Goal: Task Accomplishment & Management: Manage account settings

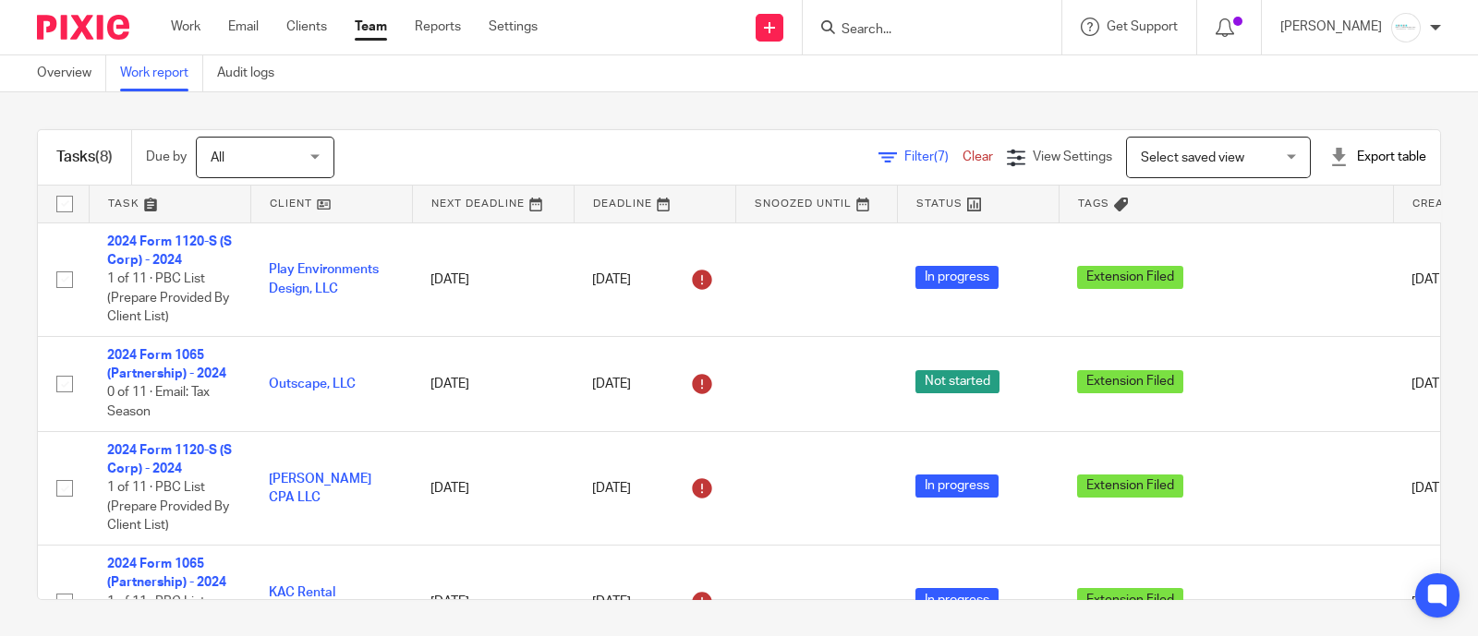
scroll to position [461, 0]
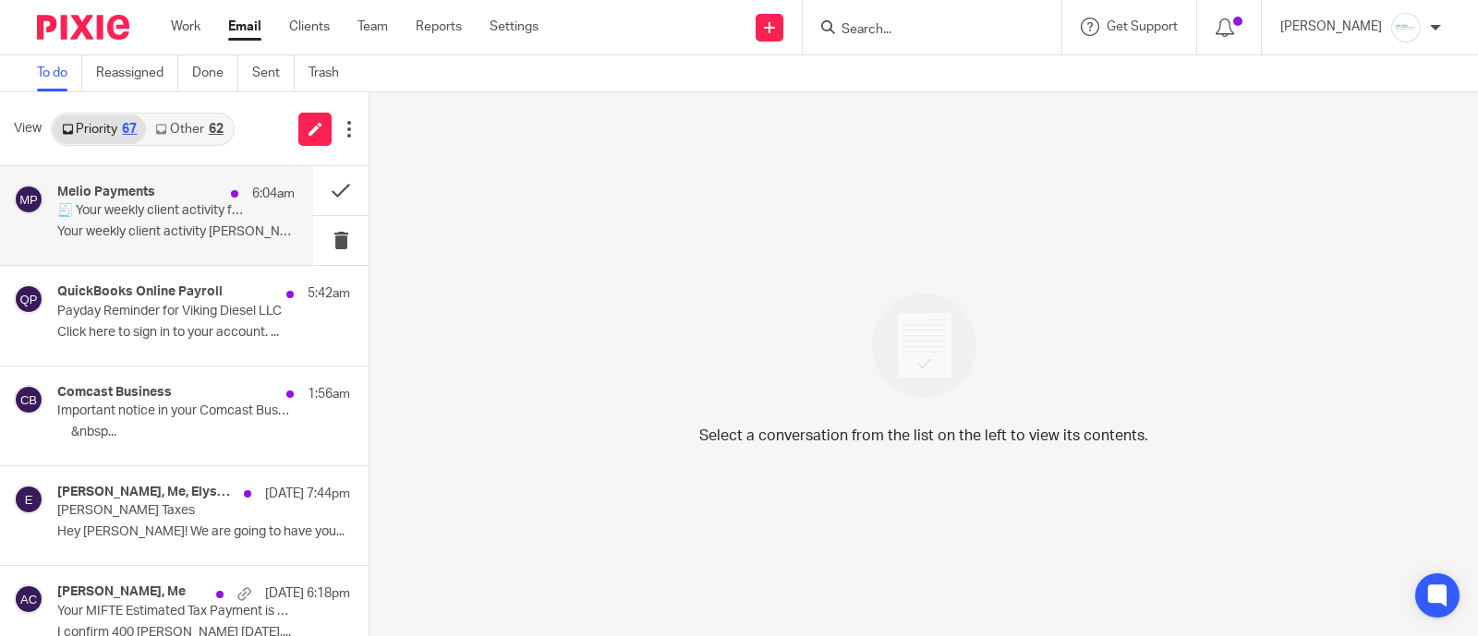
click at [163, 217] on p "🧾 Your weekly client activity for Amy L Corfixsen CPA" at bounding box center [152, 211] width 190 height 16
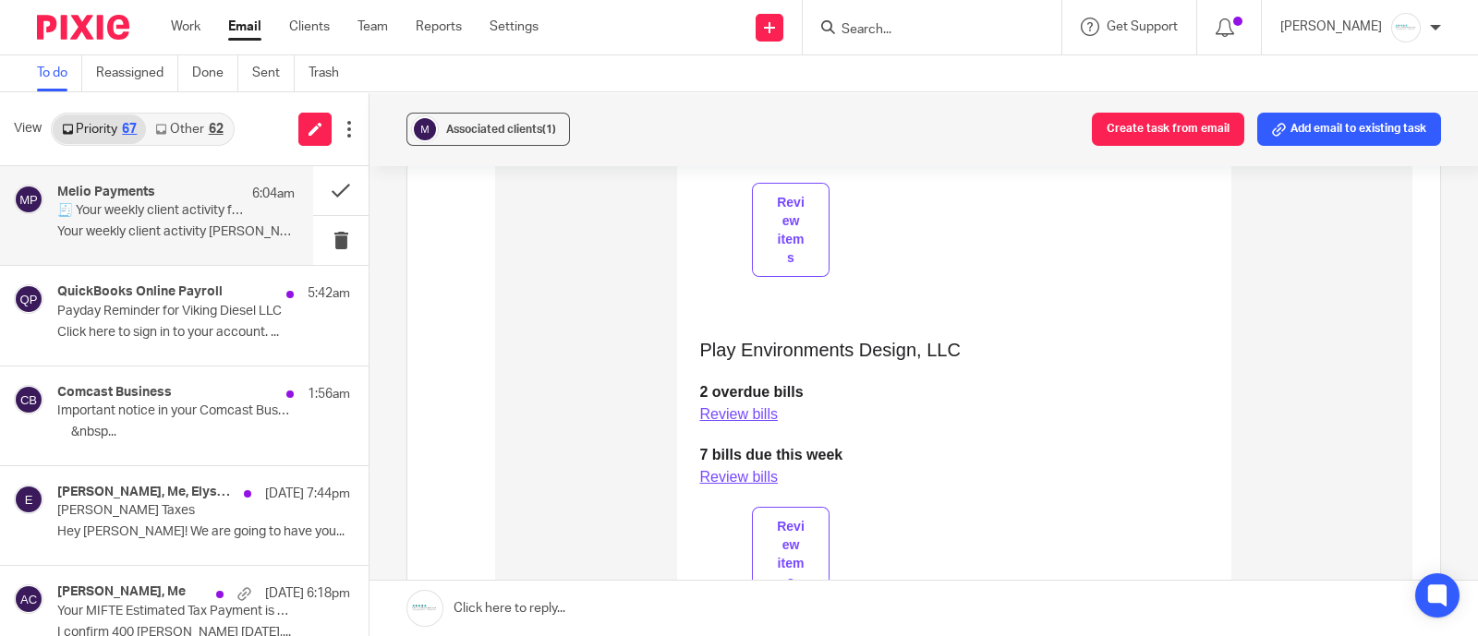
scroll to position [1039, 0]
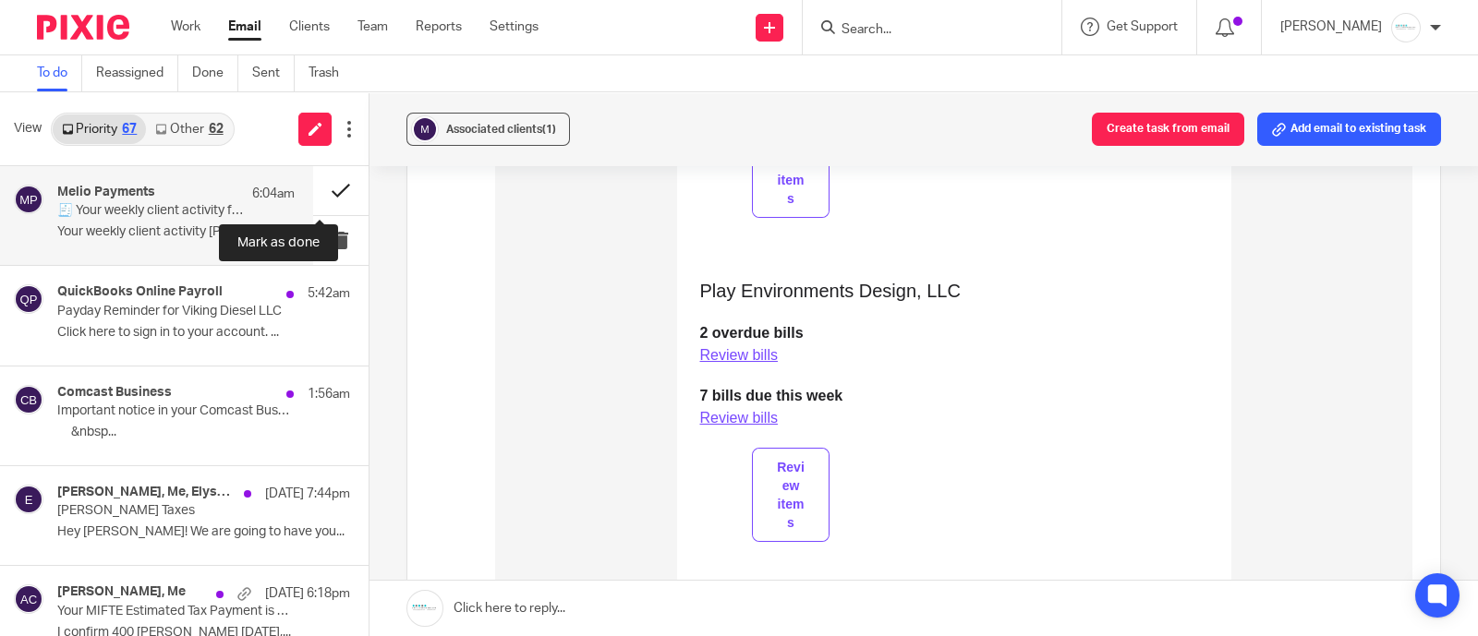
click at [313, 189] on button at bounding box center [340, 190] width 55 height 49
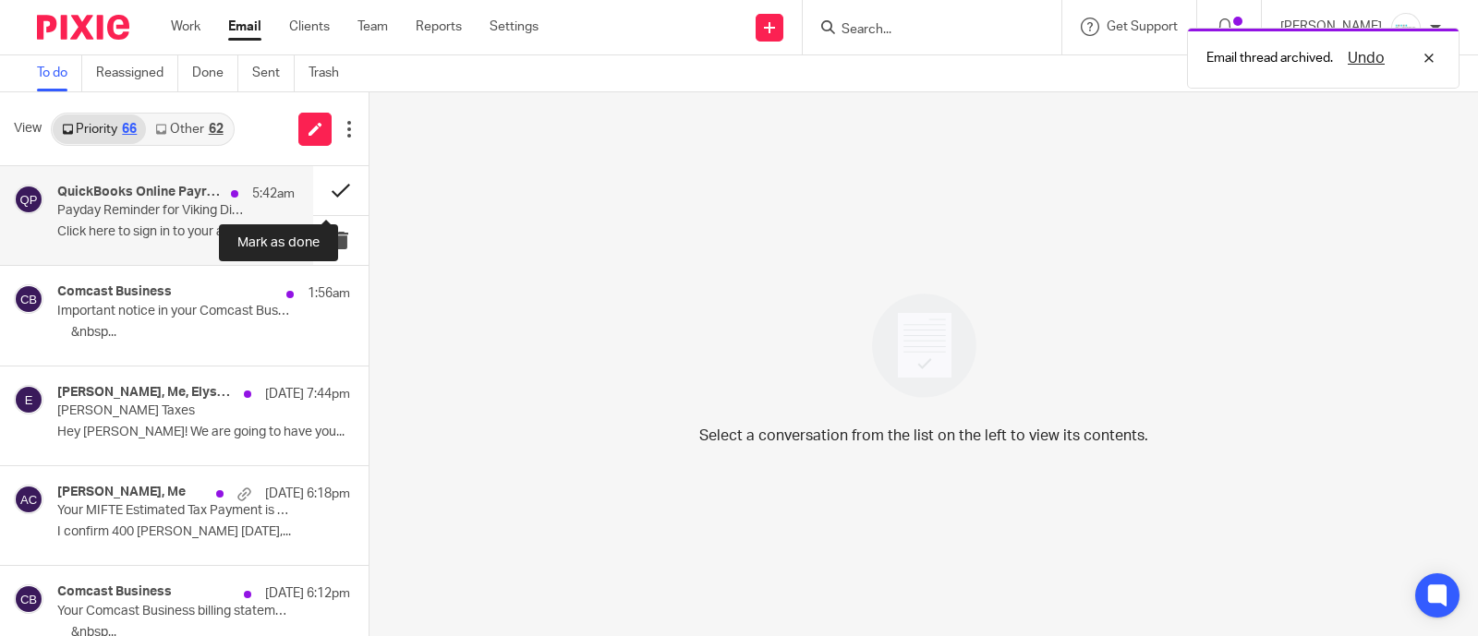
click at [313, 190] on button at bounding box center [340, 190] width 55 height 49
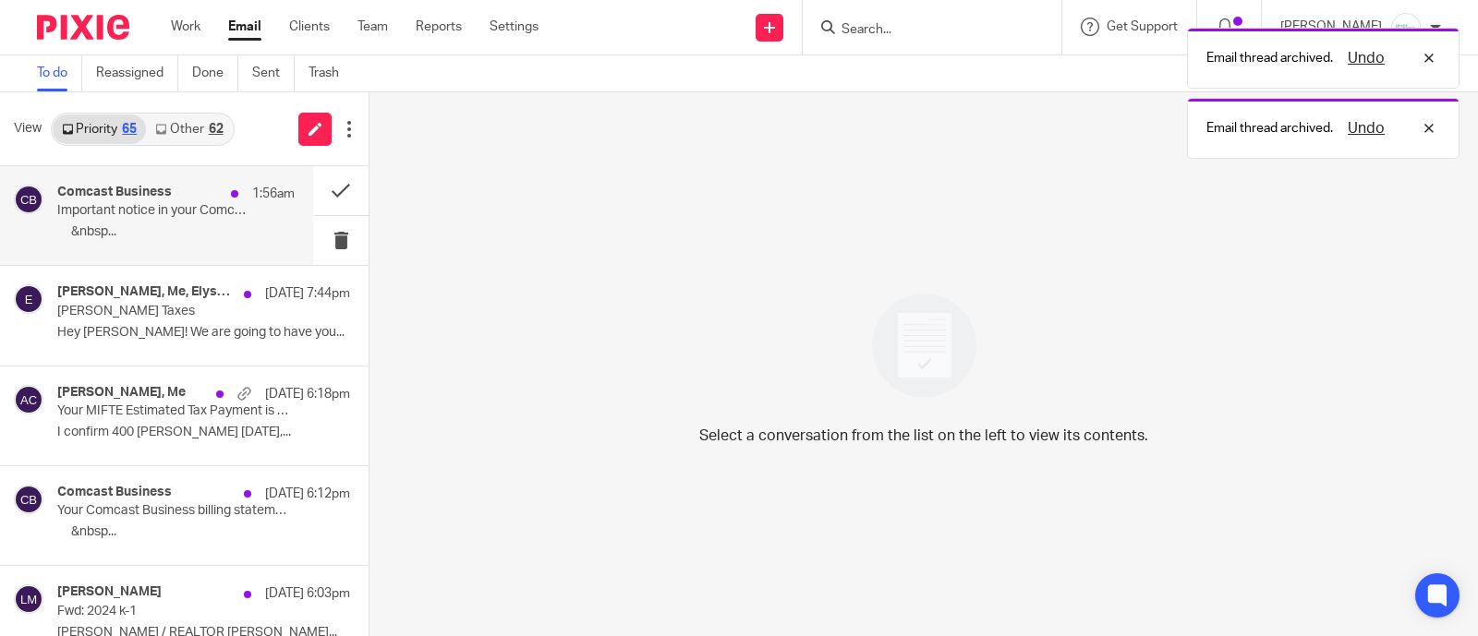
click at [145, 208] on p "Important notice in your Comcast Business SecurityEdge Activity Report" at bounding box center [152, 211] width 190 height 16
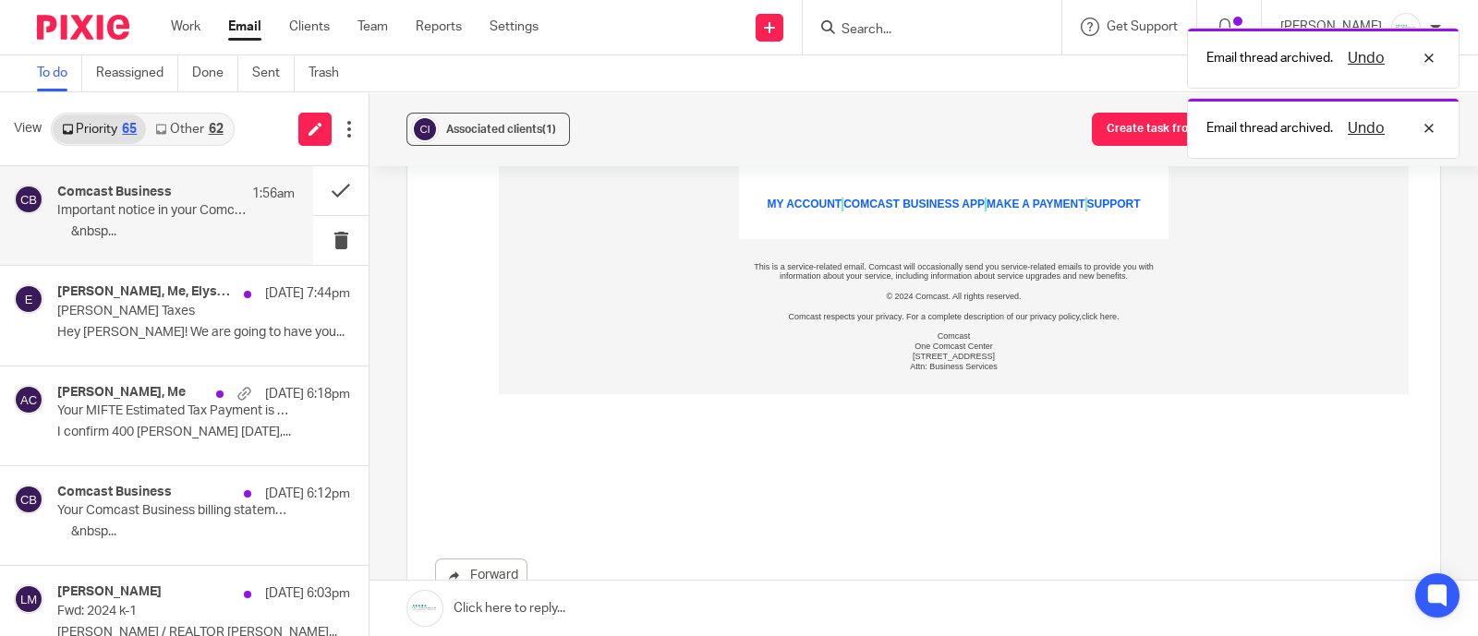
scroll to position [798, 0]
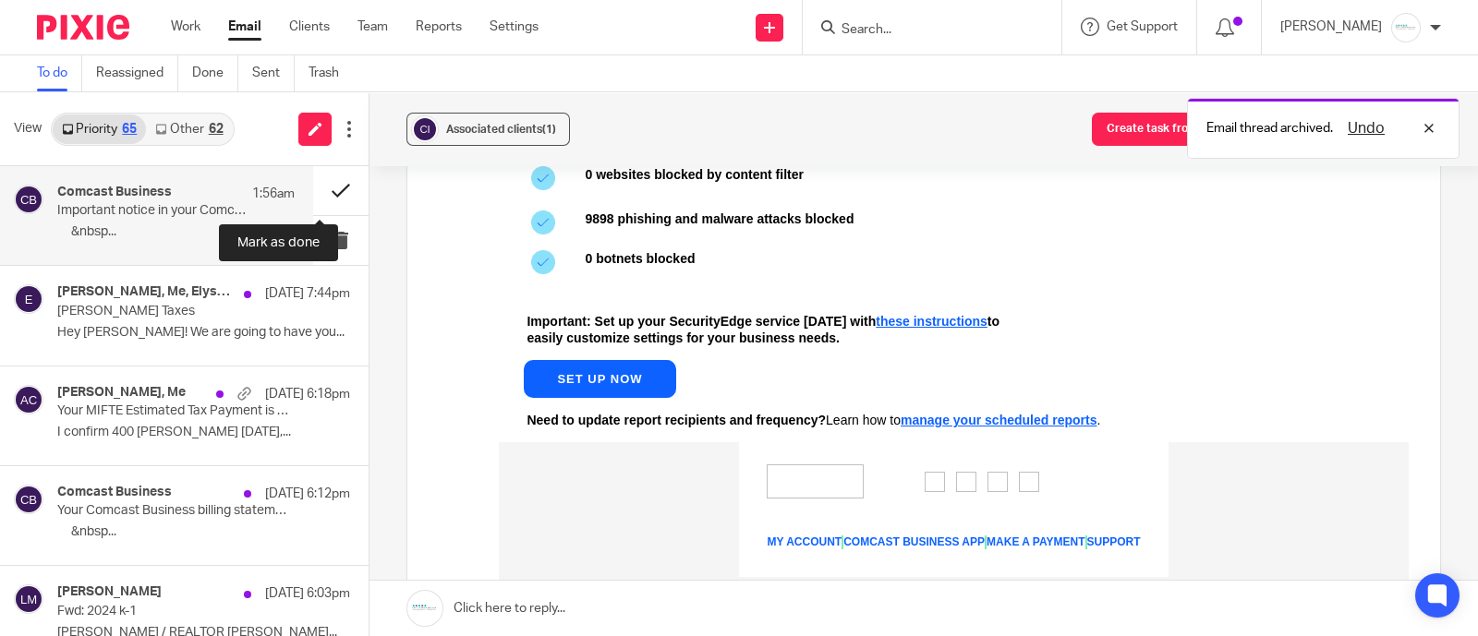
click at [320, 177] on button at bounding box center [340, 190] width 55 height 49
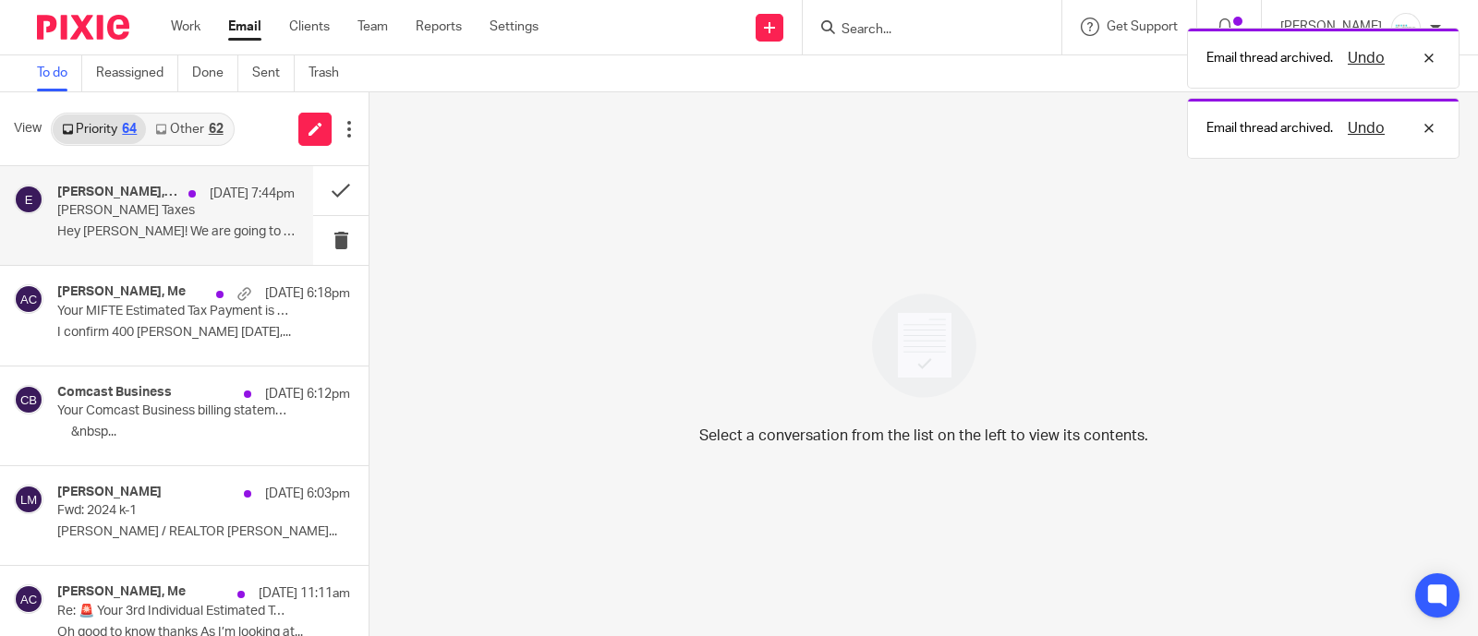
click at [154, 217] on p "Rogers Taxes" at bounding box center [152, 211] width 190 height 16
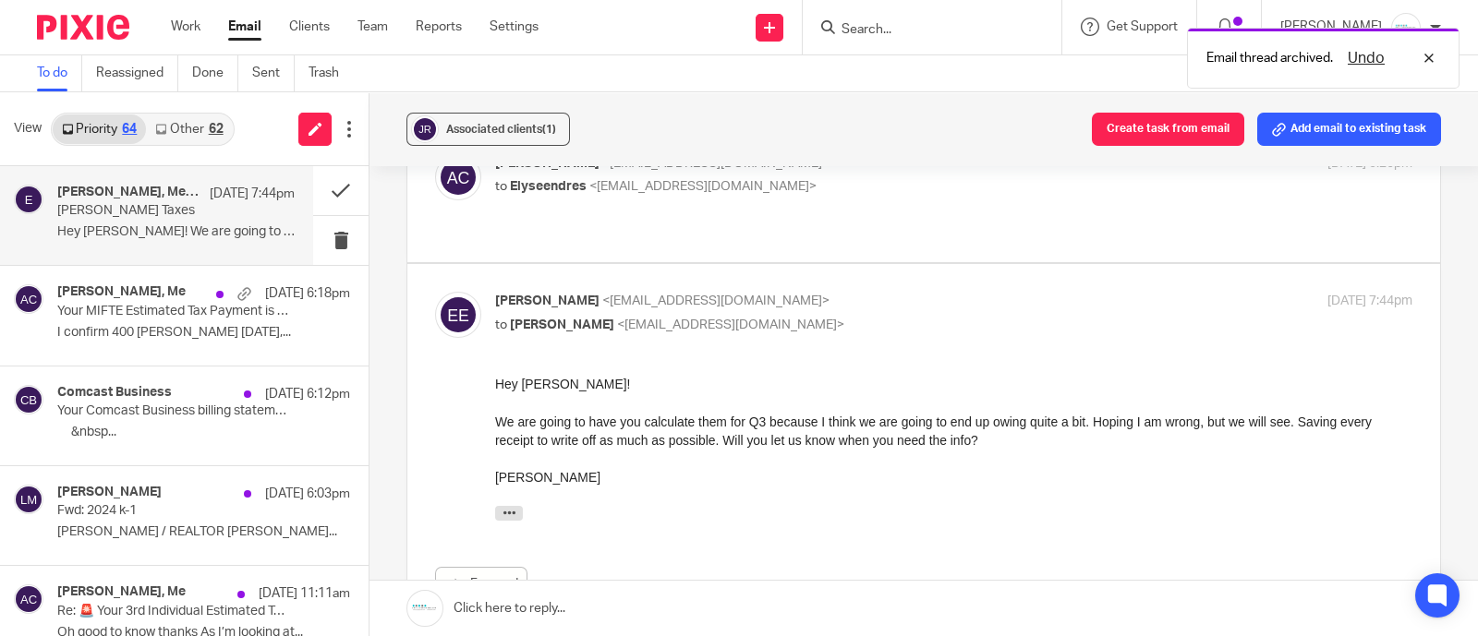
scroll to position [230, 0]
click at [584, 612] on link at bounding box center [923, 608] width 1108 height 55
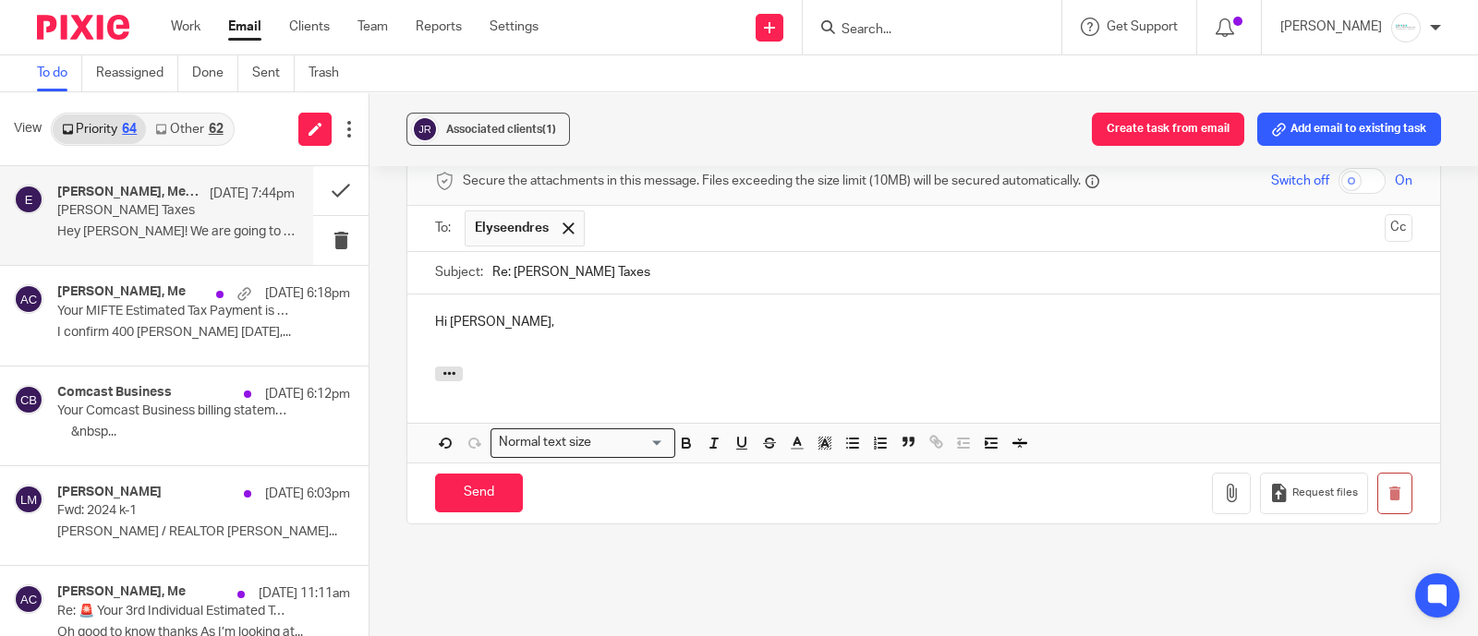
scroll to position [667, 0]
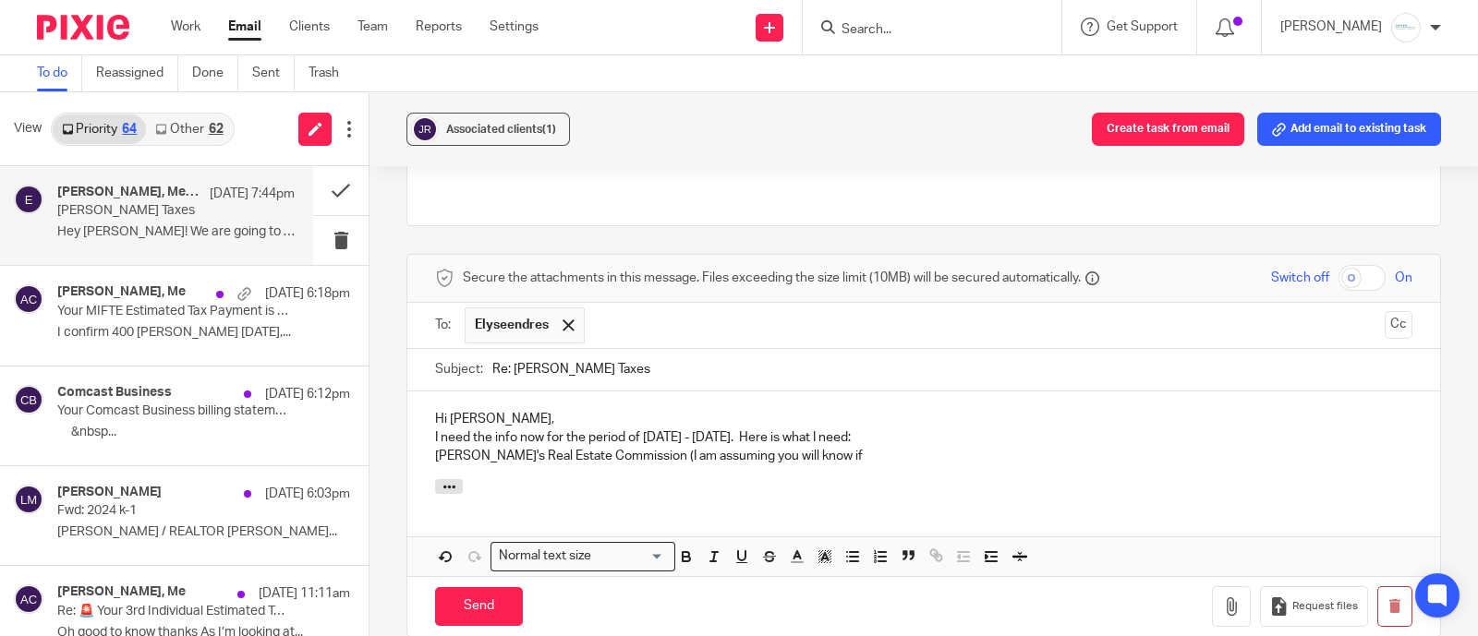
click at [778, 429] on p "I need the info now for the period of January 1 - August 31st. Here is what I n…" at bounding box center [923, 438] width 977 height 18
click at [1149, 429] on p "I need the info now for the period of January 1 - August 31st as I am assuming …" at bounding box center [923, 438] width 977 height 18
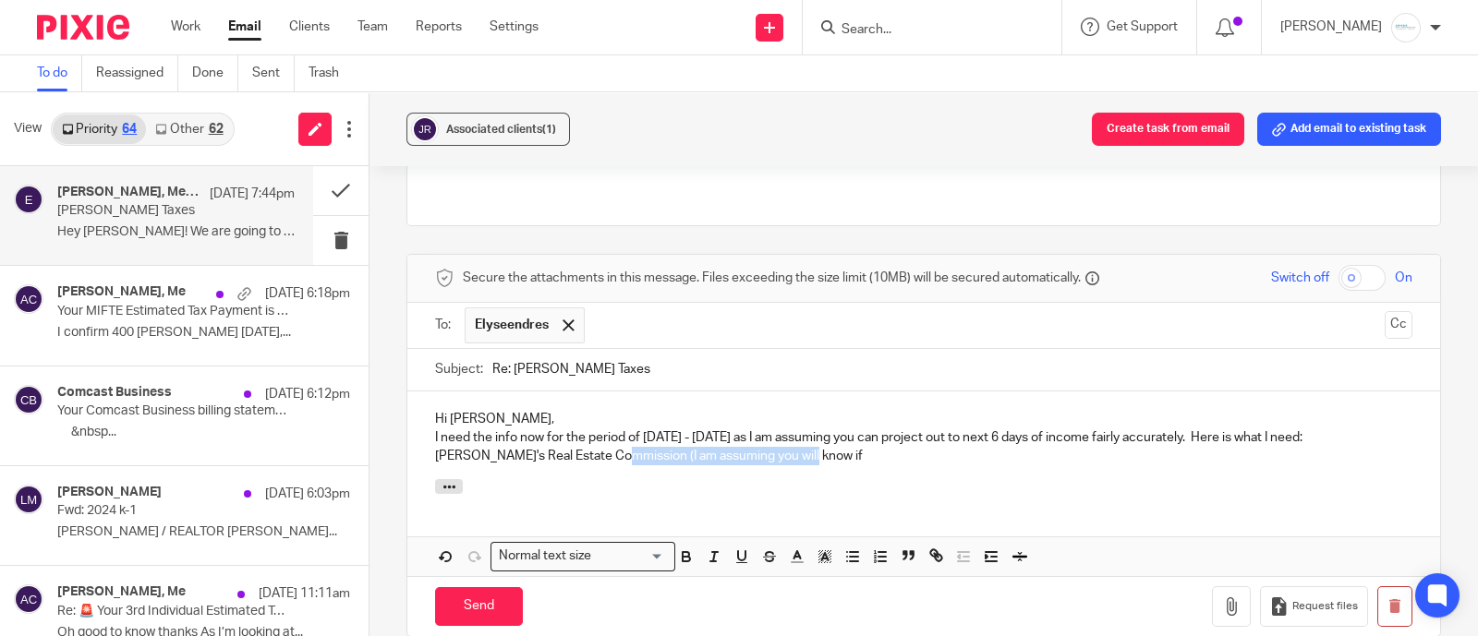
drag, startPoint x: 618, startPoint y: 404, endPoint x: 837, endPoint y: 409, distance: 219.0
click at [837, 447] on p "Jamie's Real Estate Commission (I am assuming you will know if" at bounding box center [923, 456] width 977 height 18
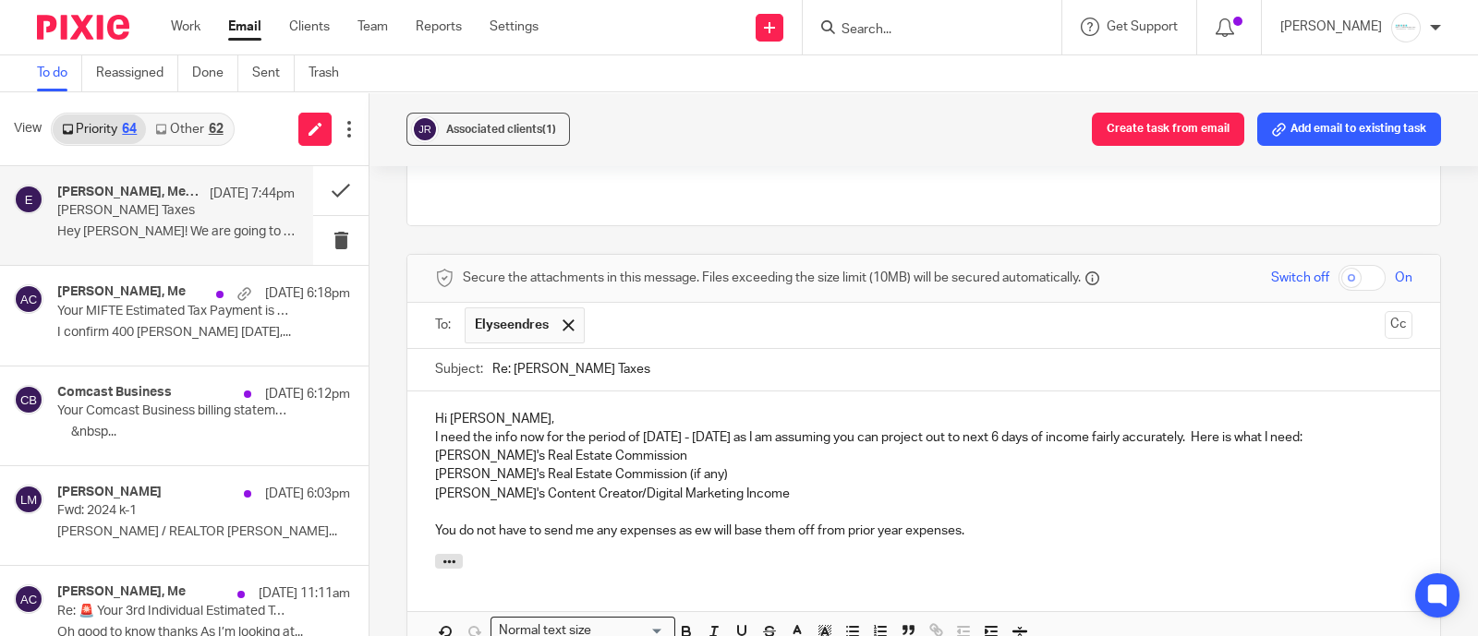
click at [695, 522] on p "You do not have to send me any expenses as ew will base them off from prior yea…" at bounding box center [923, 531] width 977 height 18
click at [990, 522] on p "You do not have to send me any expenses as we will base them off from prior yea…" at bounding box center [923, 531] width 977 height 18
click at [538, 392] on div "Hi Elyse, I need the info now for the period of January 1 - August 31st as I am…" at bounding box center [923, 473] width 1033 height 163
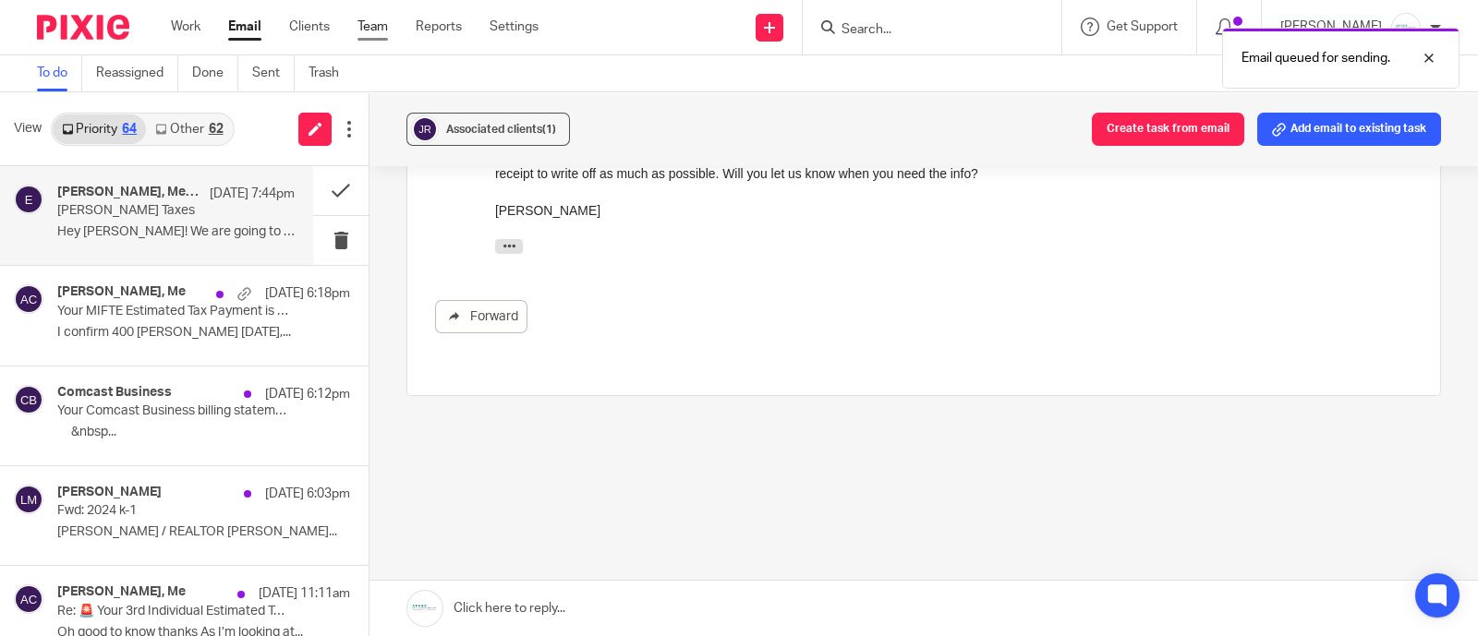
scroll to position [442, 0]
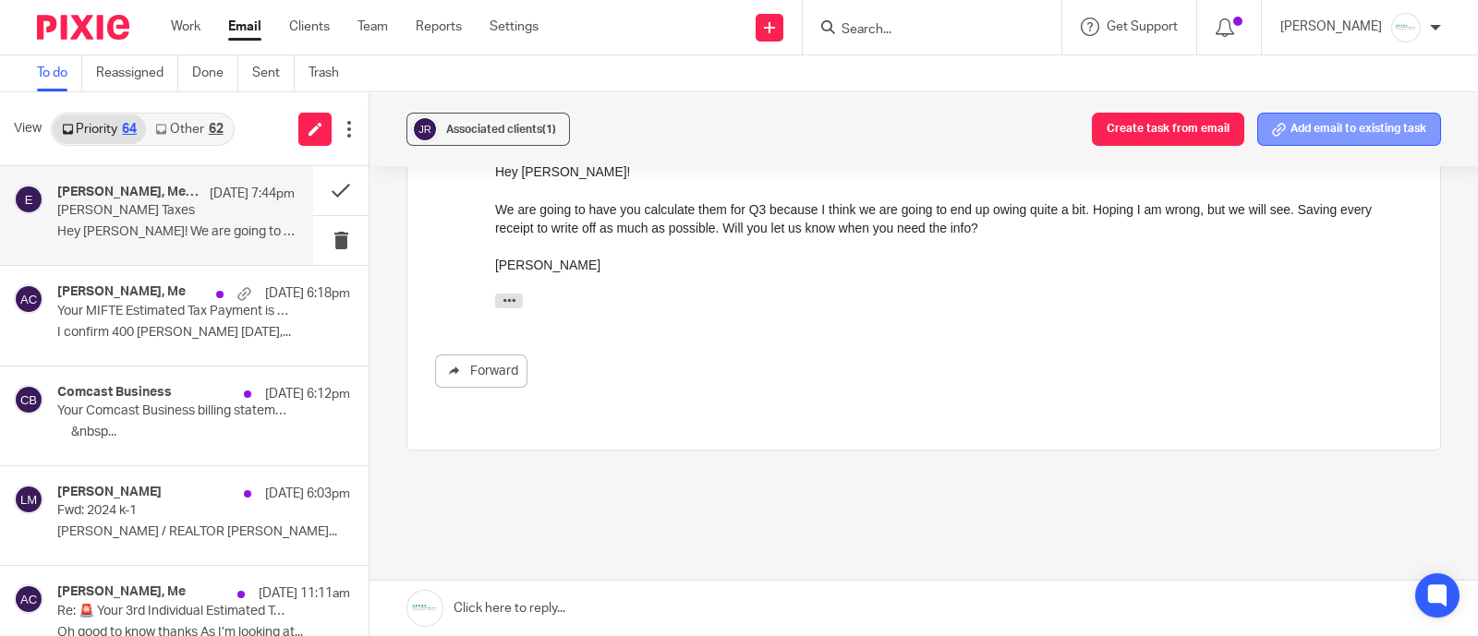
click at [1327, 124] on button "Add email to existing task" at bounding box center [1349, 129] width 184 height 33
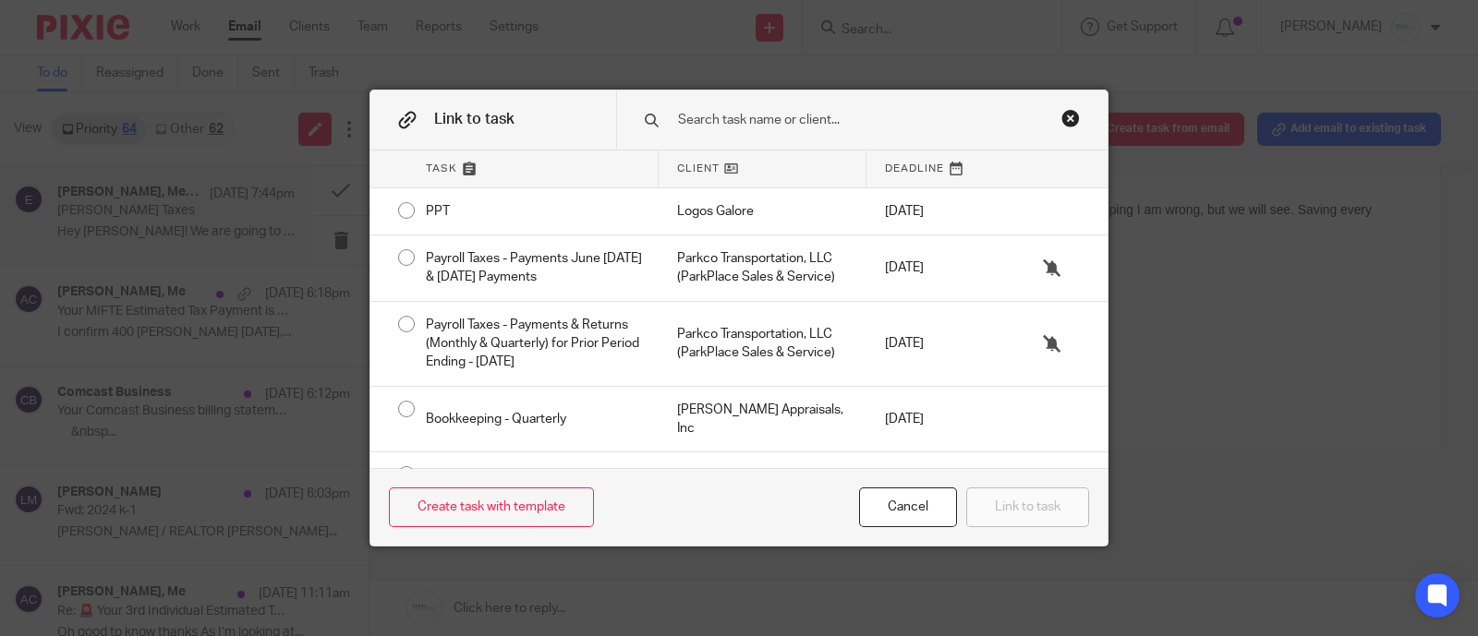
click at [814, 110] on input "text" at bounding box center [857, 120] width 362 height 20
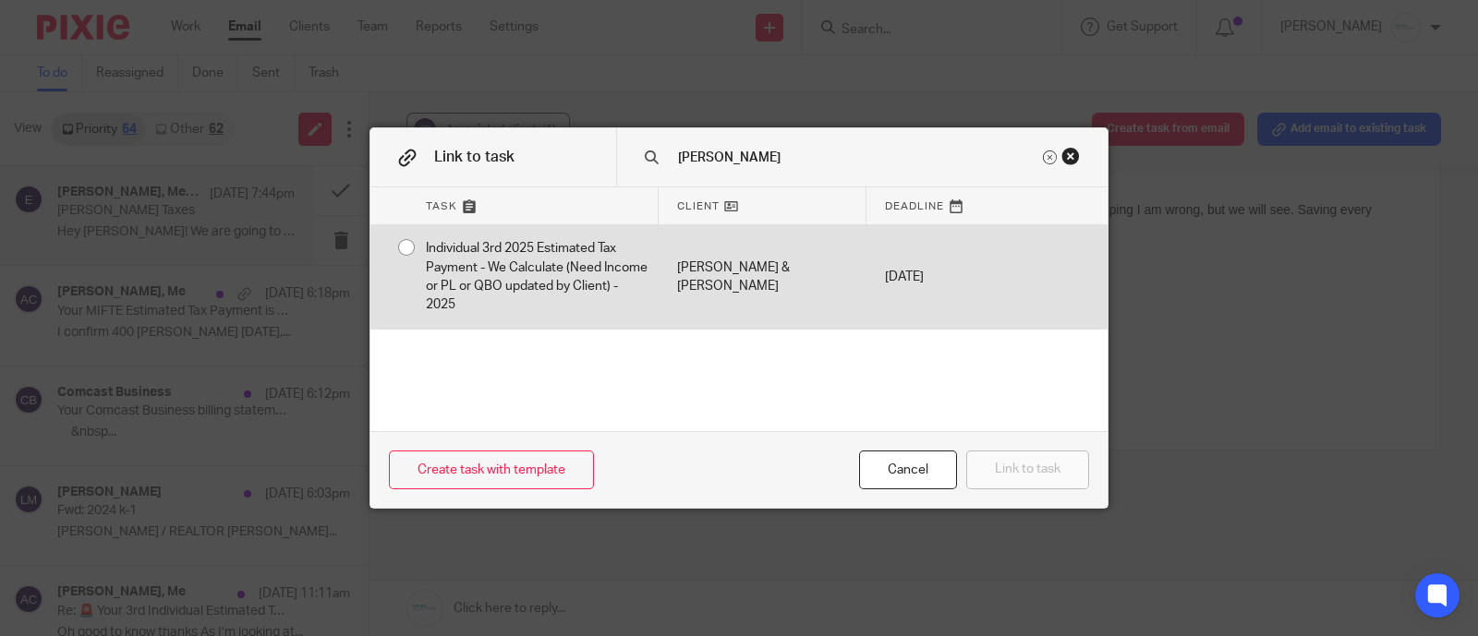
type input "rogers"
click at [482, 250] on div "Individual 3rd 2025 Estimated Tax Payment - We Calculate (Need Income or PL or …" at bounding box center [532, 276] width 251 height 103
radio input "true"
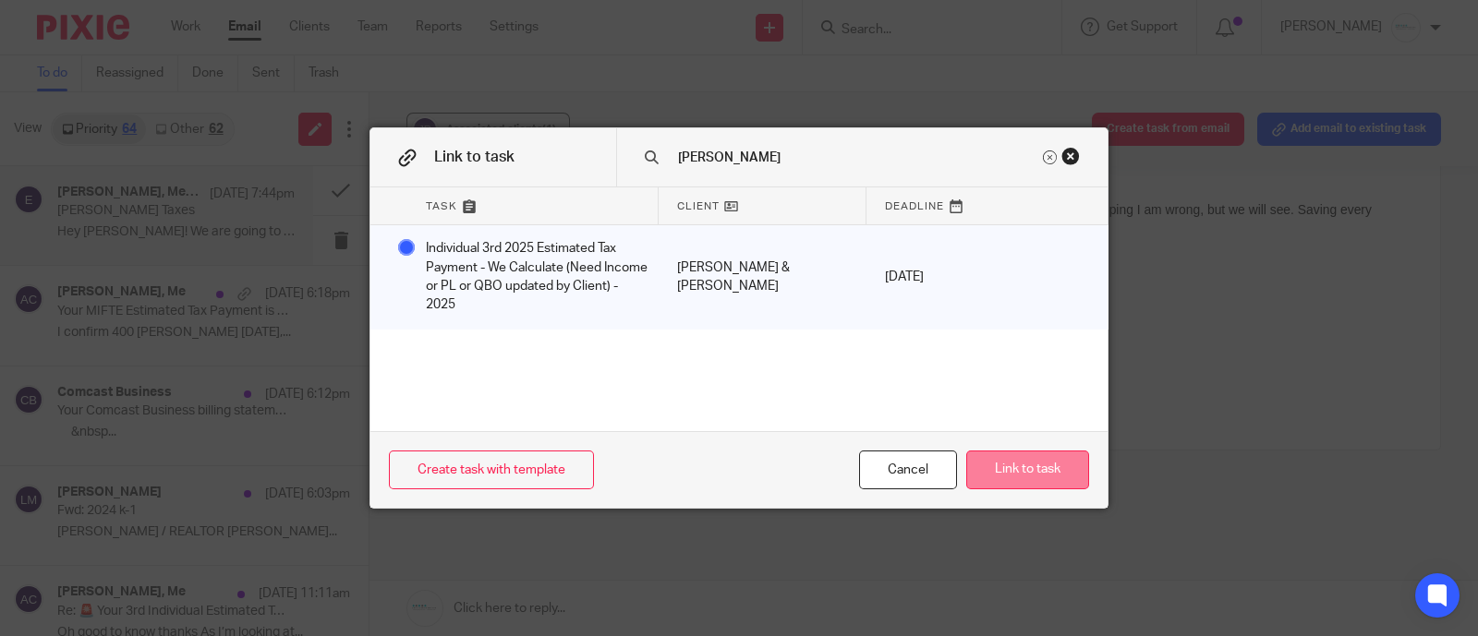
click at [1002, 466] on button "Link to task" at bounding box center [1027, 471] width 123 height 40
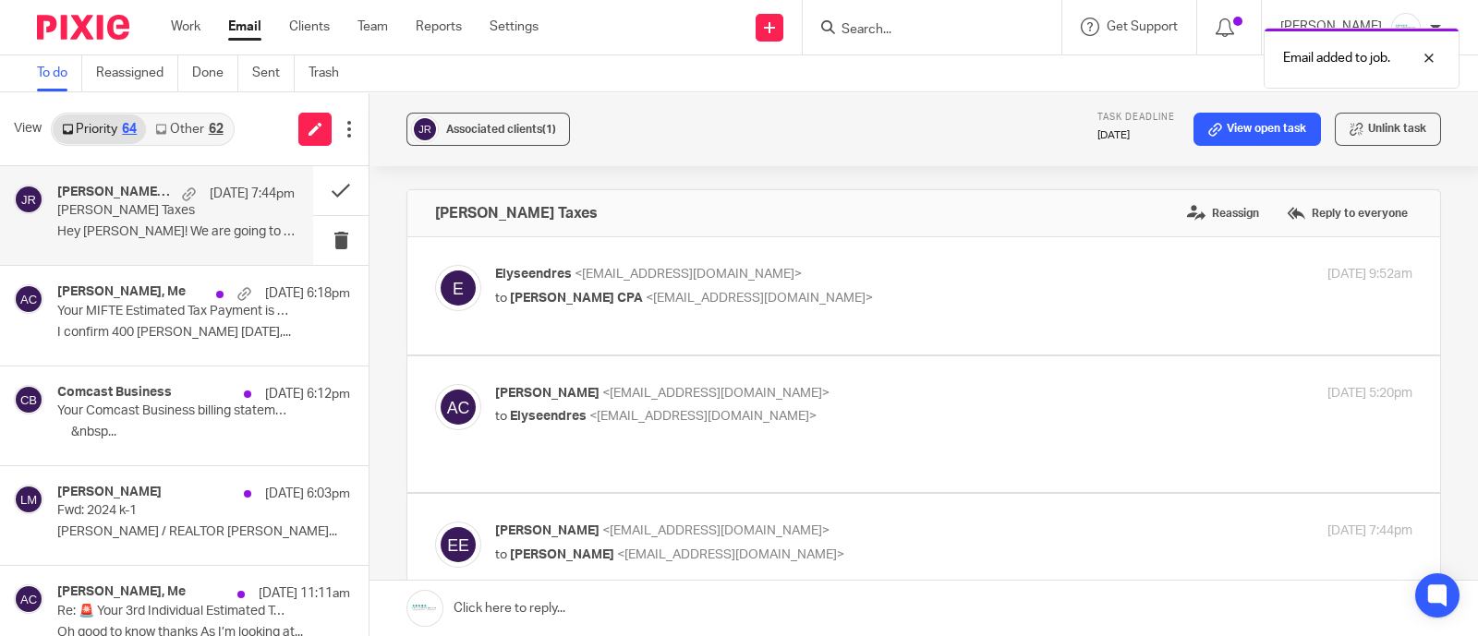
scroll to position [0, 0]
click at [328, 191] on button at bounding box center [340, 190] width 55 height 49
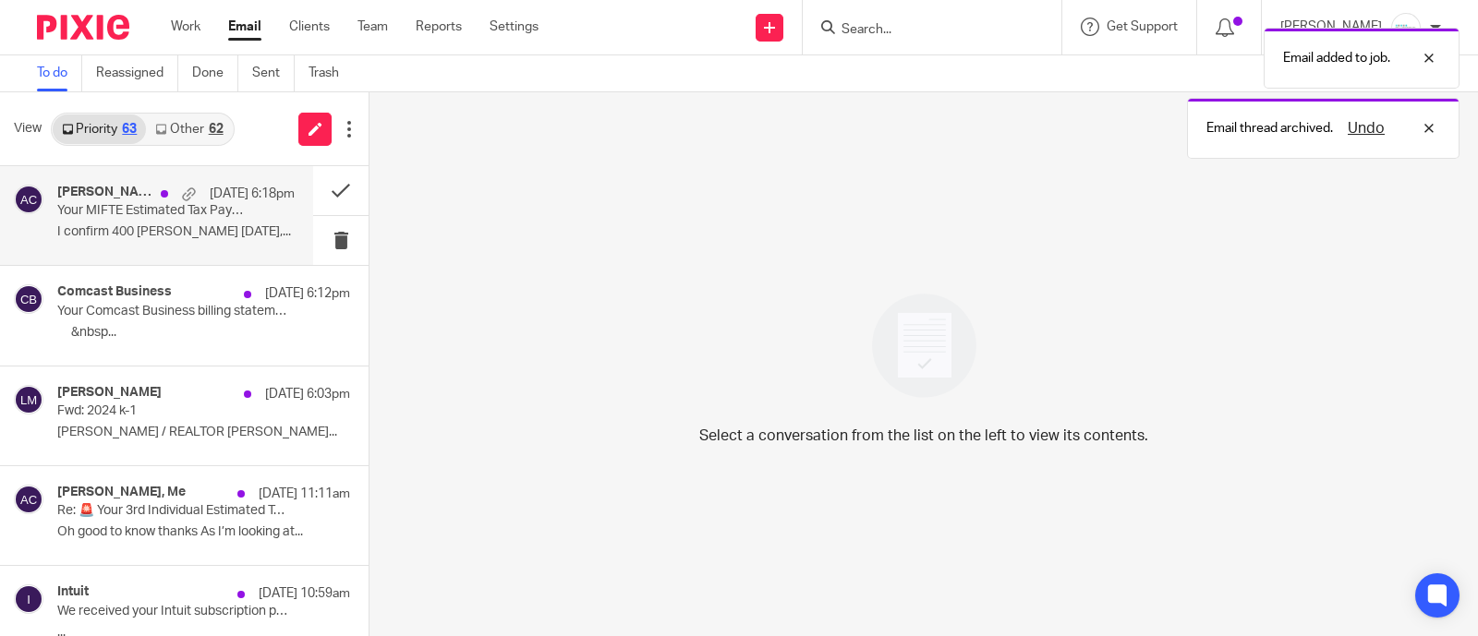
click at [152, 208] on p "Your MIFTE Estimated Tax Payment is Due - ACTION REQUIRED" at bounding box center [152, 211] width 190 height 16
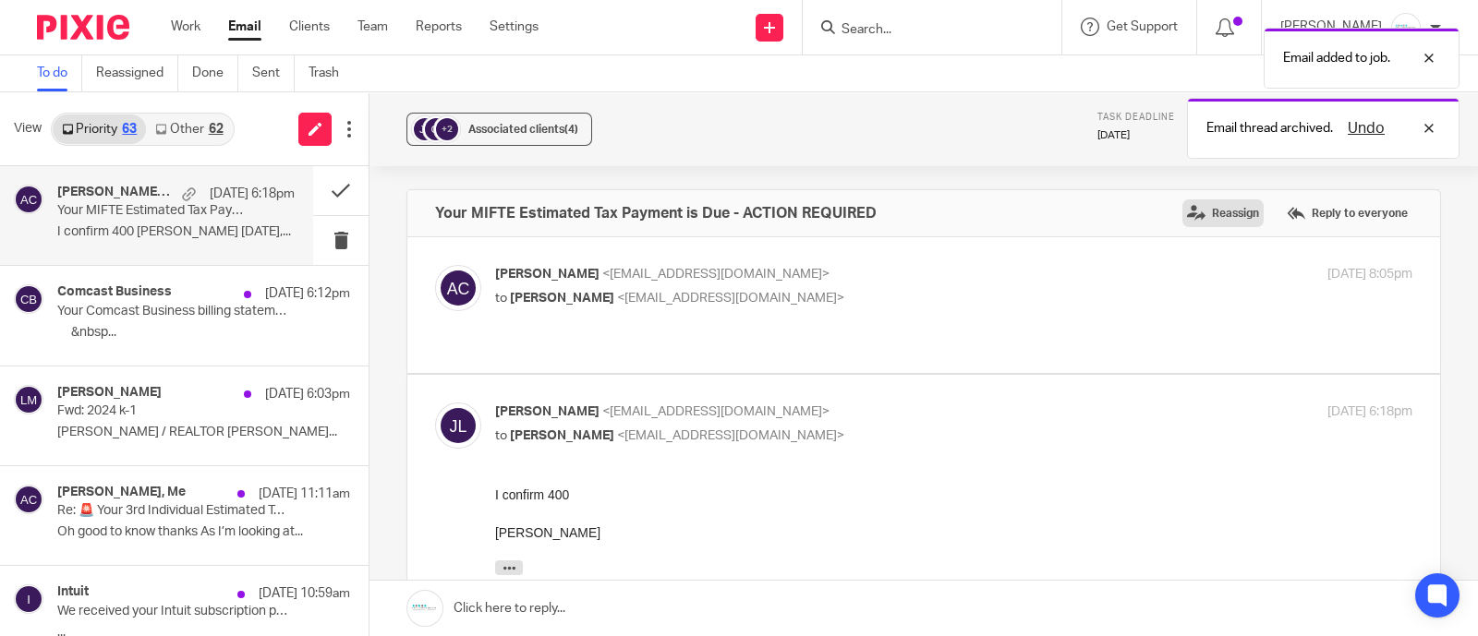
click at [1196, 209] on label "Reassign" at bounding box center [1222, 213] width 81 height 28
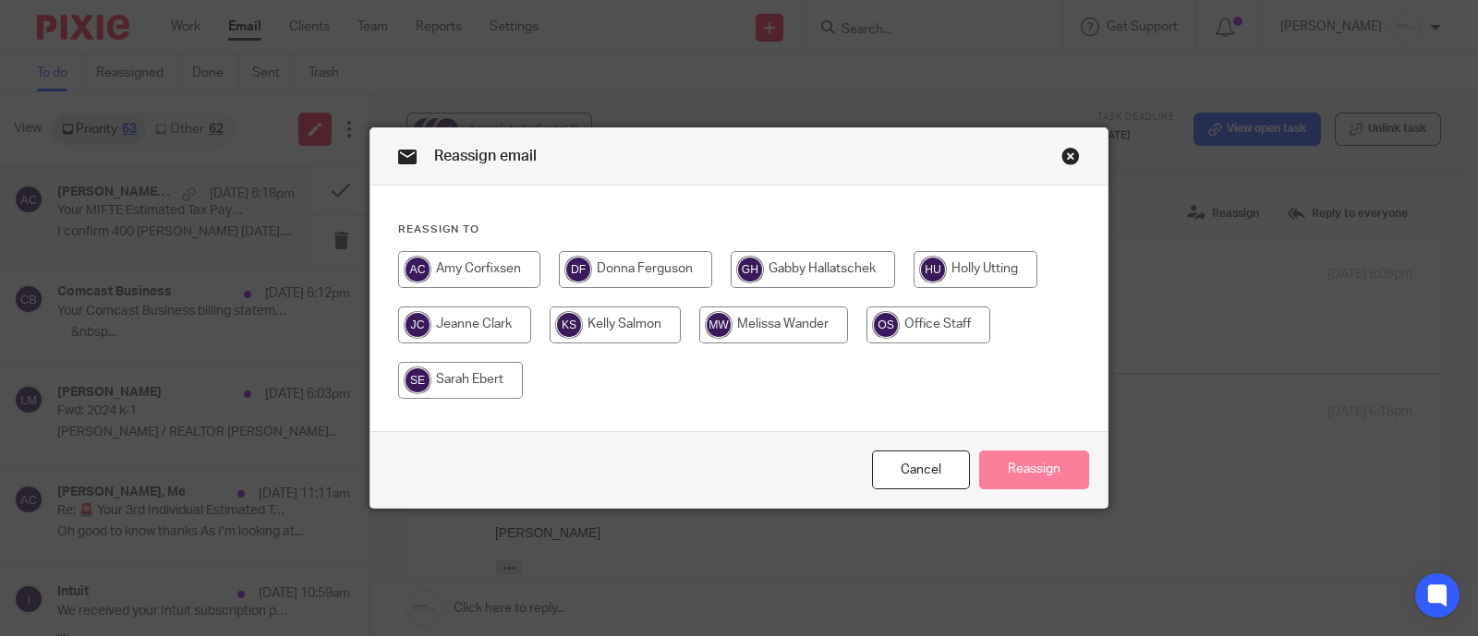
drag, startPoint x: 746, startPoint y: 321, endPoint x: 816, endPoint y: 349, distance: 74.6
click at [744, 321] on input "radio" at bounding box center [773, 325] width 149 height 37
radio input "true"
click at [1014, 468] on button "Reassign" at bounding box center [1034, 471] width 110 height 40
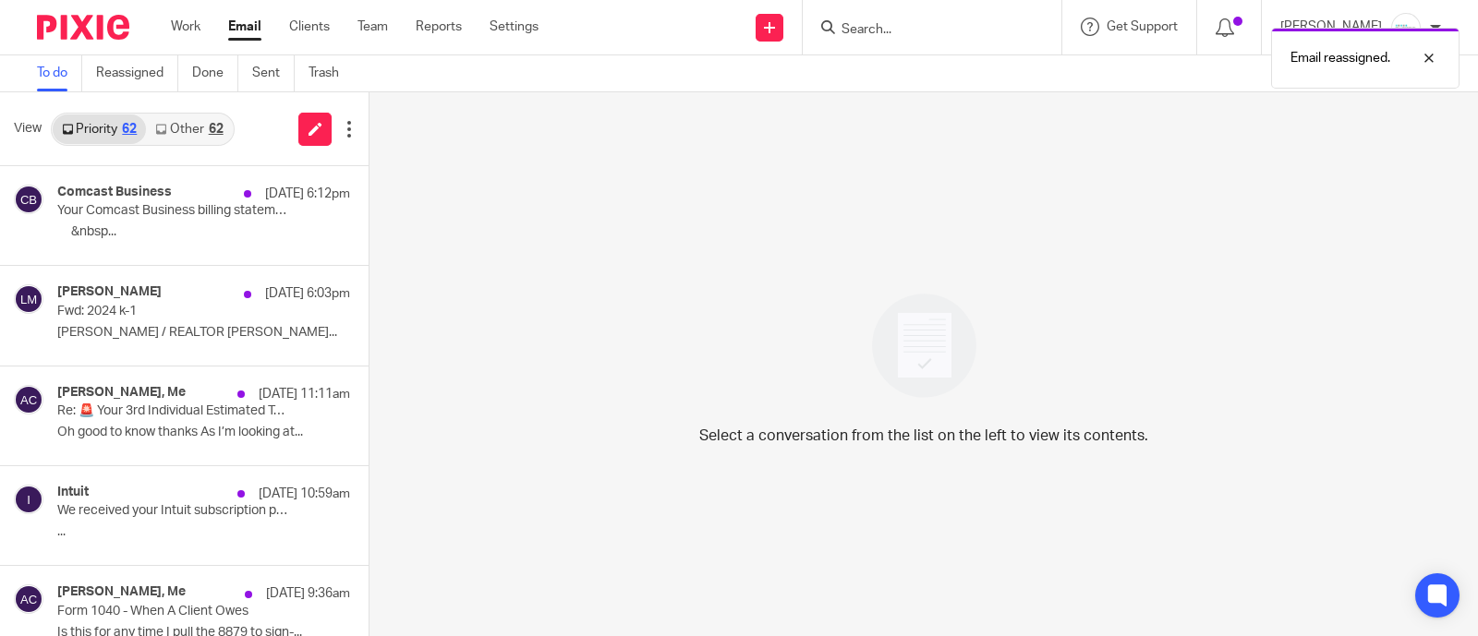
click at [108, 161] on div "View Priority 62 Other 62" at bounding box center [184, 129] width 369 height 74
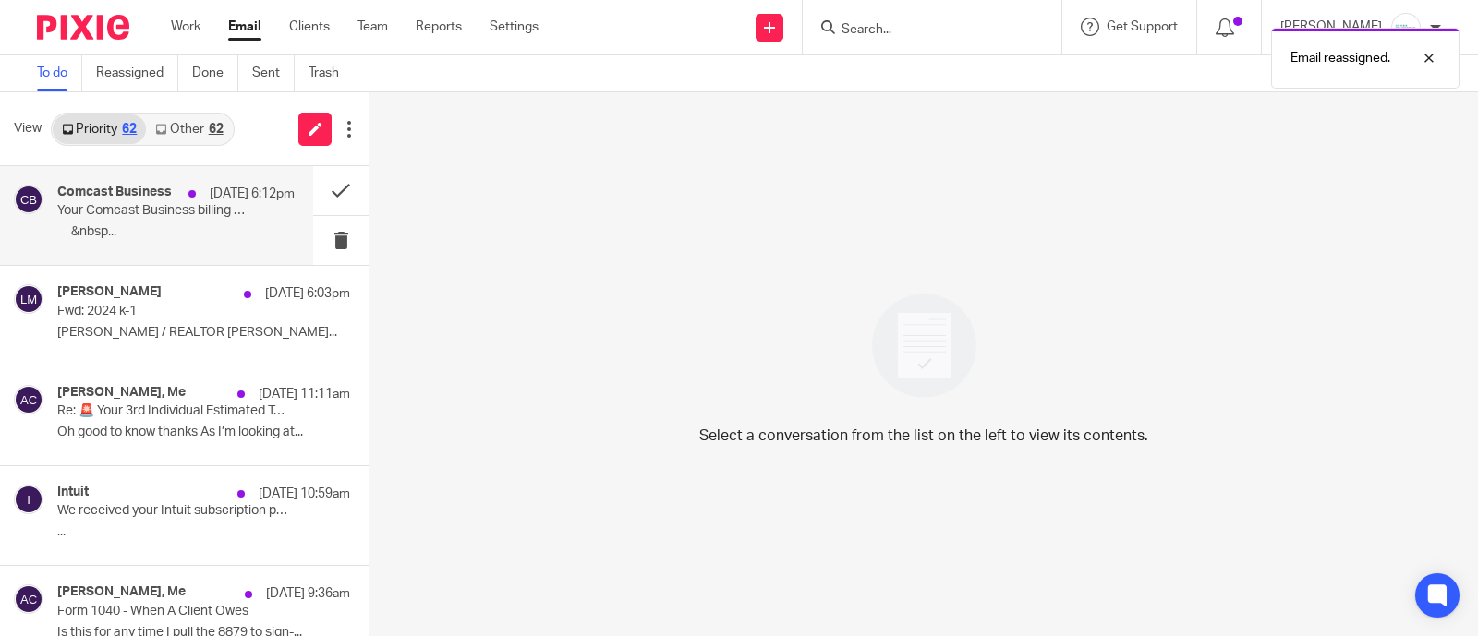
click at [152, 219] on p "Your Comcast Business billing statement is ready" at bounding box center [152, 211] width 190 height 16
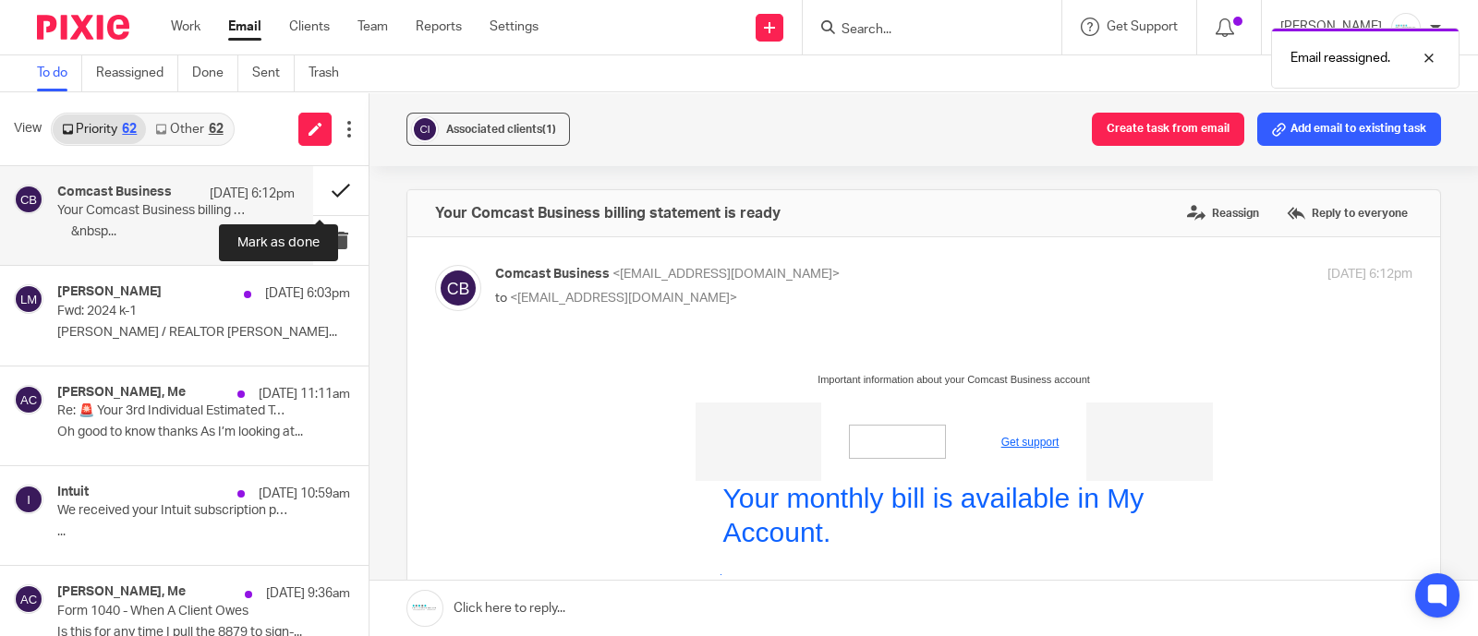
click at [316, 189] on button at bounding box center [340, 190] width 55 height 49
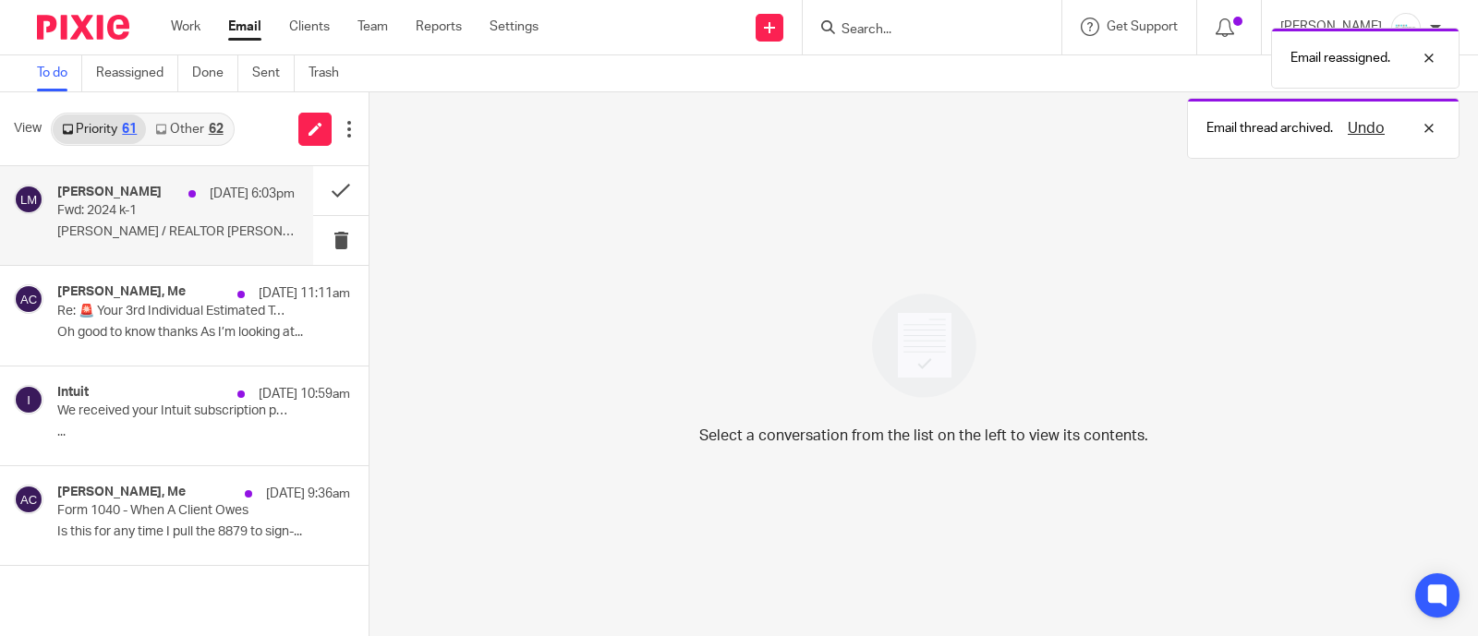
click at [158, 224] on div "[PERSON_NAME] [DATE] 6:03pm Fwd: 2024 k-1 [PERSON_NAME] / REALTOR [PERSON_NAME]…" at bounding box center [175, 216] width 237 height 62
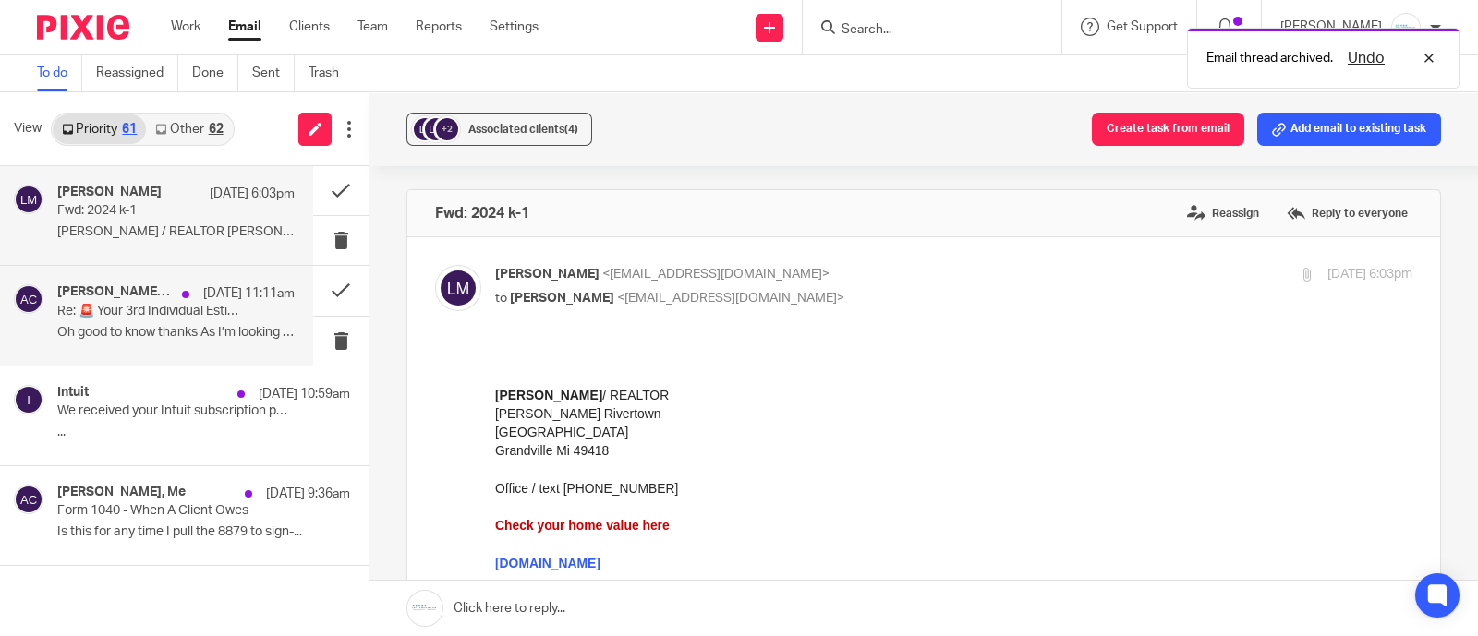
click at [172, 325] on p "Oh good to know thanks As I’m looking at..." at bounding box center [175, 333] width 237 height 16
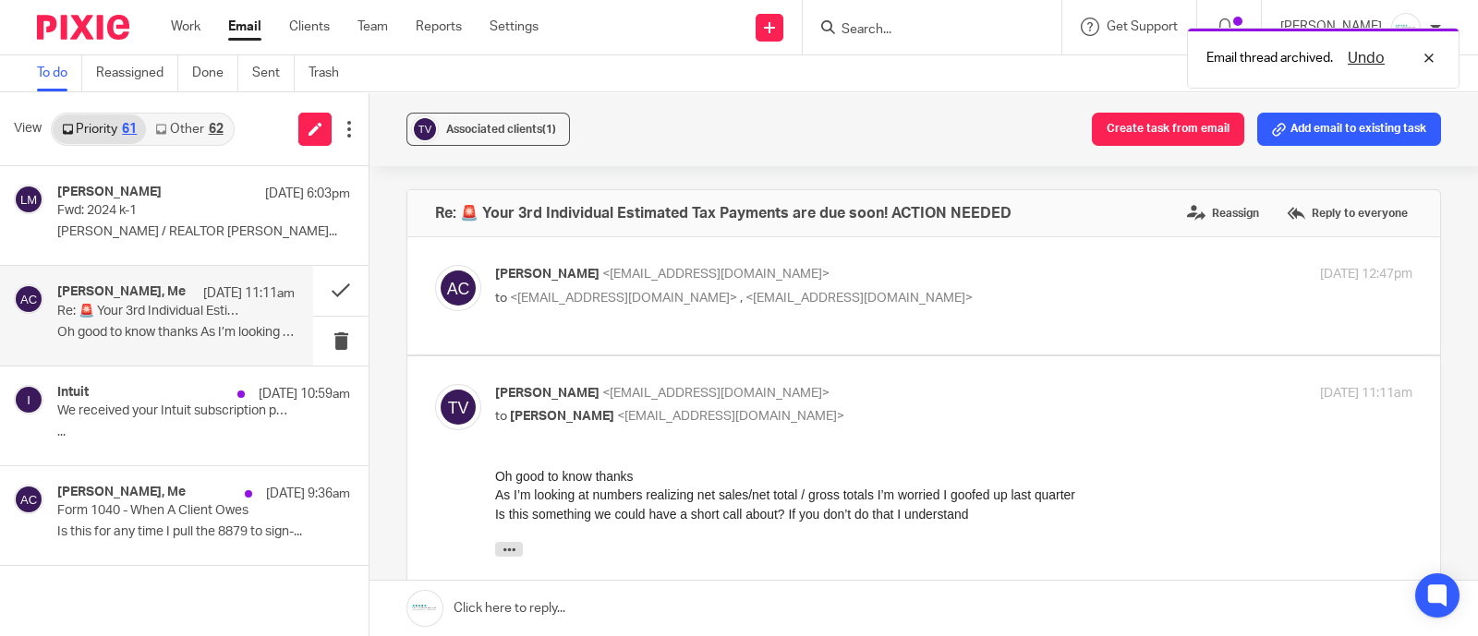
drag, startPoint x: 730, startPoint y: 296, endPoint x: 915, endPoint y: 298, distance: 185.7
click at [745, 296] on span "<voettravis@gmail.com>" at bounding box center [858, 298] width 227 height 13
checkbox input "true"
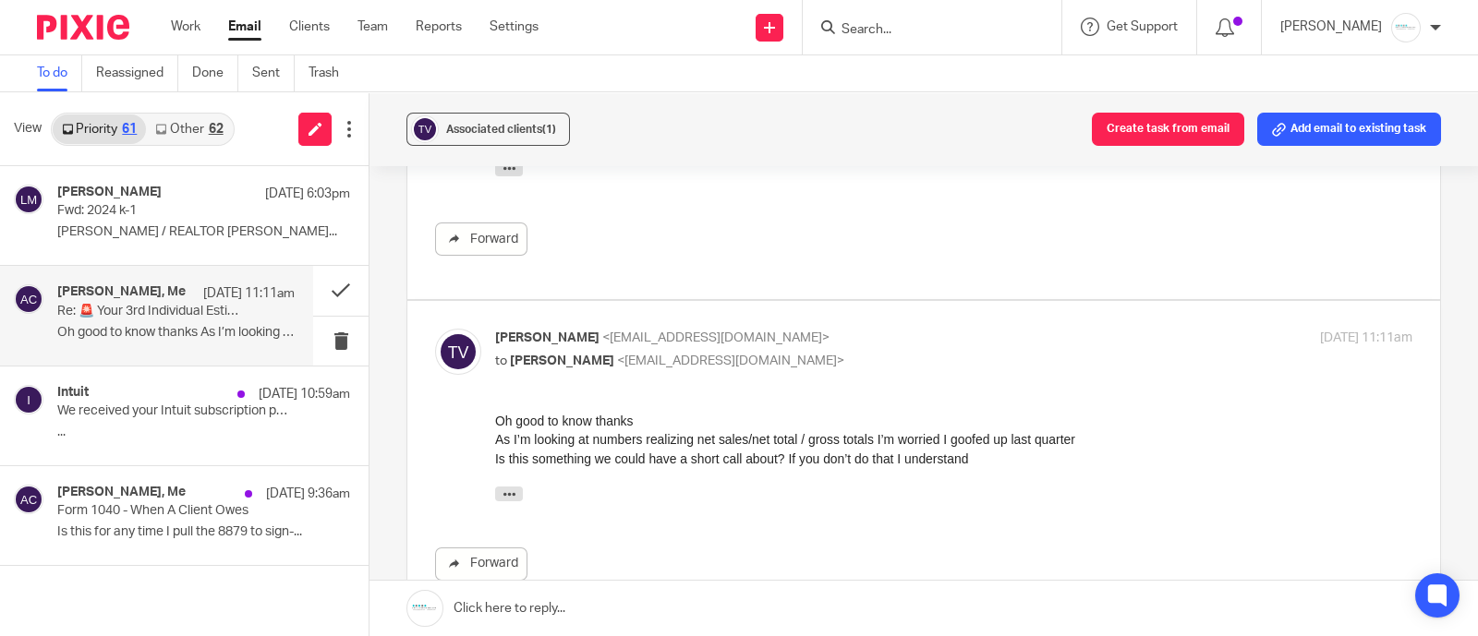
scroll to position [346, 0]
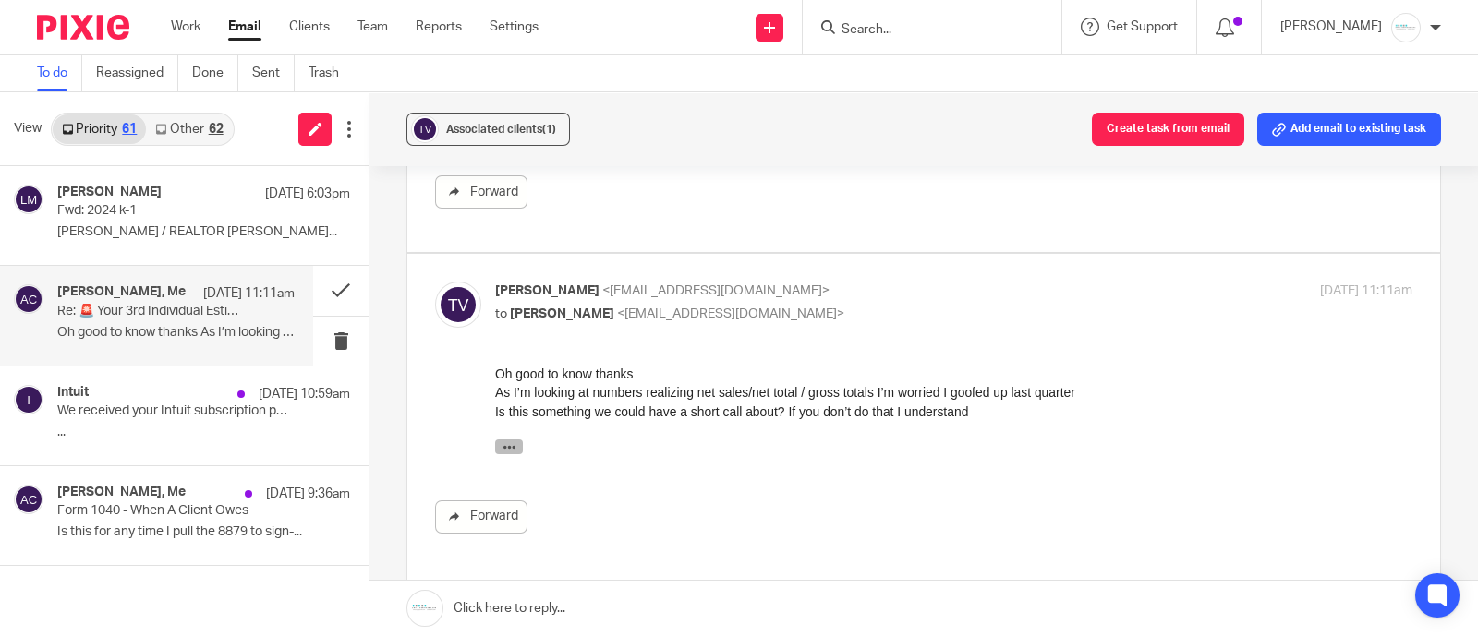
click at [509, 447] on icon "button" at bounding box center [509, 447] width 14 height 14
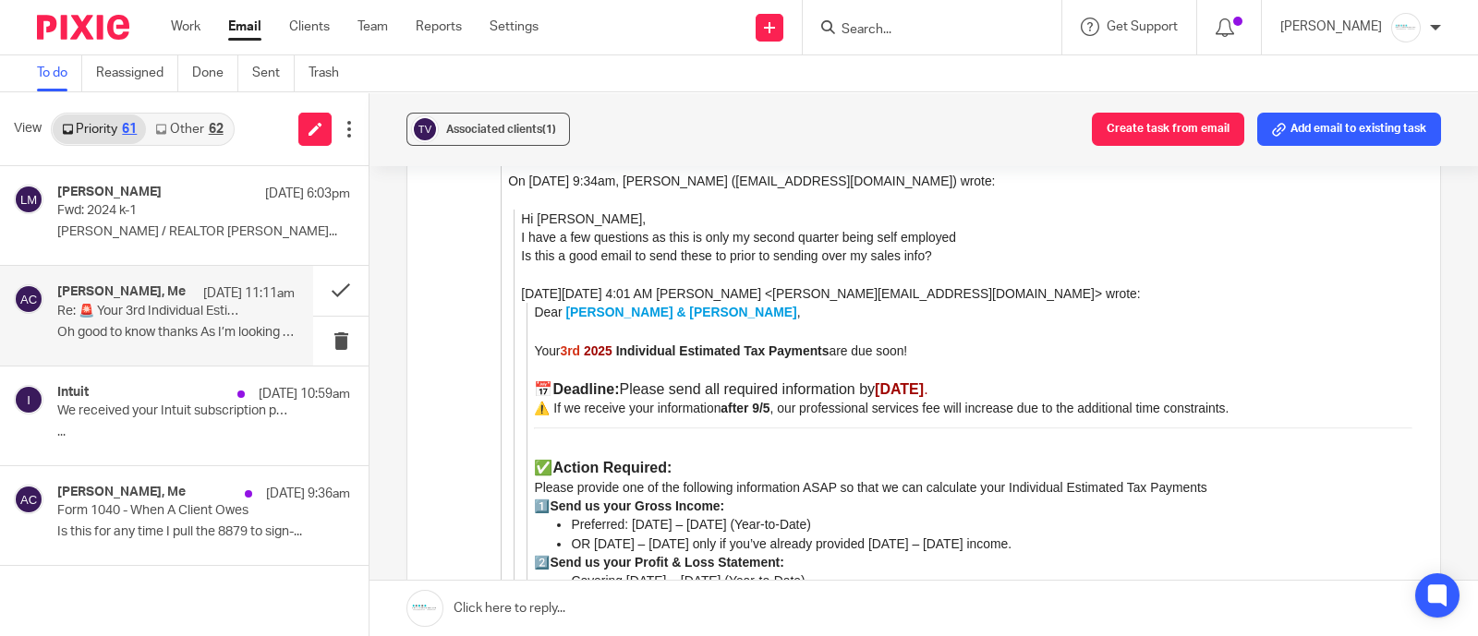
scroll to position [1039, 0]
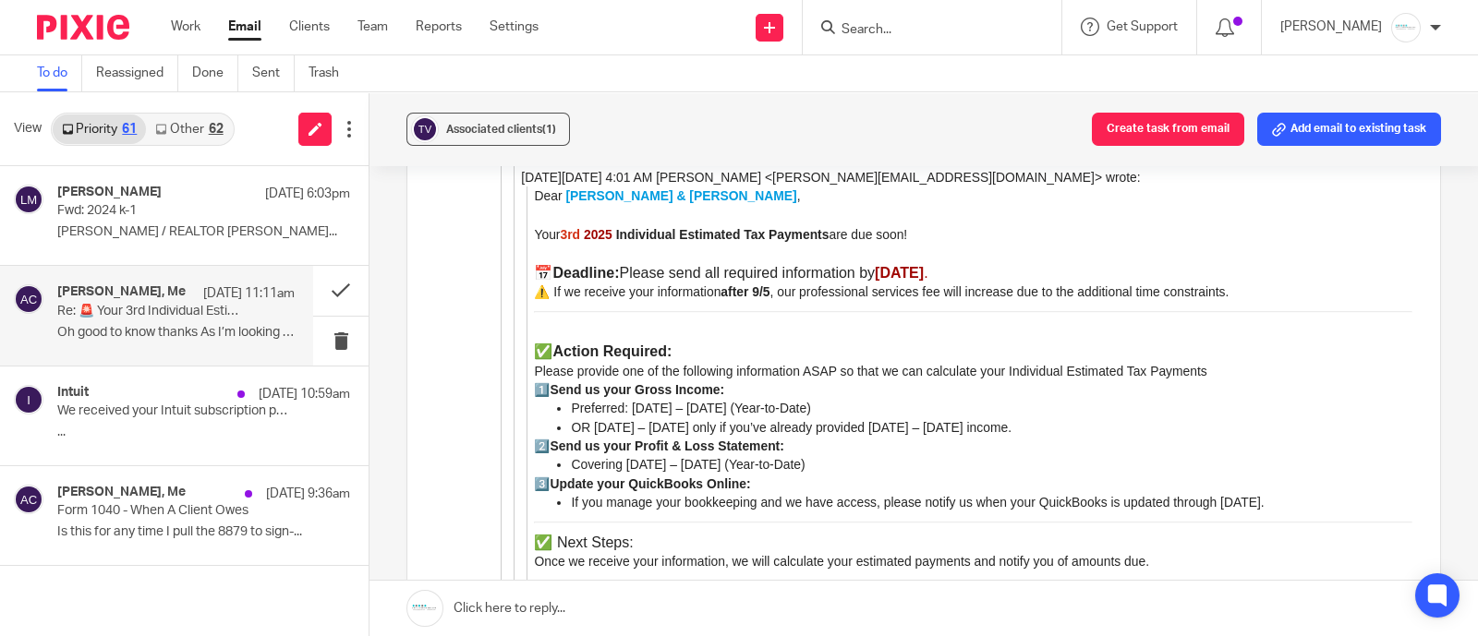
click at [718, 615] on link at bounding box center [923, 608] width 1108 height 55
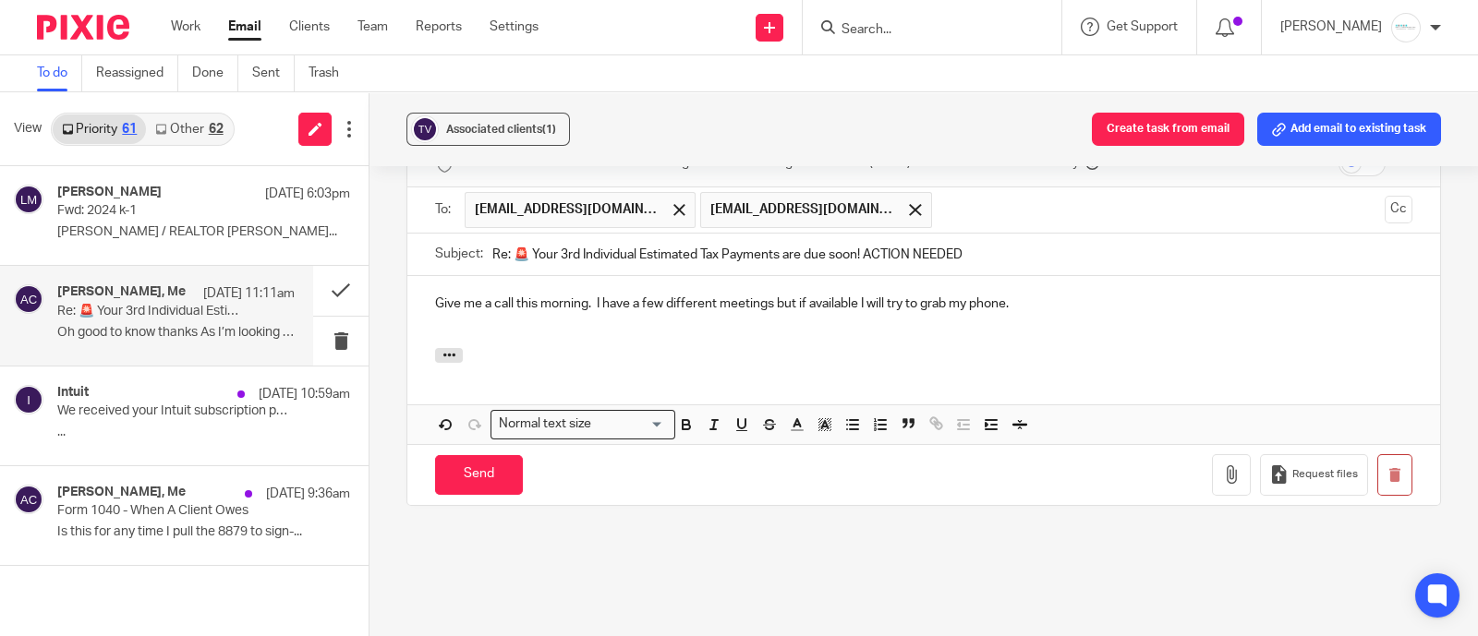
click at [1076, 295] on p "Give me a call this morning. I have a few different meetings but if available I…" at bounding box center [923, 304] width 977 height 18
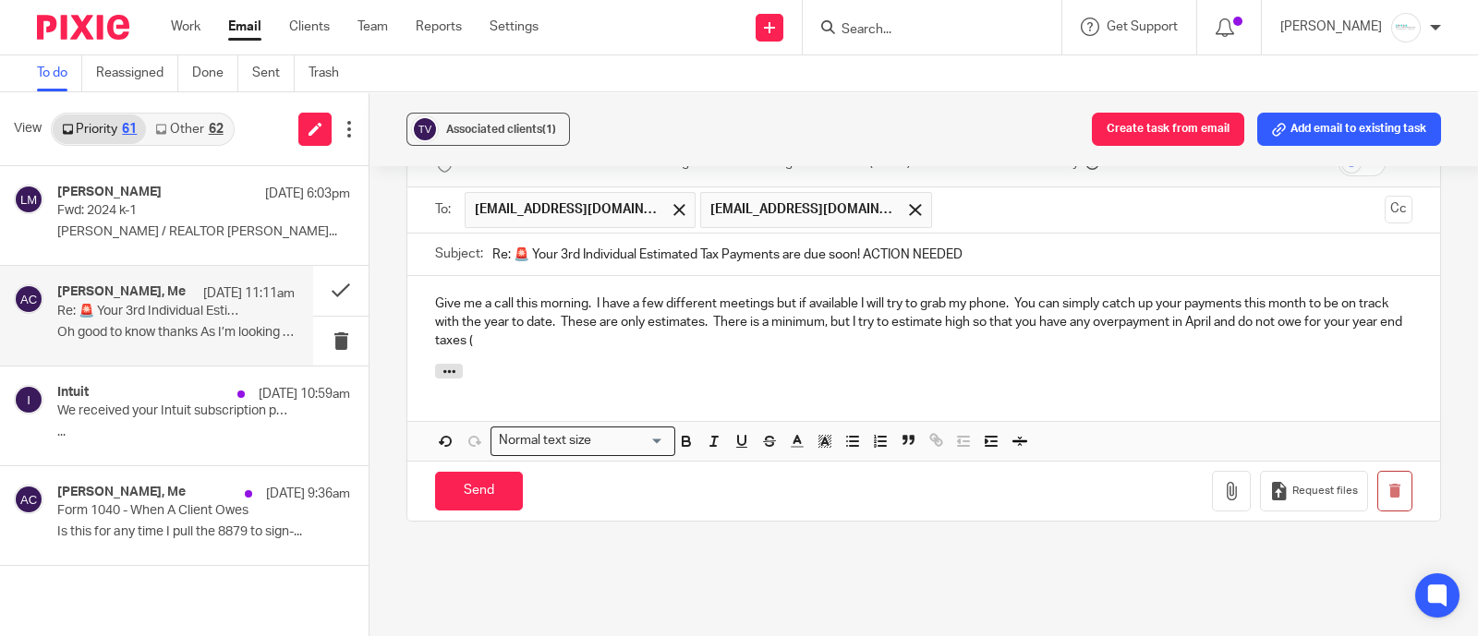
click at [1335, 295] on p "Give me a call this morning. I have a few different meetings but if available I…" at bounding box center [923, 323] width 977 height 56
drag, startPoint x: 595, startPoint y: 305, endPoint x: 586, endPoint y: 302, distance: 9.6
click at [591, 305] on p "Give me a call this morning. I have a few different meetings but if available I…" at bounding box center [923, 323] width 977 height 56
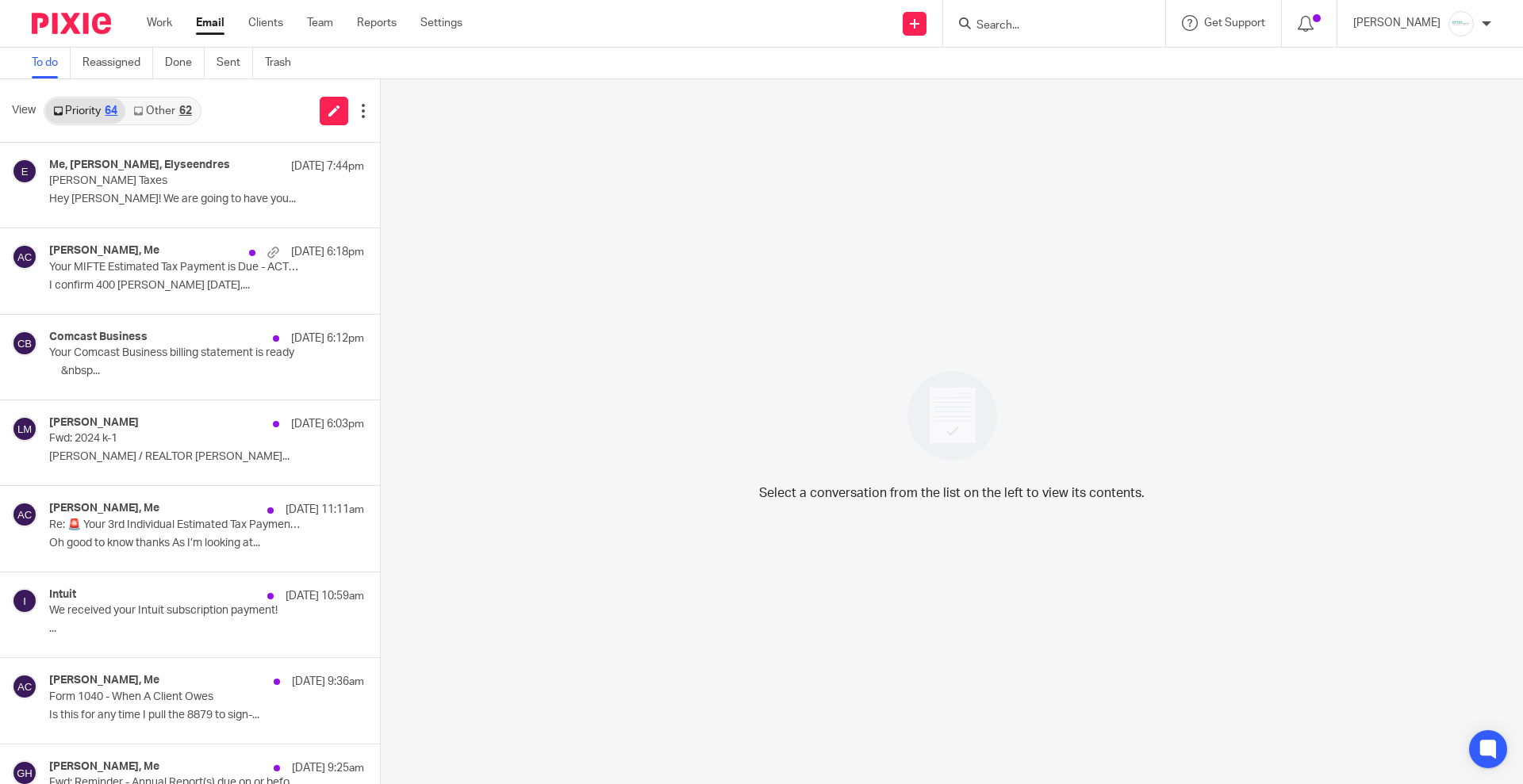
click at [1006, 27] on input "Search" at bounding box center [1046, 26] width 143 height 15
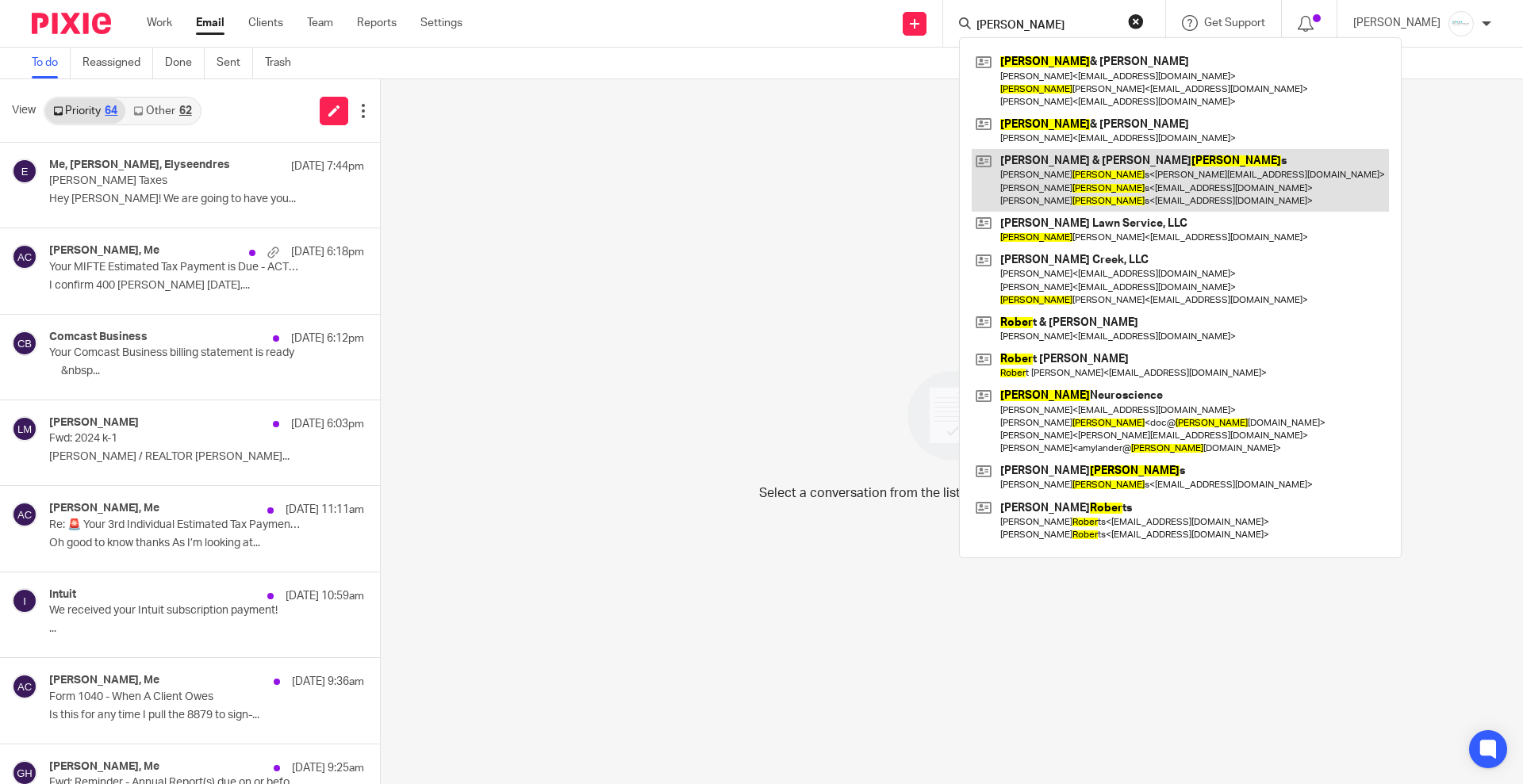
type input "roger"
click at [1094, 171] on link at bounding box center [1180, 180] width 417 height 63
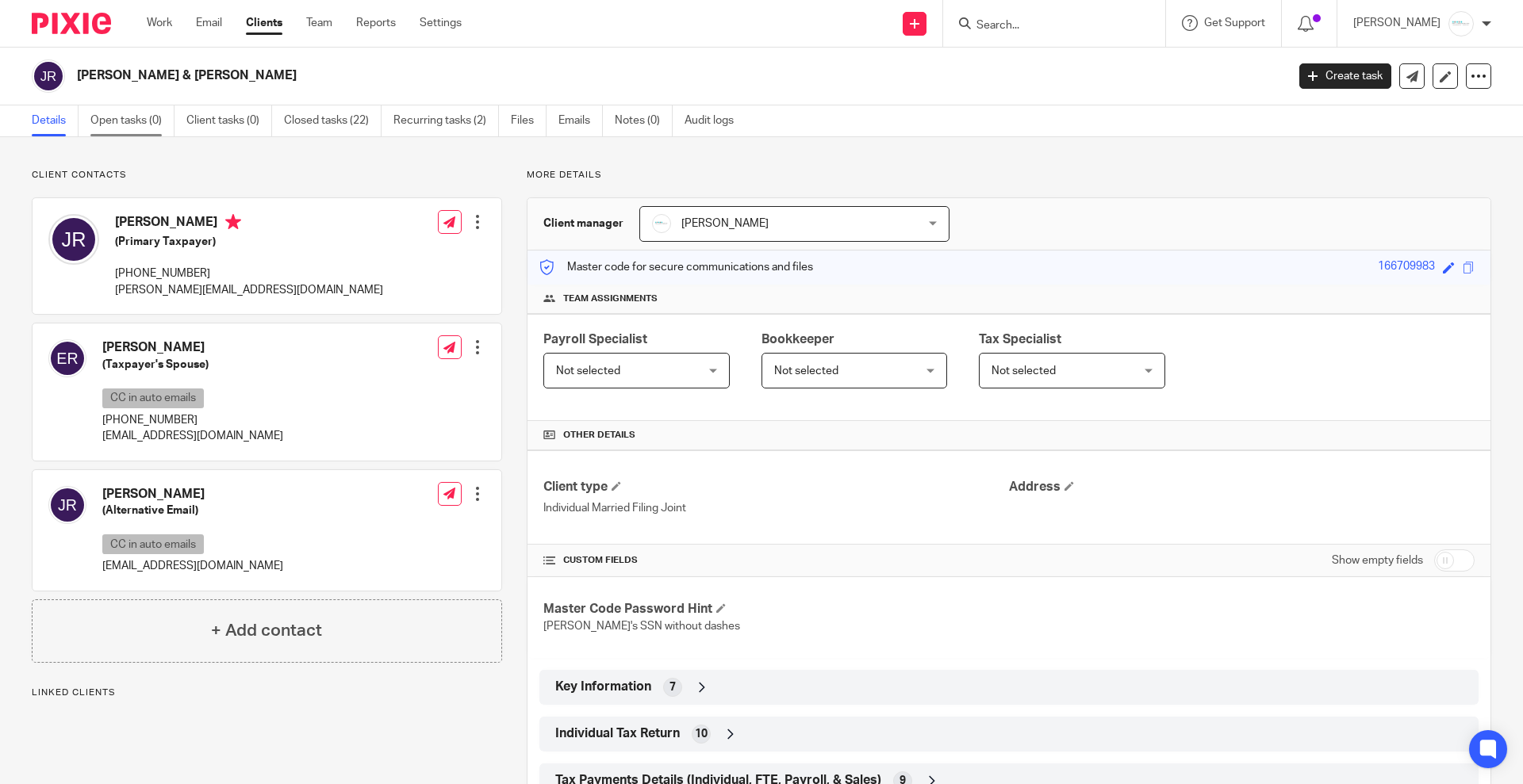
click at [119, 119] on link "Open tasks (0)" at bounding box center [132, 121] width 84 height 31
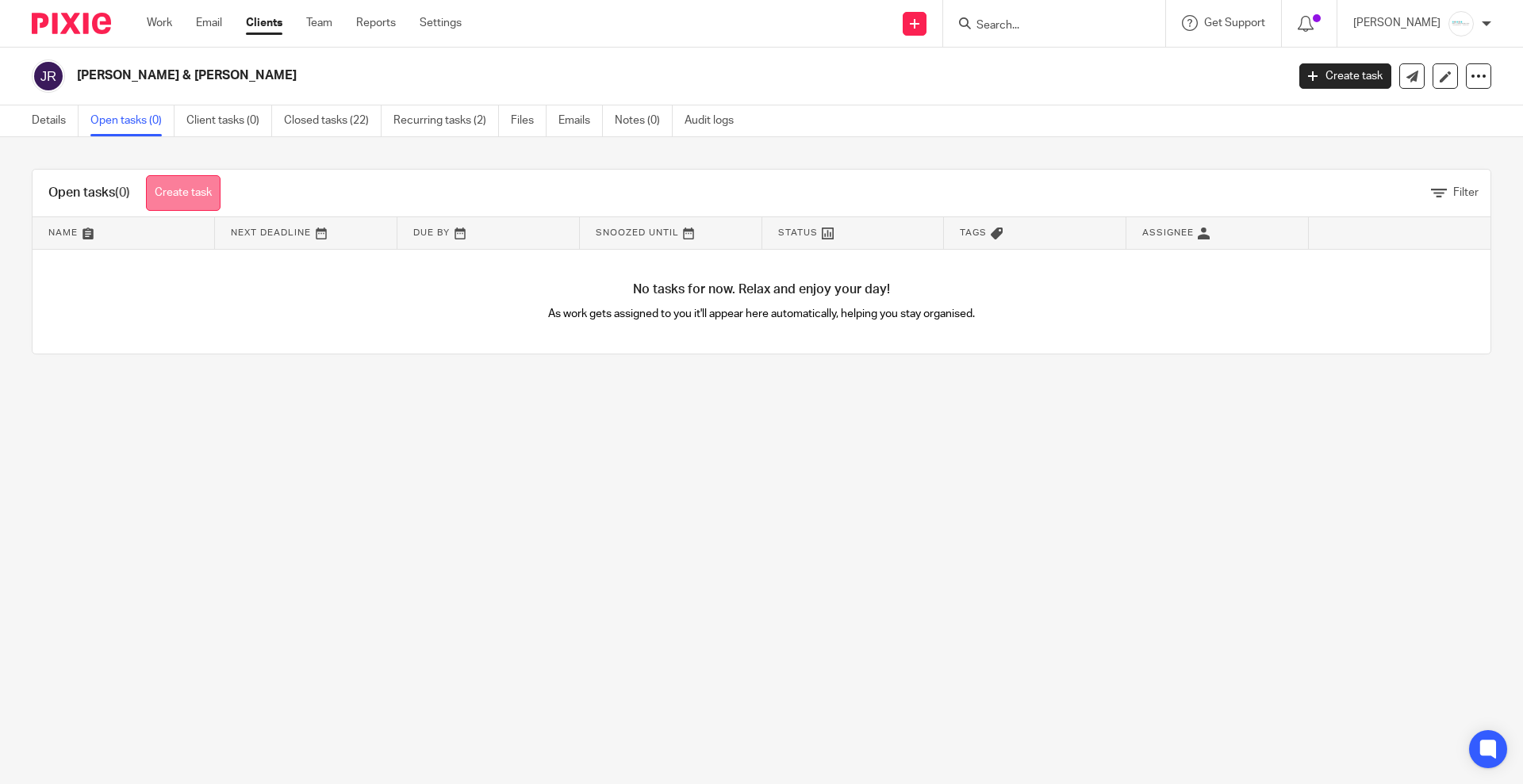
click at [179, 183] on link "Create task" at bounding box center [183, 193] width 75 height 36
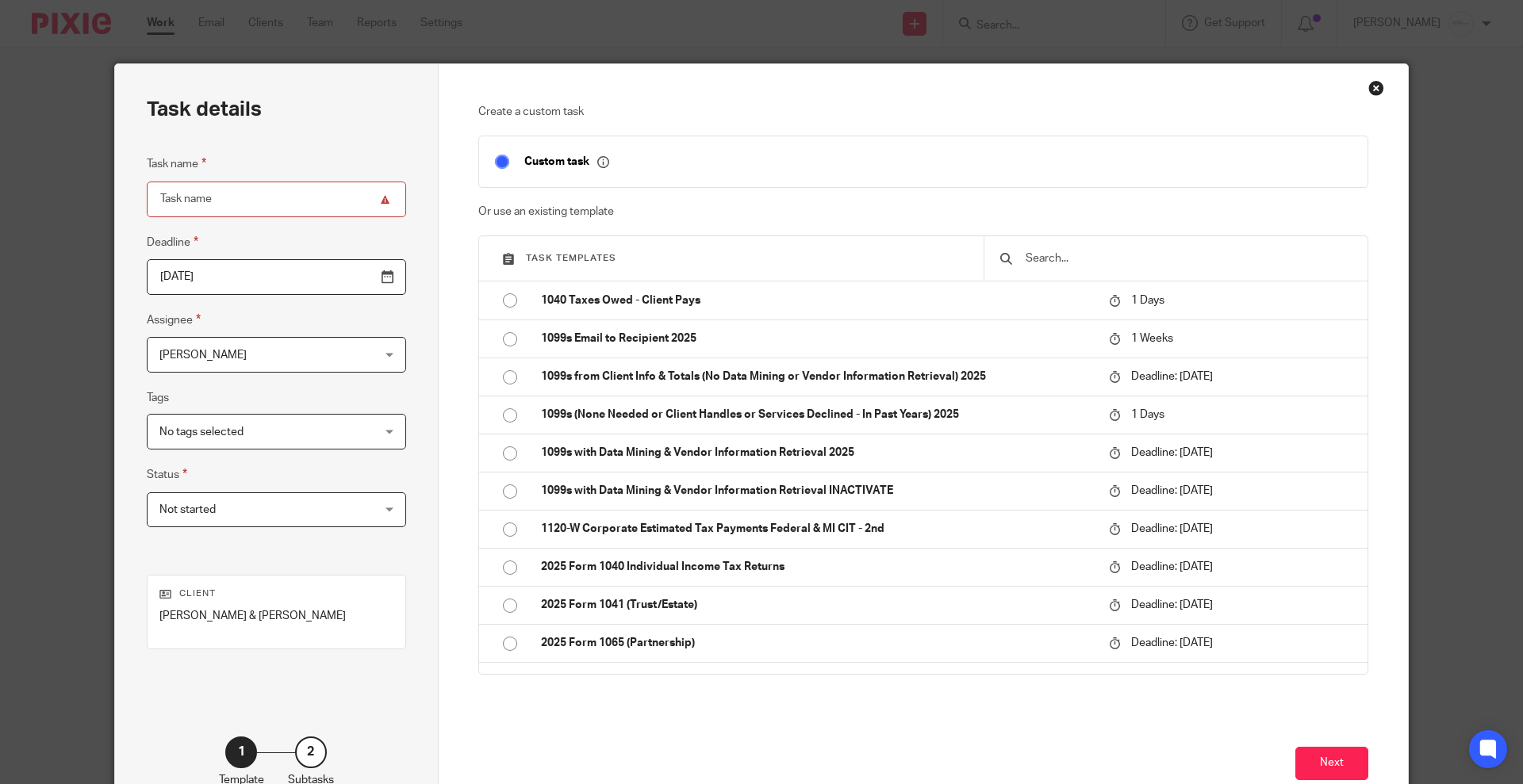
click at [1081, 254] on input "text" at bounding box center [1187, 258] width 327 height 17
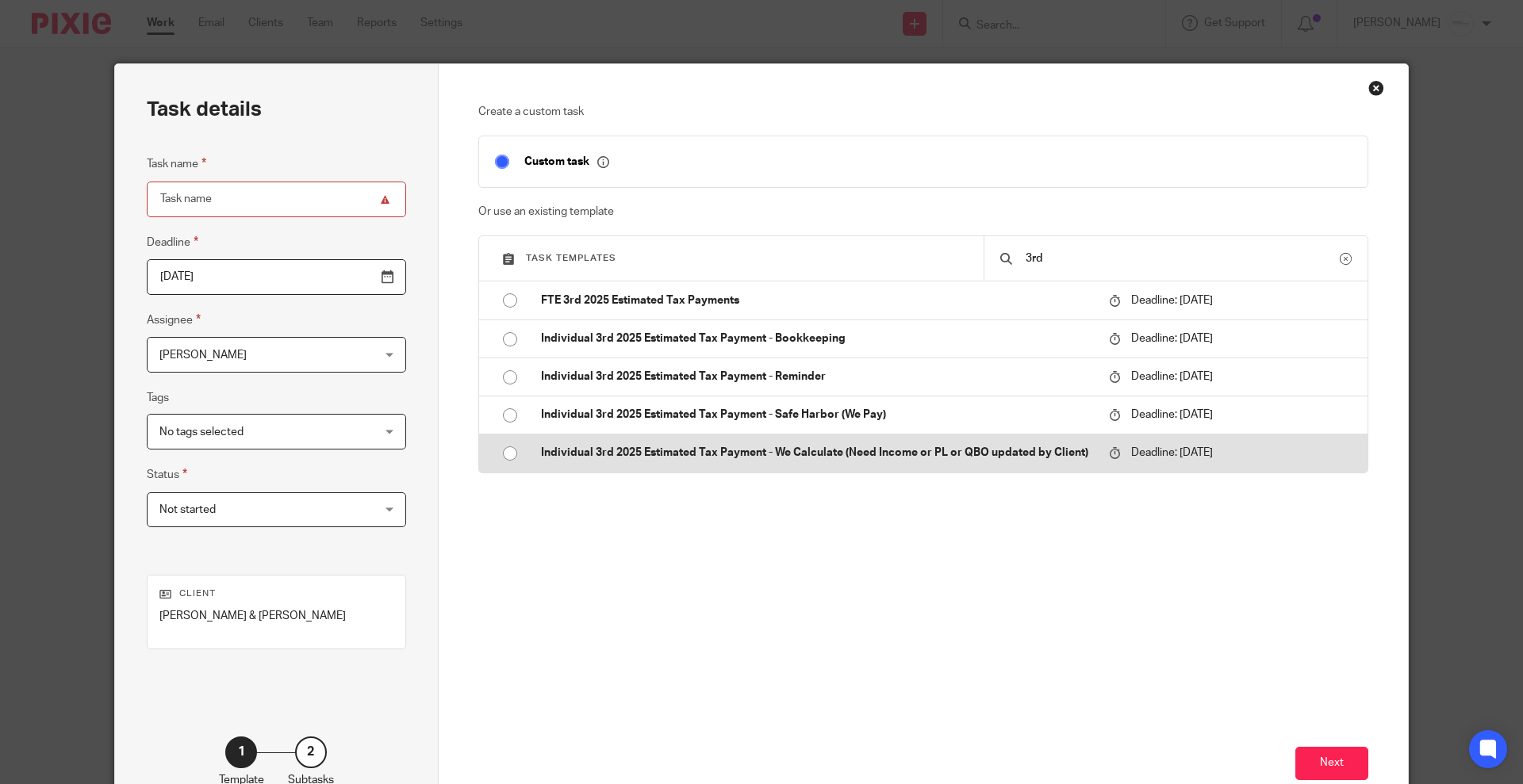
type input "3rd"
click at [789, 456] on p "Individual 3rd 2025 Estimated Tax Payment - We Calculate (Need Income or PL or …" at bounding box center [817, 453] width 552 height 15
type input "[DATE]"
type input "Individual 3rd 2025 Estimated Tax Payment - We Calculate (Need Income or PL or …"
checkbox input "false"
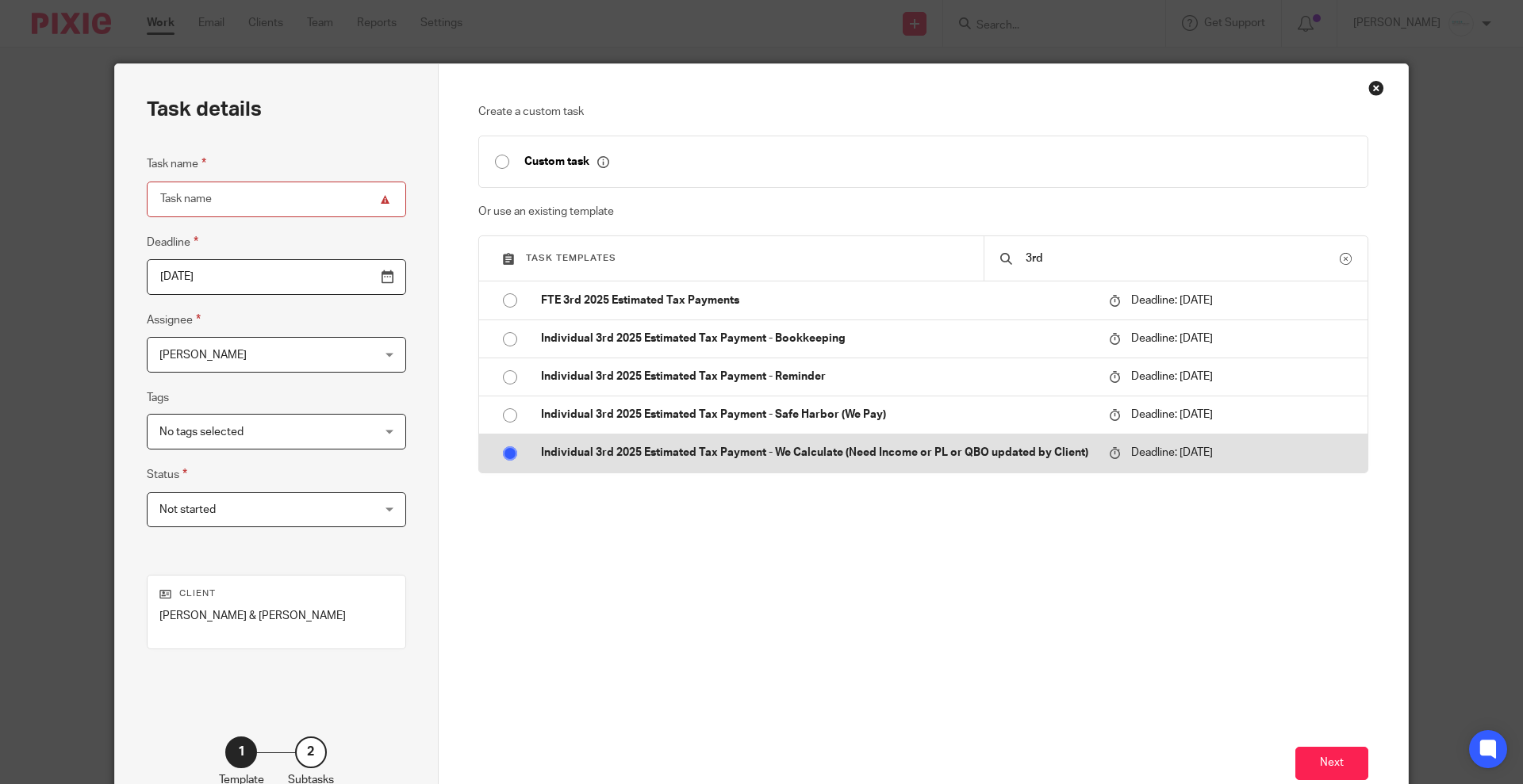
radio input "true"
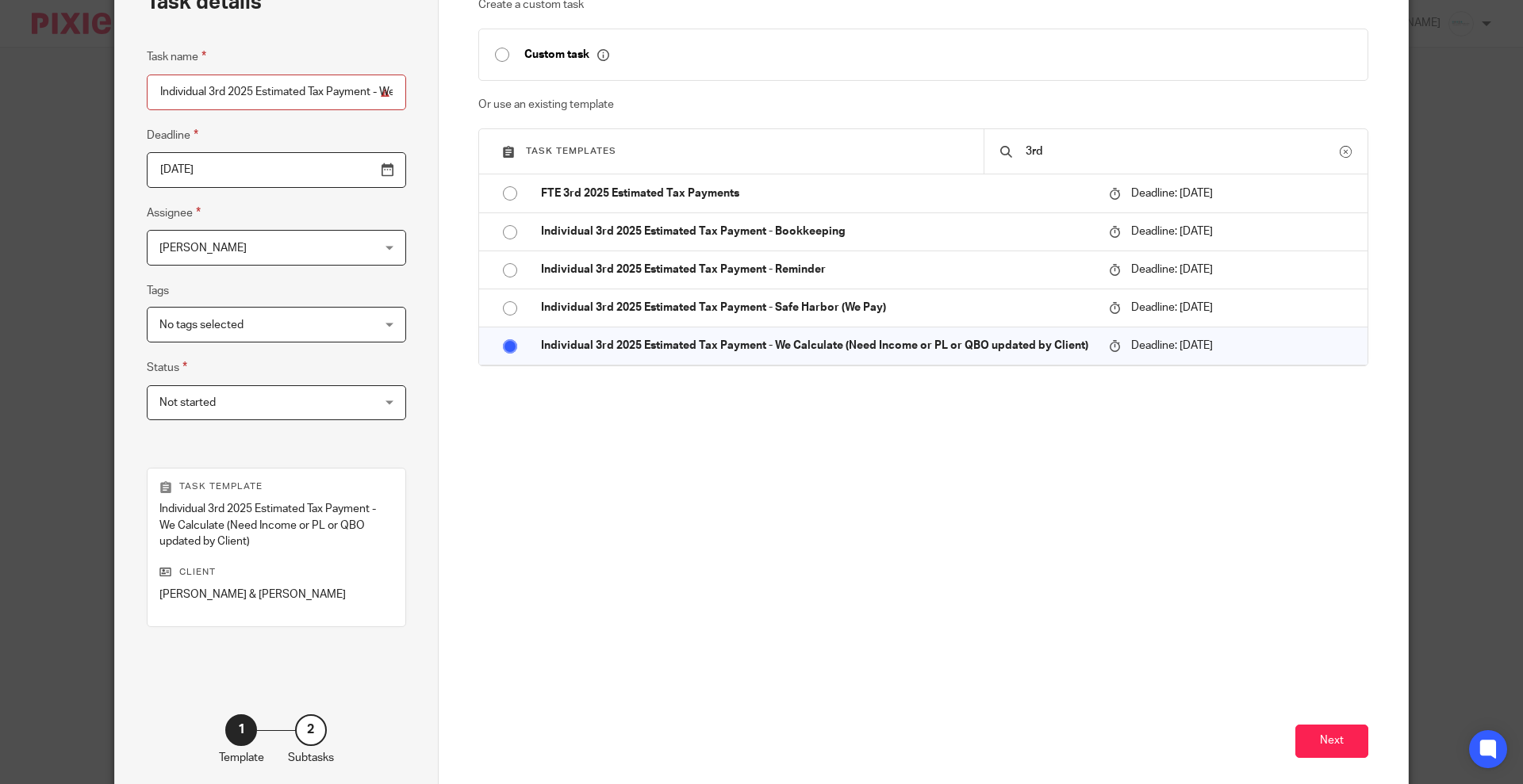
scroll to position [185, 0]
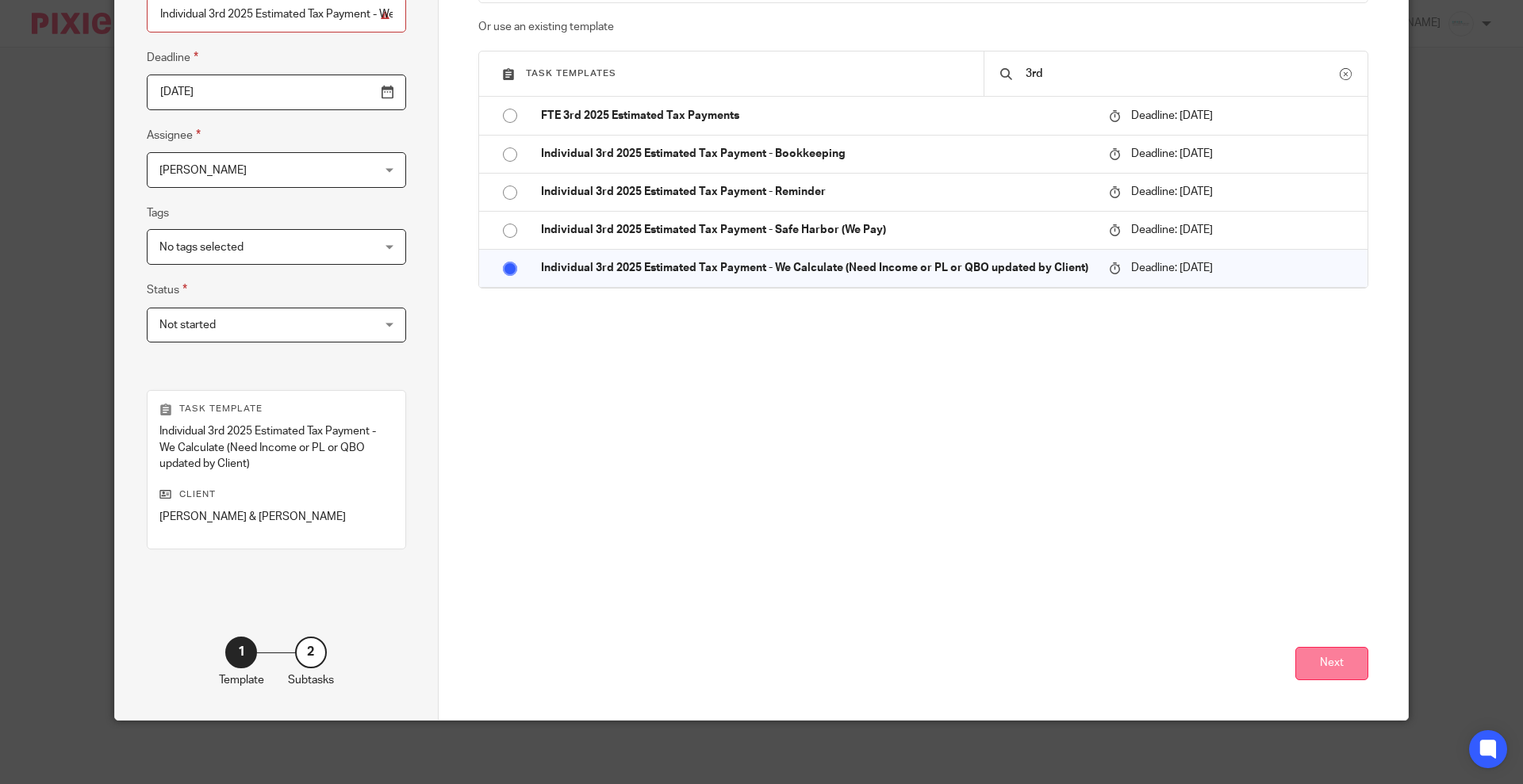
click at [1313, 665] on button "Next" at bounding box center [1331, 665] width 73 height 34
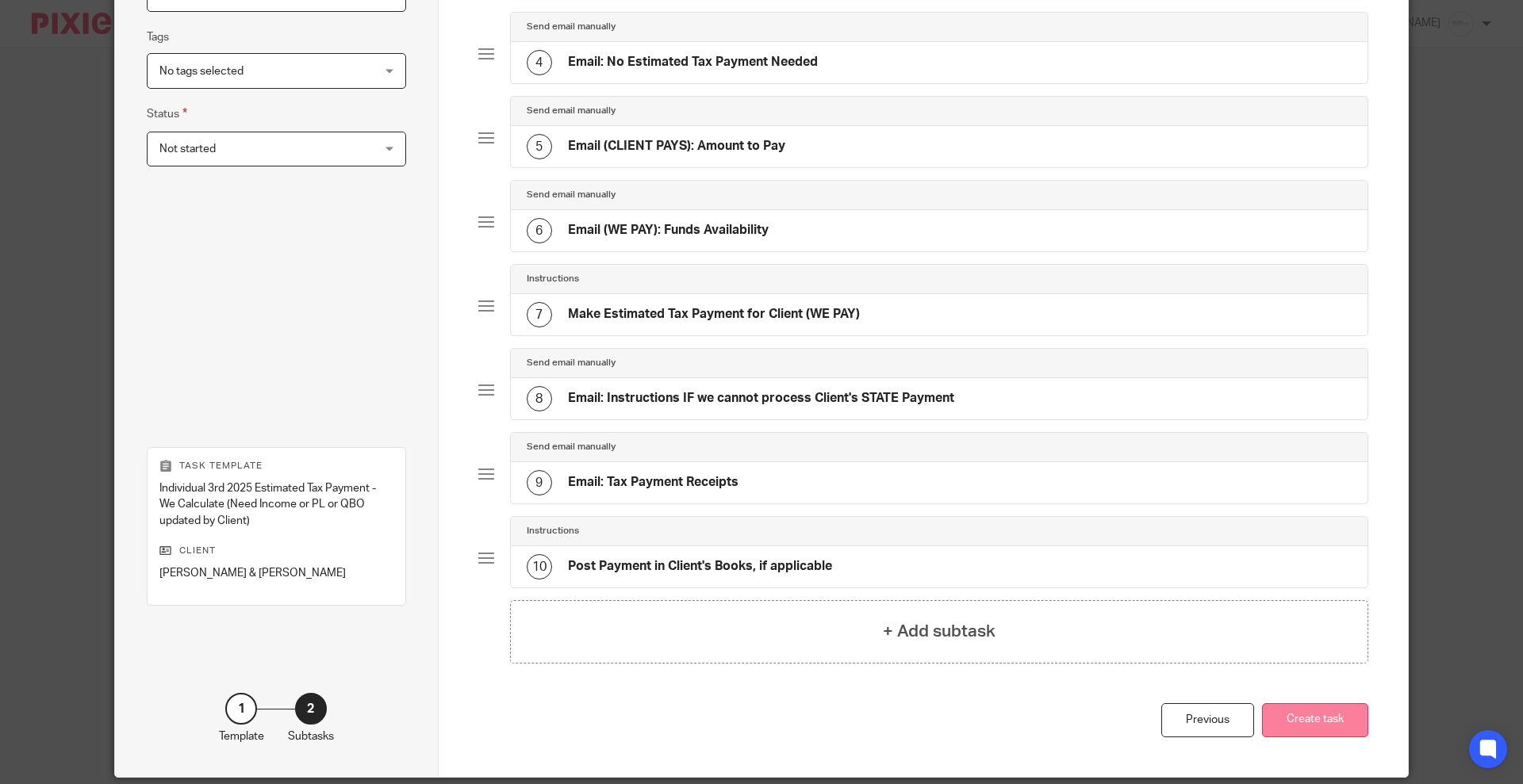
scroll to position [431, 0]
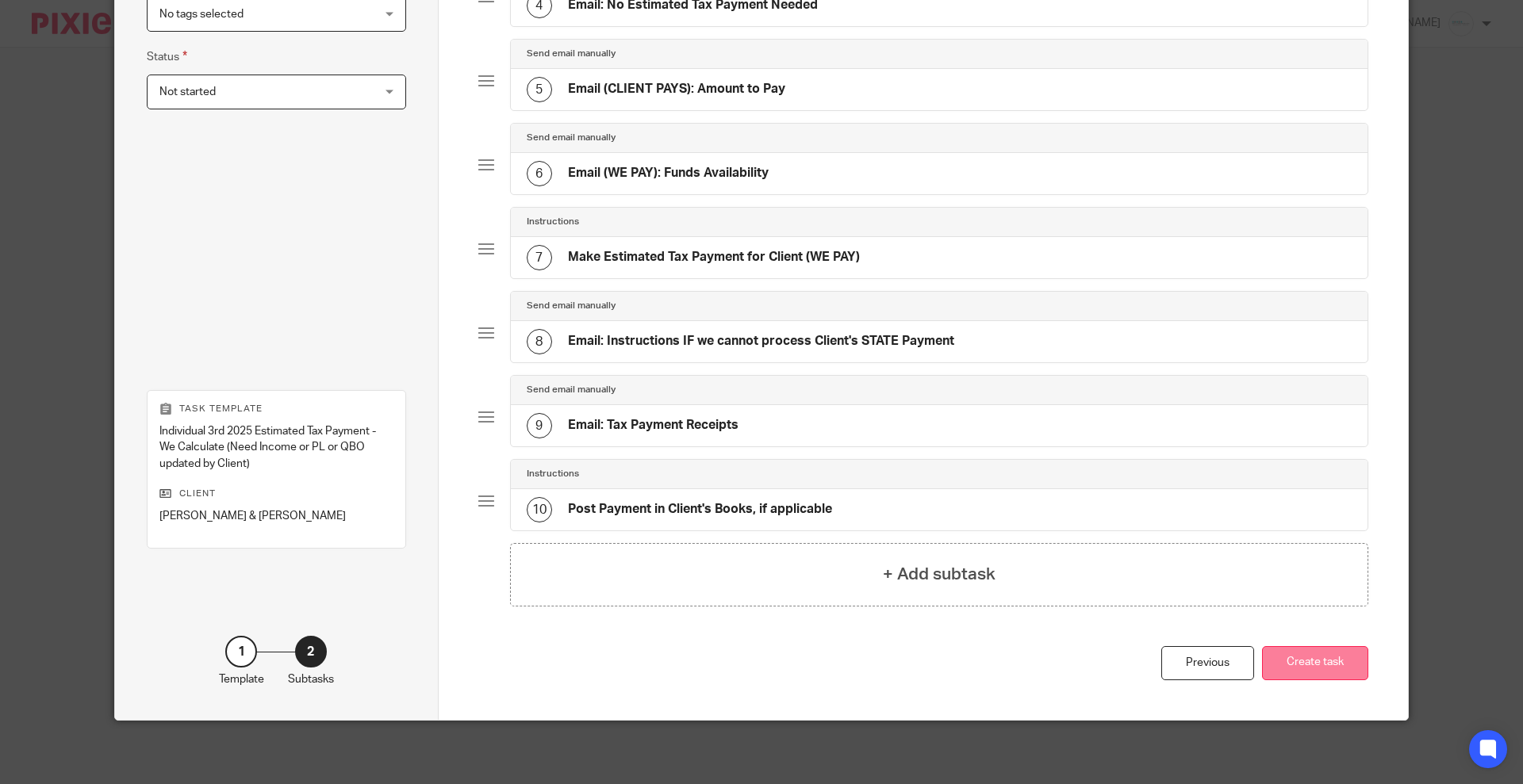
click at [1313, 658] on button "Create task" at bounding box center [1315, 664] width 107 height 34
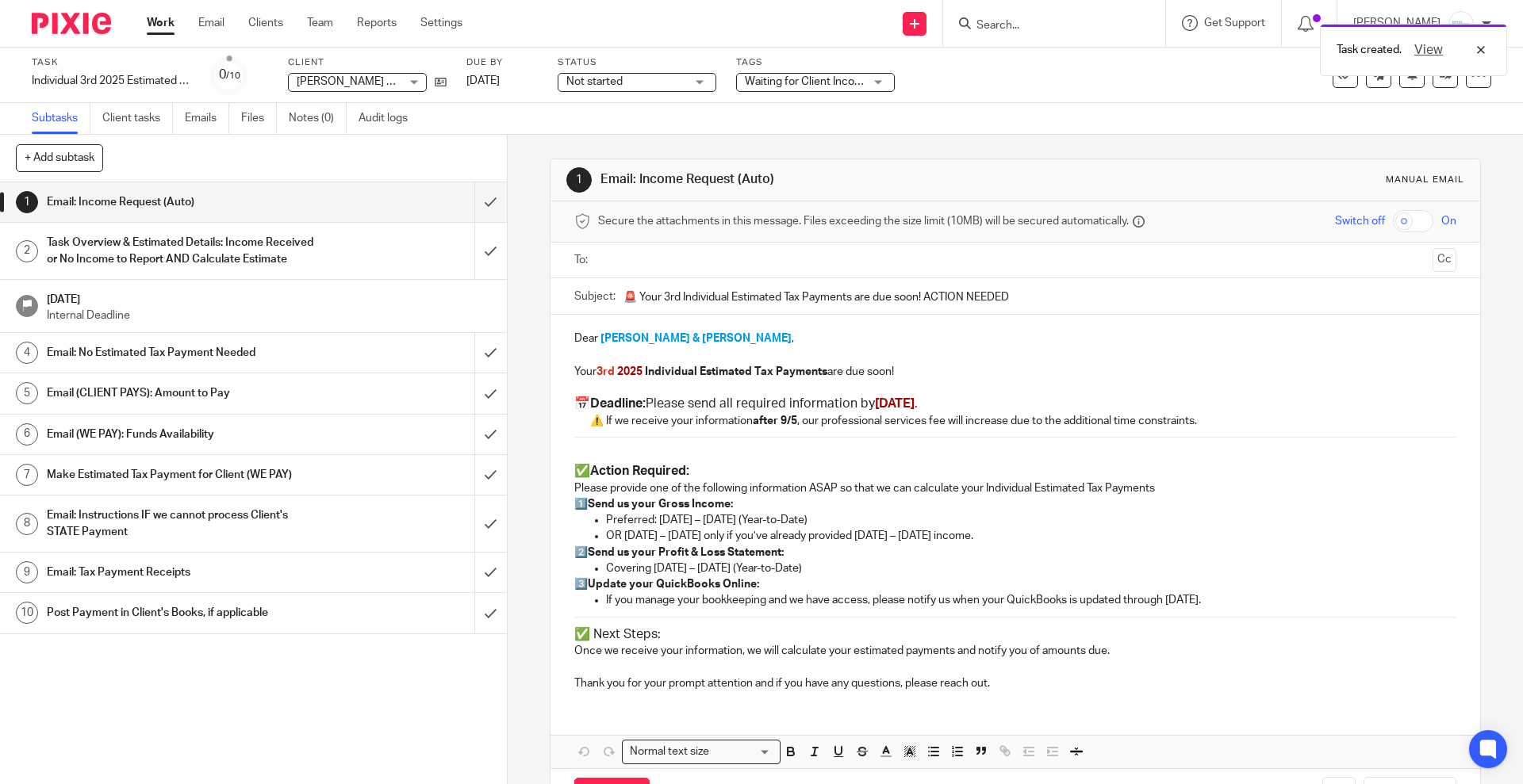
click at [710, 256] on input "text" at bounding box center [1014, 260] width 822 height 18
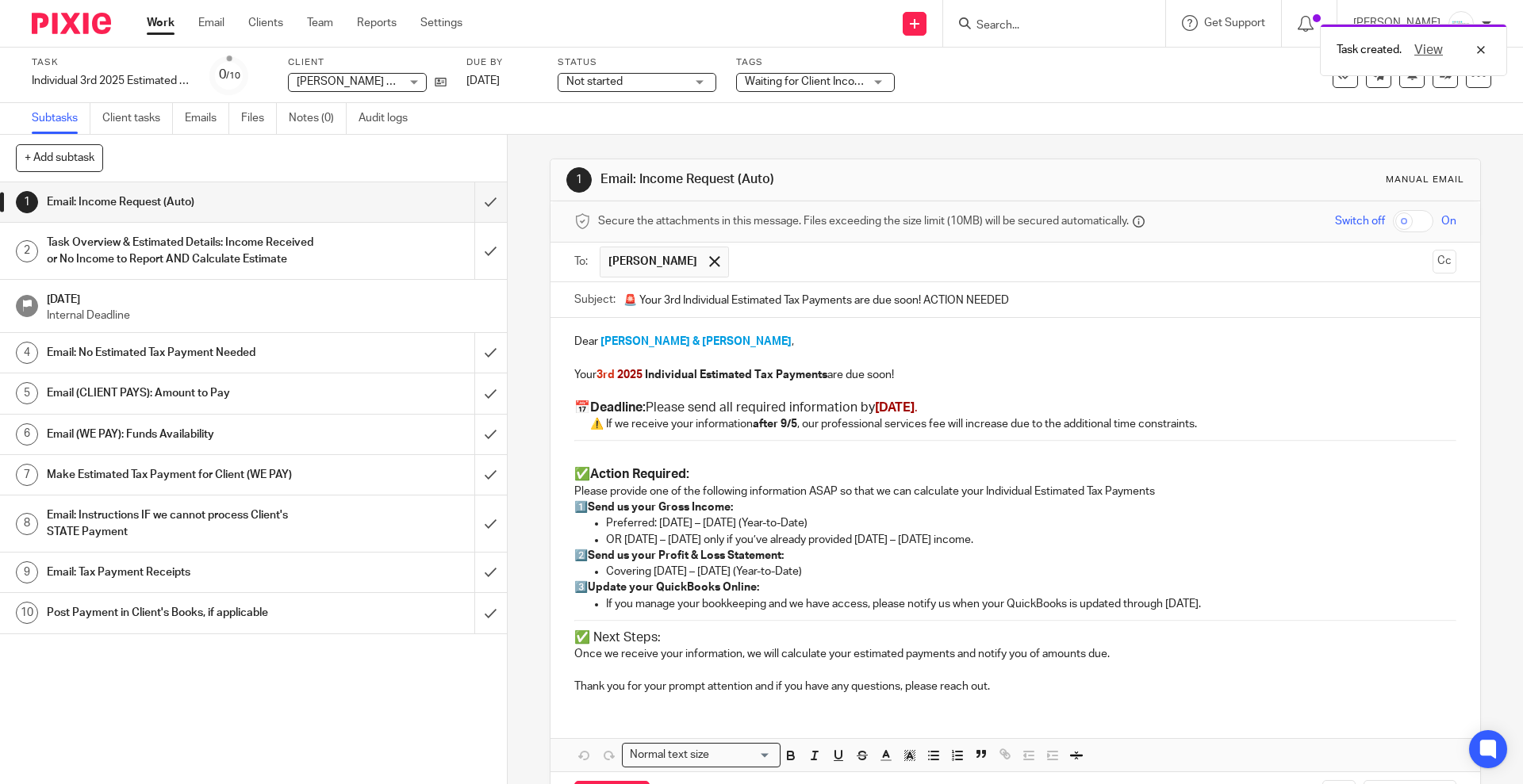
click at [825, 239] on div "Secure the attachments in this message. Files exceeding the size limit (10MB) w…" at bounding box center [1015, 222] width 929 height 41
click at [826, 257] on input "text" at bounding box center [1081, 262] width 690 height 31
drag, startPoint x: 752, startPoint y: 295, endPoint x: 821, endPoint y: 301, distance: 69.3
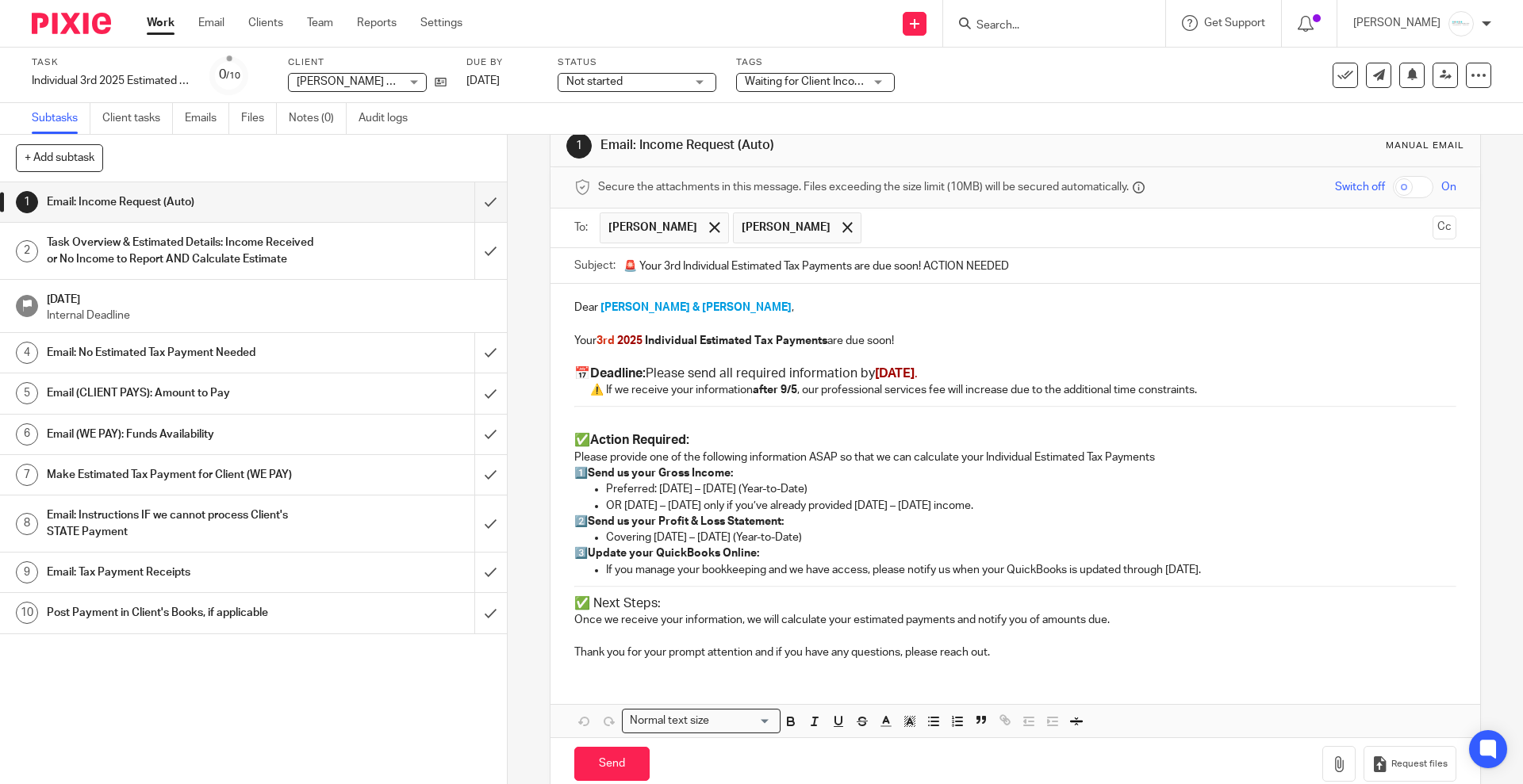
scroll to position [64, 0]
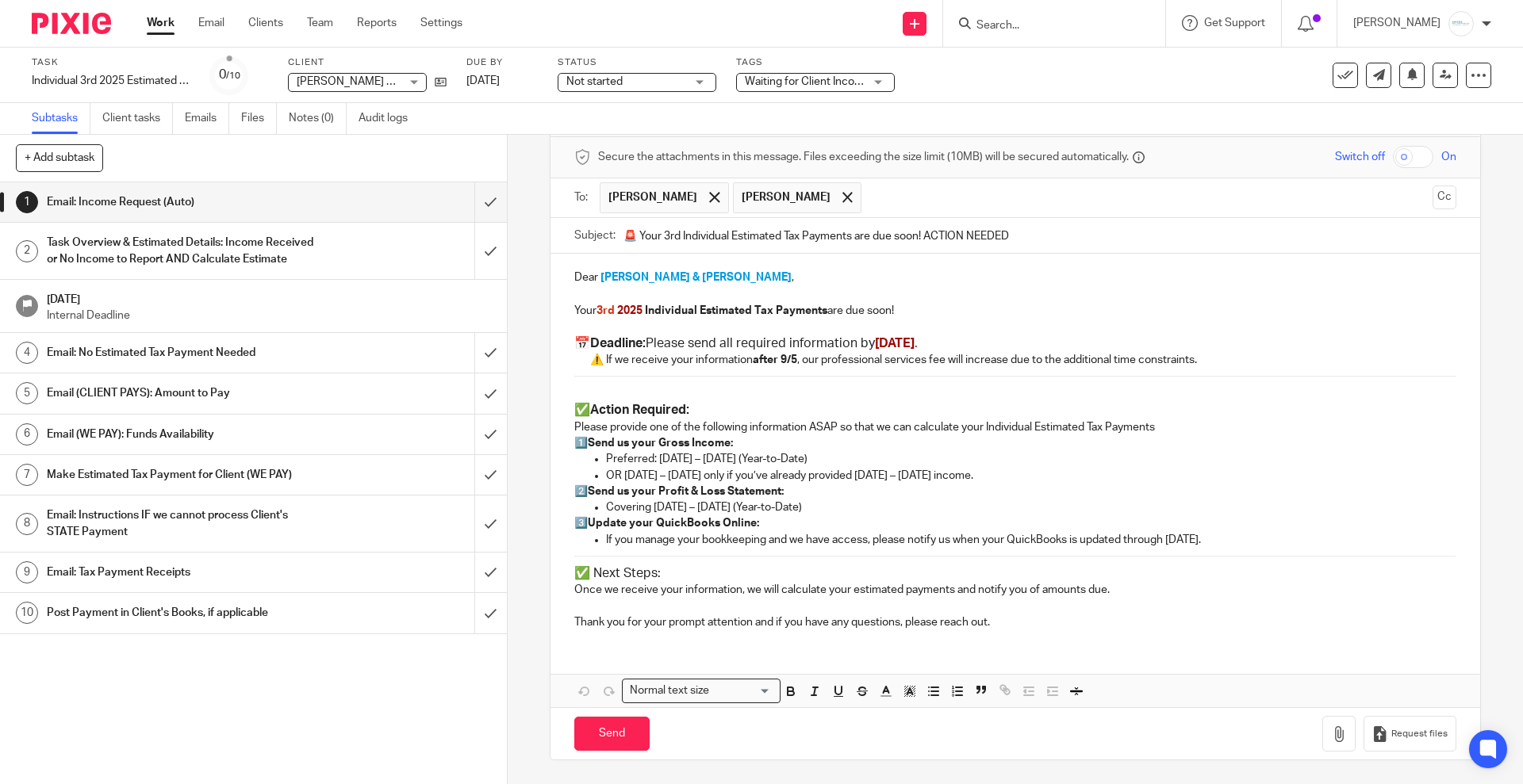
click at [872, 340] on h3 "📅 Deadline: Please send all required information by September 5 ." at bounding box center [1015, 343] width 881 height 16
drag, startPoint x: 874, startPoint y: 341, endPoint x: 948, endPoint y: 344, distance: 74.1
click at [915, 344] on span "September 5" at bounding box center [895, 343] width 40 height 13
click at [624, 723] on input "Send" at bounding box center [612, 734] width 76 height 34
type input "Sent"
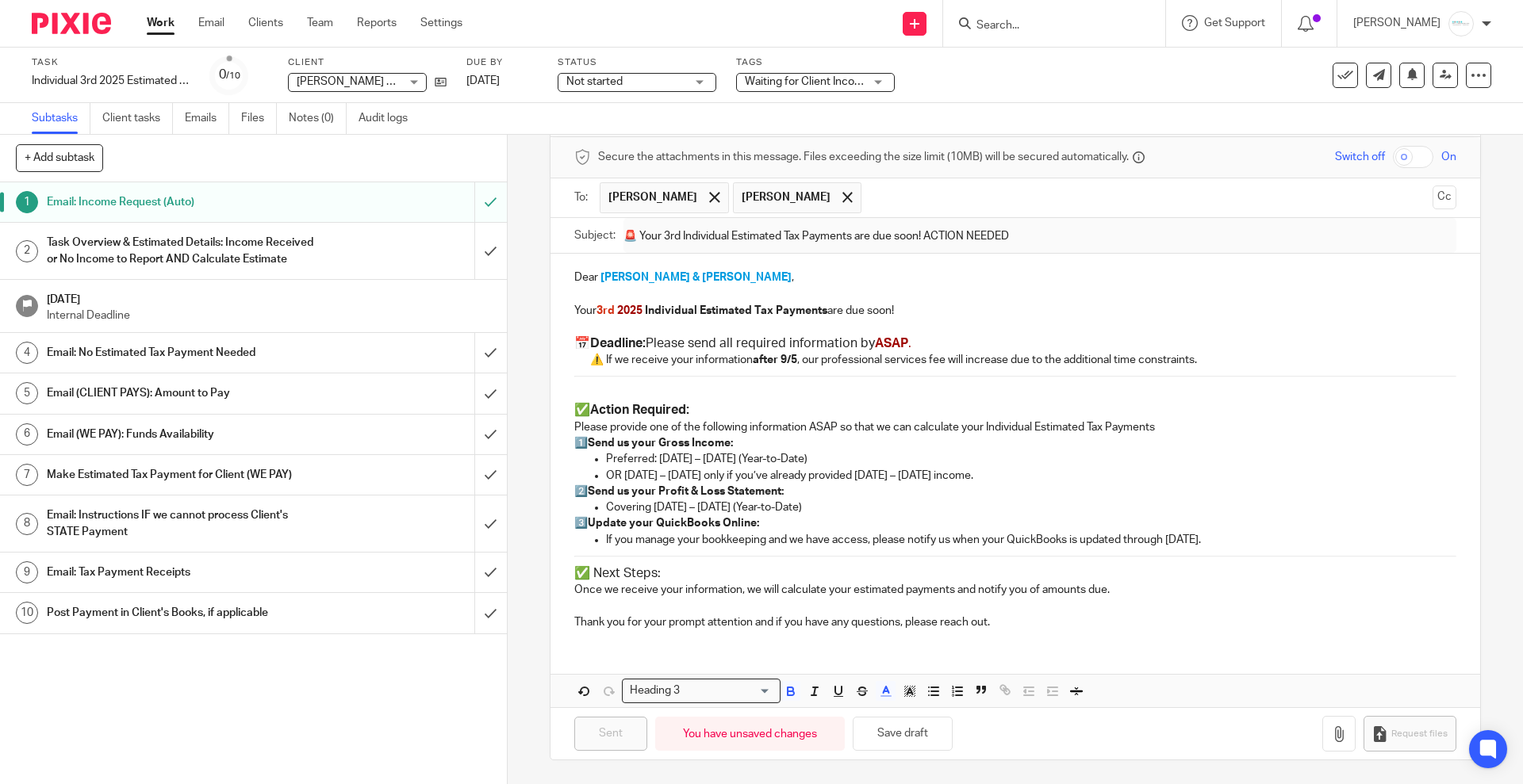
click at [1072, 25] on input "Search" at bounding box center [1046, 26] width 143 height 15
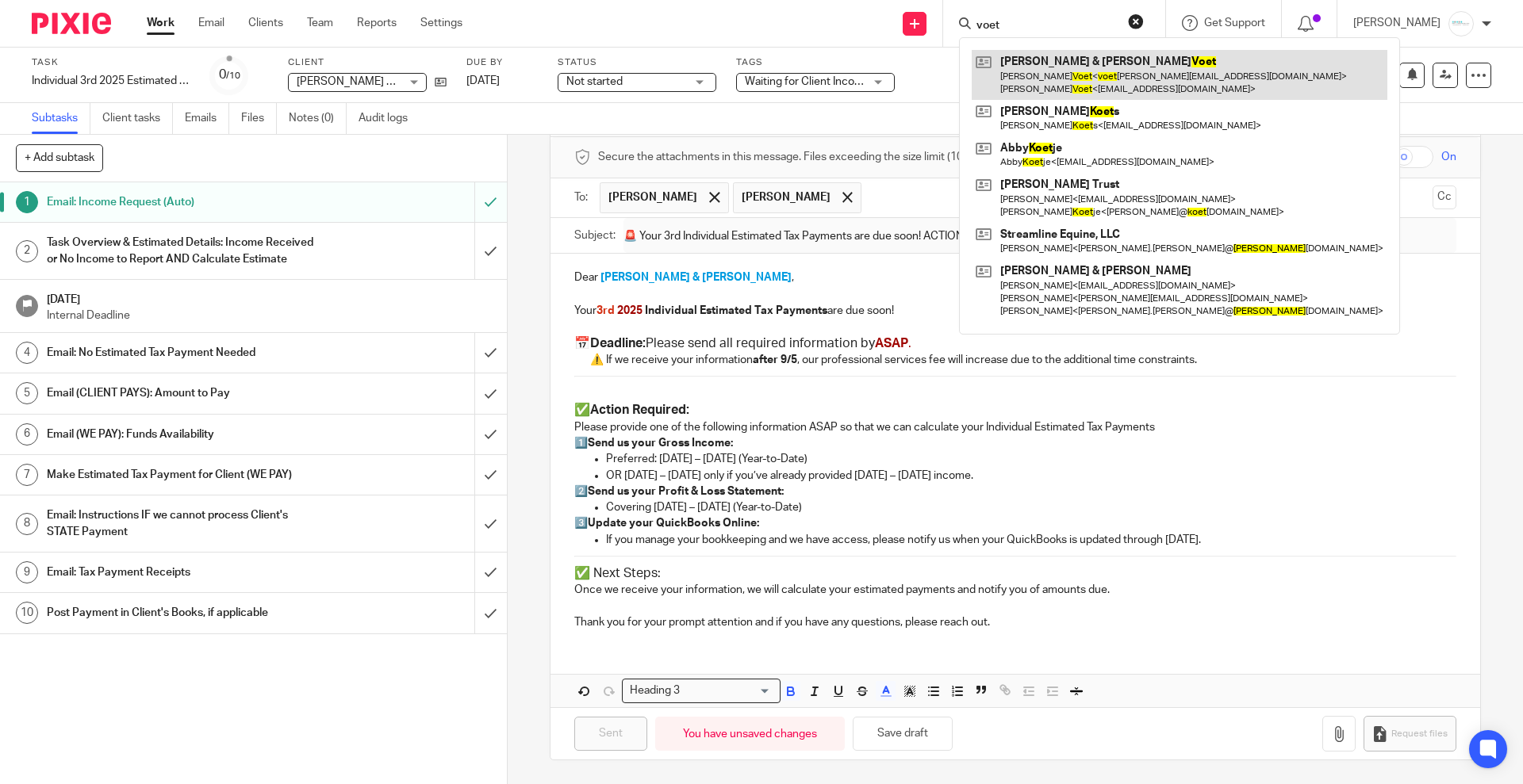
type input "voet"
click at [1056, 70] on link at bounding box center [1179, 74] width 416 height 49
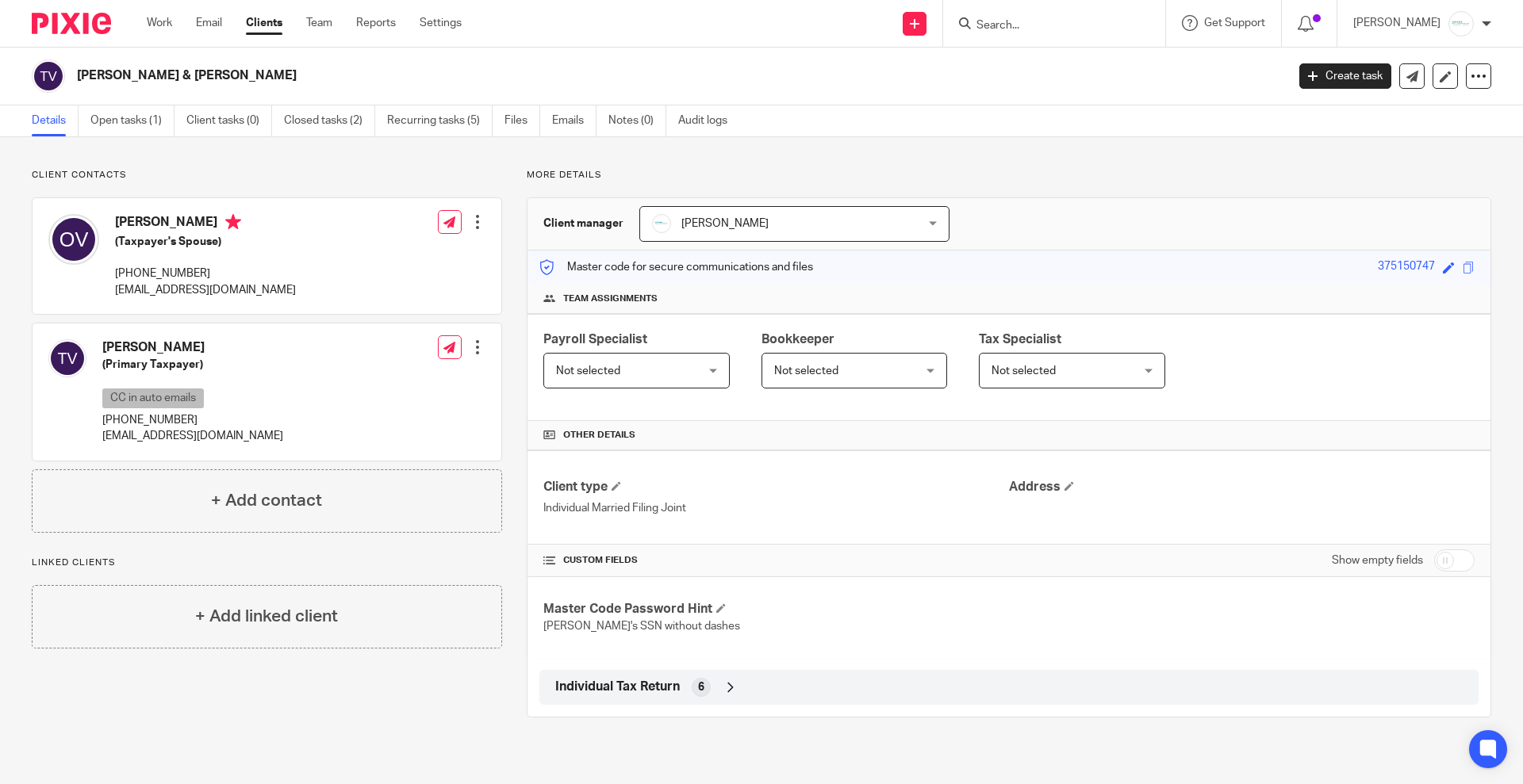
click at [1094, 15] on form at bounding box center [1059, 23] width 169 height 20
click at [1109, 33] on div at bounding box center [1054, 23] width 222 height 46
click at [1106, 17] on form at bounding box center [1059, 23] width 169 height 20
click at [1039, 24] on input "Search" at bounding box center [1046, 26] width 143 height 15
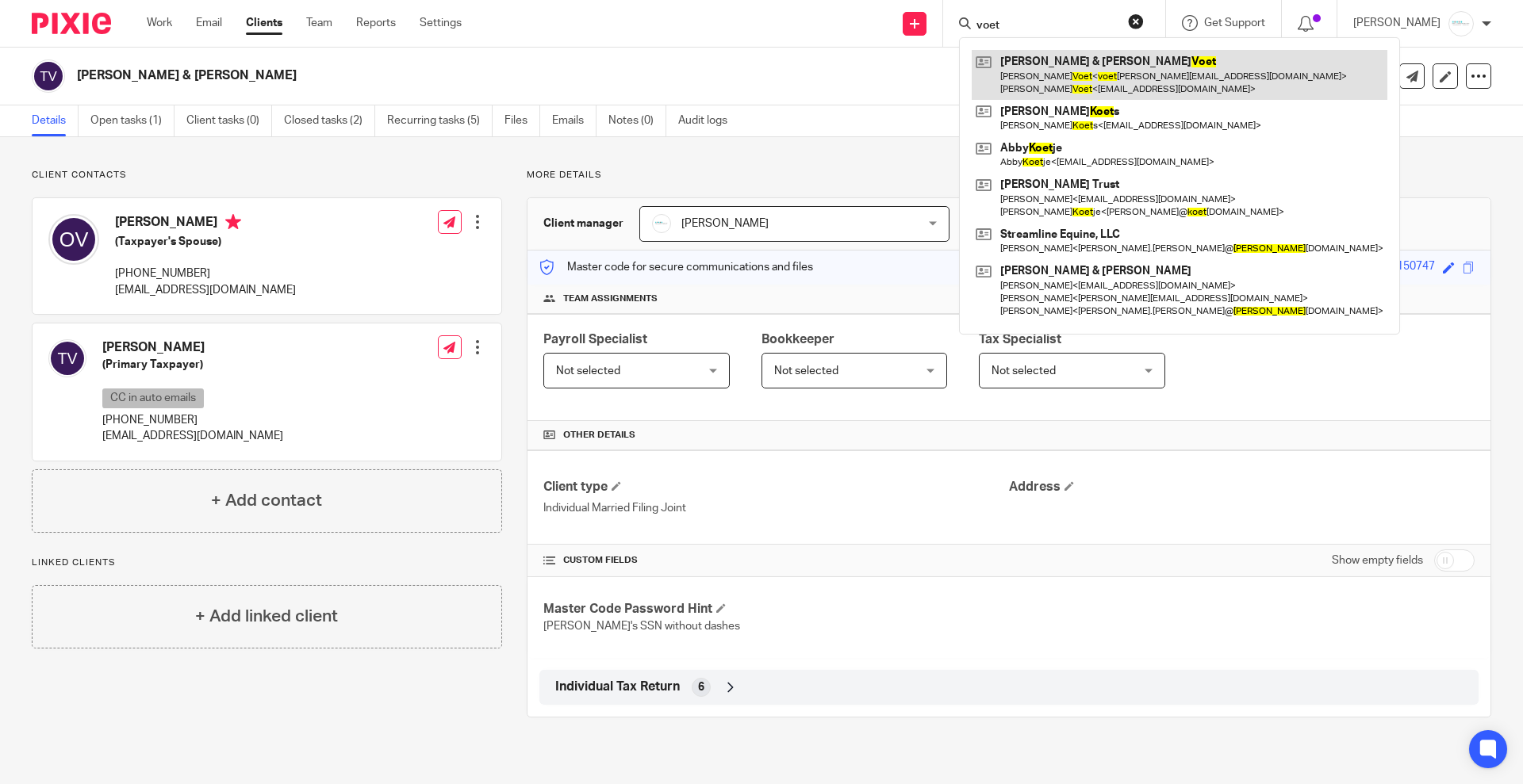
type input "voet"
click at [1050, 64] on link at bounding box center [1179, 74] width 416 height 49
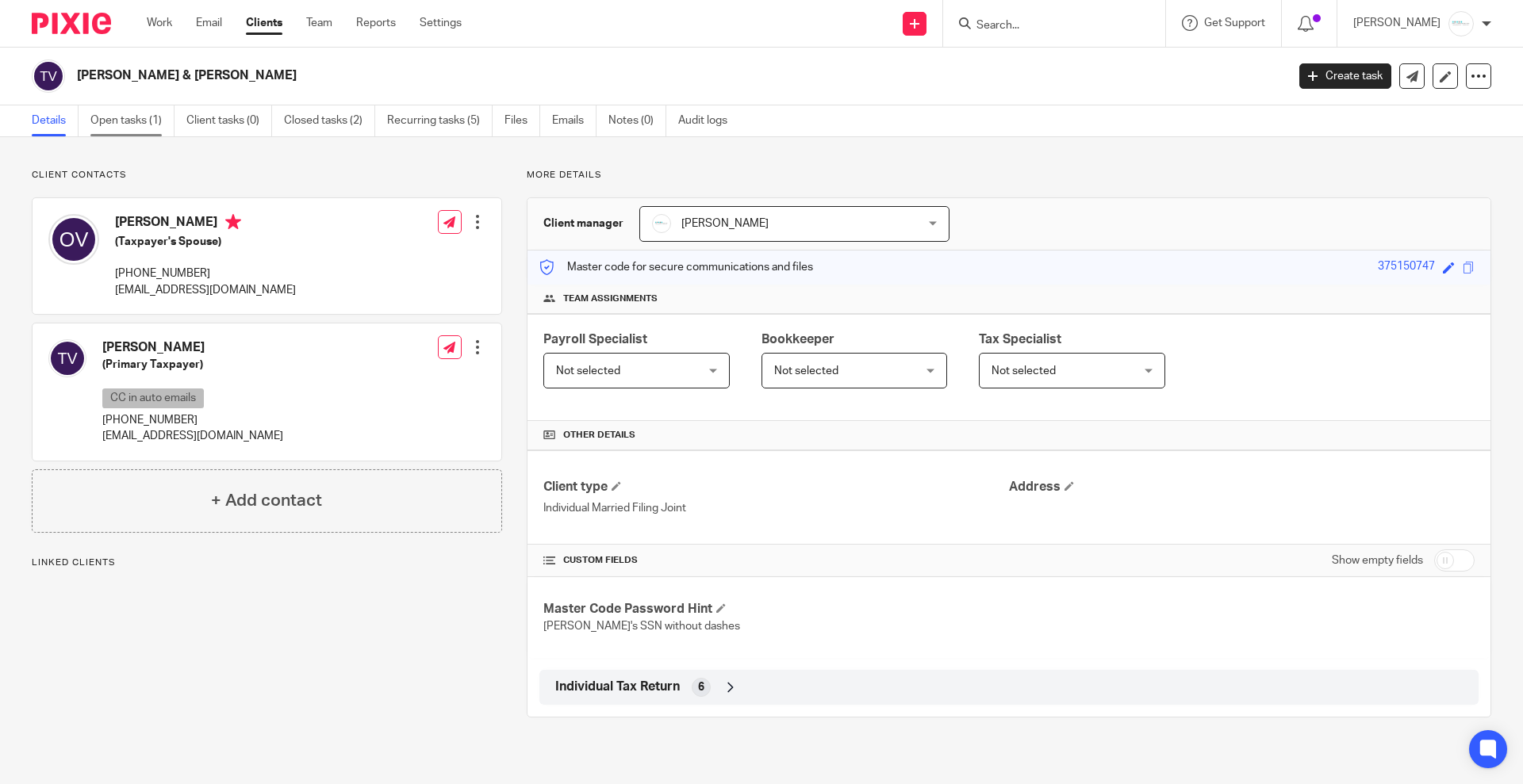
click at [138, 116] on link "Open tasks (1)" at bounding box center [132, 121] width 84 height 31
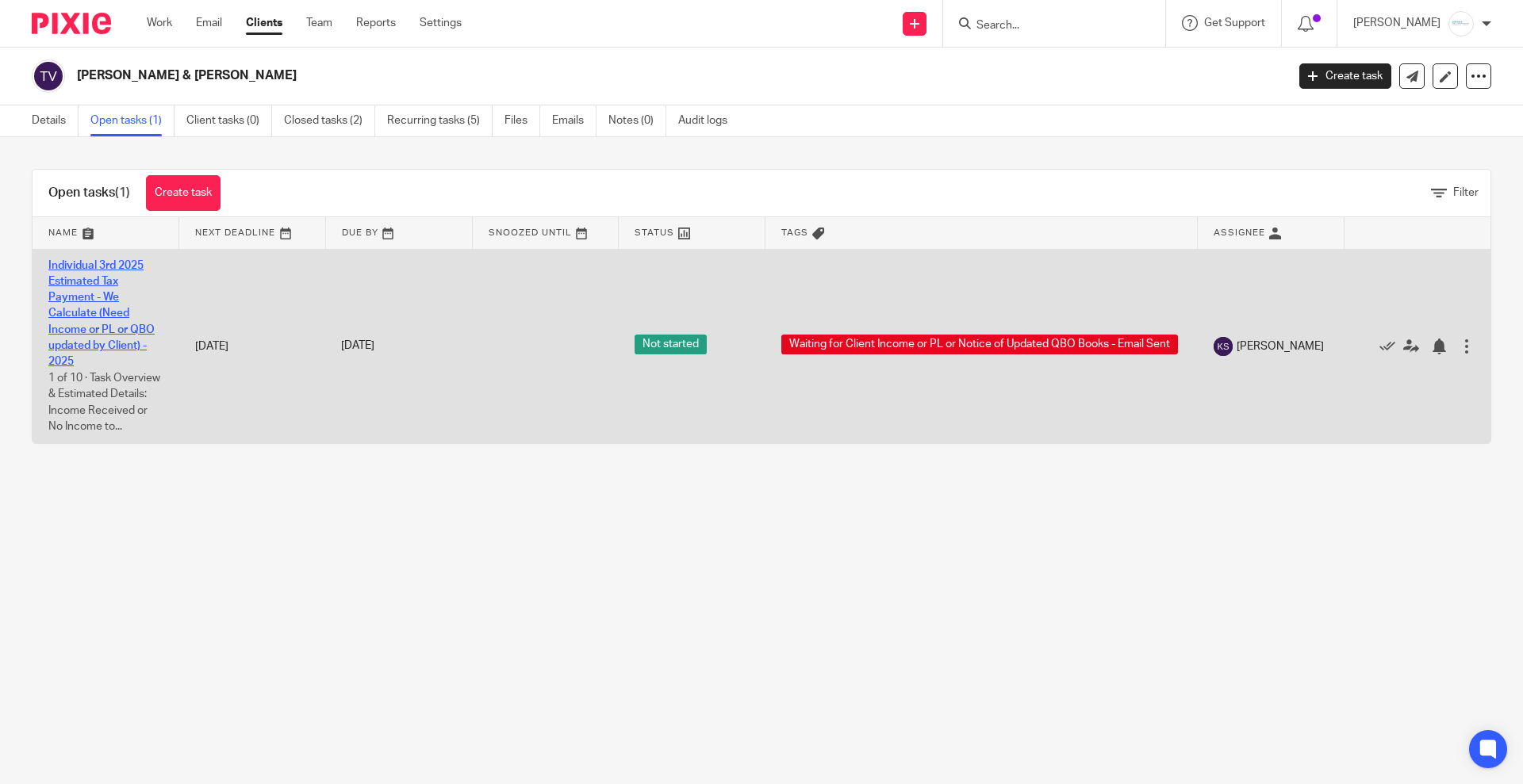
click at [92, 312] on link "Individual 3rd 2025 Estimated Tax Payment - We Calculate (Need Income or PL or …" at bounding box center [101, 314] width 107 height 108
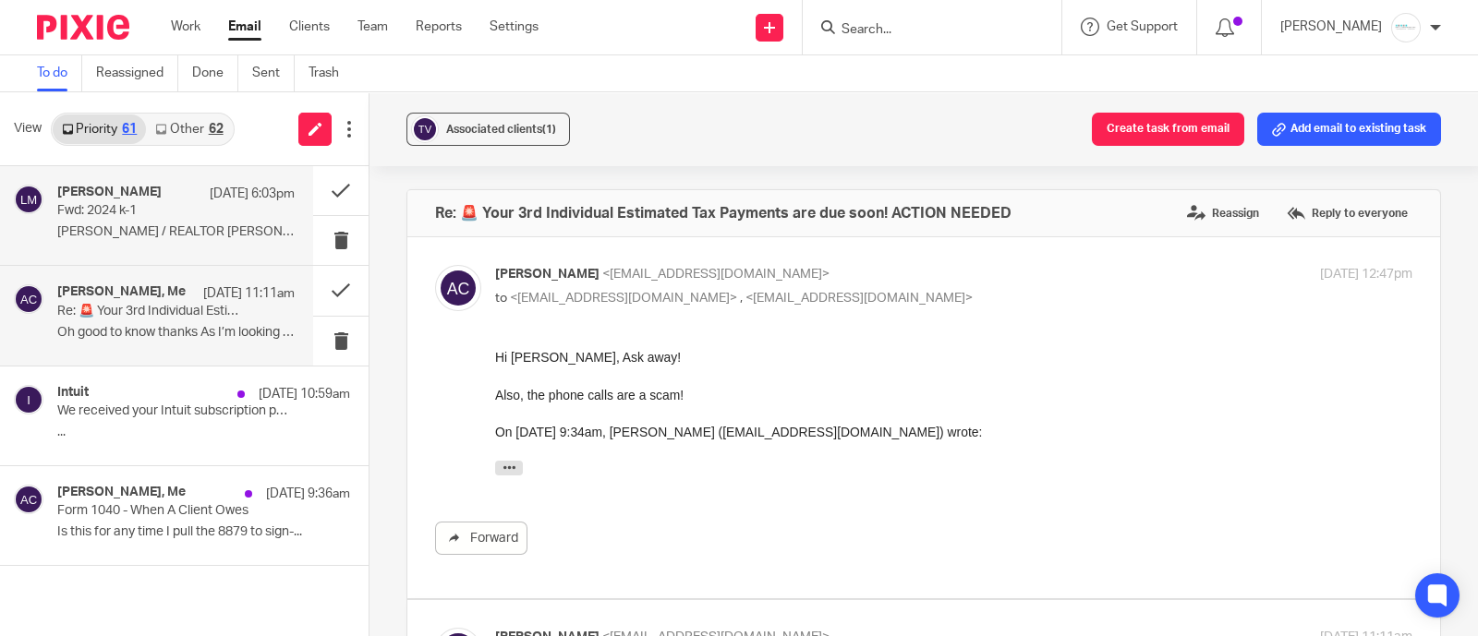
scroll to position [1860, 0]
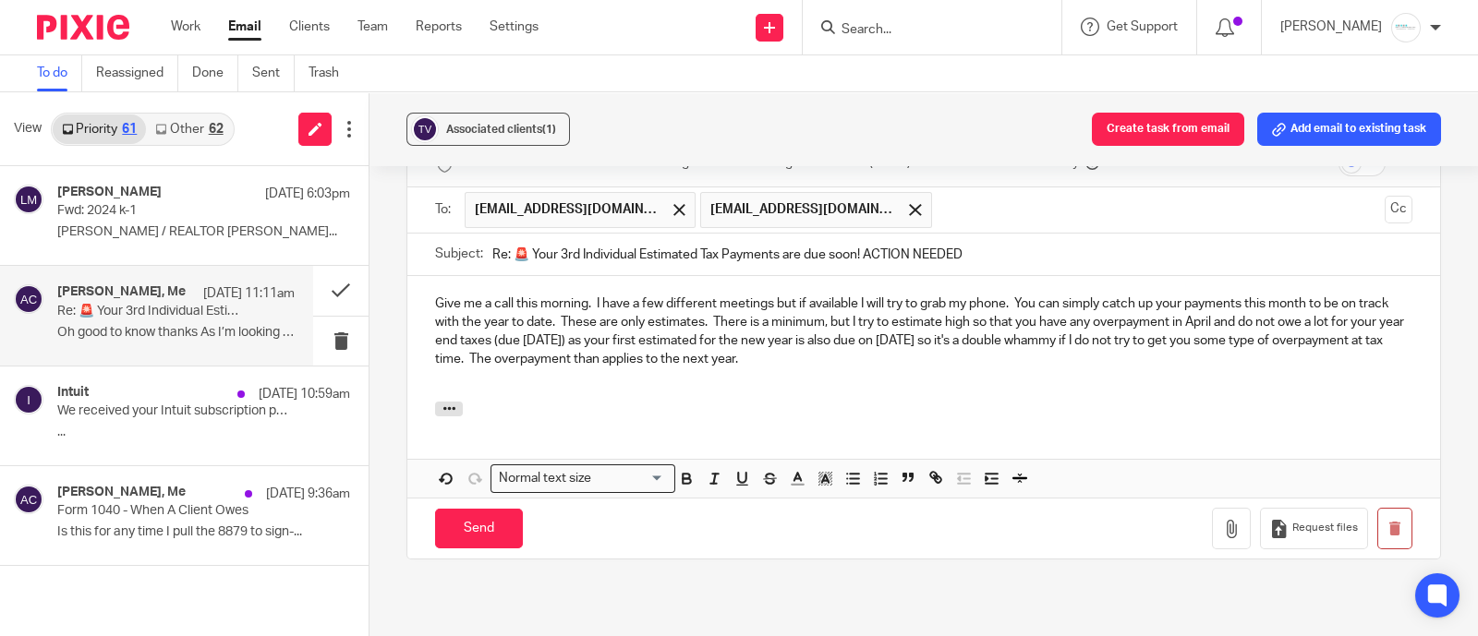
drag, startPoint x: 418, startPoint y: 272, endPoint x: 892, endPoint y: 316, distance: 475.8
click at [892, 316] on div "Give me a call this morning. I have a few different meetings but if available I…" at bounding box center [923, 339] width 1033 height 126
copy p "Give me a call this morning. I have a few different meetings but if available I…"
click at [490, 308] on p "Give me a call this morning. I have a few different meetings but if available I…" at bounding box center [923, 332] width 977 height 75
click at [417, 276] on div "Give me a call this morning. I have a few different meetings but if available I…" at bounding box center [923, 339] width 1033 height 126
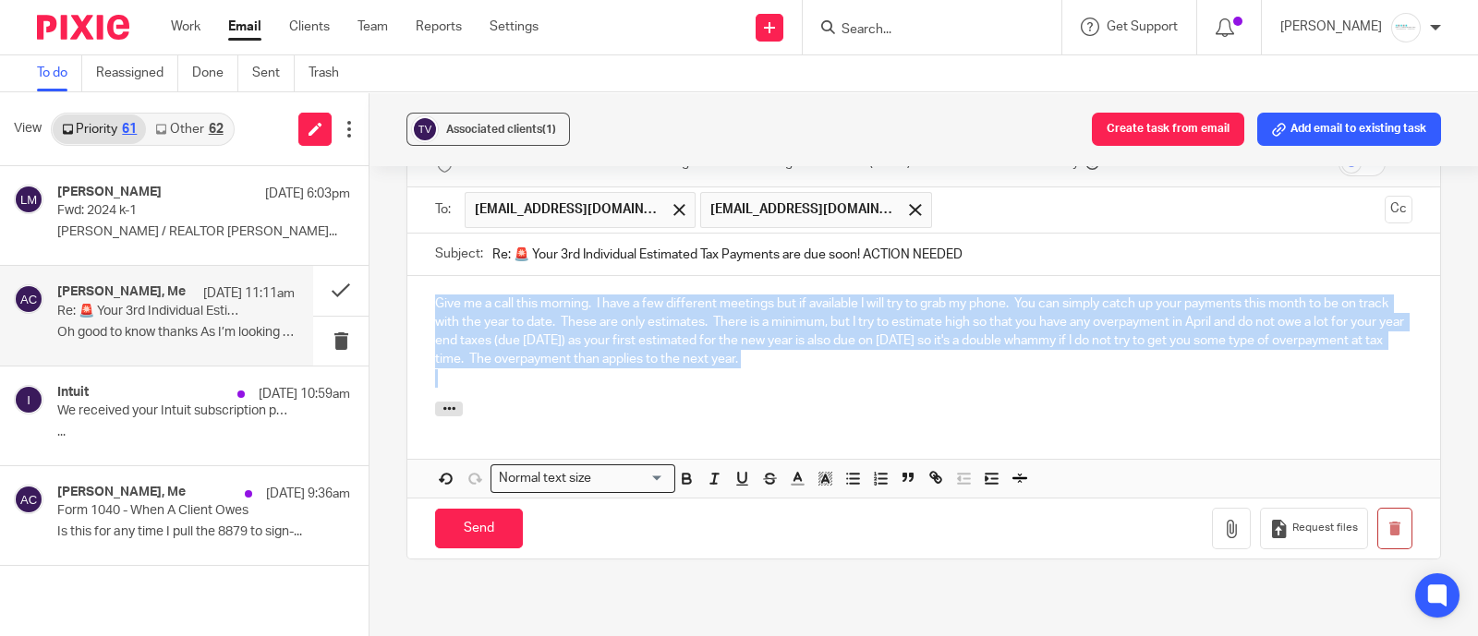
drag, startPoint x: 417, startPoint y: 270, endPoint x: 1038, endPoint y: 339, distance: 625.4
click at [1038, 339] on div "Give me a call this morning. I have a few different meetings but if available I…" at bounding box center [923, 339] width 1033 height 126
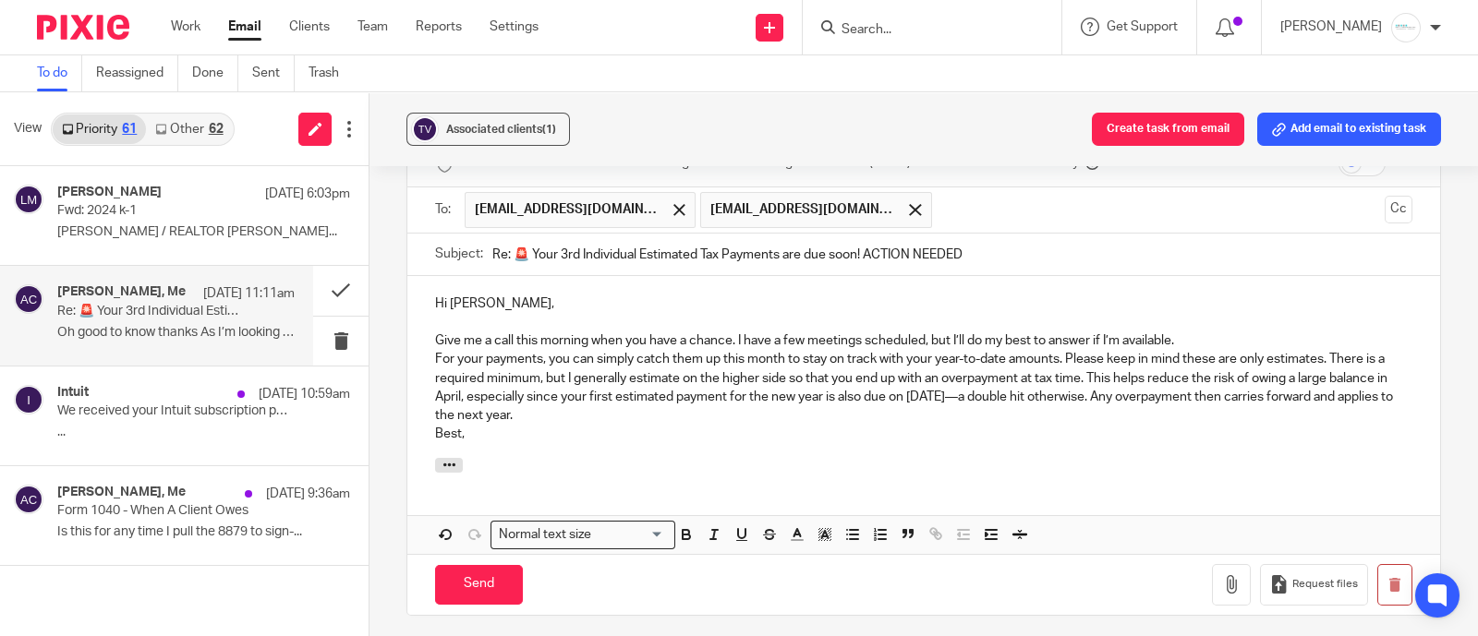
click at [1239, 332] on p "Give me a call this morning when you have a chance. I have a few meetings sched…" at bounding box center [923, 341] width 977 height 18
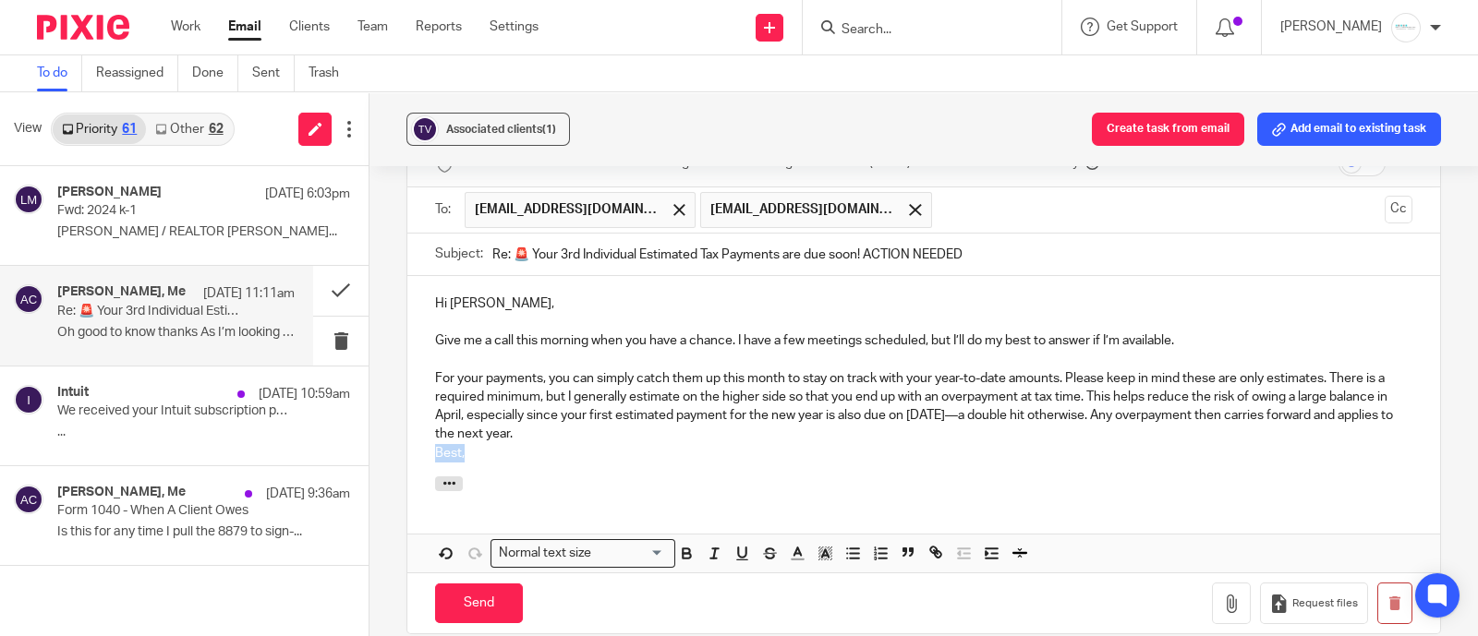
drag, startPoint x: 503, startPoint y: 417, endPoint x: 385, endPoint y: 422, distance: 118.3
click at [385, 422] on div "Associated clients (1) Create task from email Add email to existing task Re: 🚨 …" at bounding box center [923, 364] width 1108 height 544
drag, startPoint x: 1157, startPoint y: 377, endPoint x: 1178, endPoint y: 389, distance: 23.6
click at [1178, 389] on p "For your payments, you can simply catch them up this month to stay on track wit…" at bounding box center [923, 406] width 977 height 75
click at [1176, 390] on p "For your payments, you can simply catch them up this month to stay on track wit…" at bounding box center [923, 406] width 977 height 75
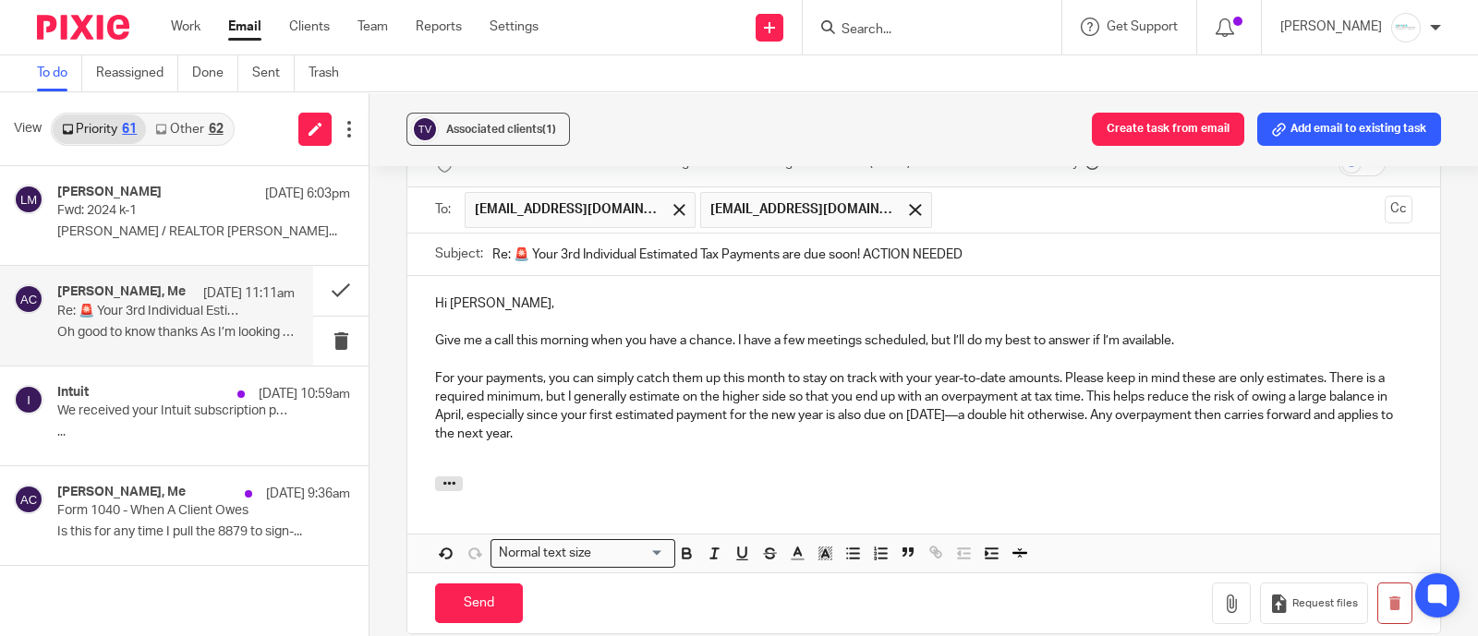
click at [1156, 382] on p "For your payments, you can simply catch them up this month to stay on track wit…" at bounding box center [923, 406] width 977 height 75
click at [1166, 392] on p "For your payments, you can simply catch them up this month to stay on track wit…" at bounding box center [923, 406] width 977 height 75
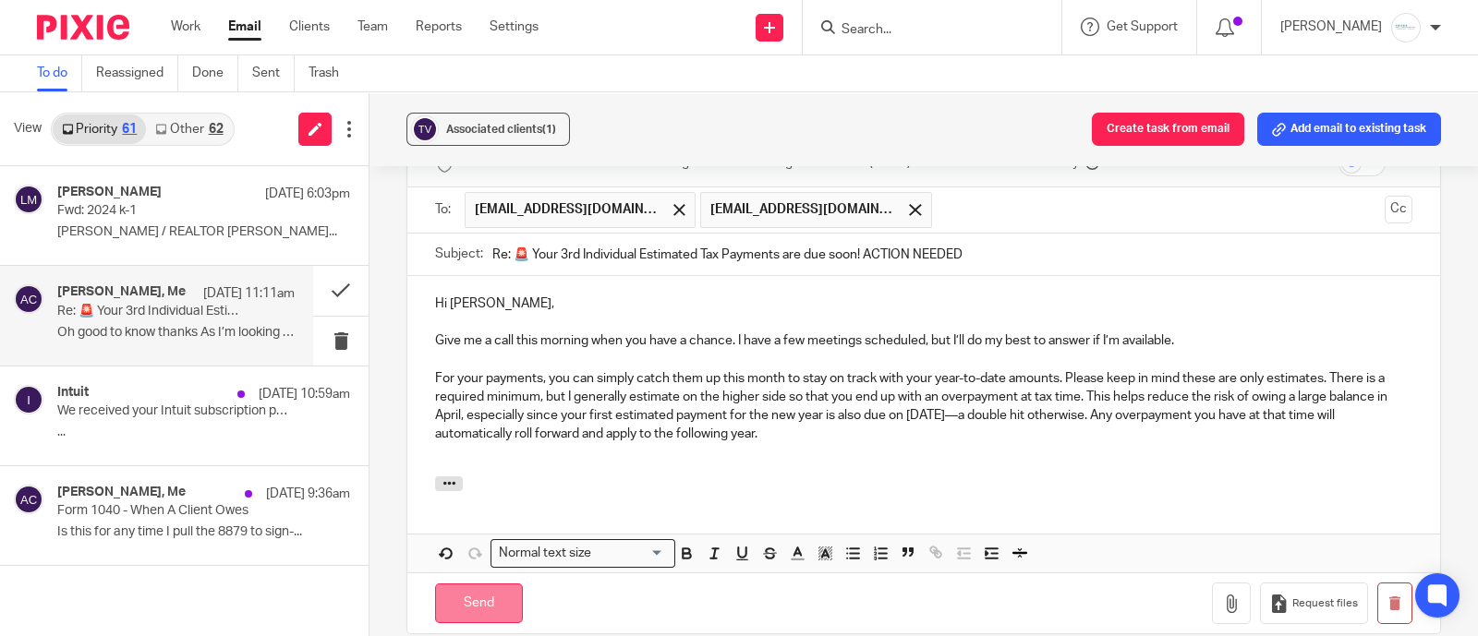
click at [470, 584] on input "Send" at bounding box center [479, 604] width 88 height 40
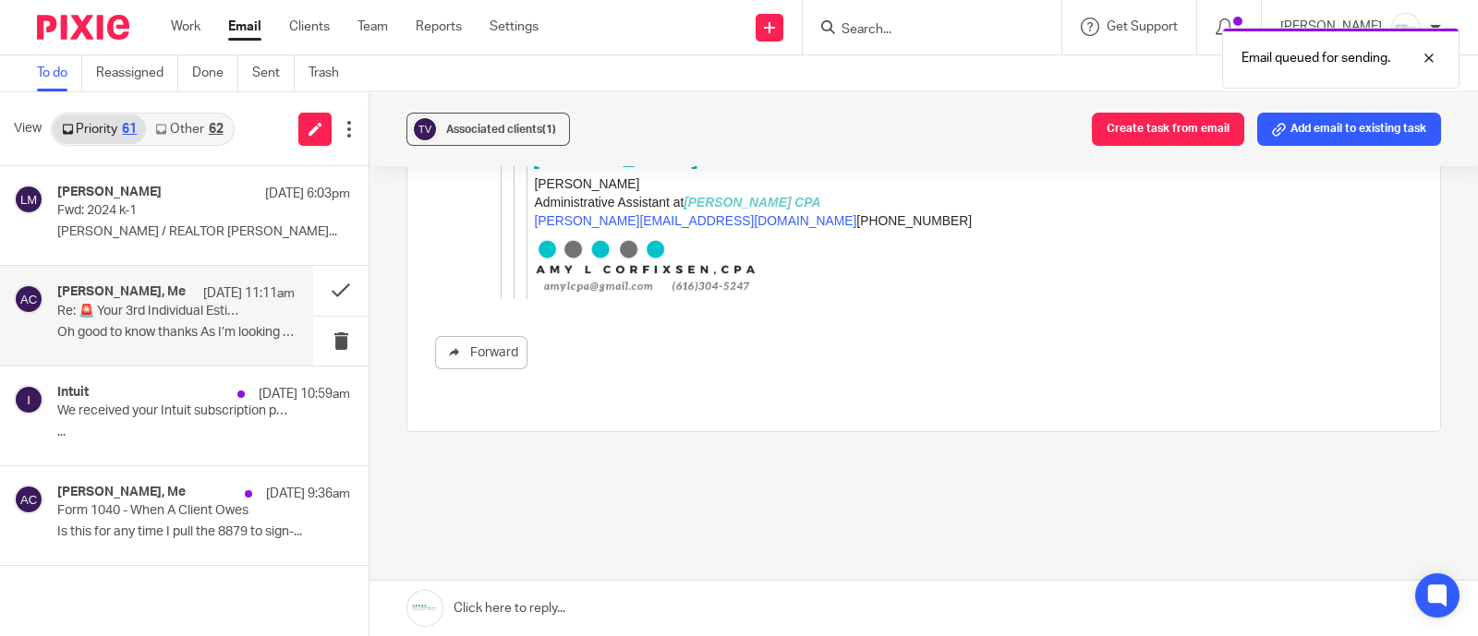
click at [1299, 137] on button "Add email to existing task" at bounding box center [1349, 129] width 184 height 33
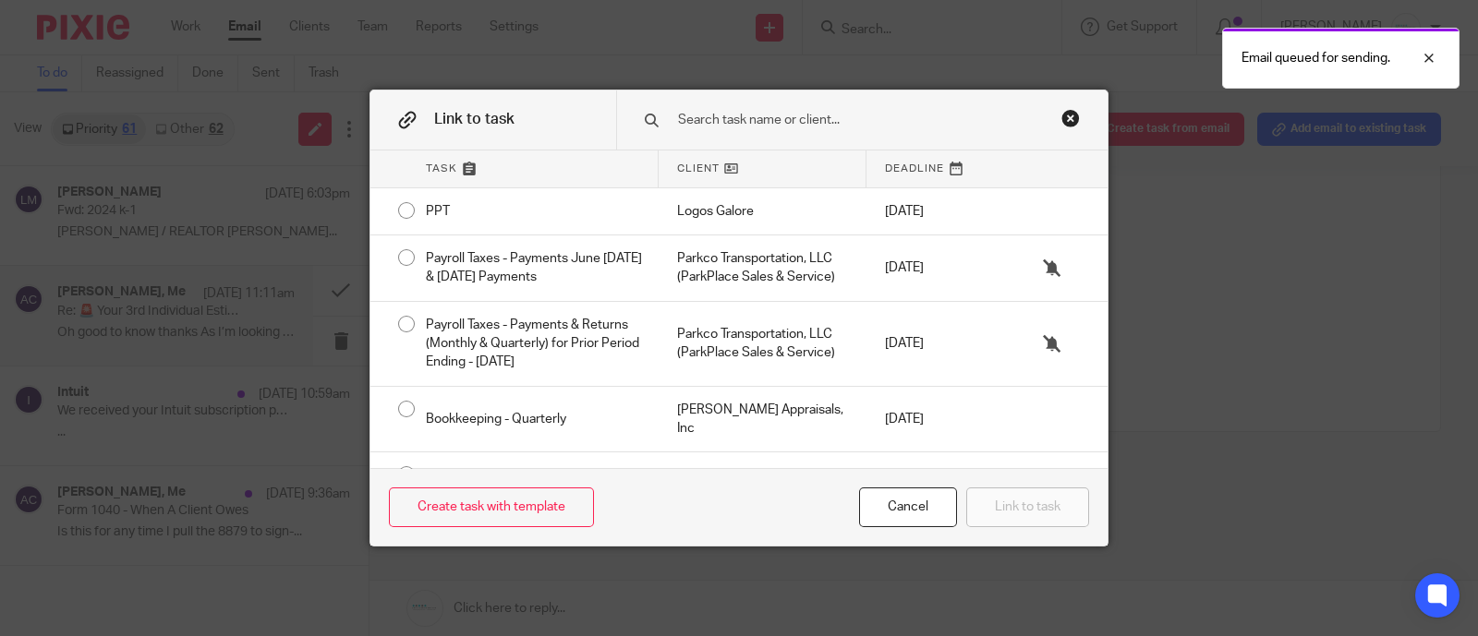
click at [717, 122] on input "text" at bounding box center [857, 120] width 362 height 20
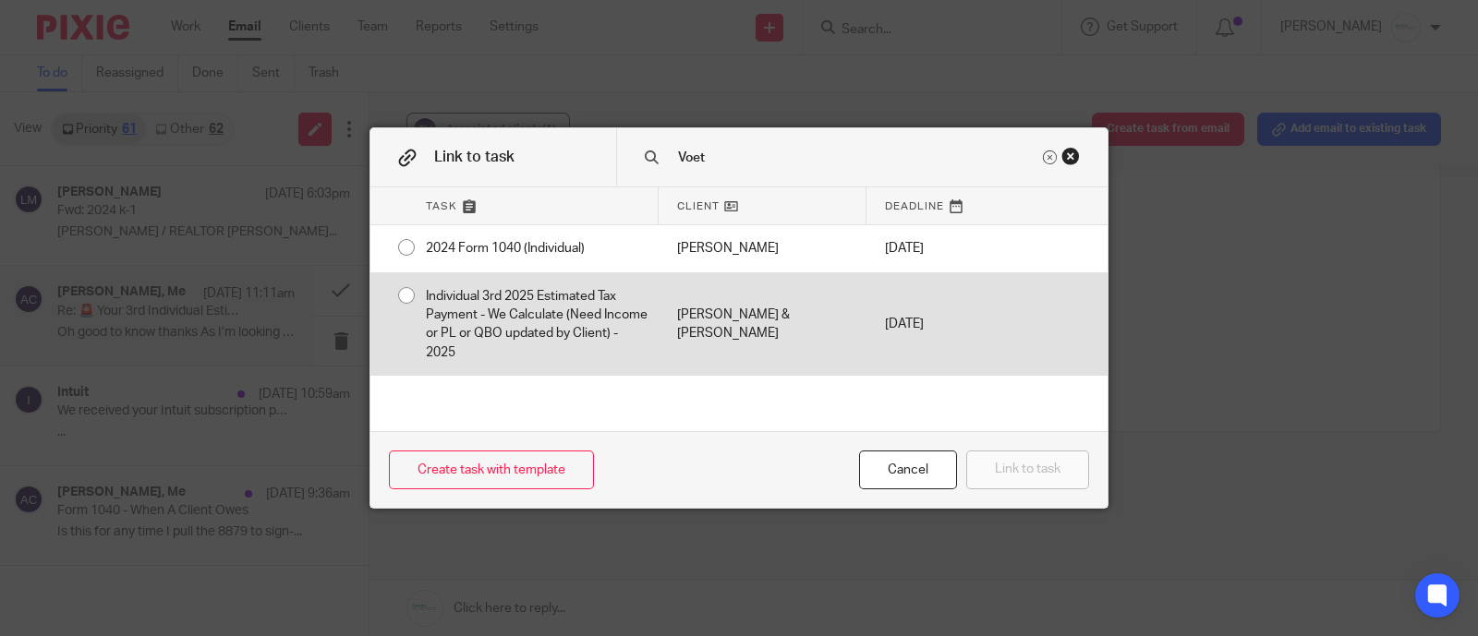
type input "Voet"
click at [503, 311] on div "Individual 3rd 2025 Estimated Tax Payment - We Calculate (Need Income or PL or …" at bounding box center [532, 324] width 251 height 103
radio input "true"
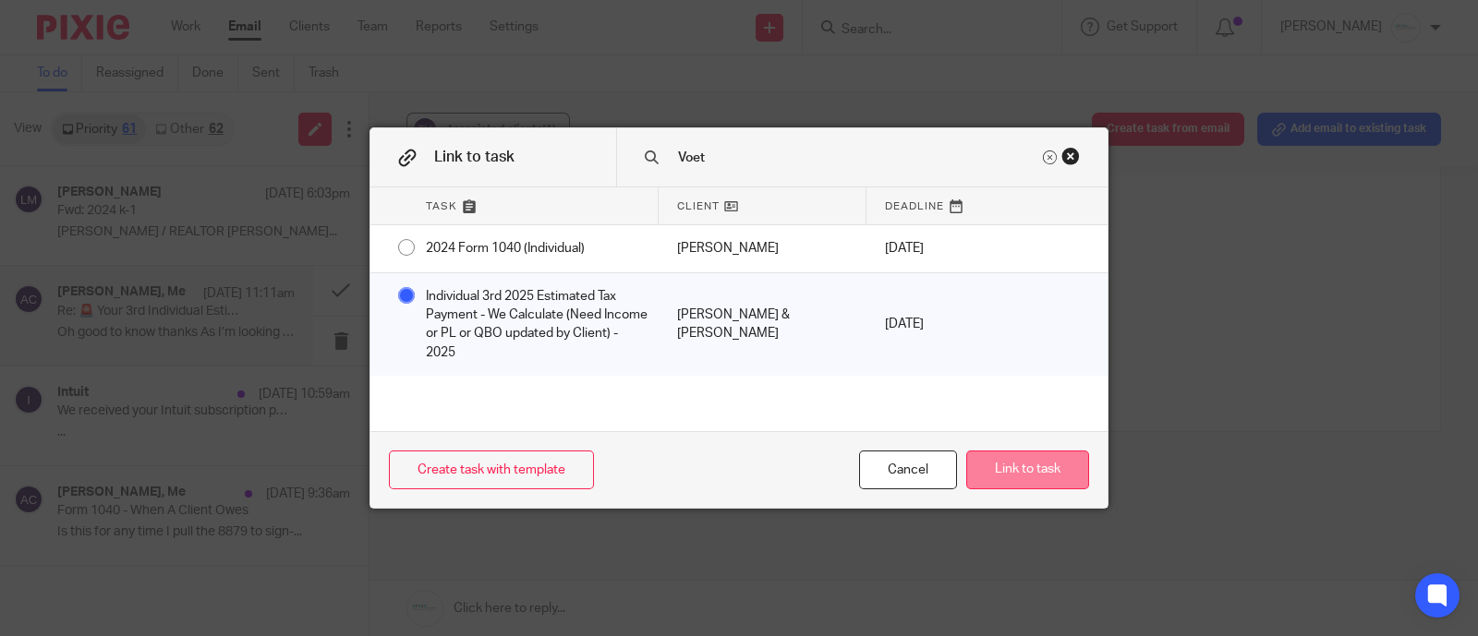
click at [1038, 470] on button "Link to task" at bounding box center [1027, 471] width 123 height 40
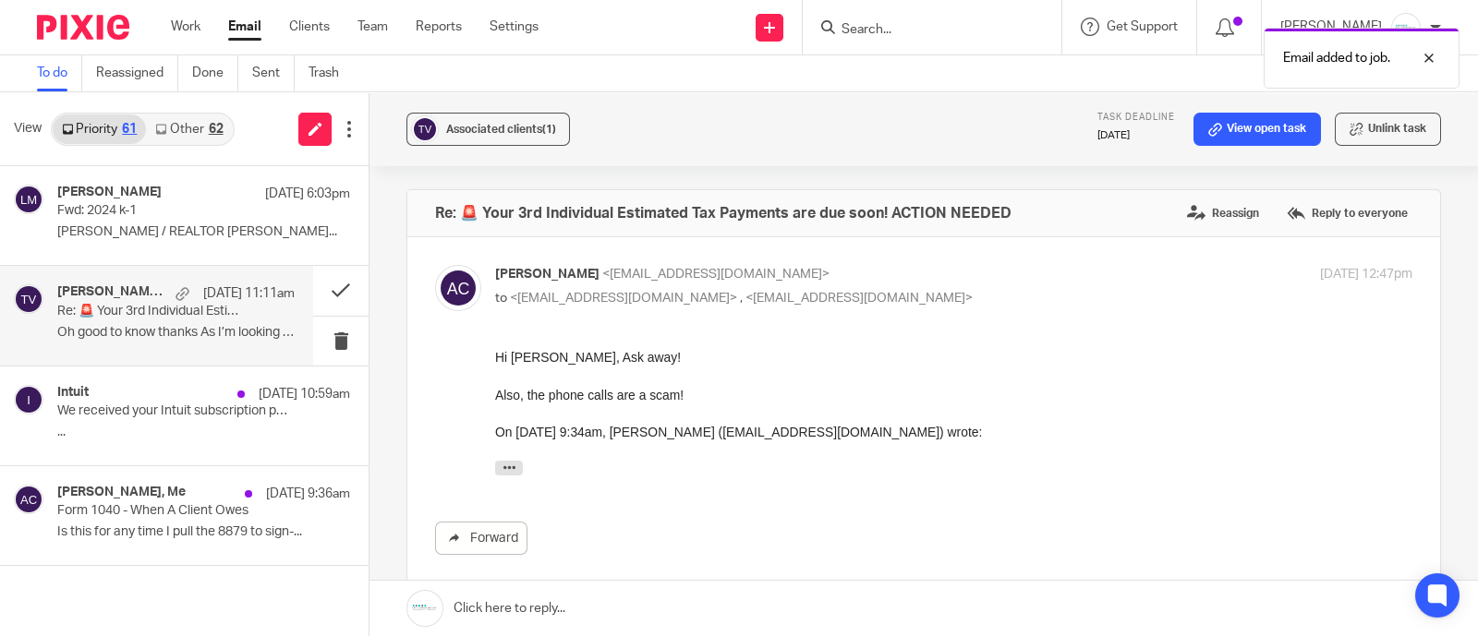
scroll to position [0, 0]
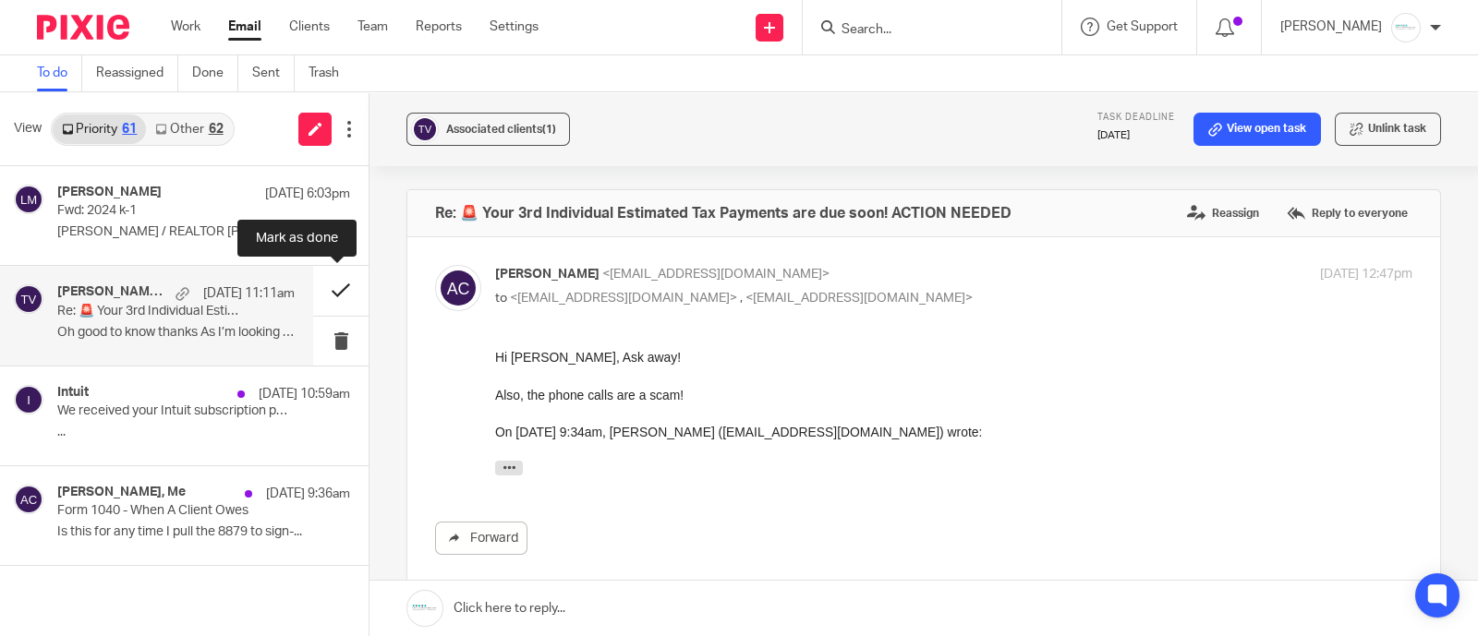
click at [330, 293] on button at bounding box center [340, 290] width 55 height 49
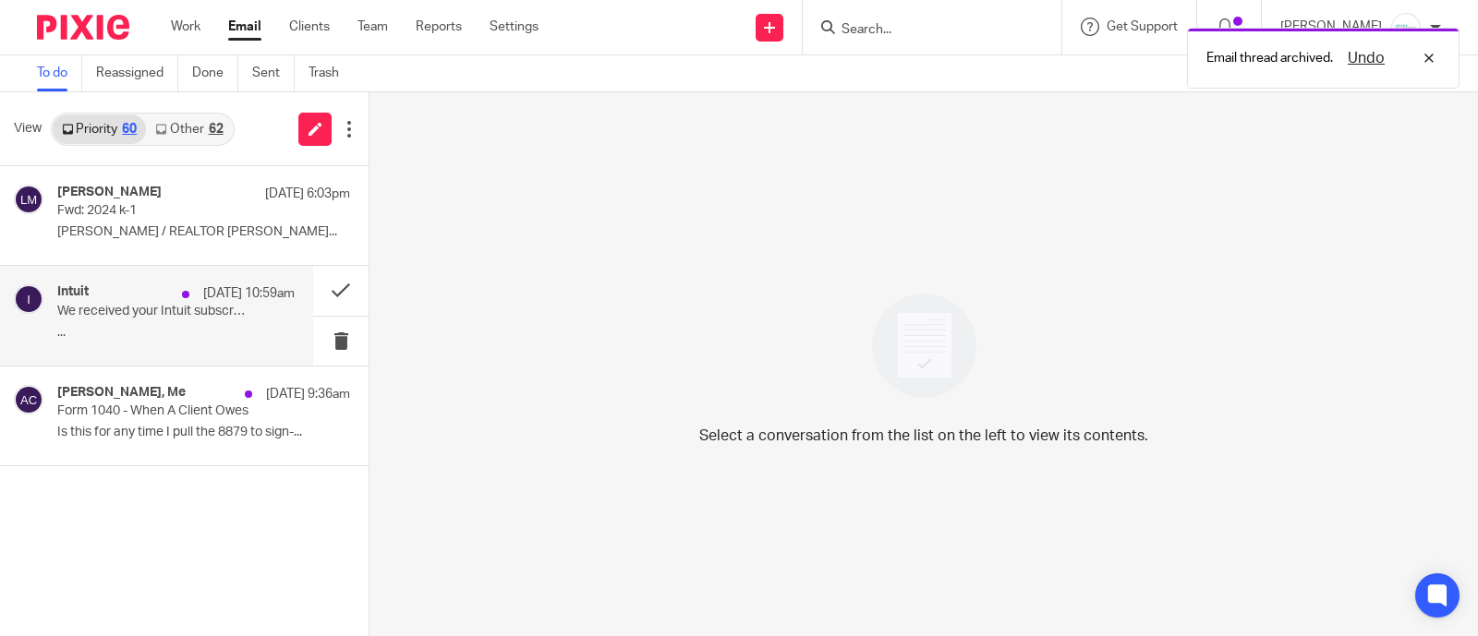
click at [108, 323] on div "Intuit Aug 24 10:59am We received your Intuit subscription payment! ..." at bounding box center [175, 315] width 237 height 62
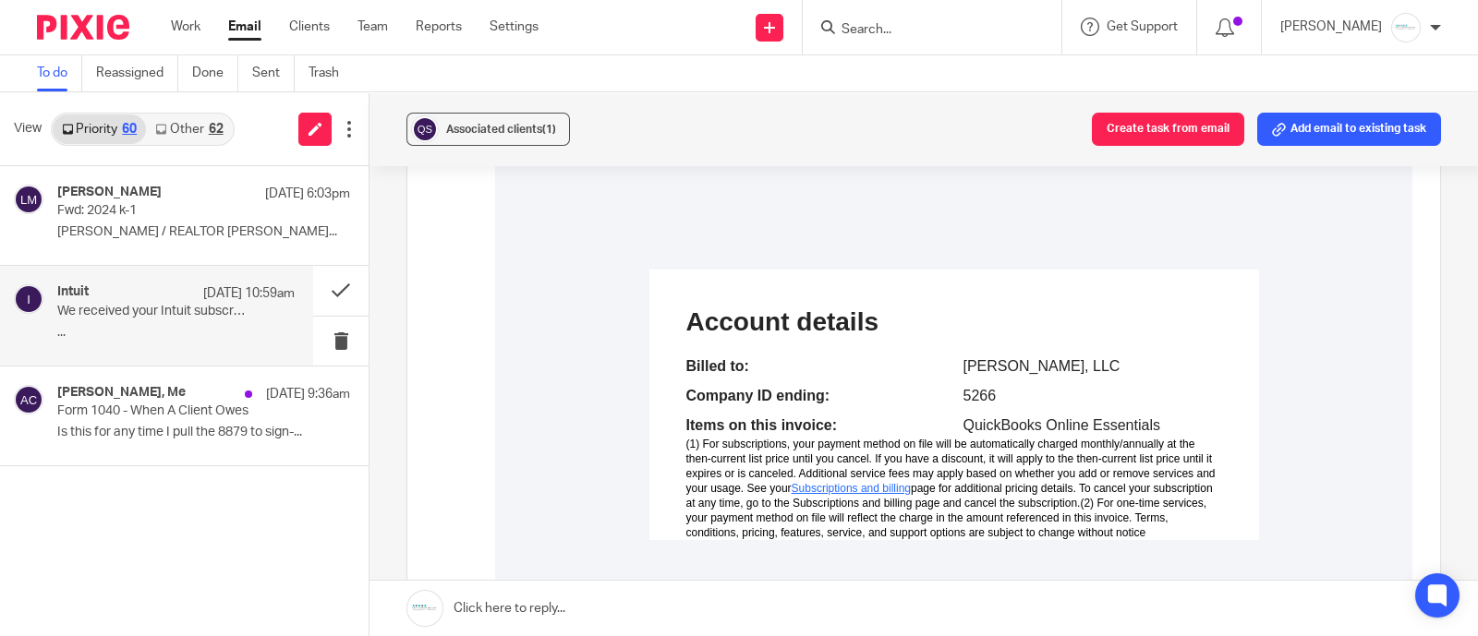
scroll to position [3116, 0]
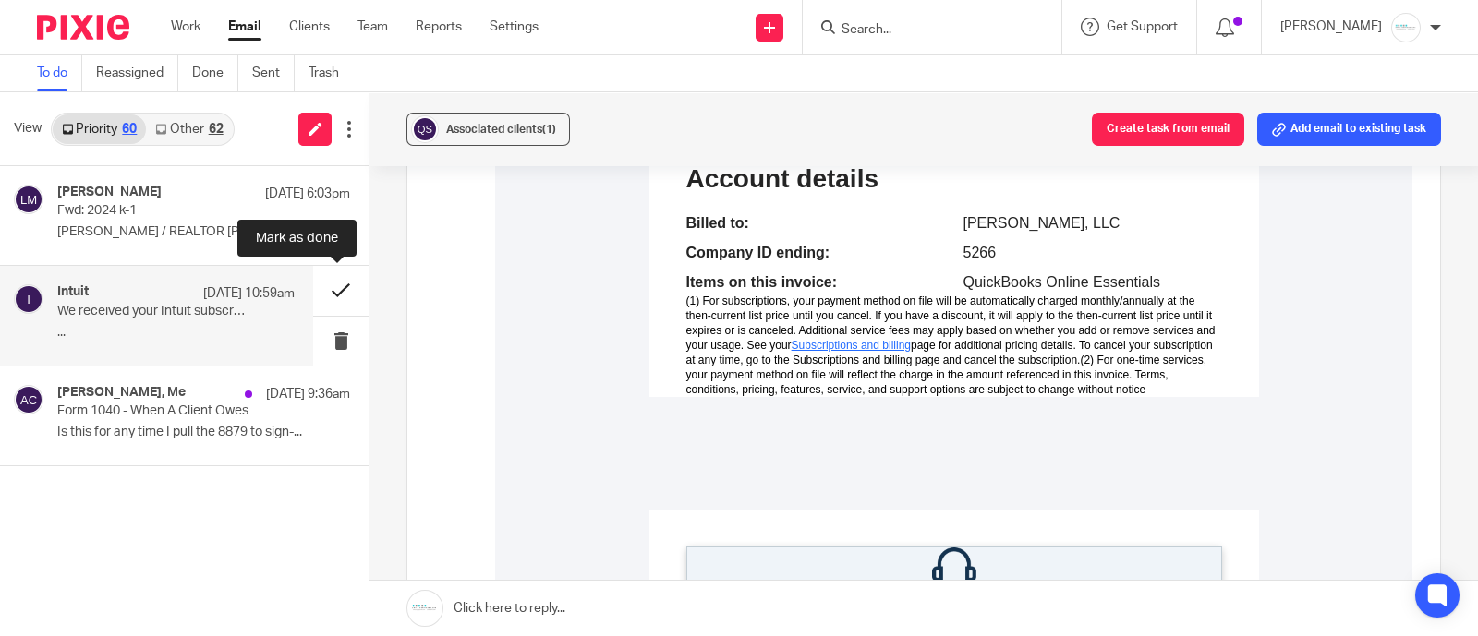
click at [333, 288] on button at bounding box center [340, 290] width 55 height 49
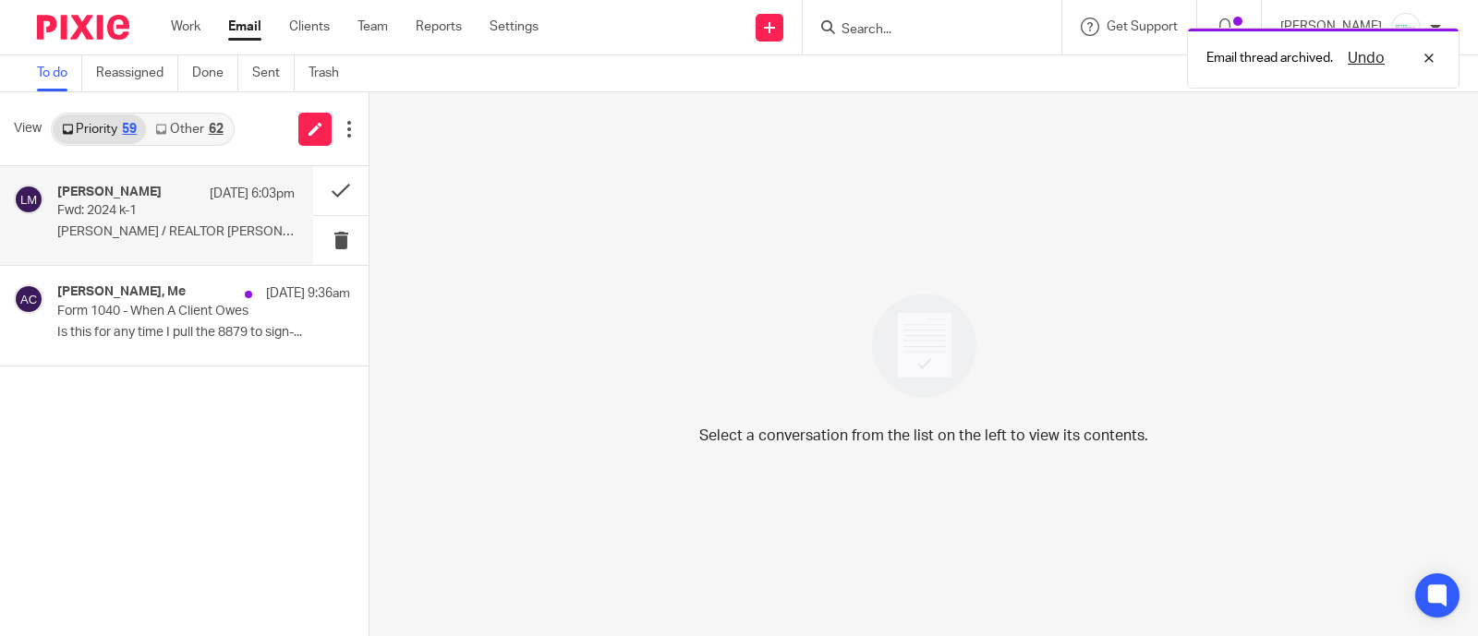
click at [138, 200] on div "Larry Martin Aug 24 6:03pm" at bounding box center [175, 194] width 237 height 18
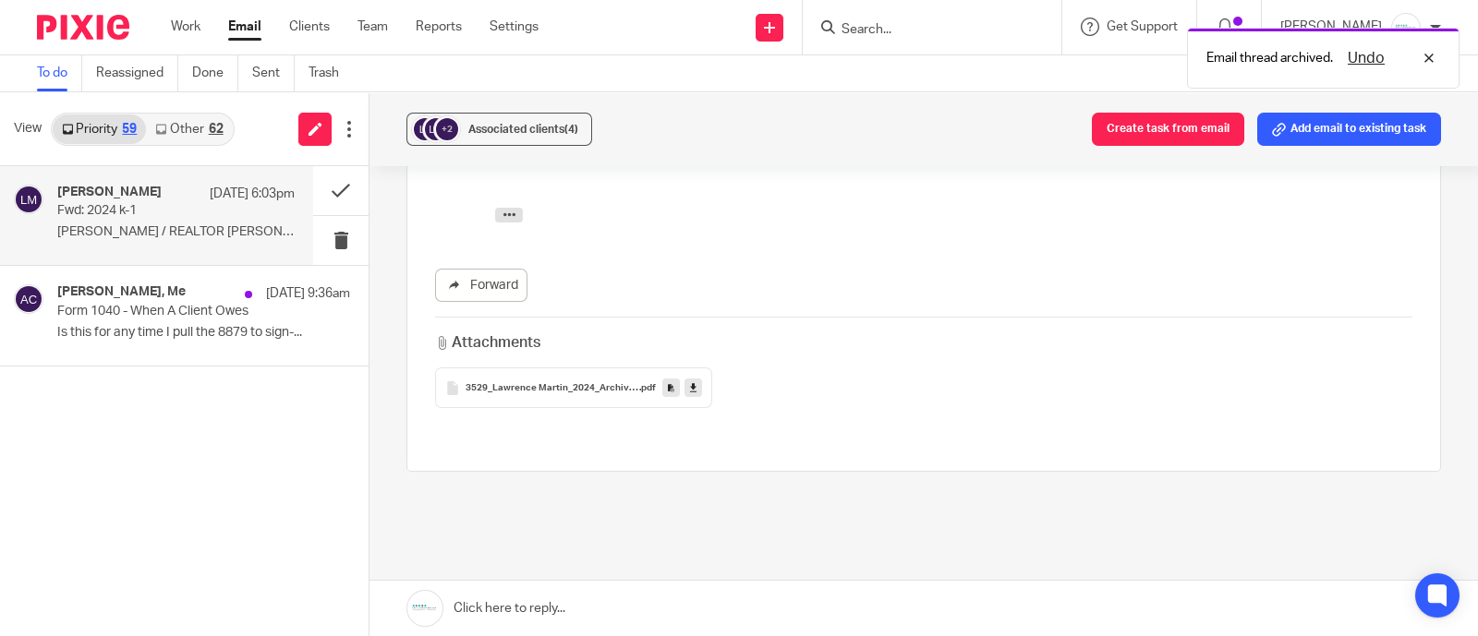
scroll to position [461, 0]
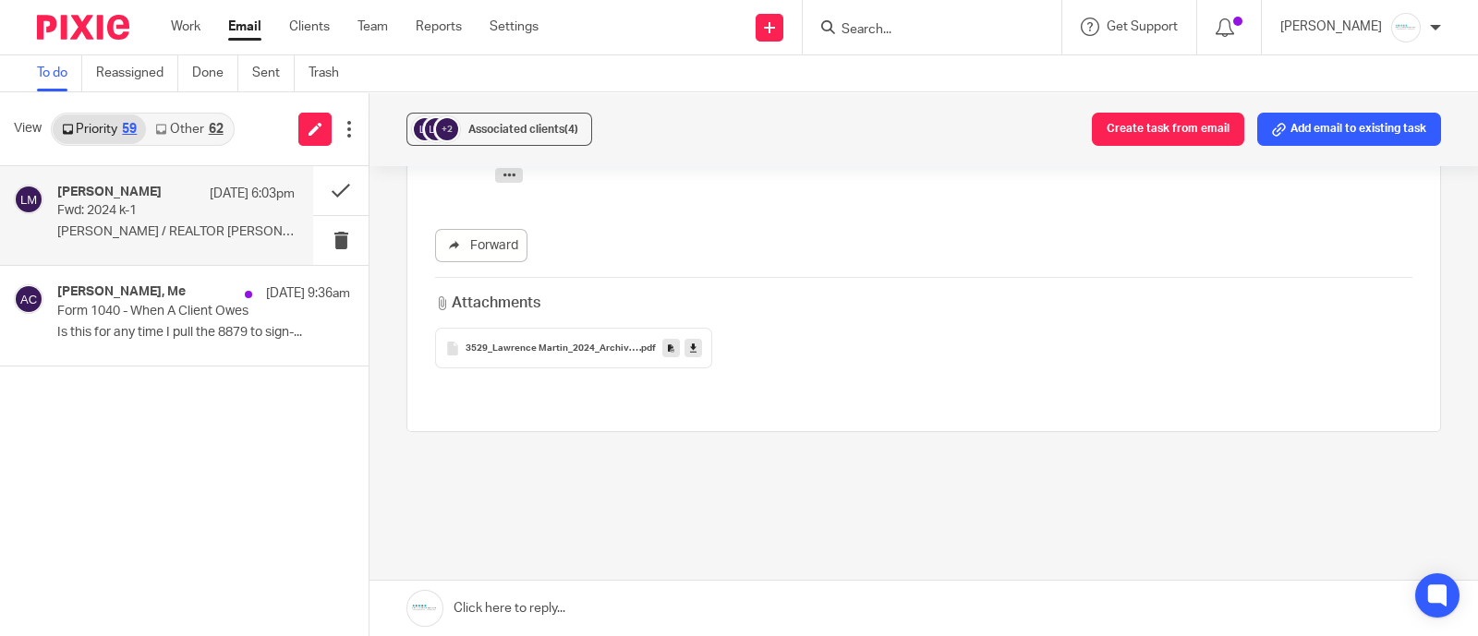
click at [691, 346] on icon at bounding box center [693, 349] width 6 height 14
click at [59, 78] on link "To do" at bounding box center [59, 73] width 45 height 36
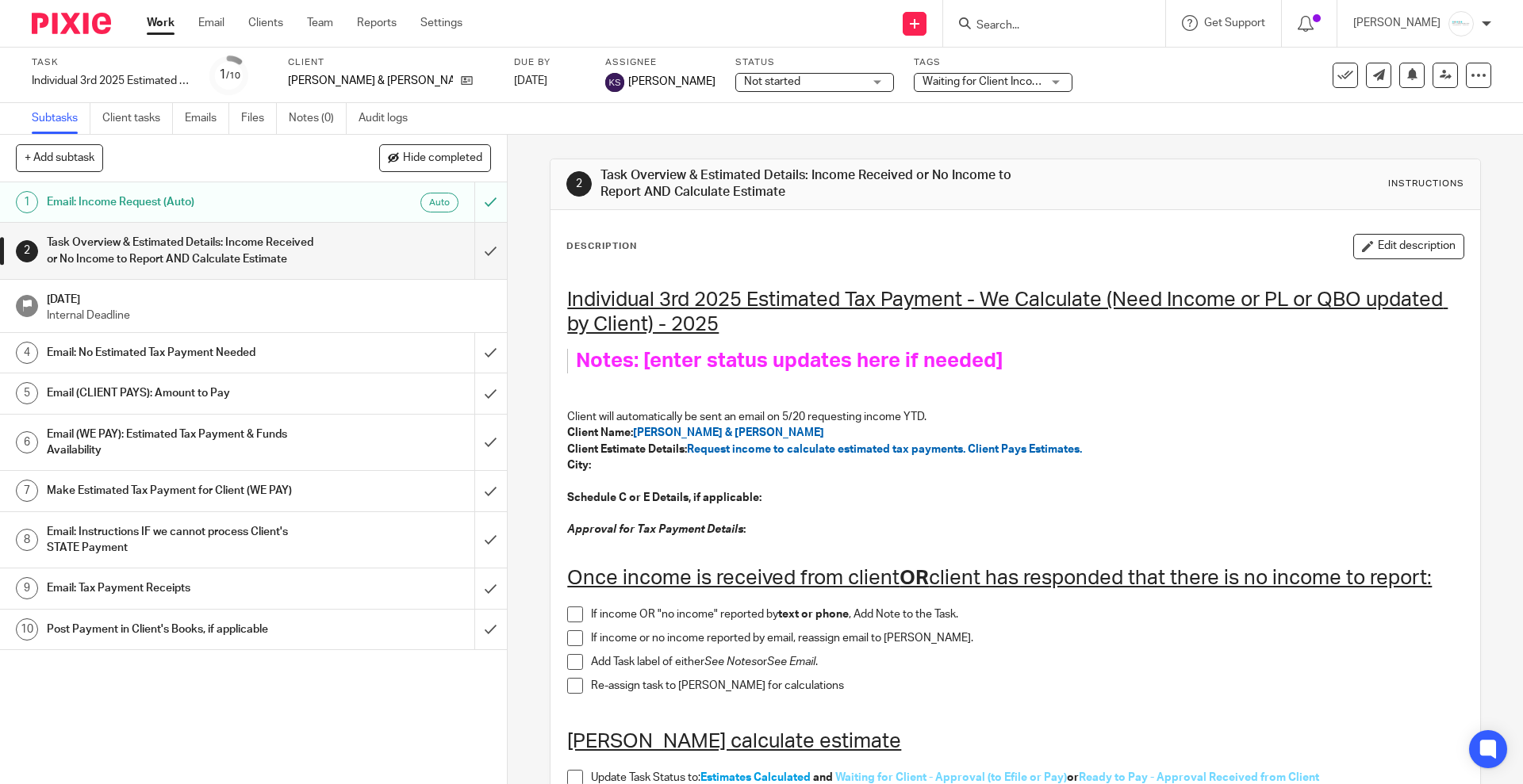
click at [966, 81] on span "Waiting for Client Income or PL or Notice of Updated QBO Books - Email Sent" at bounding box center [1112, 82] width 381 height 11
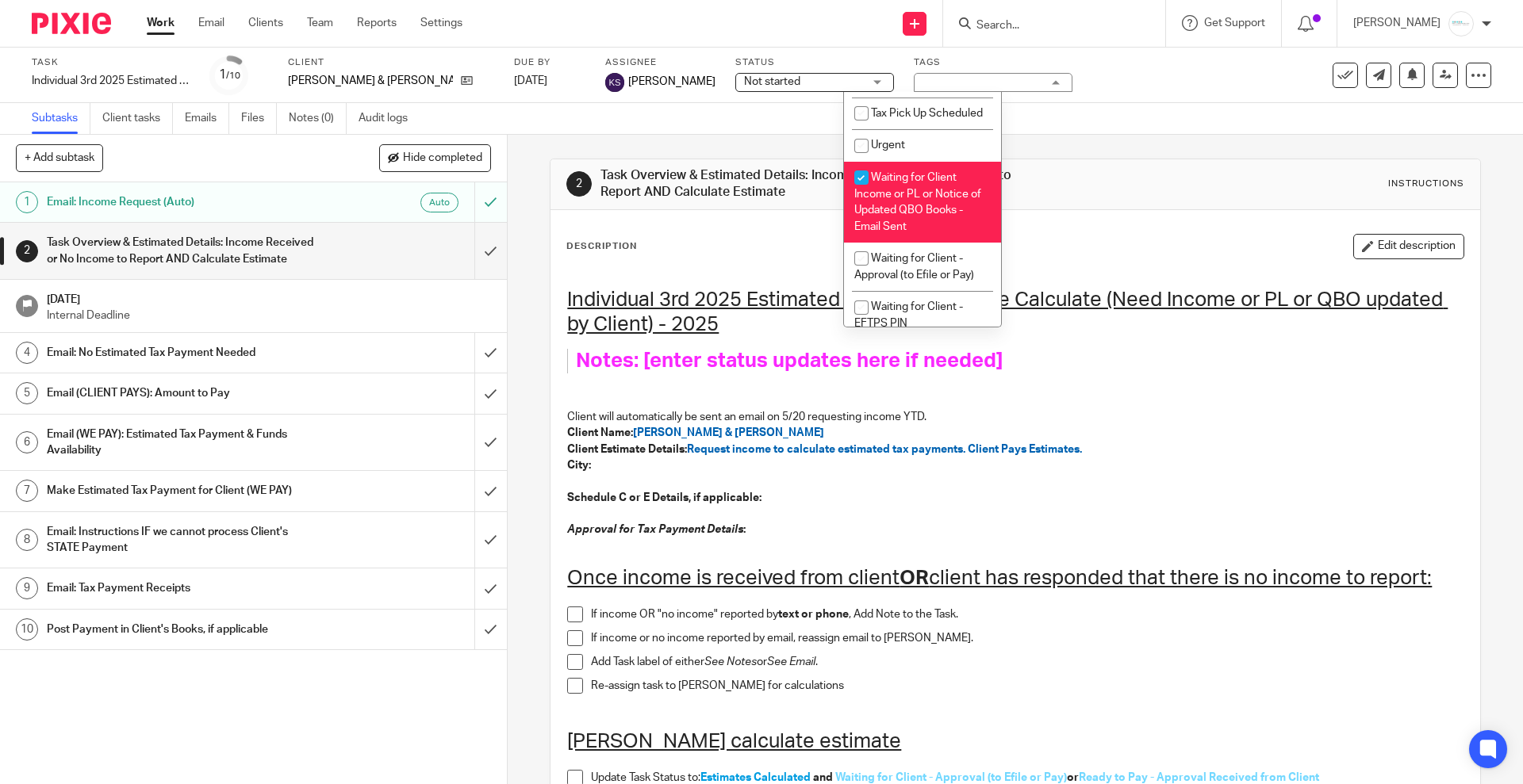
scroll to position [1146, 0]
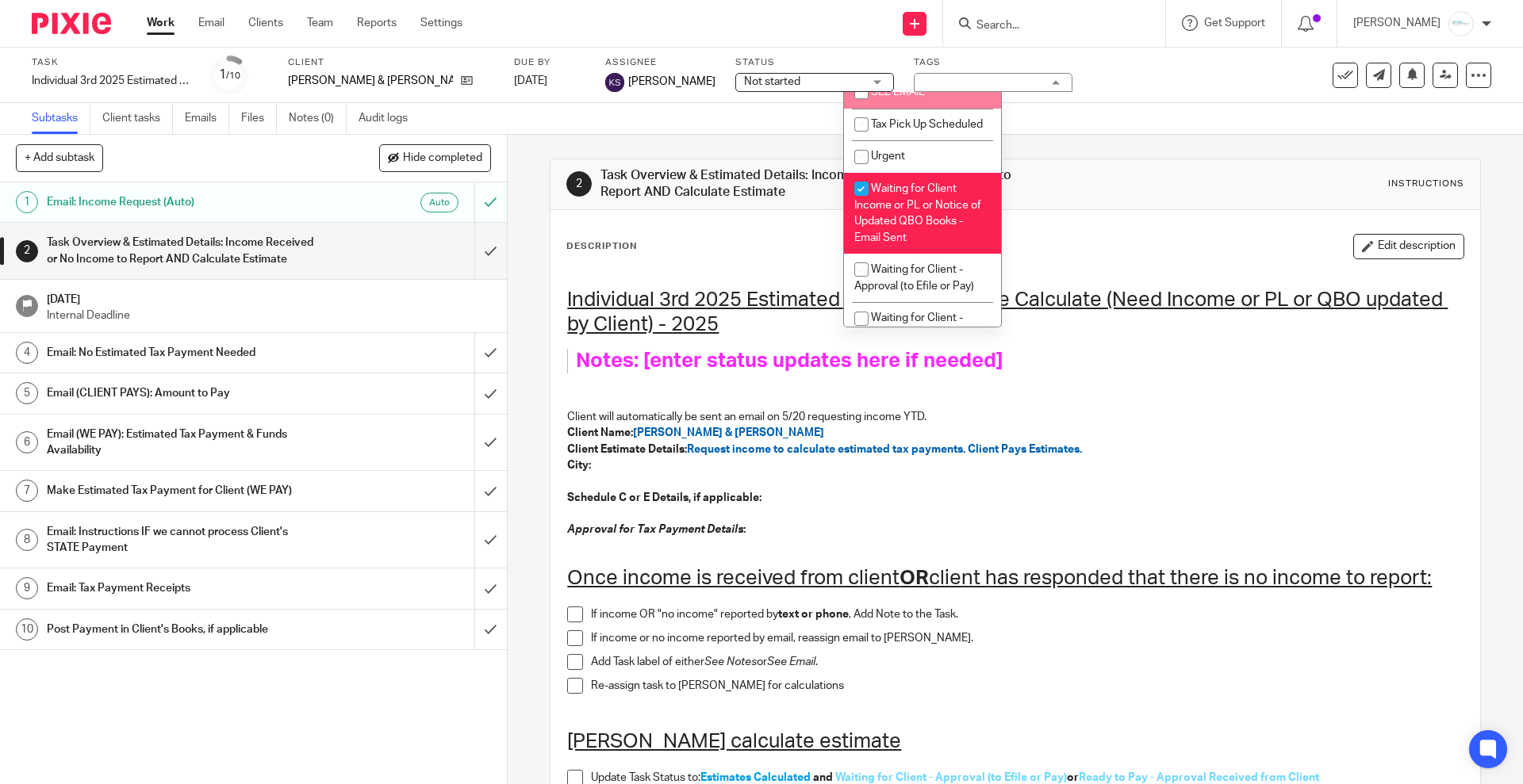
drag, startPoint x: 923, startPoint y: 191, endPoint x: 979, endPoint y: 185, distance: 56.3
click at [923, 98] on span "SEE EMAIL" at bounding box center [898, 92] width 54 height 11
checkbox input "true"
click at [1094, 220] on div "Description Edit description Individual 3rd 2025 Estimated Tax Payment - We Cal…" at bounding box center [1015, 677] width 929 height 933
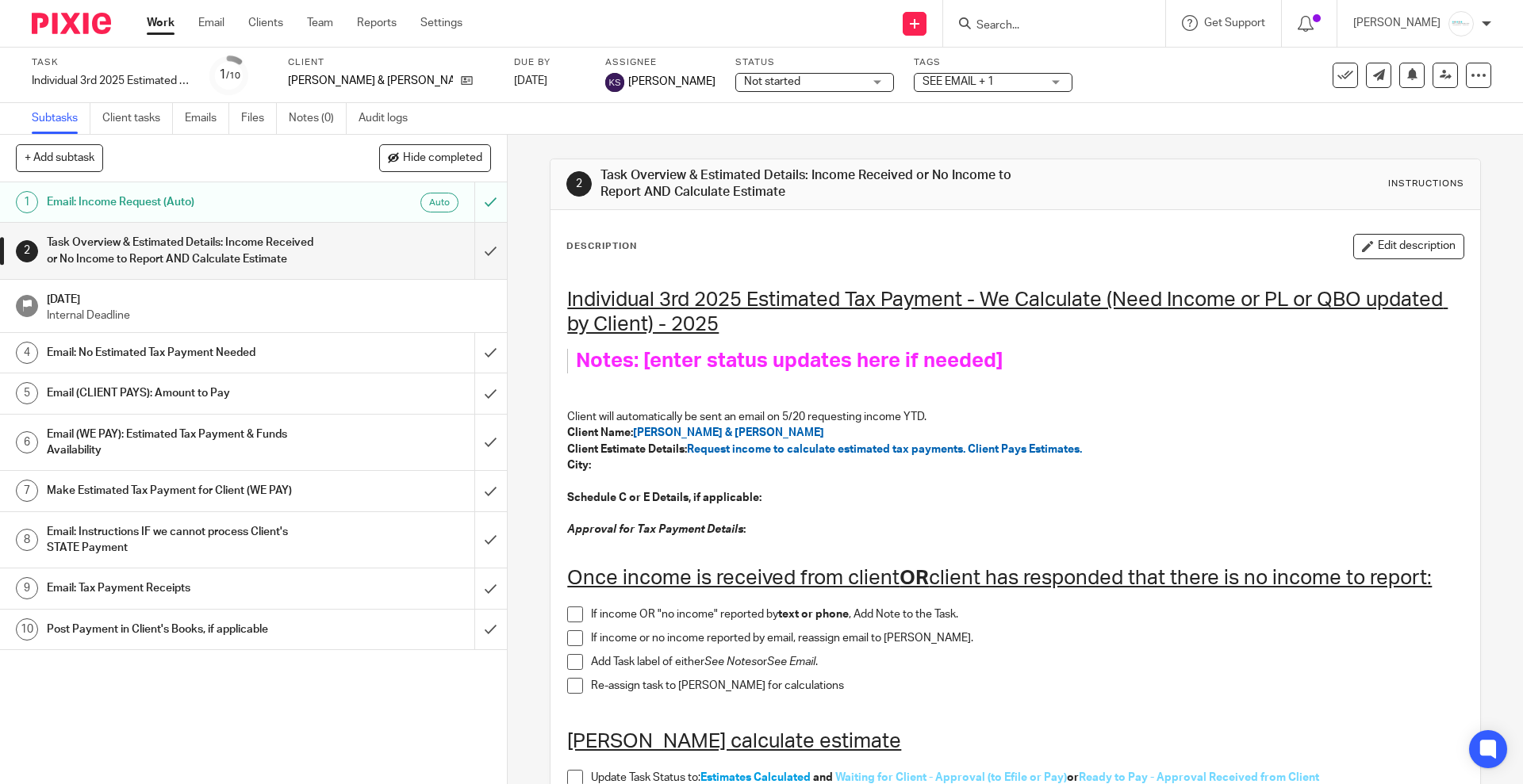
click at [1067, 26] on input "Search" at bounding box center [1046, 26] width 143 height 15
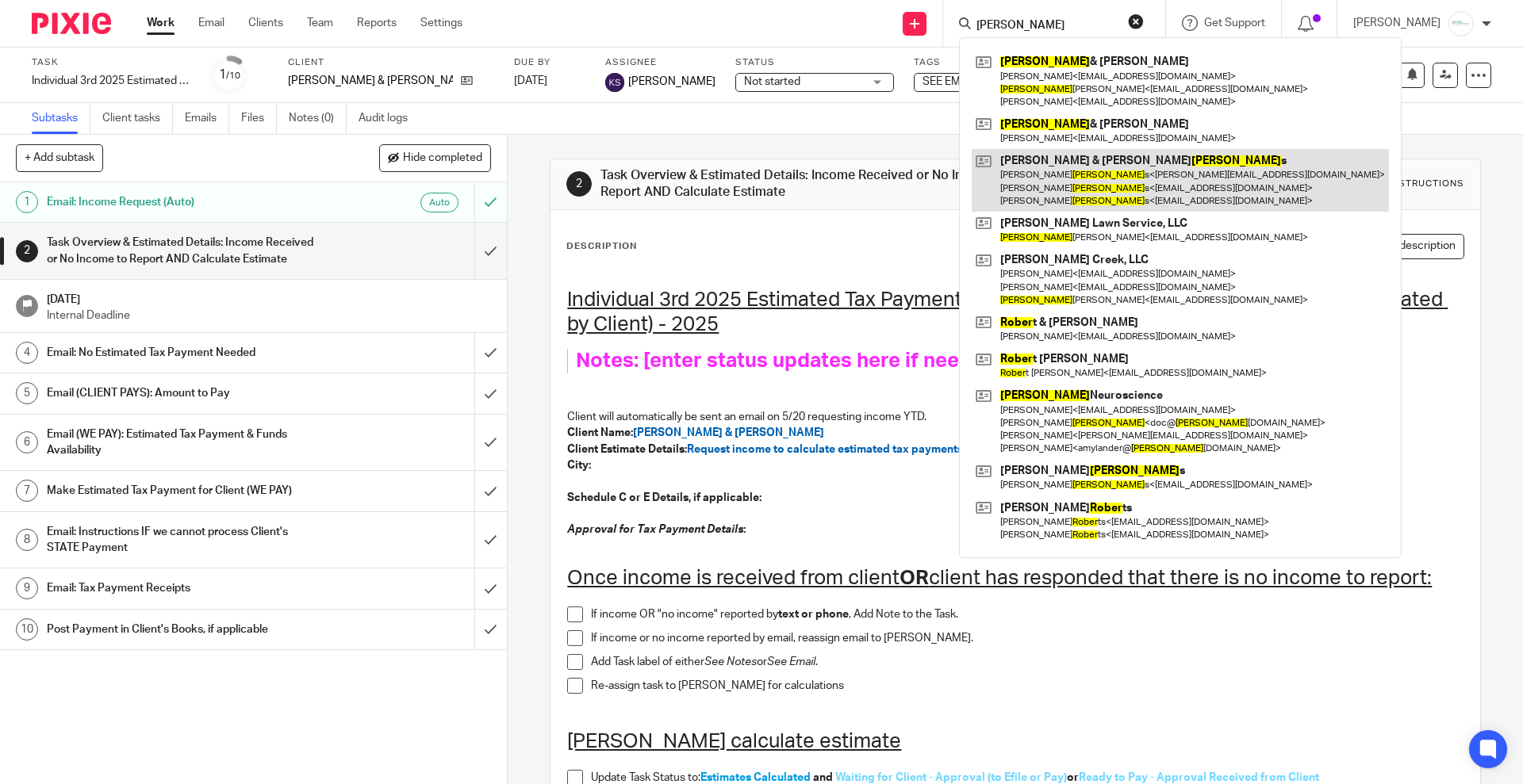
type input "[PERSON_NAME]"
click at [1091, 172] on link at bounding box center [1180, 180] width 417 height 63
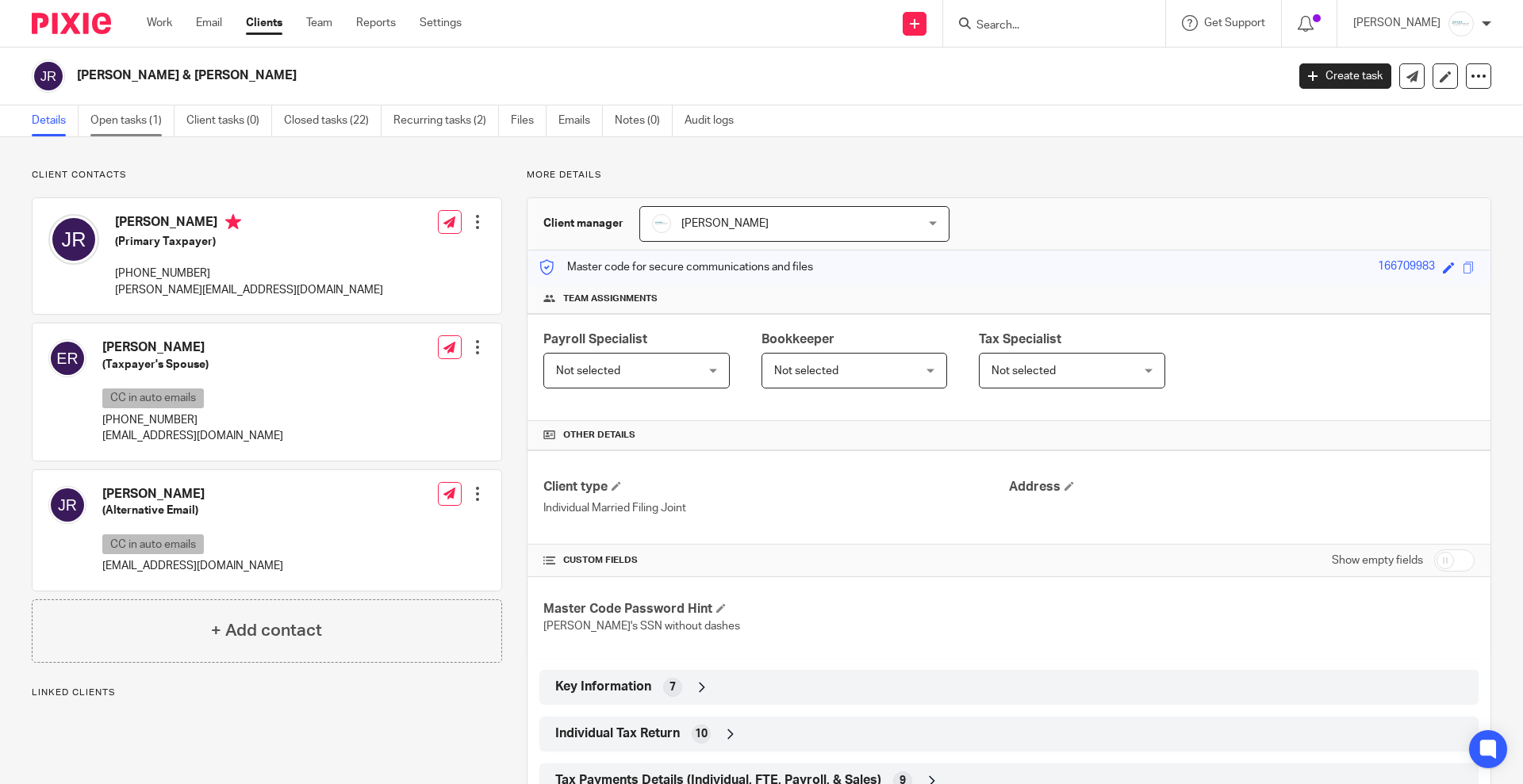
drag, startPoint x: 132, startPoint y: 121, endPoint x: 241, endPoint y: 152, distance: 113.3
click at [132, 120] on link "Open tasks (1)" at bounding box center [132, 121] width 84 height 31
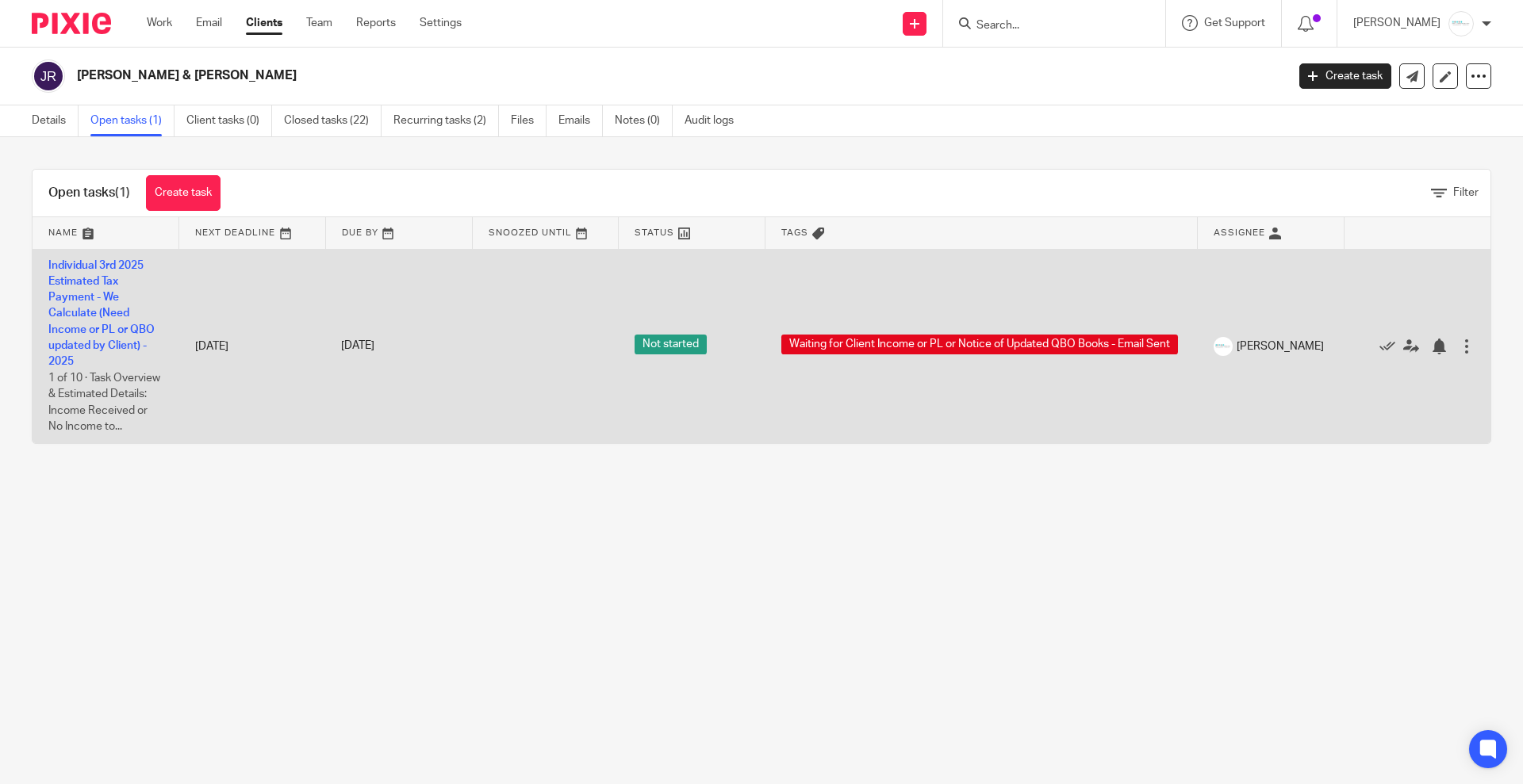
click at [78, 323] on td "Individual 3rd 2025 Estimated Tax Payment - We Calculate (Need Income or PL or …" at bounding box center [106, 346] width 147 height 194
click at [108, 325] on link "Individual 3rd 2025 Estimated Tax Payment - We Calculate (Need Income or PL or …" at bounding box center [101, 314] width 107 height 108
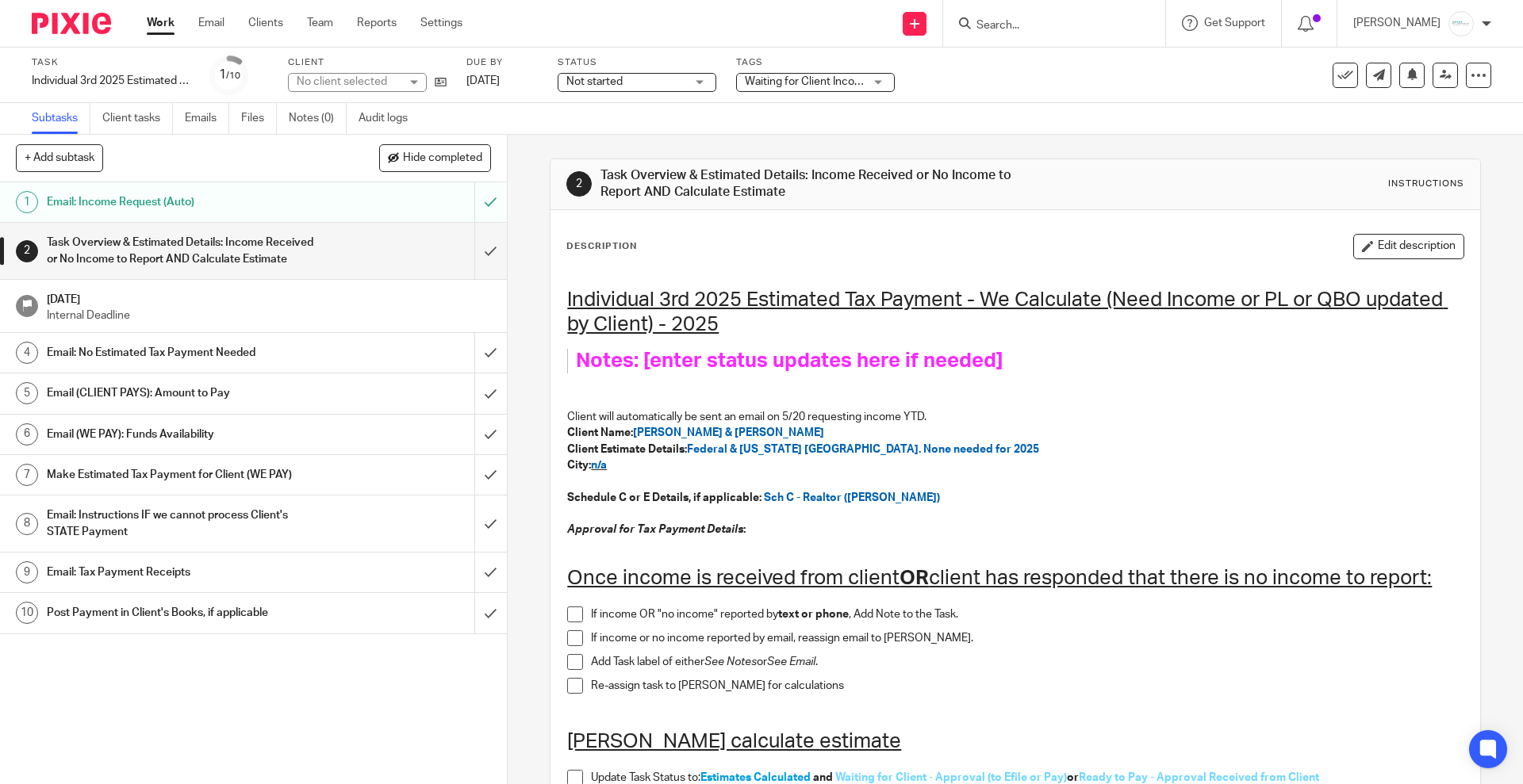
click at [869, 83] on div "Waiting for Client Income or PL or Notice of Updated QBO Books - Email Sent" at bounding box center [815, 82] width 159 height 19
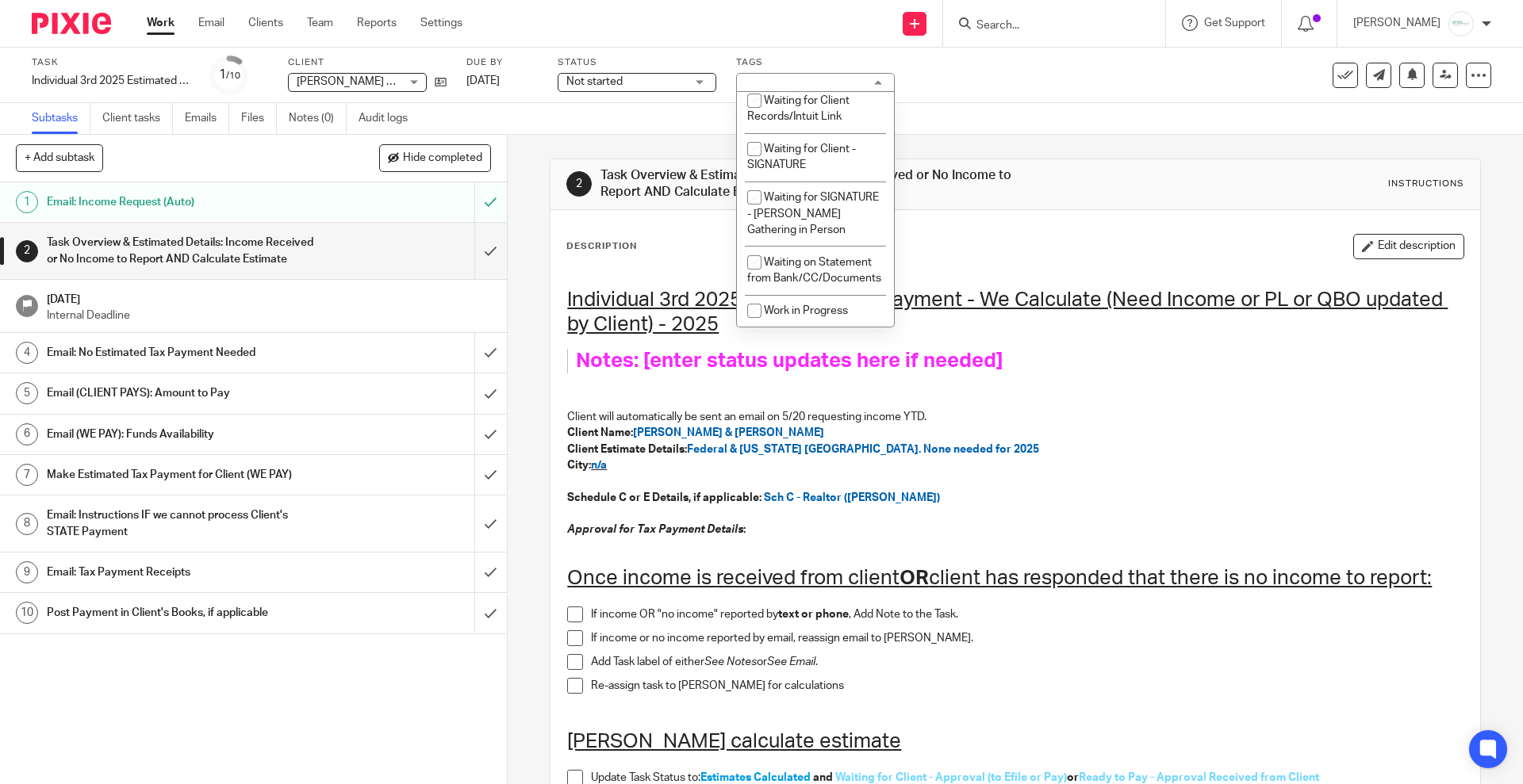
scroll to position [1146, 0]
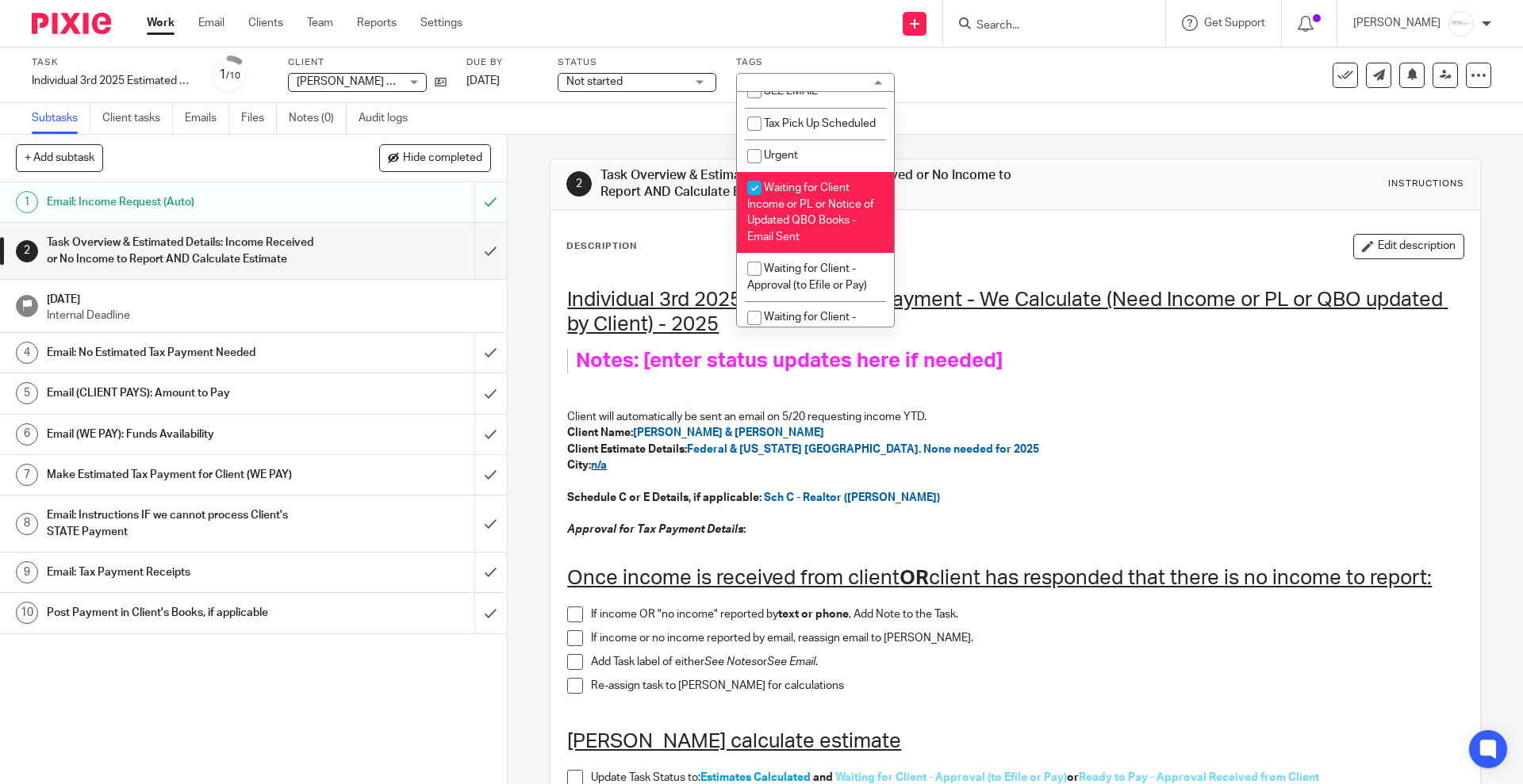
click at [810, 76] on li "Return tax documents" at bounding box center [815, 59] width 157 height 33
click at [801, 76] on li "Return tax documents" at bounding box center [815, 59] width 157 height 33
checkbox input "false"
click at [809, 97] on span "SEE EMAIL" at bounding box center [790, 91] width 54 height 11
checkbox input "true"
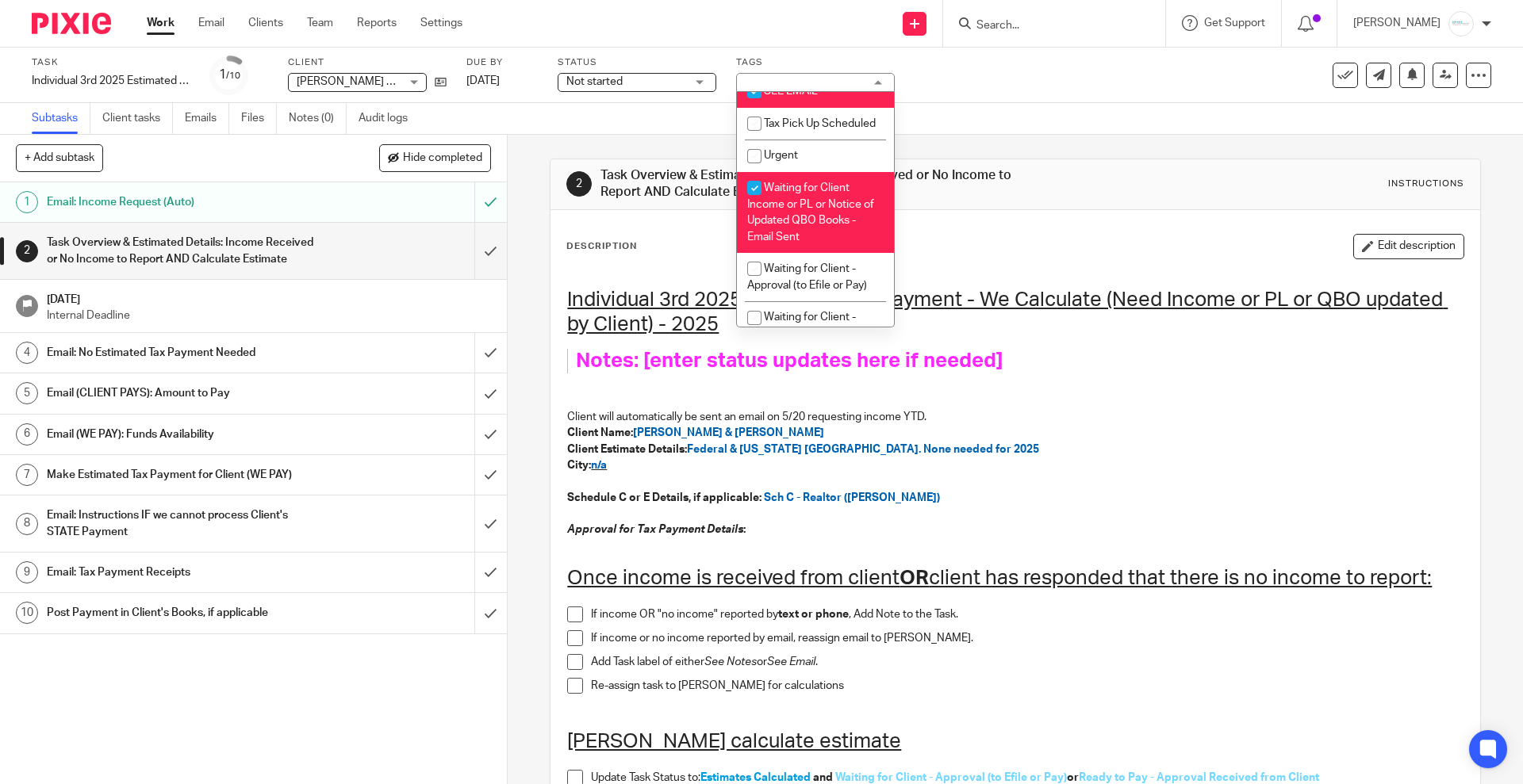
click at [1209, 181] on div "2 Task Overview & Estimated Details: Income Received or No Income to Report AND…" at bounding box center [1014, 185] width 898 height 34
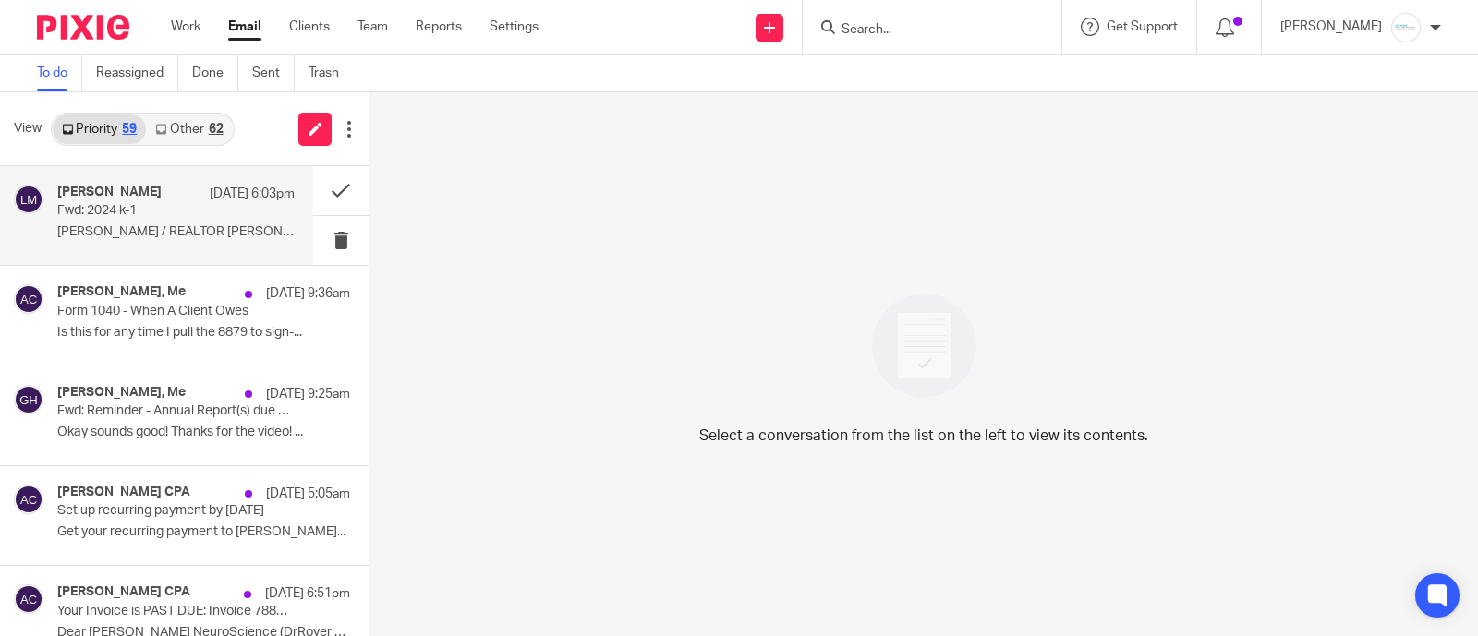
click at [209, 221] on div "[PERSON_NAME] [DATE] 6:03pm Fwd: 2024 k-1 [PERSON_NAME] / REALTOR [PERSON_NAME]…" at bounding box center [175, 216] width 237 height 62
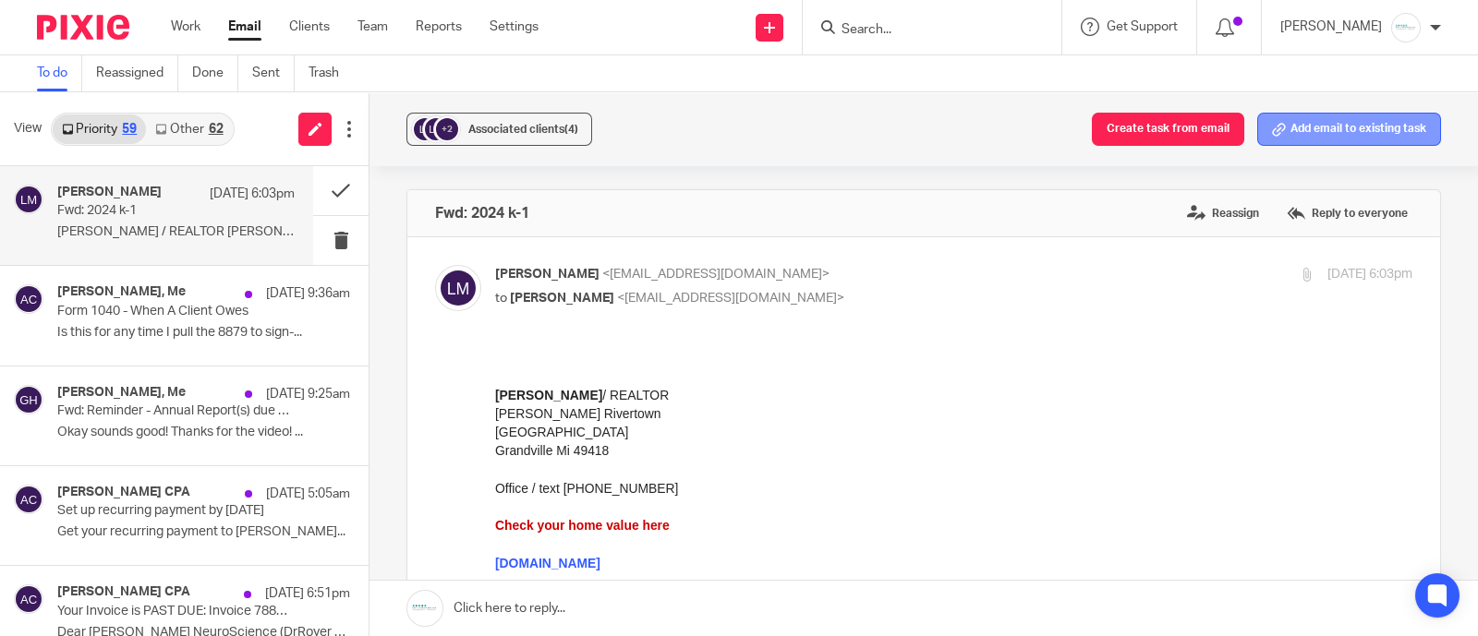
click at [1346, 129] on button "Add email to existing task" at bounding box center [1349, 129] width 184 height 33
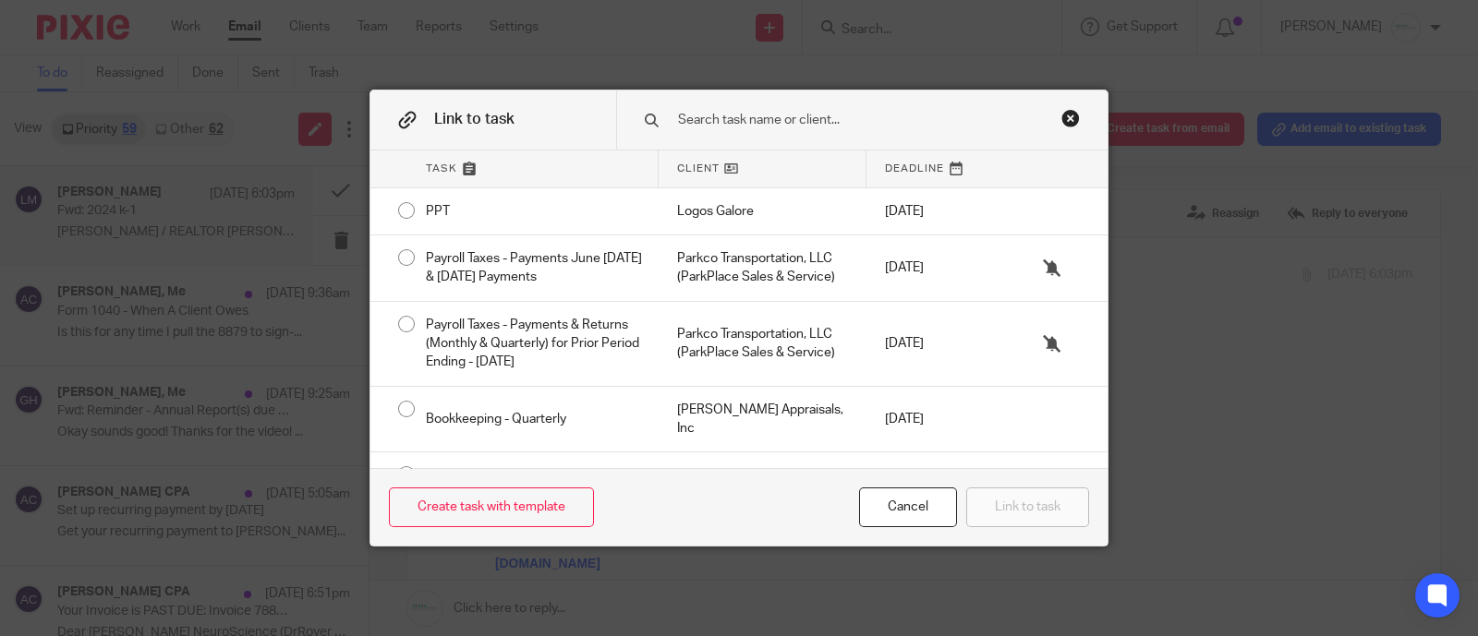
click at [724, 117] on input "text" at bounding box center [857, 120] width 362 height 20
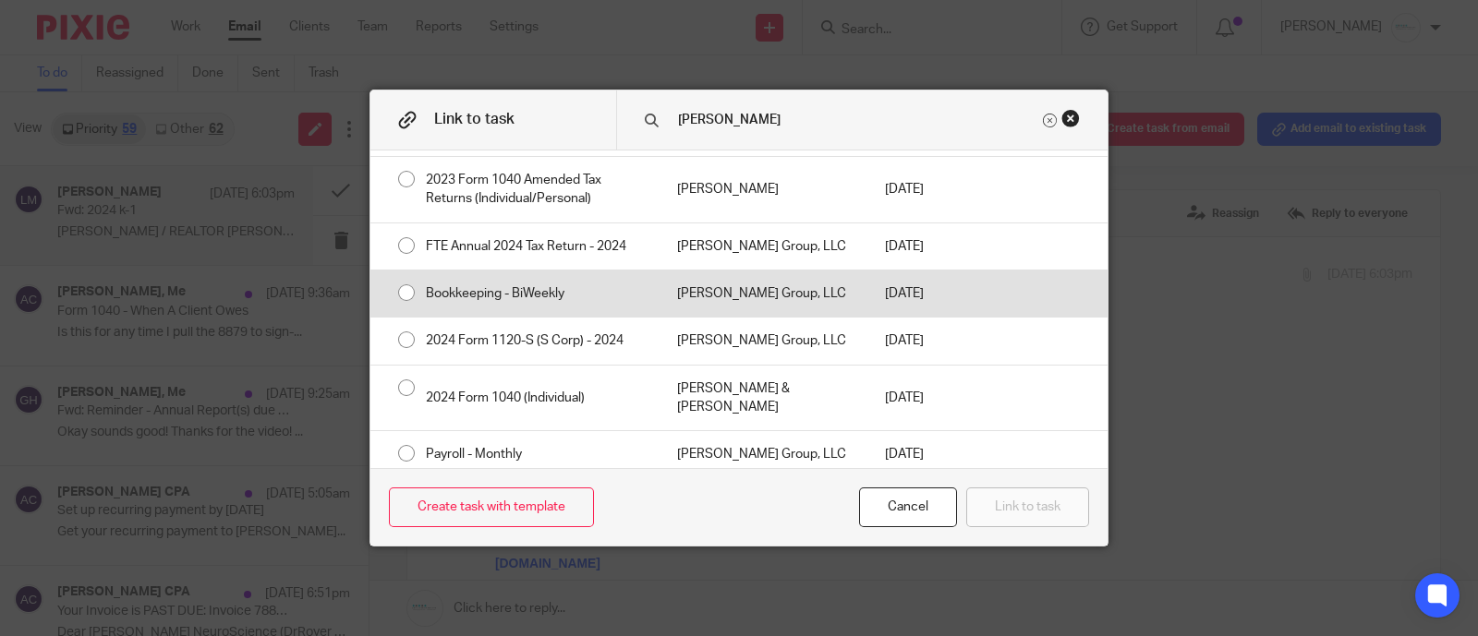
scroll to position [115, 0]
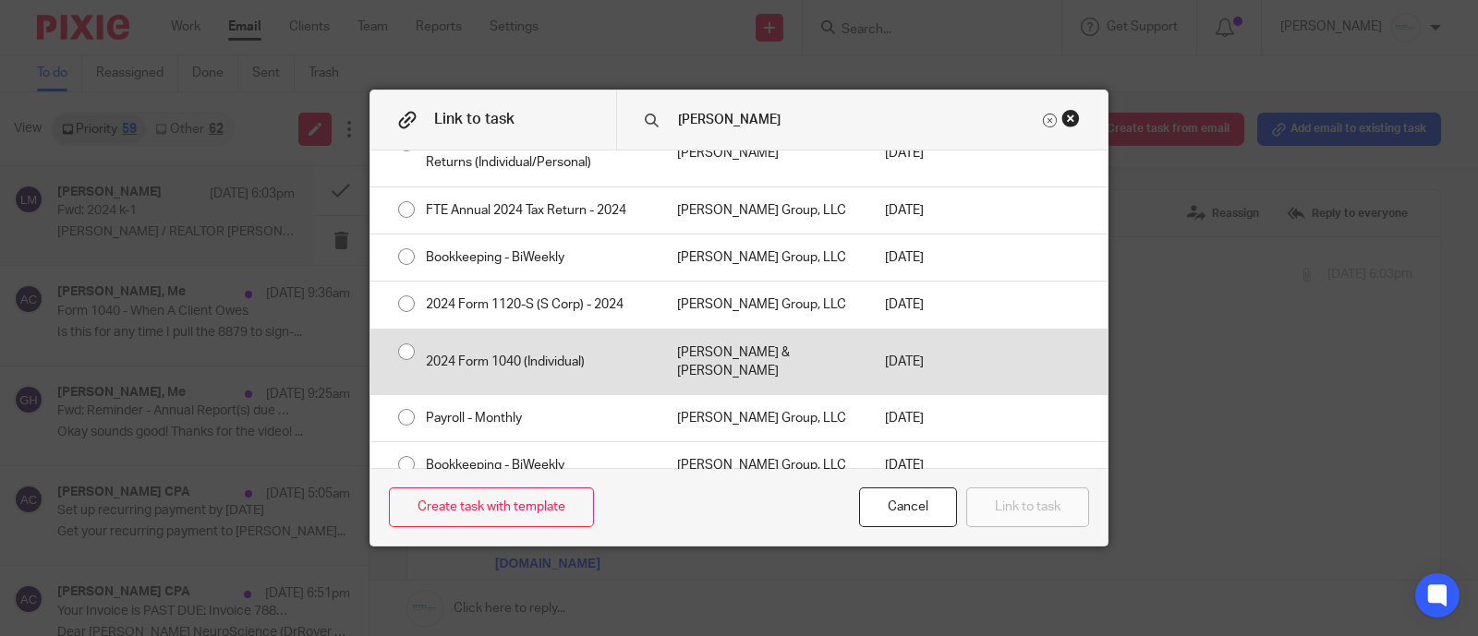
type input "[PERSON_NAME]"
click at [577, 352] on div "2024 Form 1040 (Individual)" at bounding box center [532, 363] width 251 height 66
radio input "true"
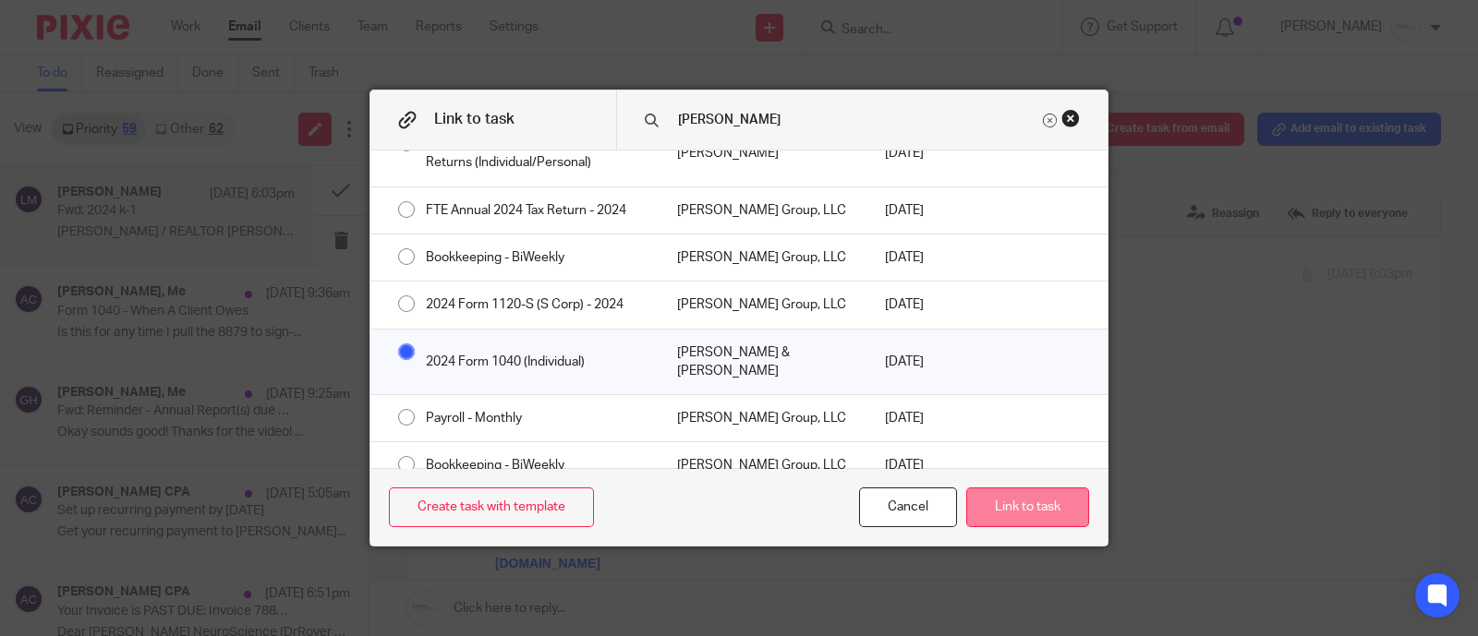
click at [1020, 505] on button "Link to task" at bounding box center [1027, 508] width 123 height 40
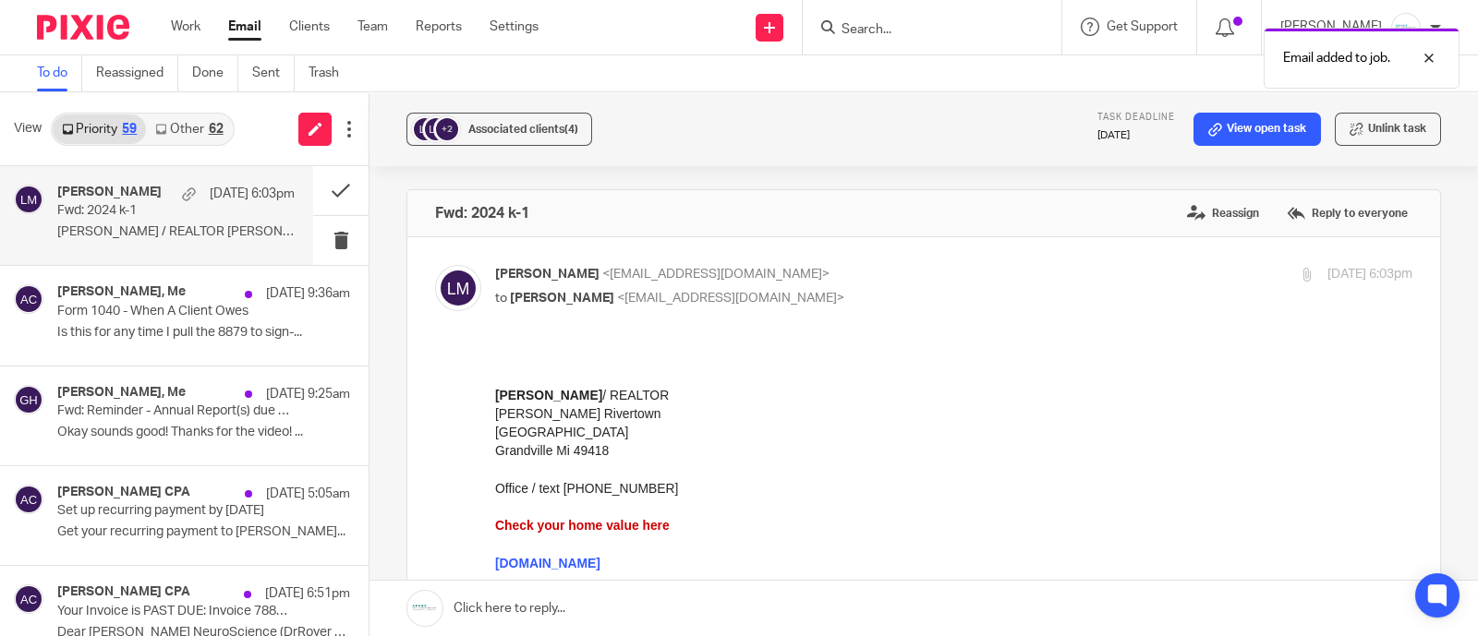
click at [545, 613] on link at bounding box center [923, 608] width 1108 height 55
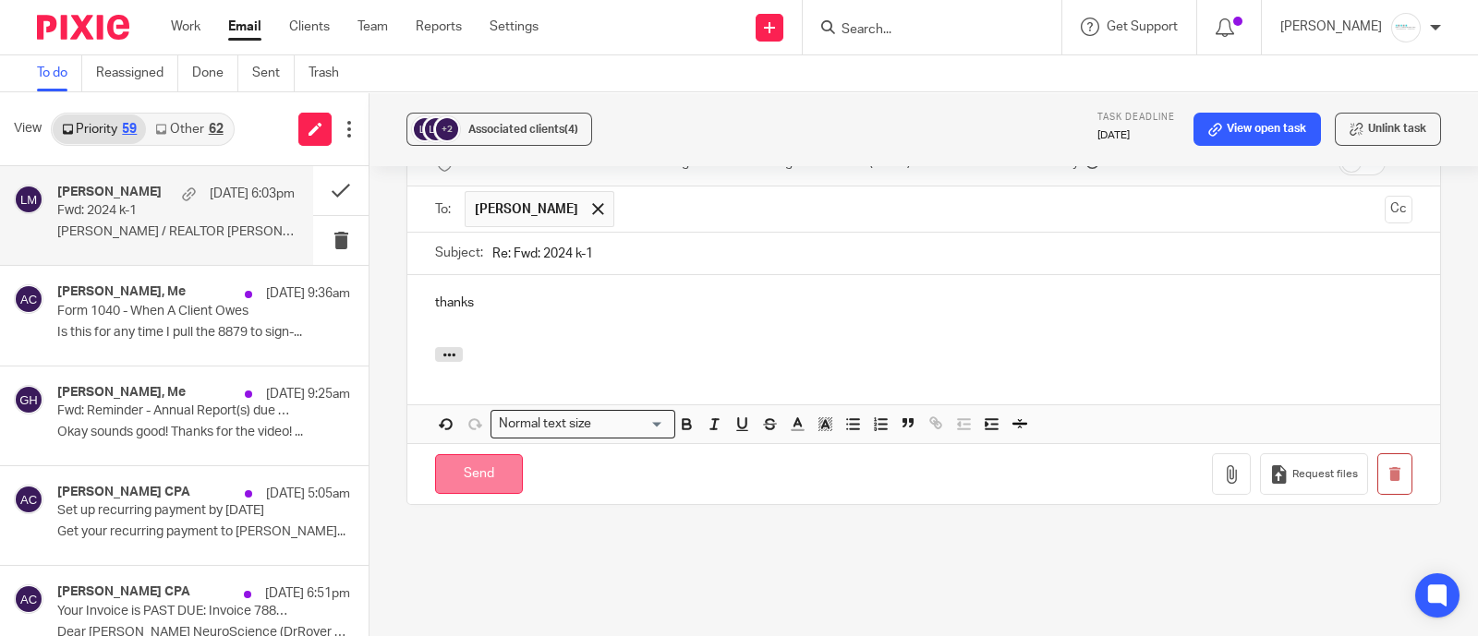
click at [487, 454] on input "Send" at bounding box center [479, 474] width 88 height 40
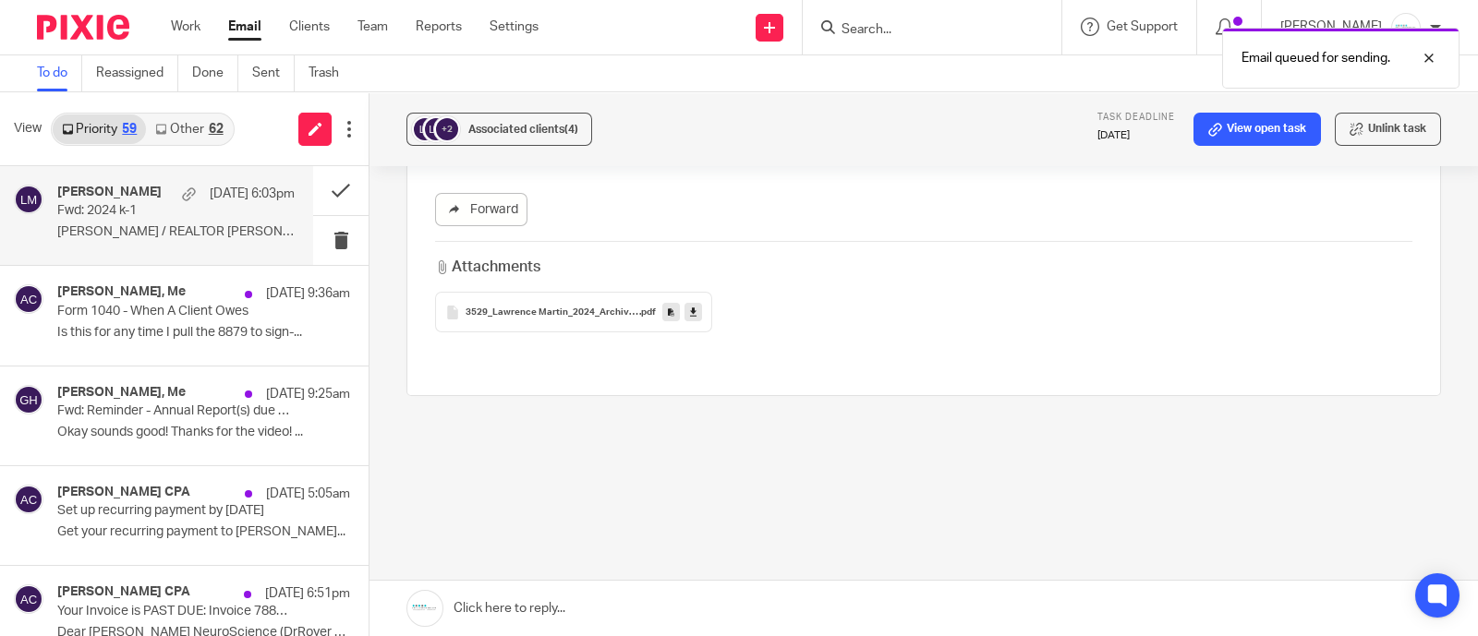
scroll to position [461, 0]
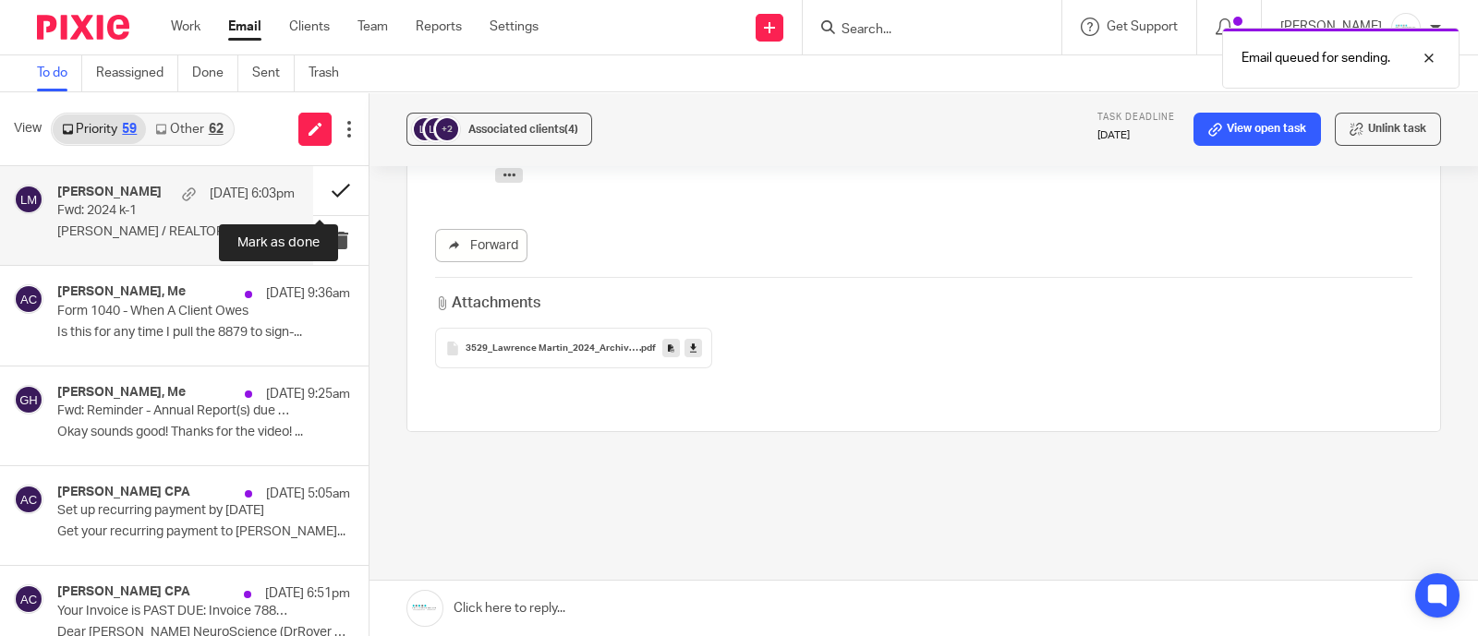
click at [313, 187] on button at bounding box center [340, 190] width 55 height 49
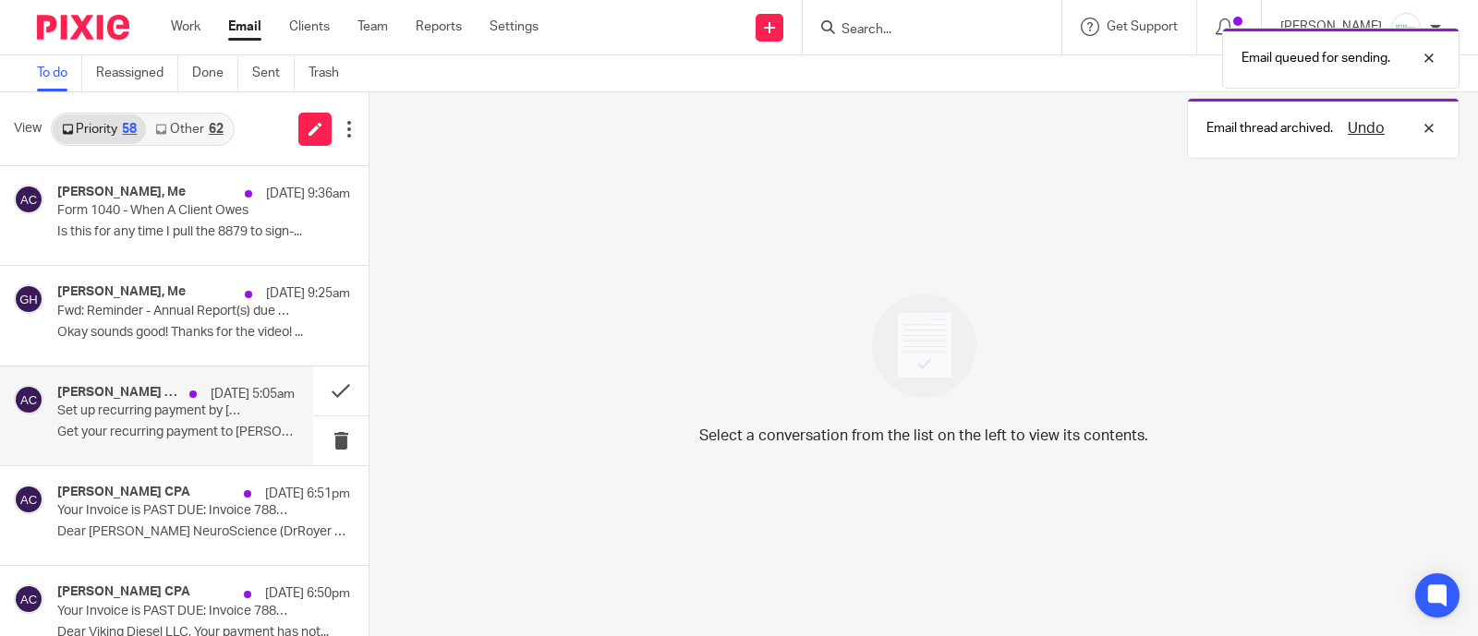
click at [137, 404] on p "Set up recurring payment by [DATE]" at bounding box center [152, 412] width 190 height 16
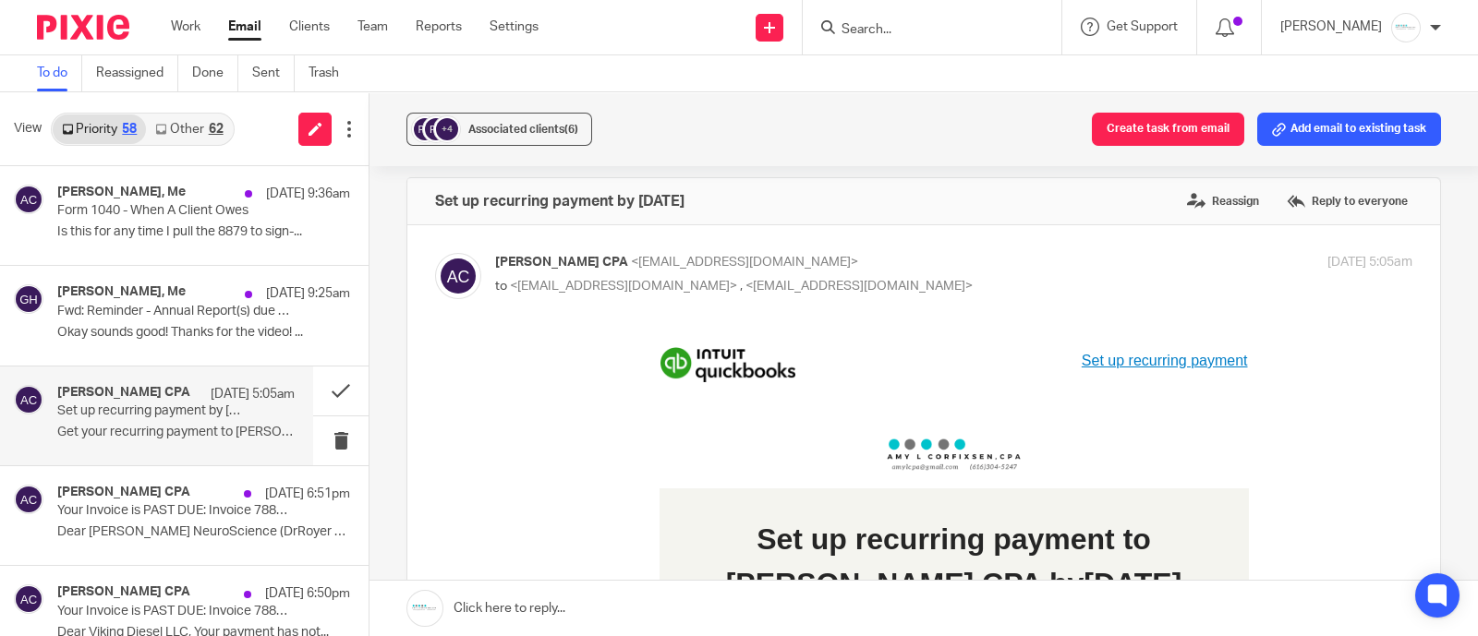
scroll to position [0, 0]
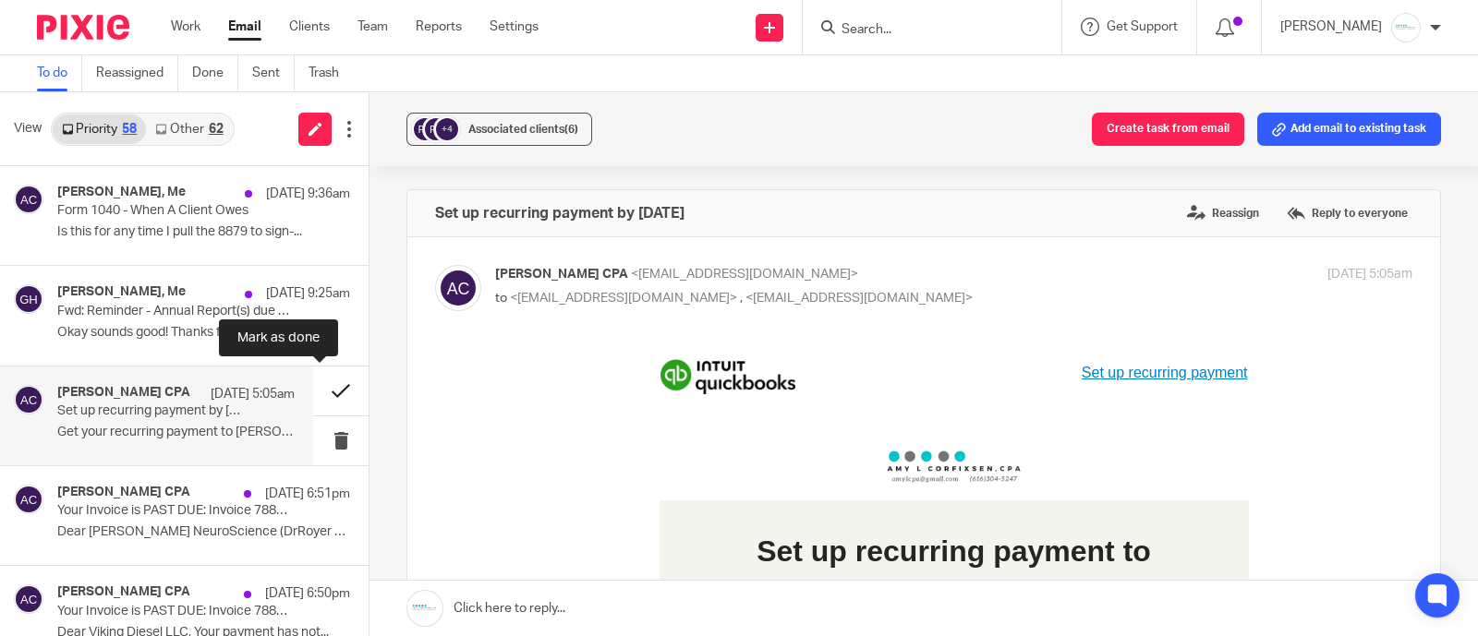
click at [314, 386] on button at bounding box center [340, 391] width 55 height 49
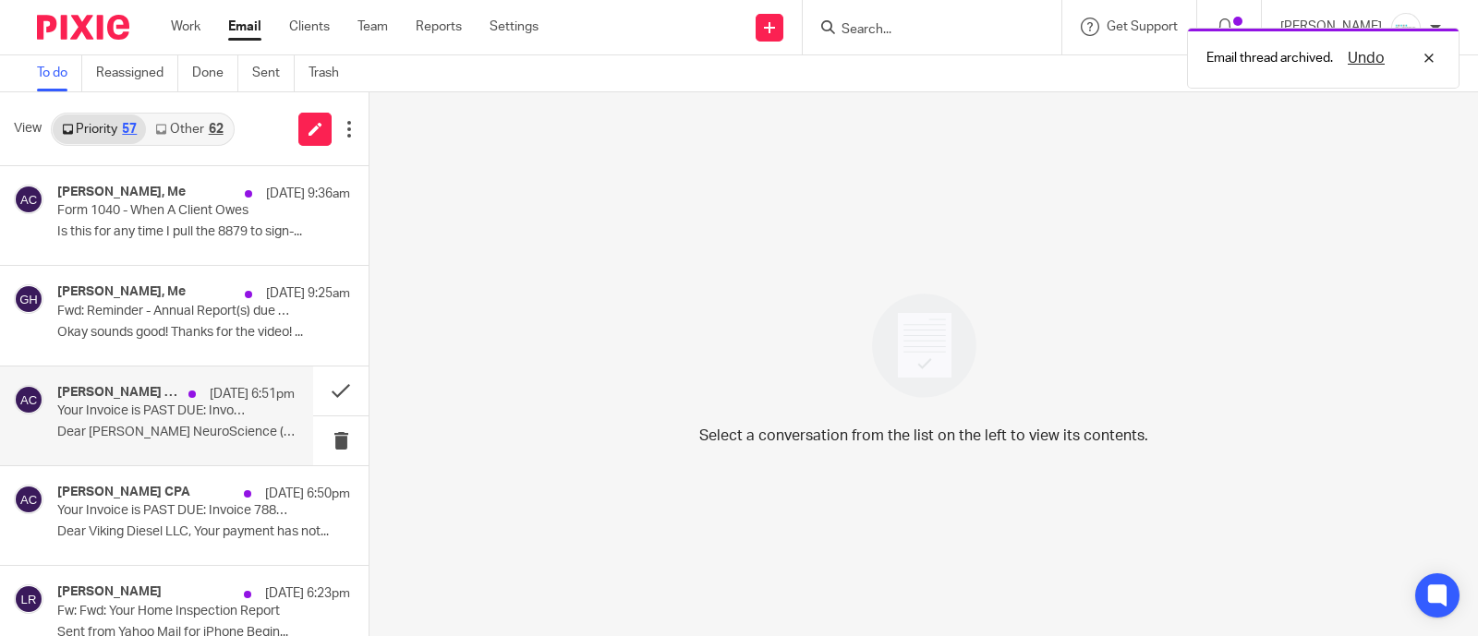
click at [76, 420] on div "[PERSON_NAME] CPA [DATE] 6:51pm Your Invoice is PAST DUE: Invoice 7883 from [PE…" at bounding box center [175, 416] width 237 height 62
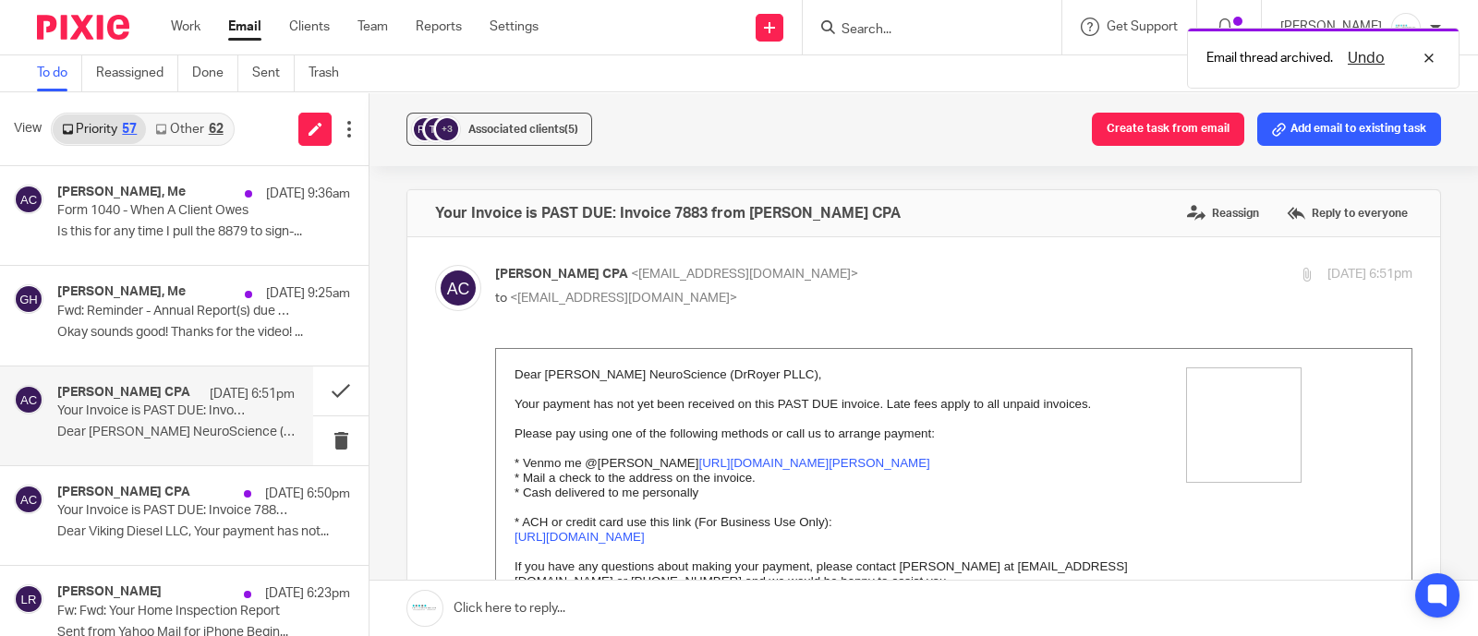
scroll to position [461, 0]
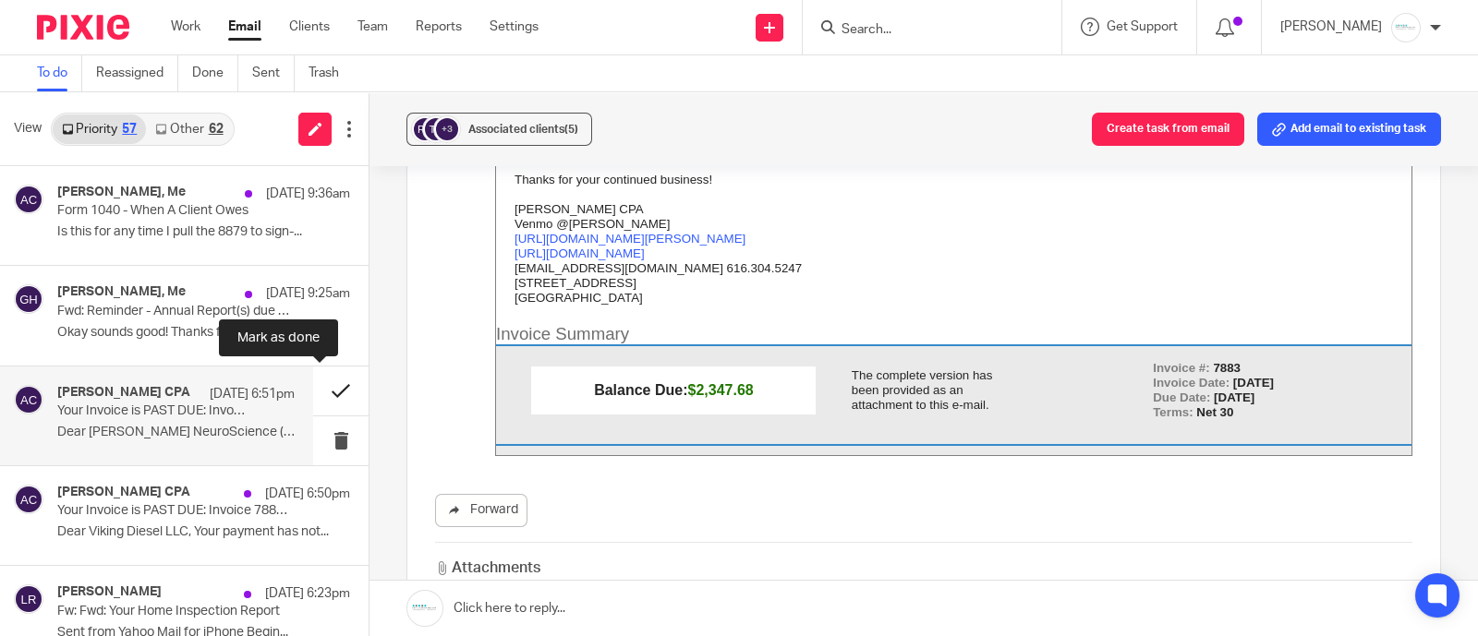
click at [327, 392] on button at bounding box center [340, 391] width 55 height 49
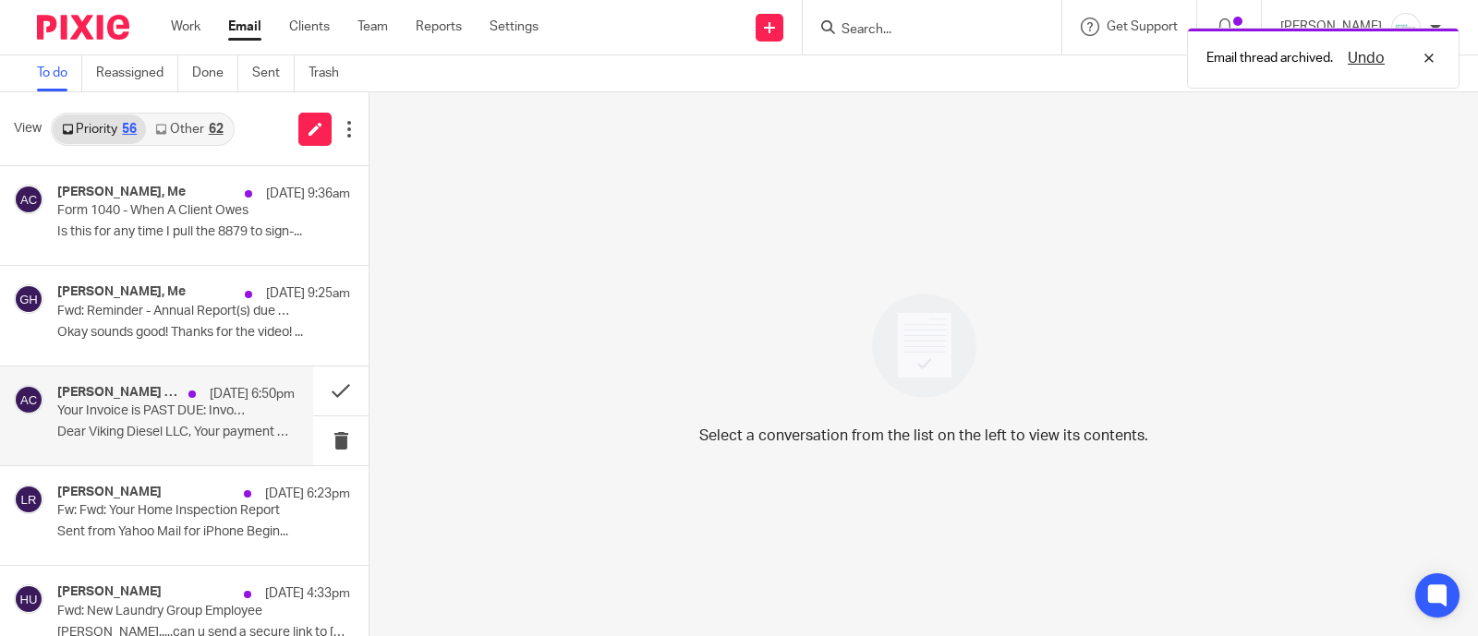
click at [134, 394] on h4 "[PERSON_NAME] CPA" at bounding box center [118, 393] width 122 height 16
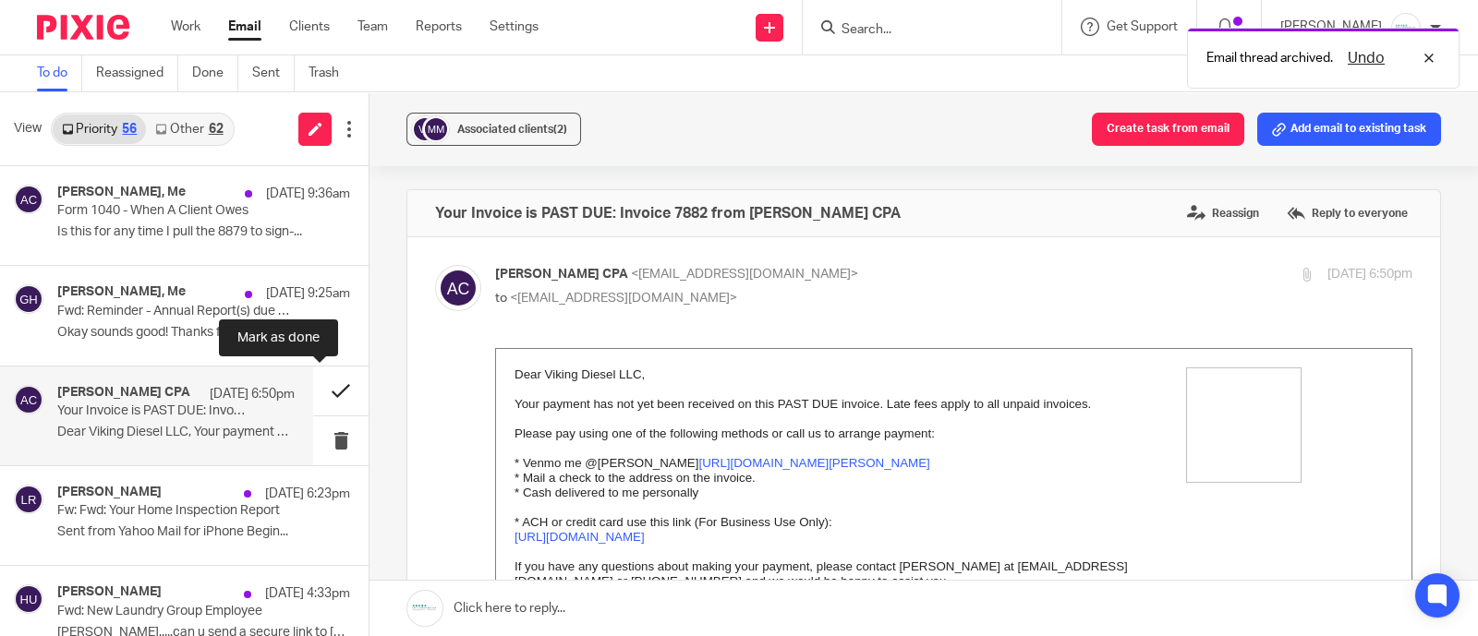
scroll to position [0, 0]
click at [319, 386] on button at bounding box center [340, 391] width 55 height 49
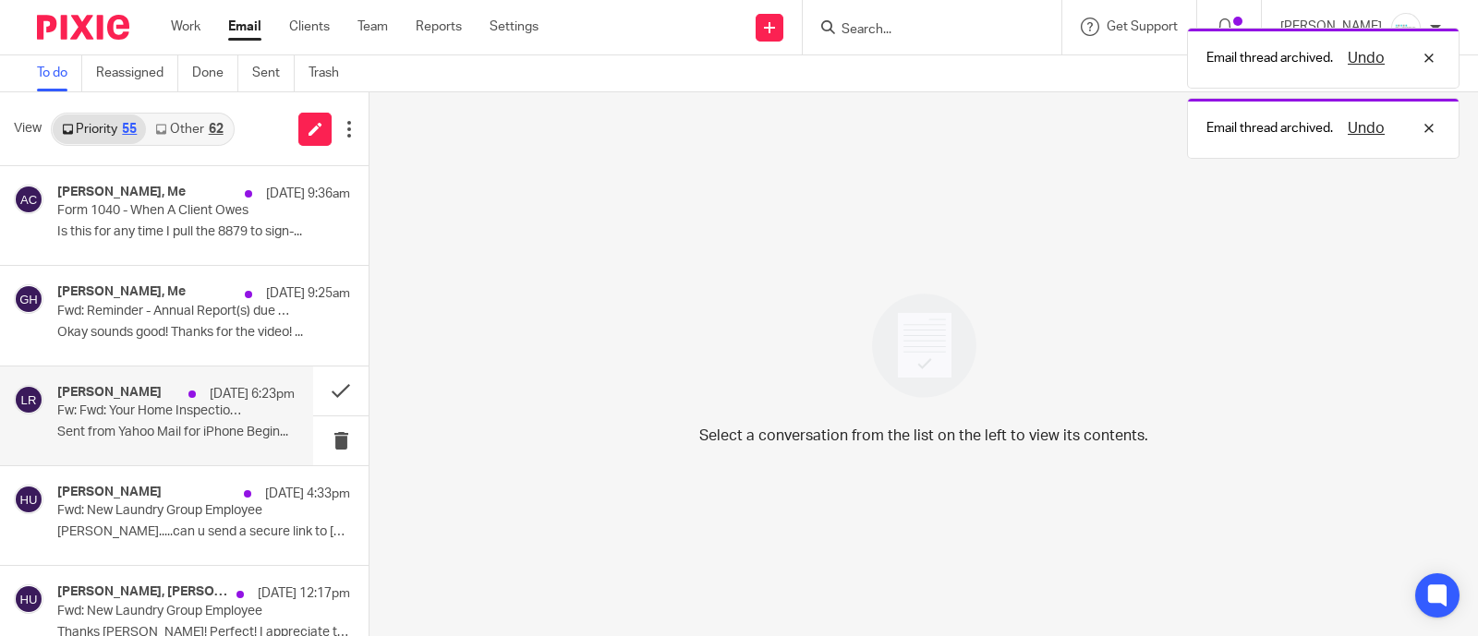
scroll to position [115, 0]
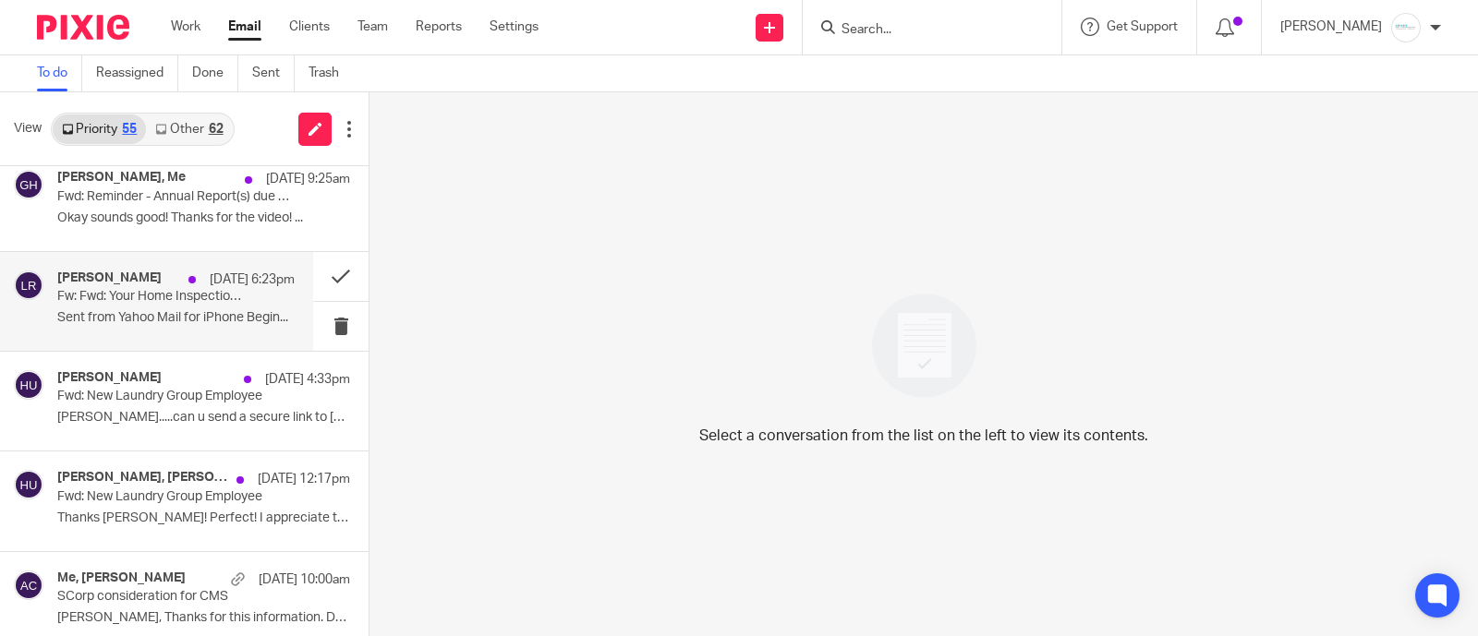
click at [175, 310] on p "Sent from Yahoo Mail for iPhone Begin..." at bounding box center [175, 318] width 237 height 16
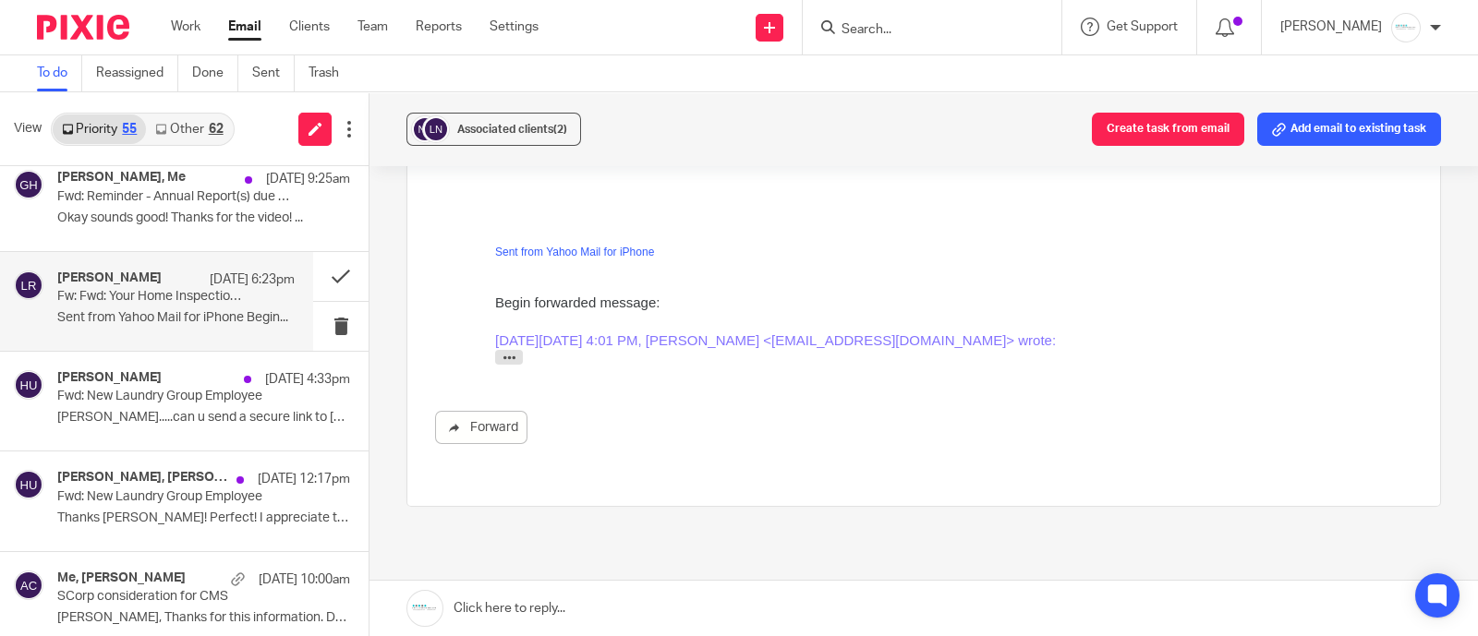
scroll to position [22, 0]
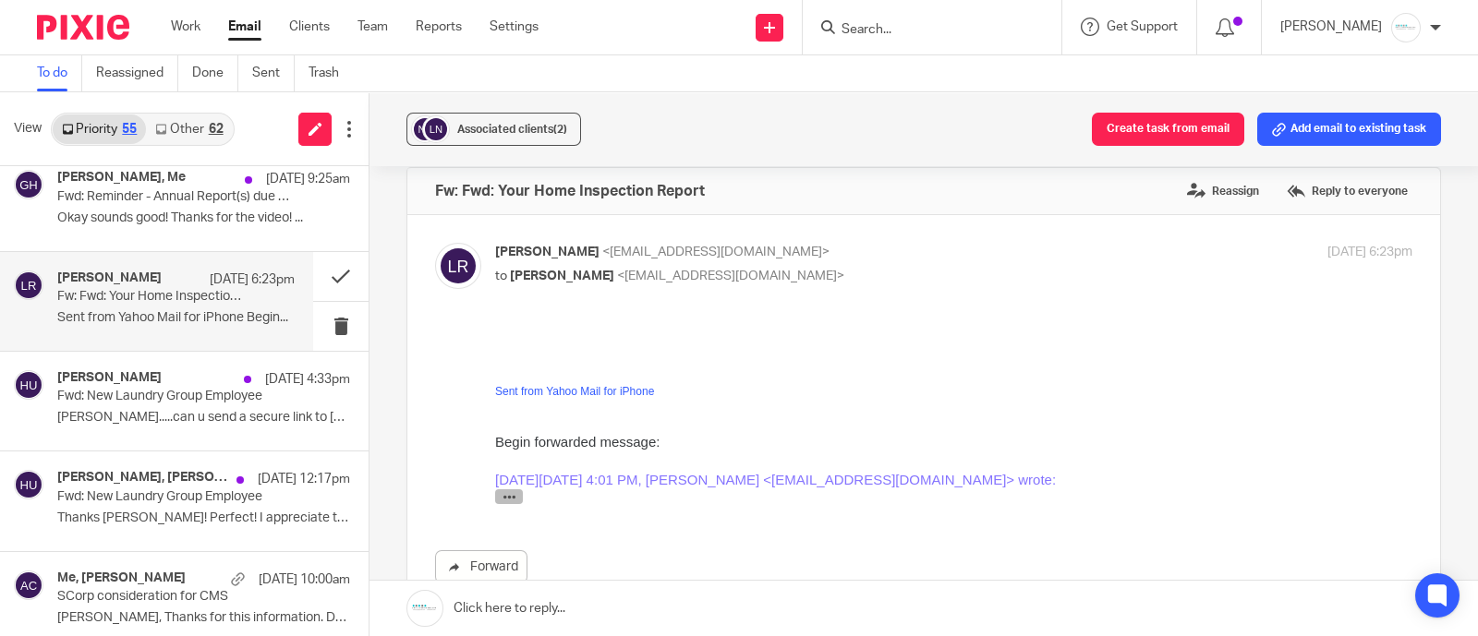
click at [511, 490] on icon "button" at bounding box center [509, 497] width 14 height 14
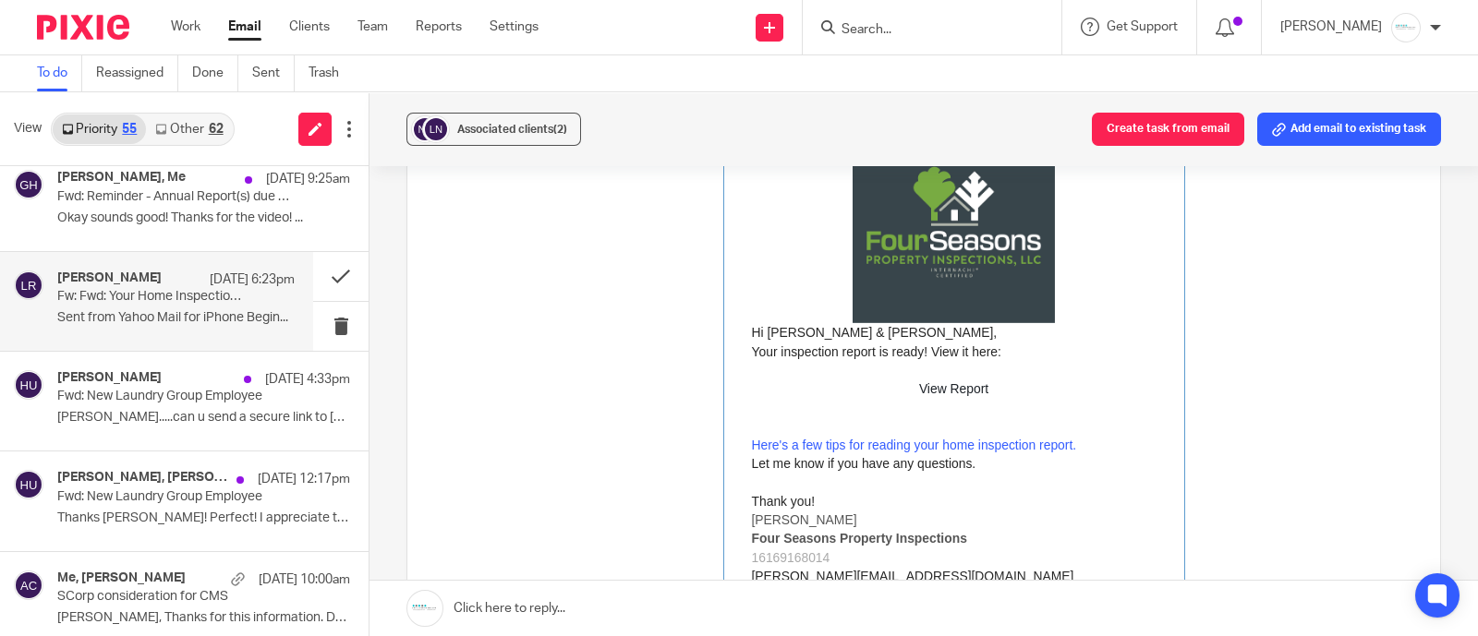
scroll to position [1408, 0]
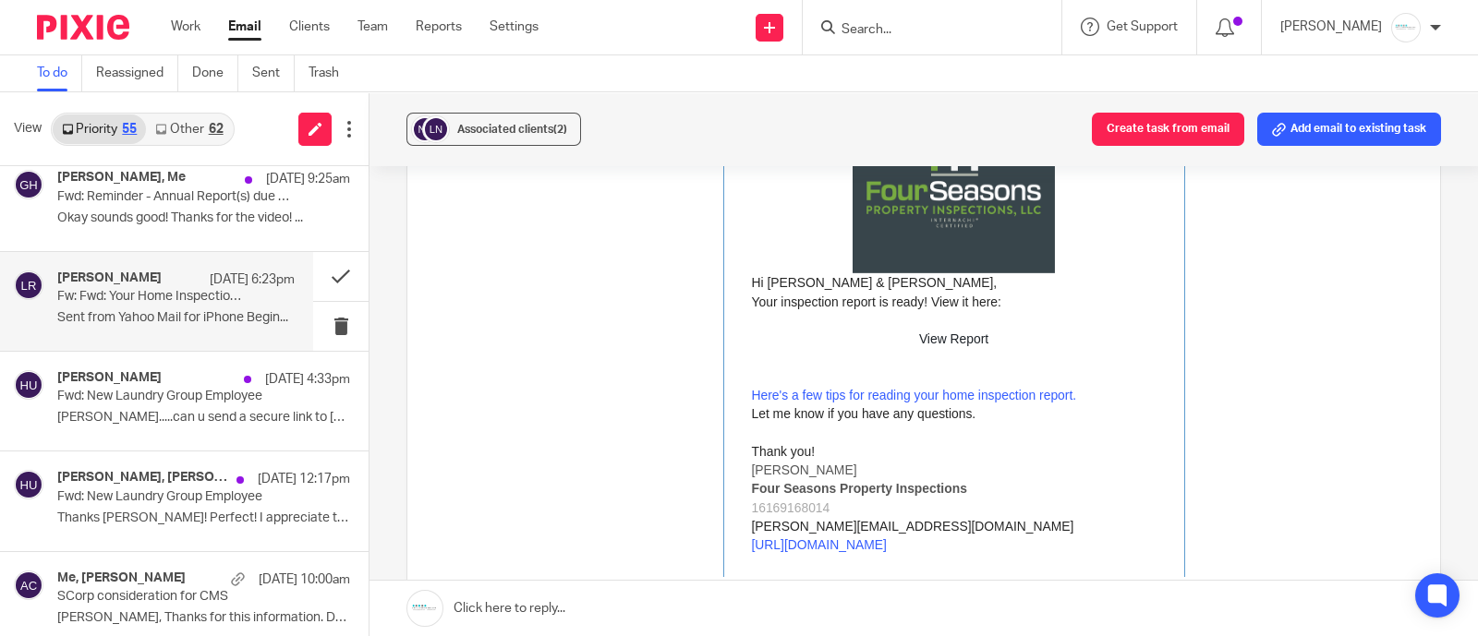
click at [939, 330] on div "View Report" at bounding box center [953, 339] width 69 height 18
click at [323, 277] on button at bounding box center [340, 276] width 55 height 49
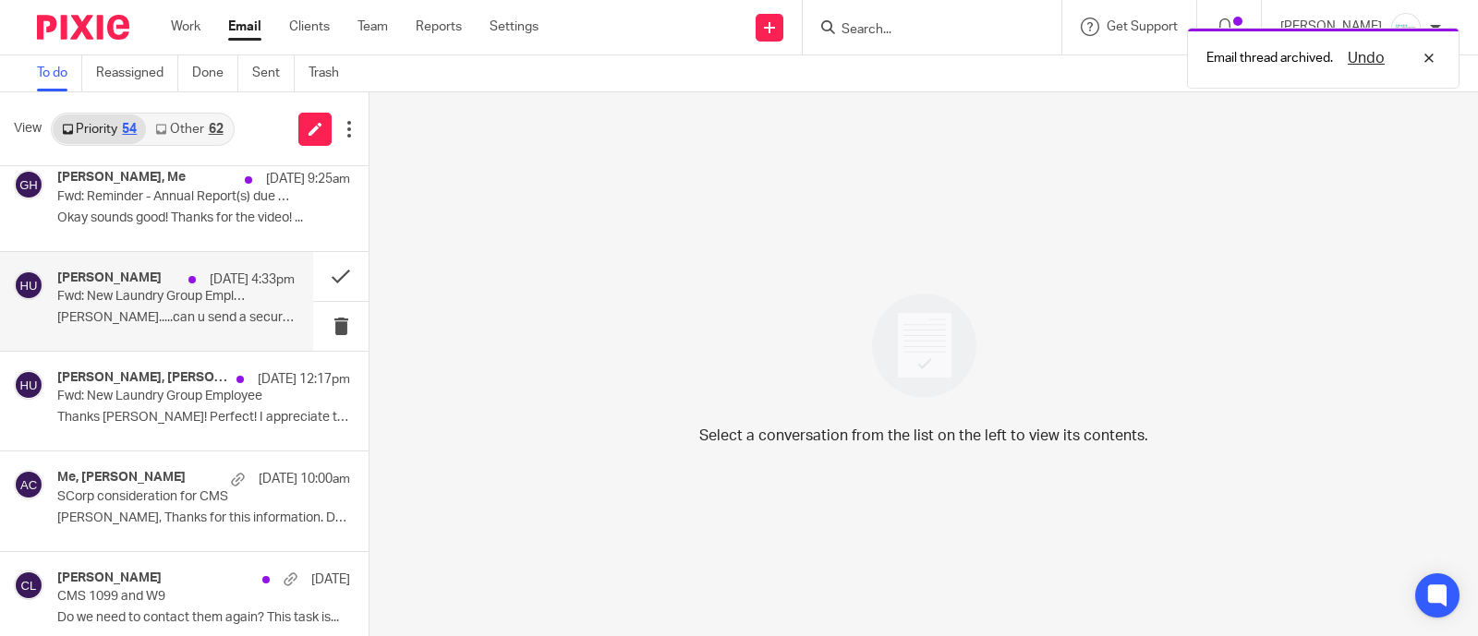
click at [197, 306] on div "[PERSON_NAME] [DATE] 4:33pm Fwd: New Laundry Group Employee [PERSON_NAME].....c…" at bounding box center [175, 302] width 237 height 62
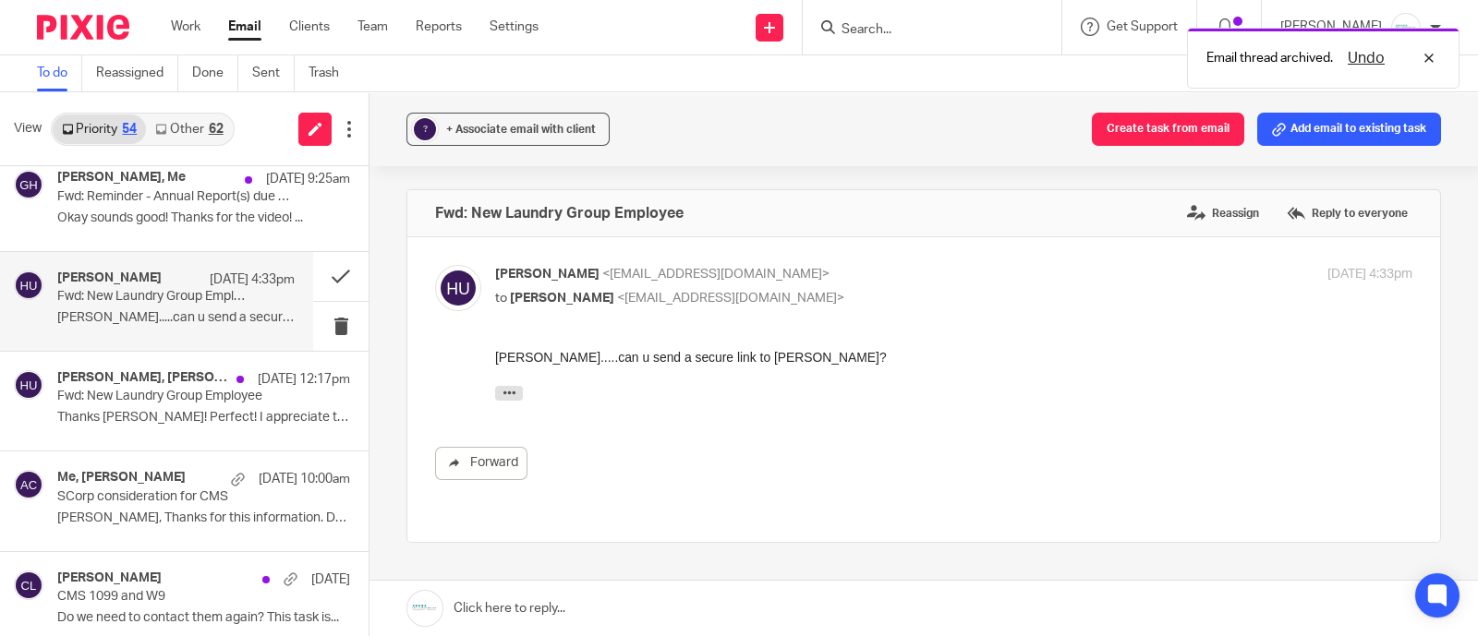
scroll to position [0, 0]
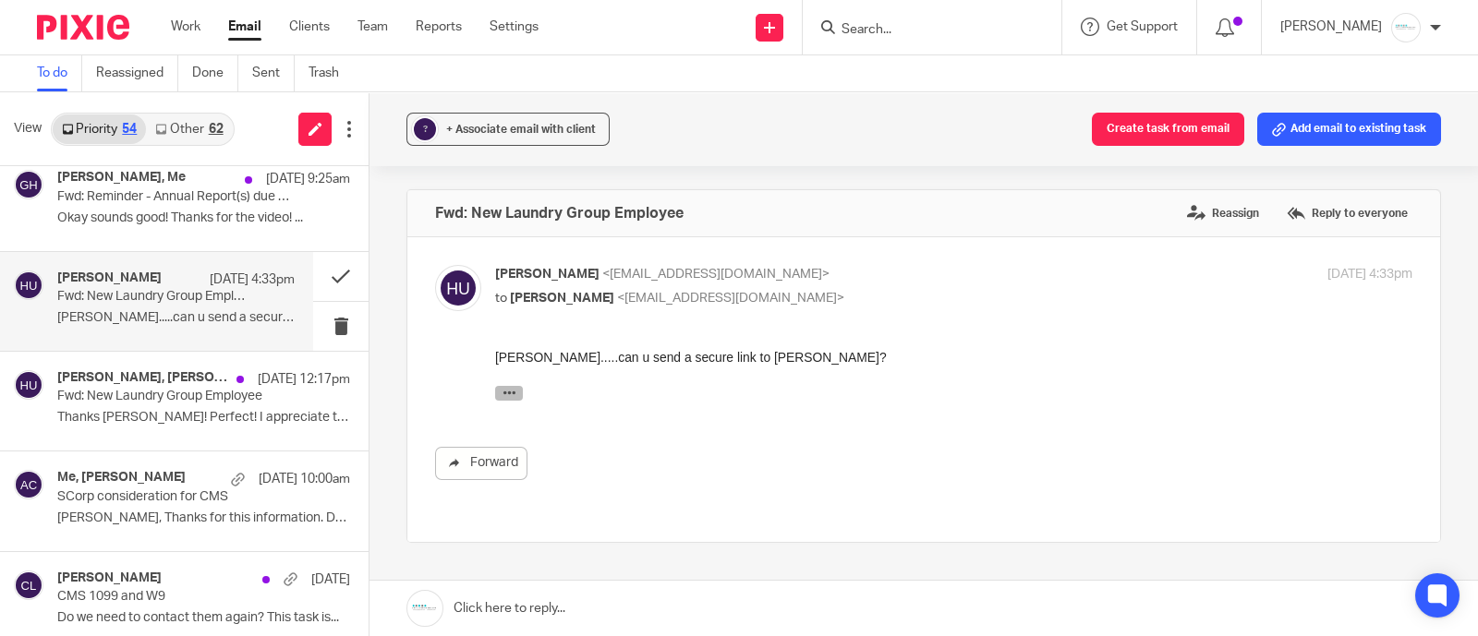
click at [511, 396] on icon "button" at bounding box center [509, 393] width 14 height 14
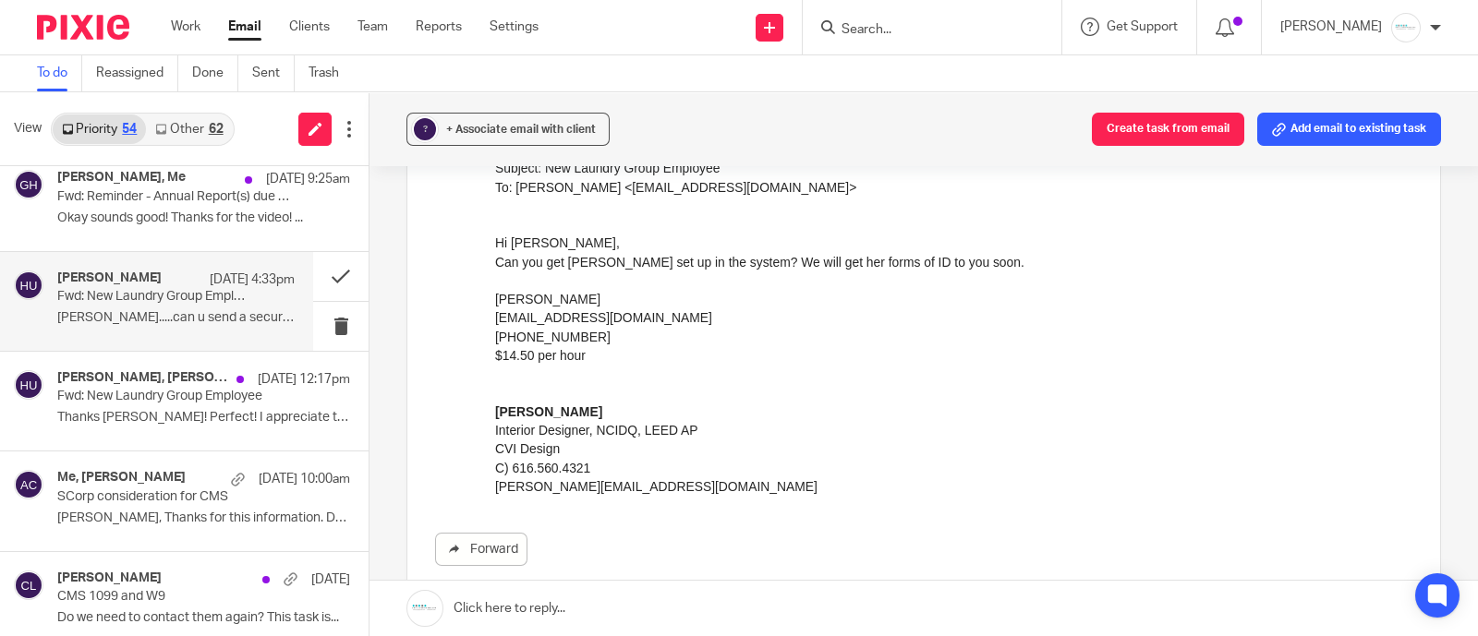
scroll to position [784, 0]
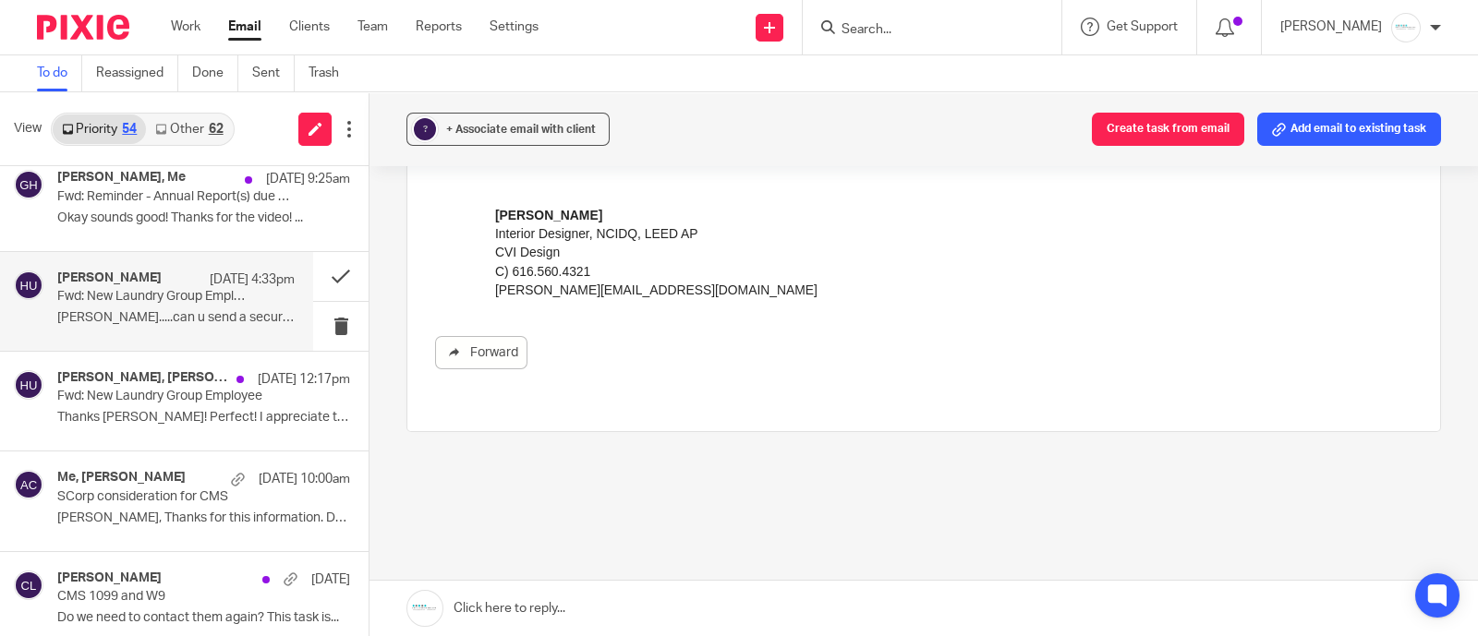
click at [665, 610] on link at bounding box center [923, 608] width 1108 height 55
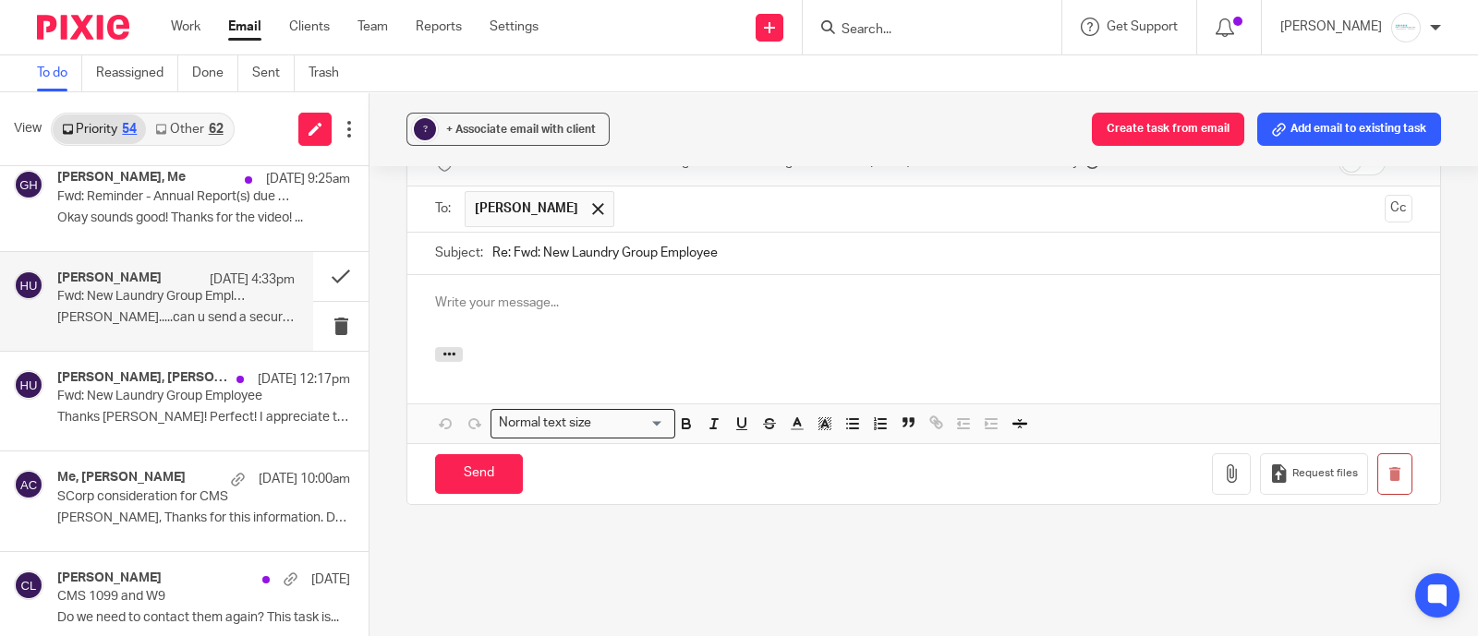
scroll to position [0, 0]
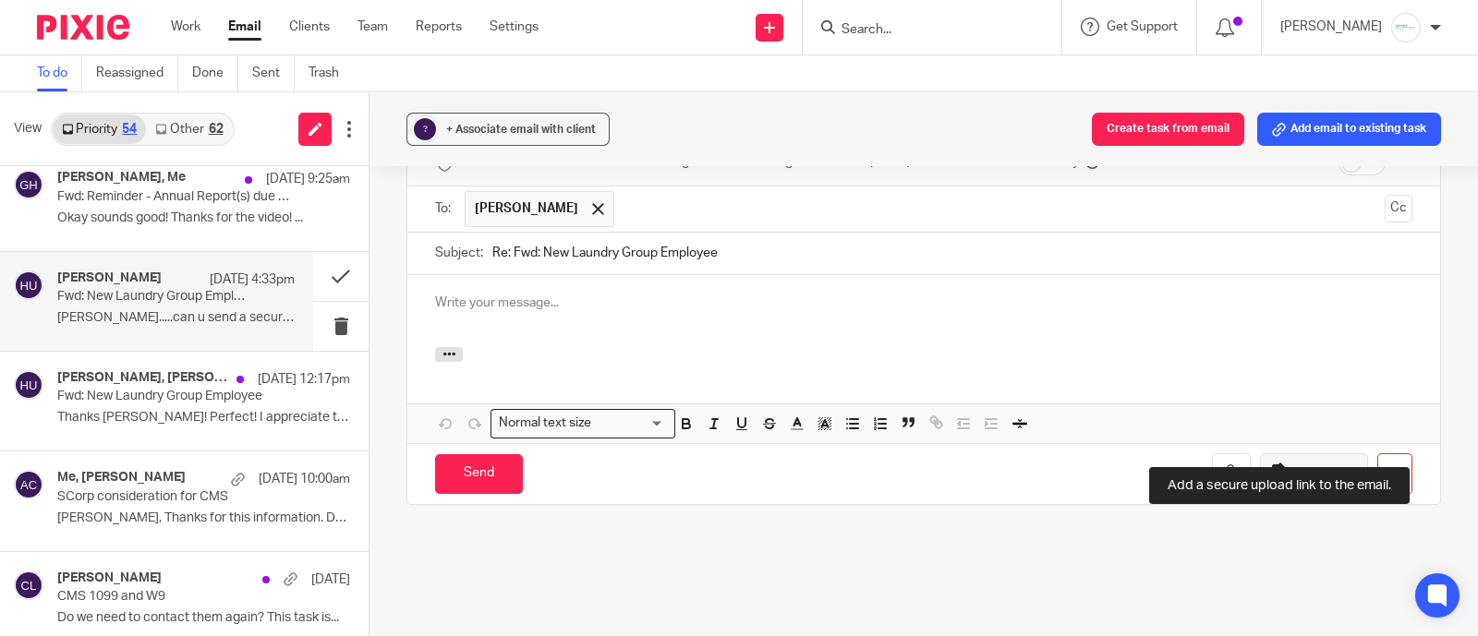
click at [1275, 453] on button "Request files" at bounding box center [1313, 474] width 107 height 42
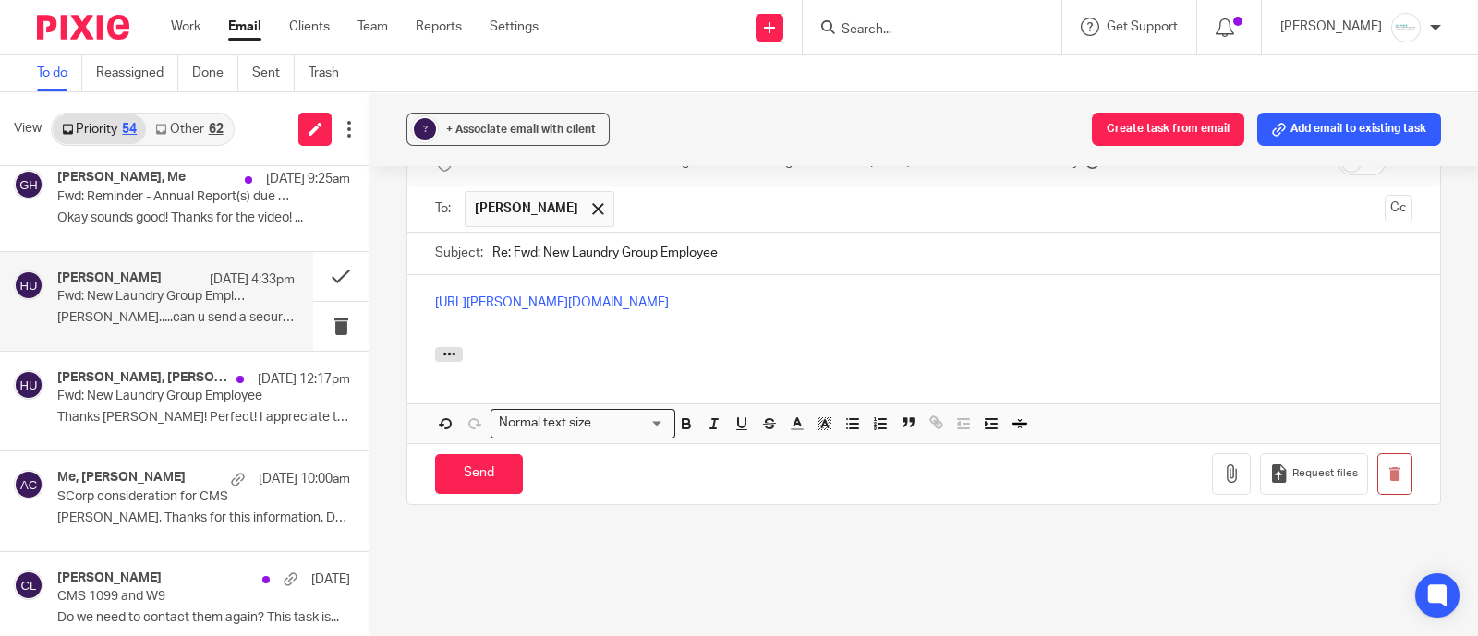
click at [420, 275] on div "[URL][PERSON_NAME][DOMAIN_NAME]" at bounding box center [923, 311] width 1033 height 72
click at [592, 203] on span at bounding box center [598, 209] width 12 height 12
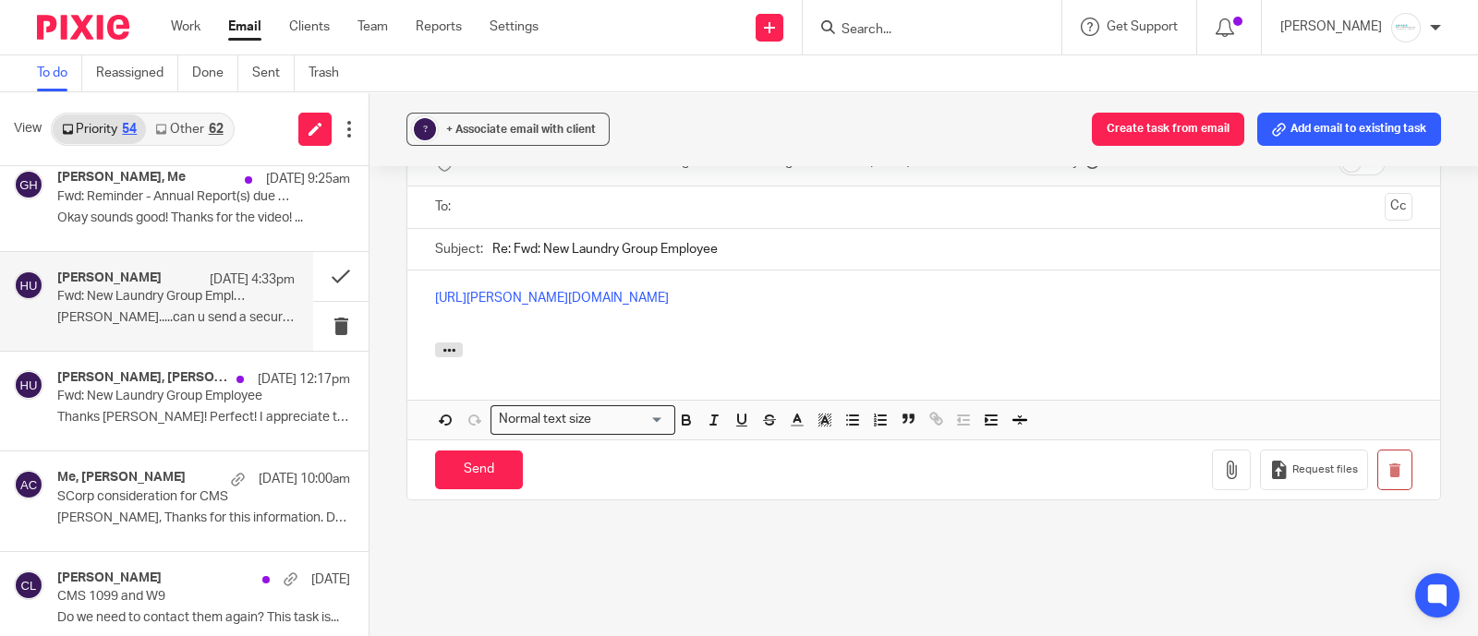
click at [598, 197] on input "text" at bounding box center [923, 207] width 908 height 21
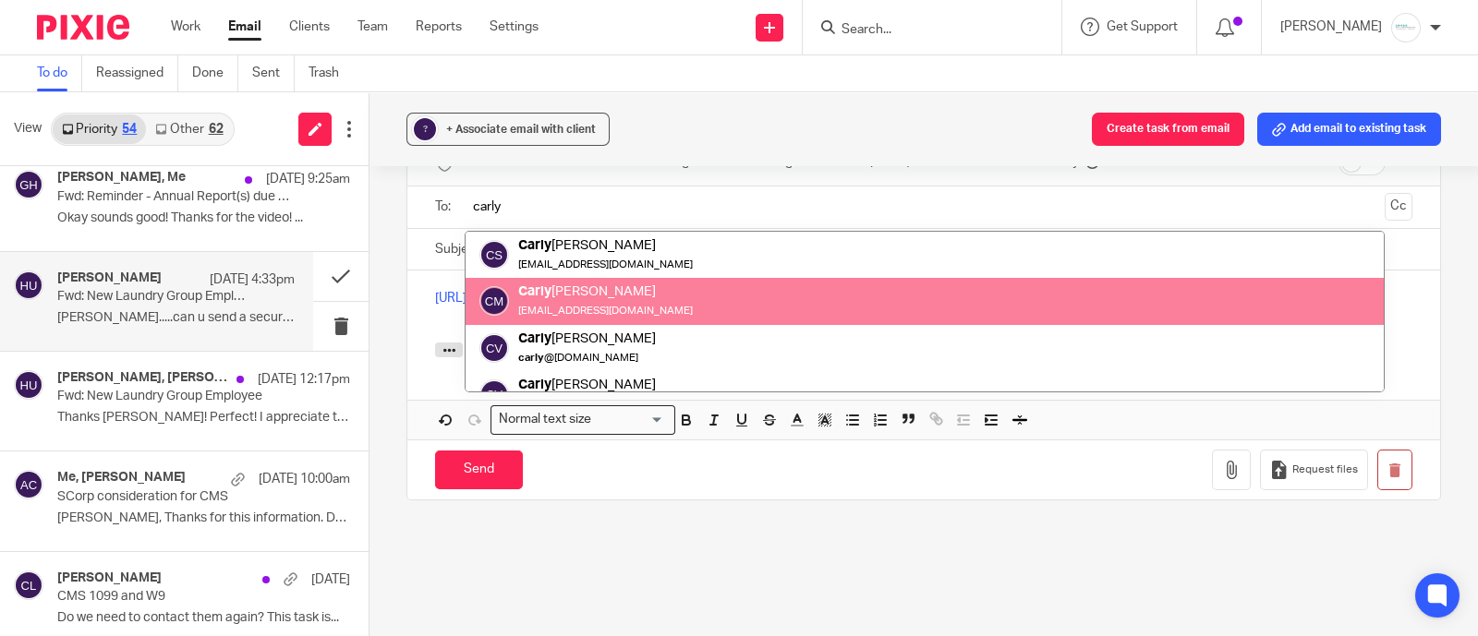
scroll to position [26, 0]
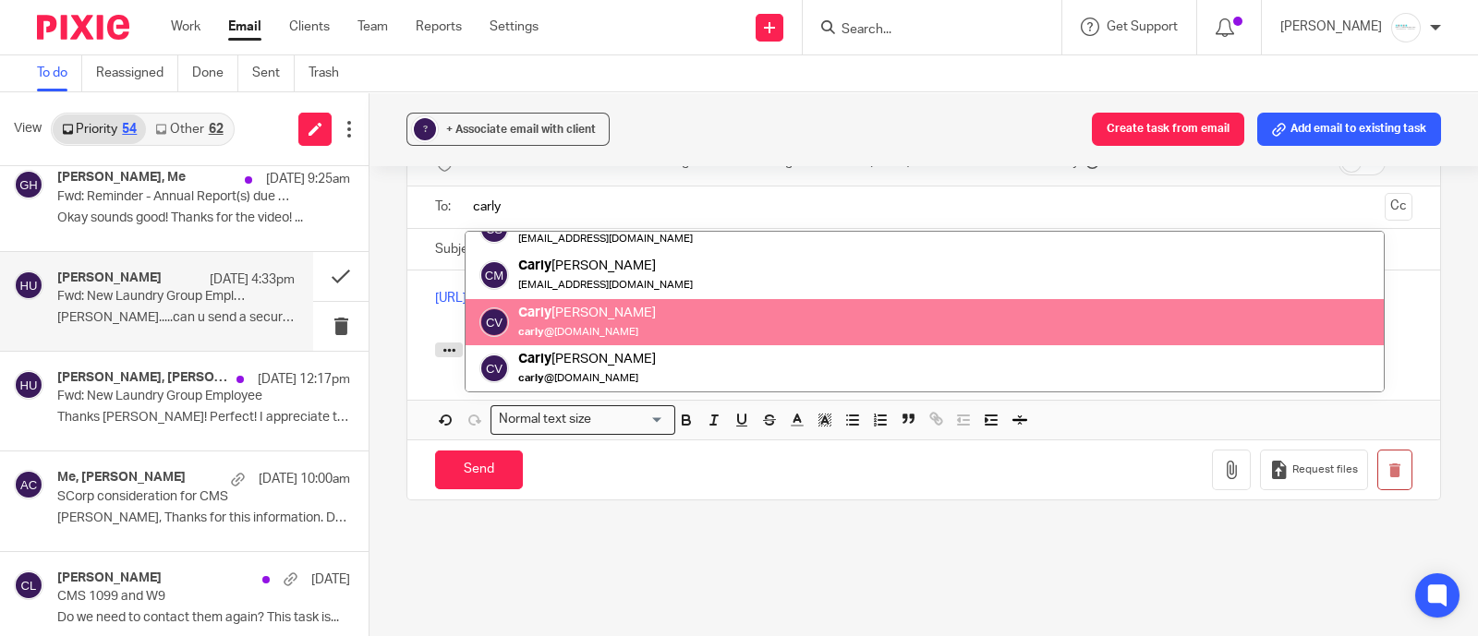
type input "carly"
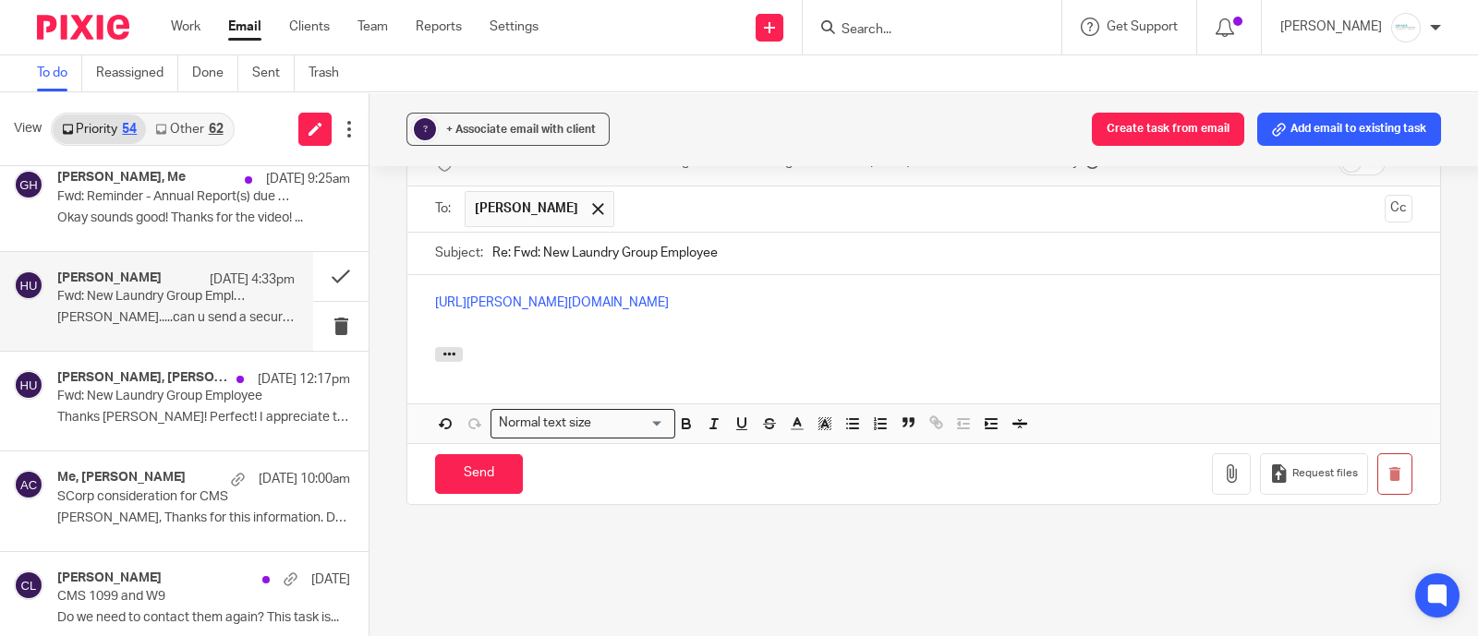
click at [409, 275] on div "[URL][PERSON_NAME][DOMAIN_NAME]" at bounding box center [923, 311] width 1033 height 72
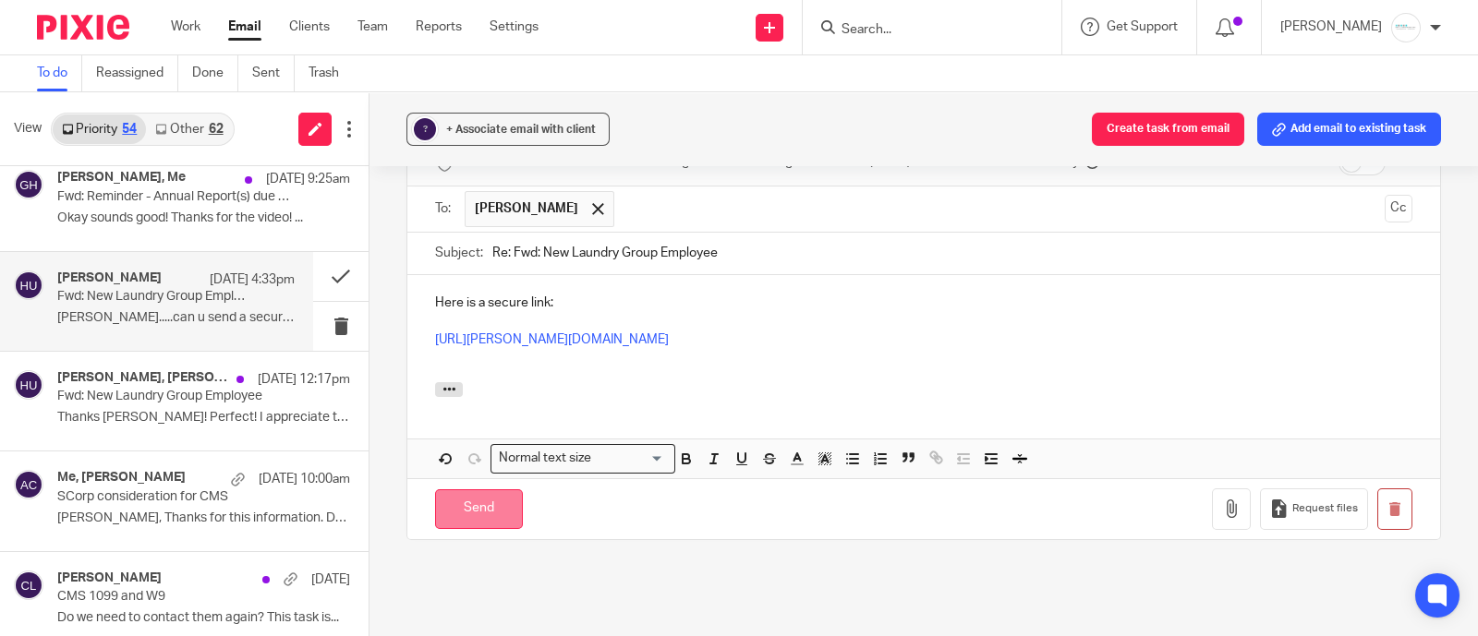
click at [474, 489] on input "Send" at bounding box center [479, 509] width 88 height 40
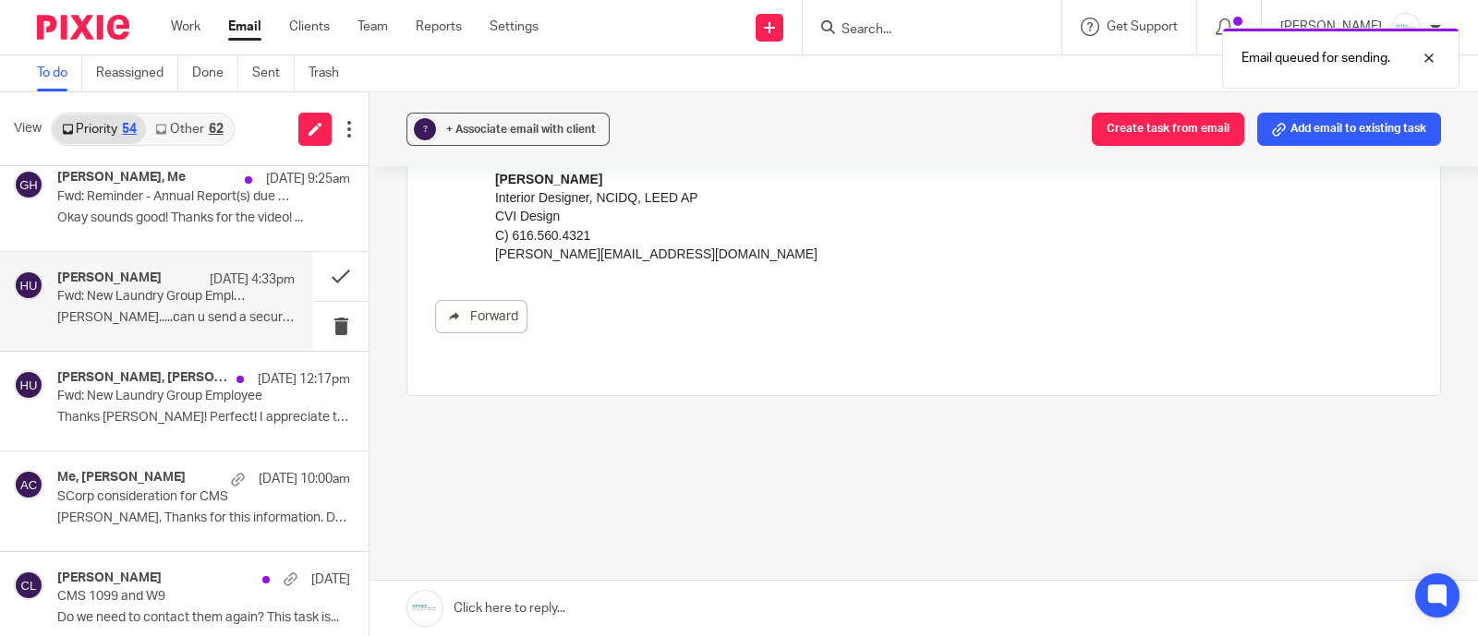
scroll to position [784, 0]
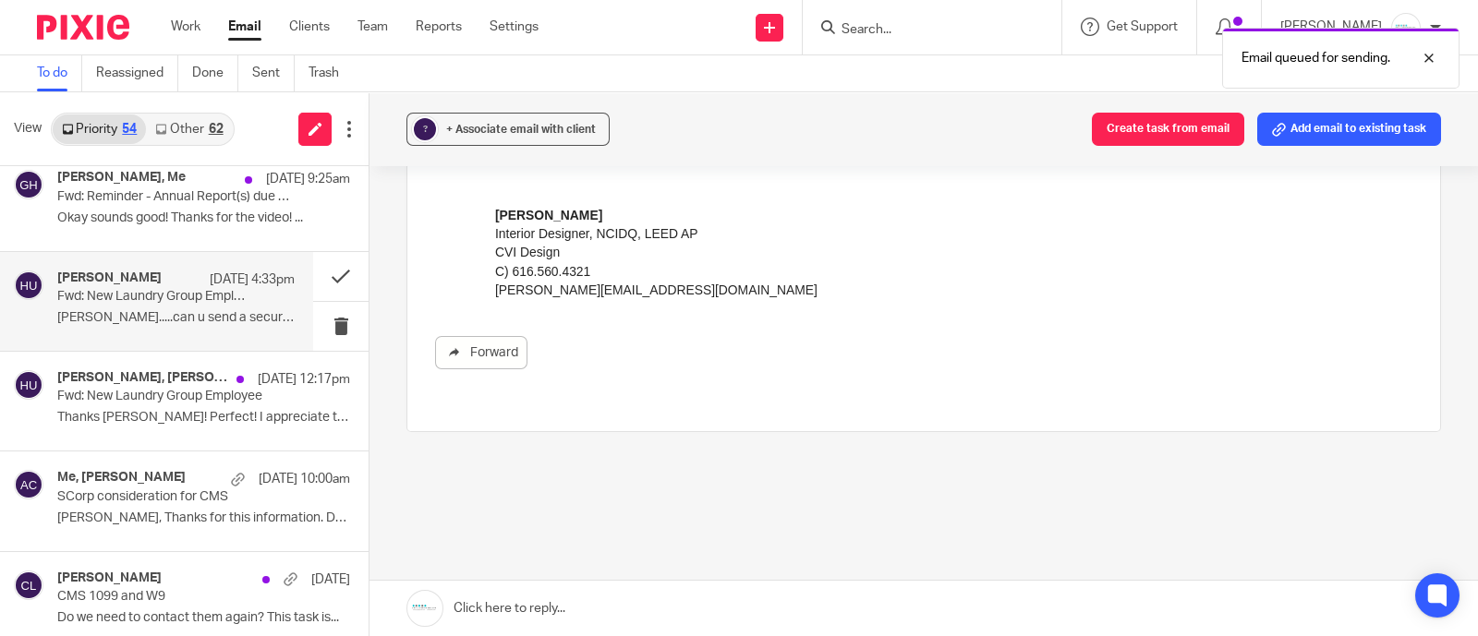
click at [612, 610] on link at bounding box center [923, 608] width 1108 height 55
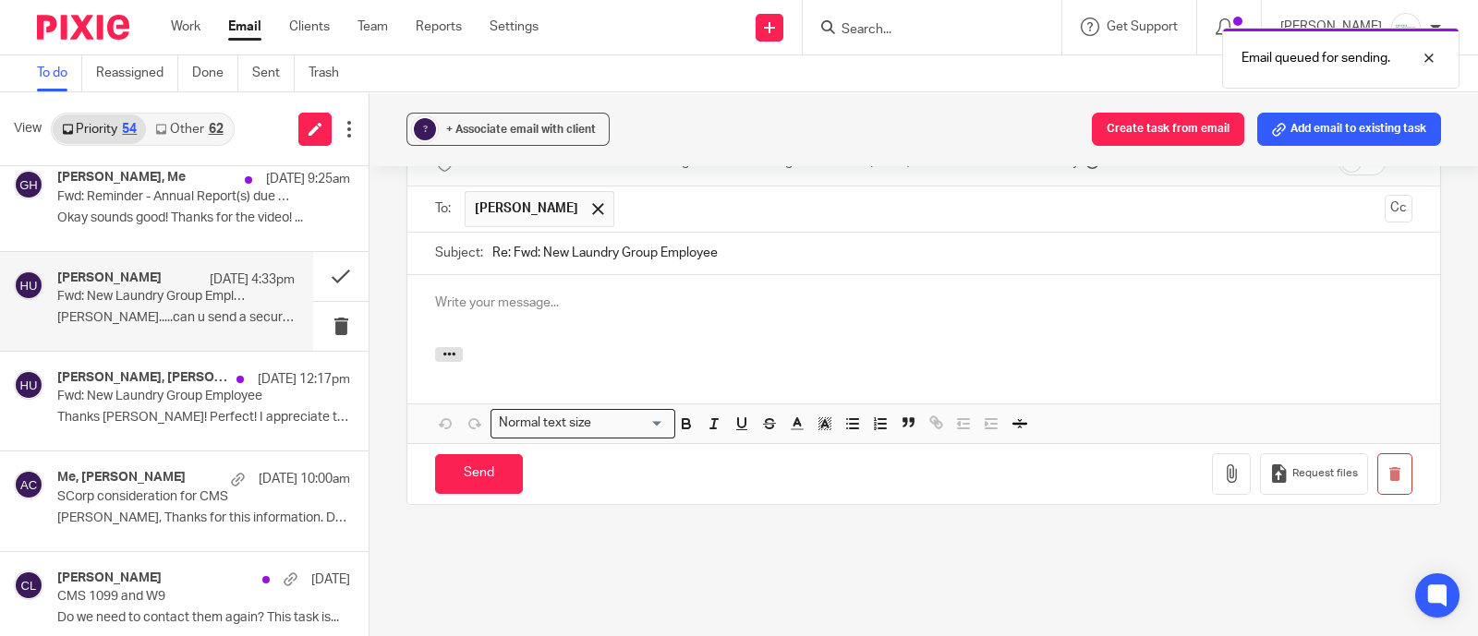
scroll to position [0, 0]
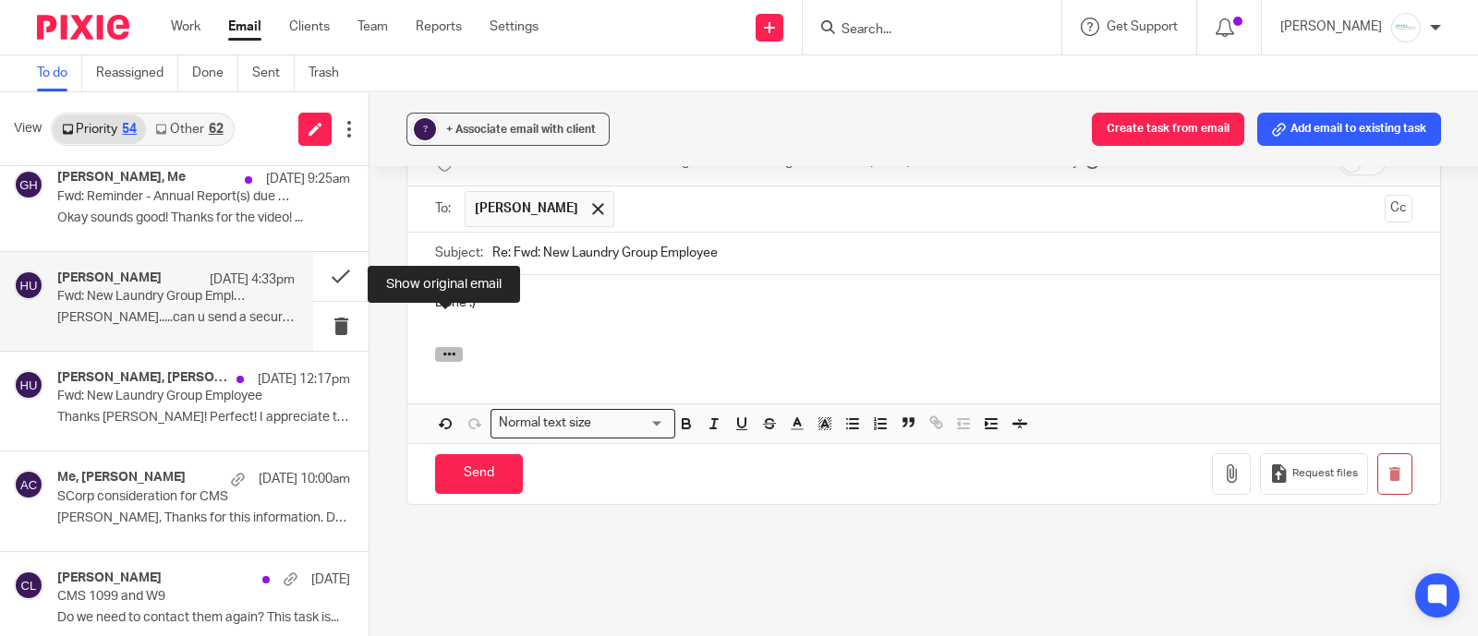
click at [443, 347] on icon "button" at bounding box center [449, 354] width 14 height 14
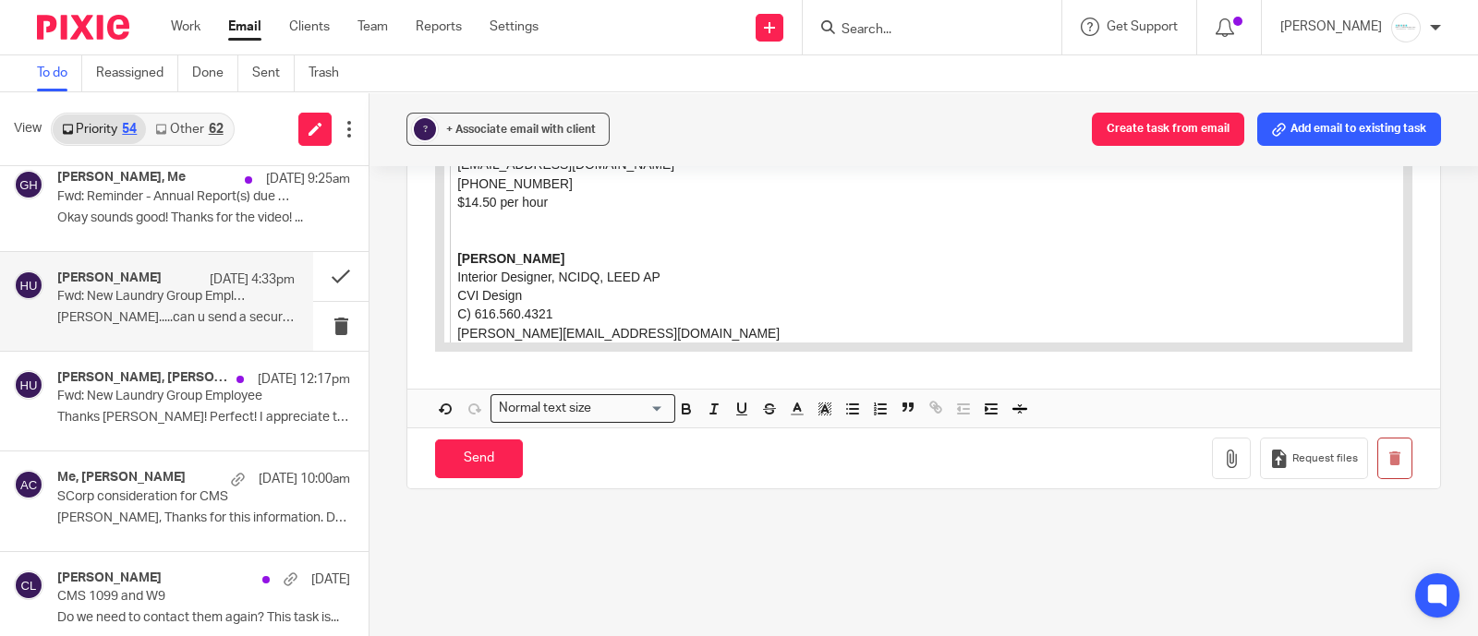
scroll to position [1974, 0]
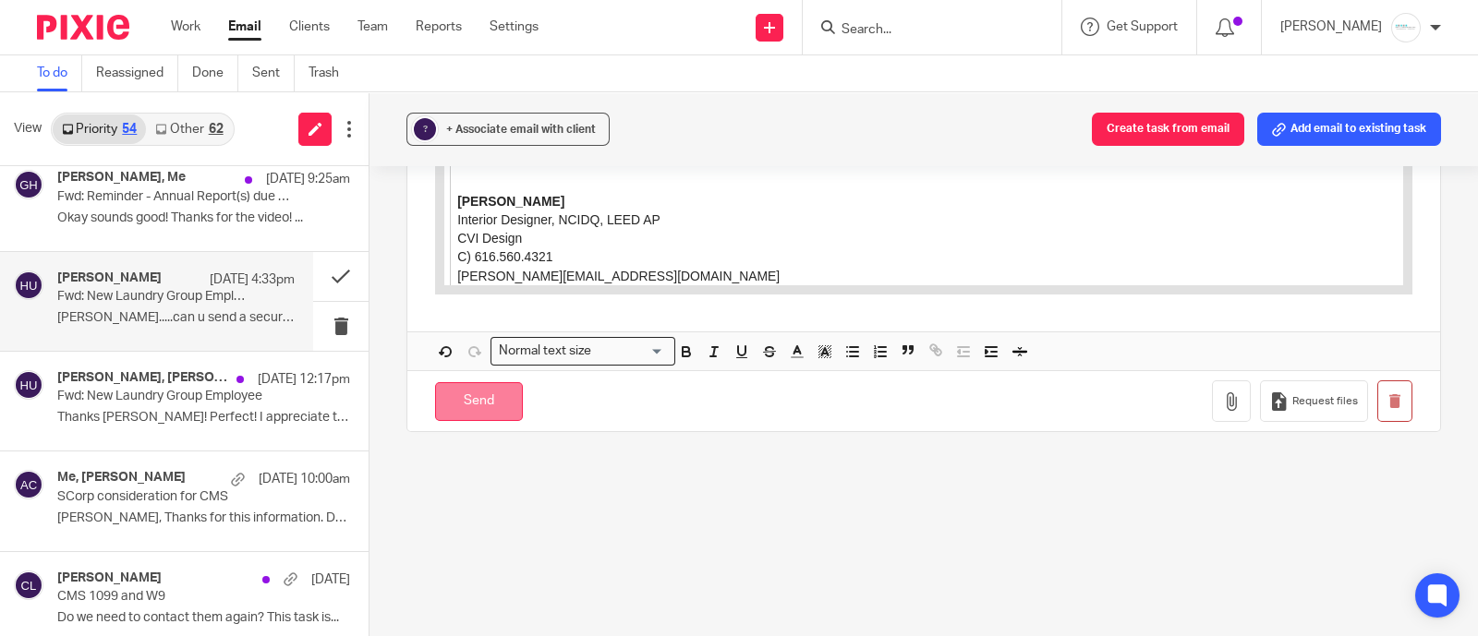
click at [486, 382] on input "Send" at bounding box center [479, 402] width 88 height 40
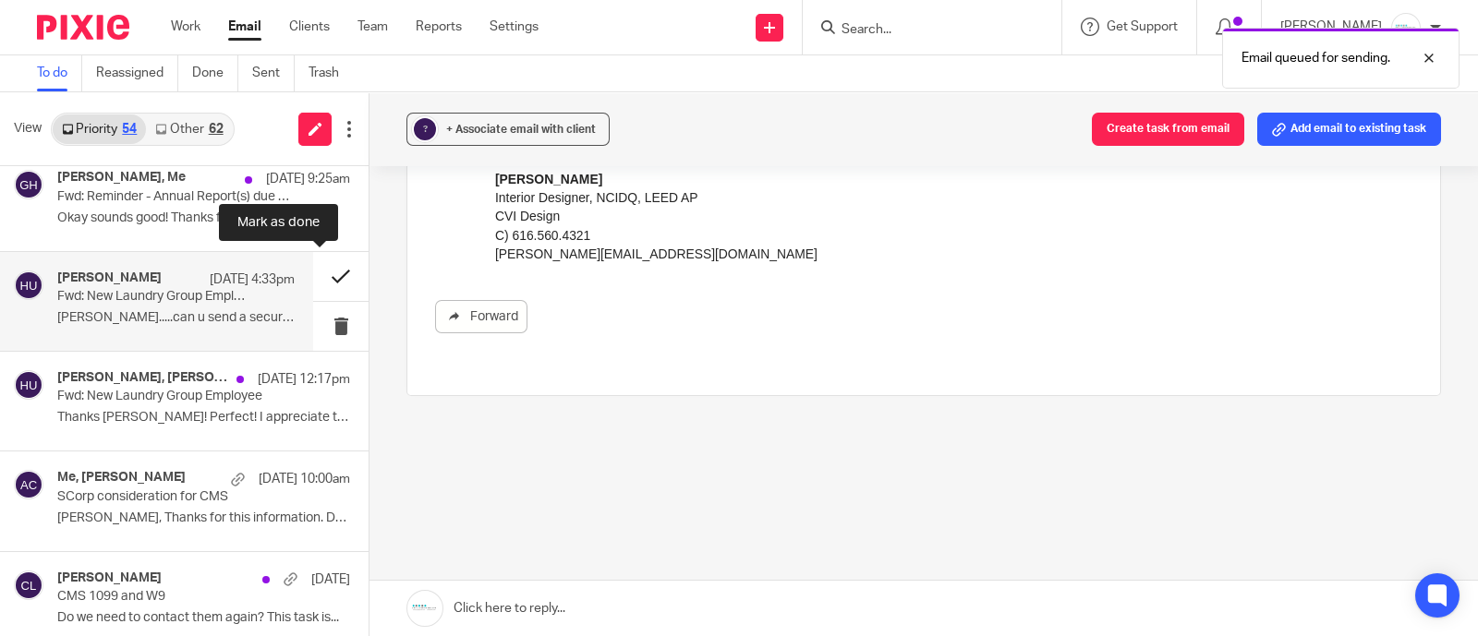
scroll to position [784, 0]
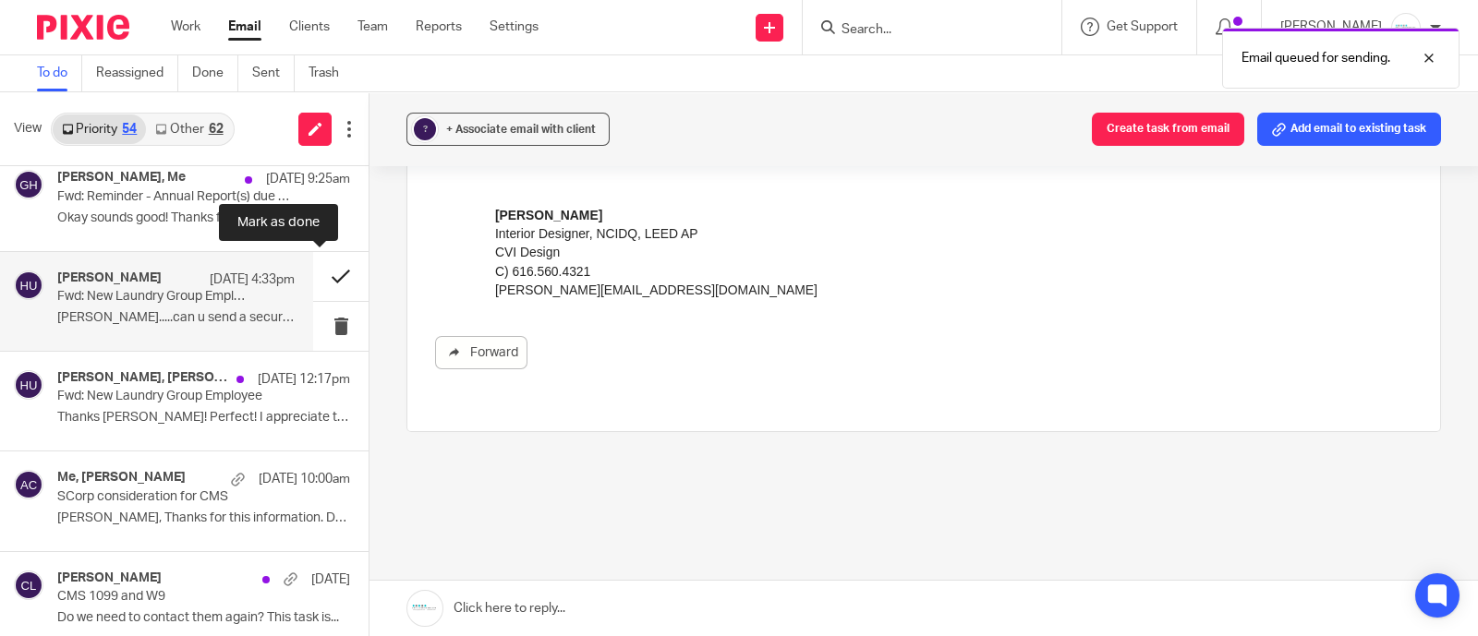
click at [323, 279] on button at bounding box center [340, 276] width 55 height 49
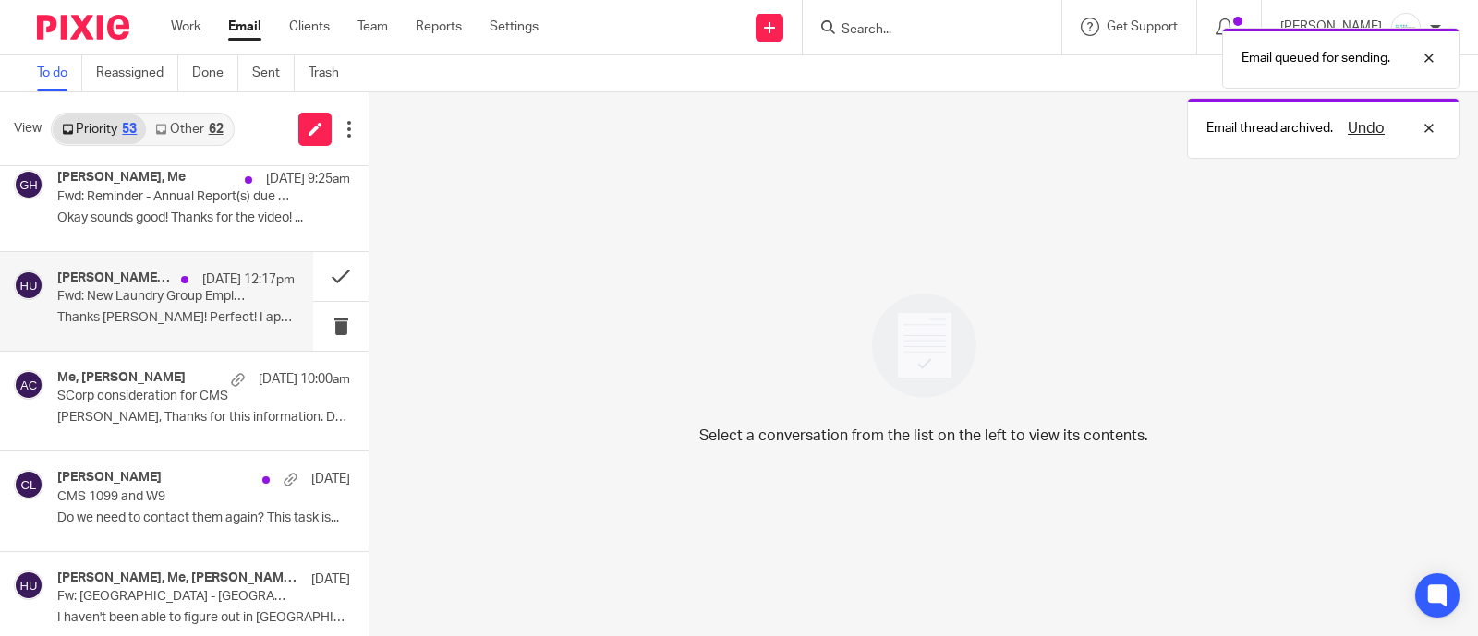
click at [147, 296] on p "Fwd: New Laundry Group Employee" at bounding box center [152, 297] width 190 height 16
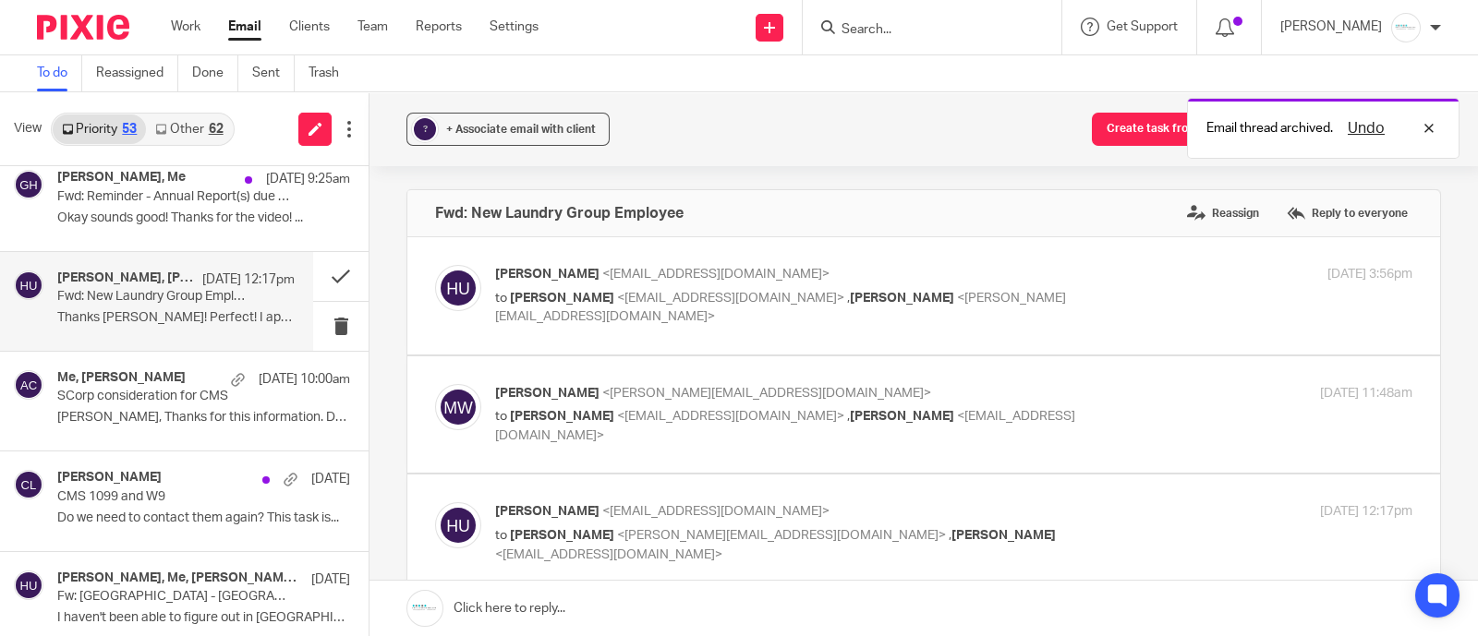
scroll to position [0, 0]
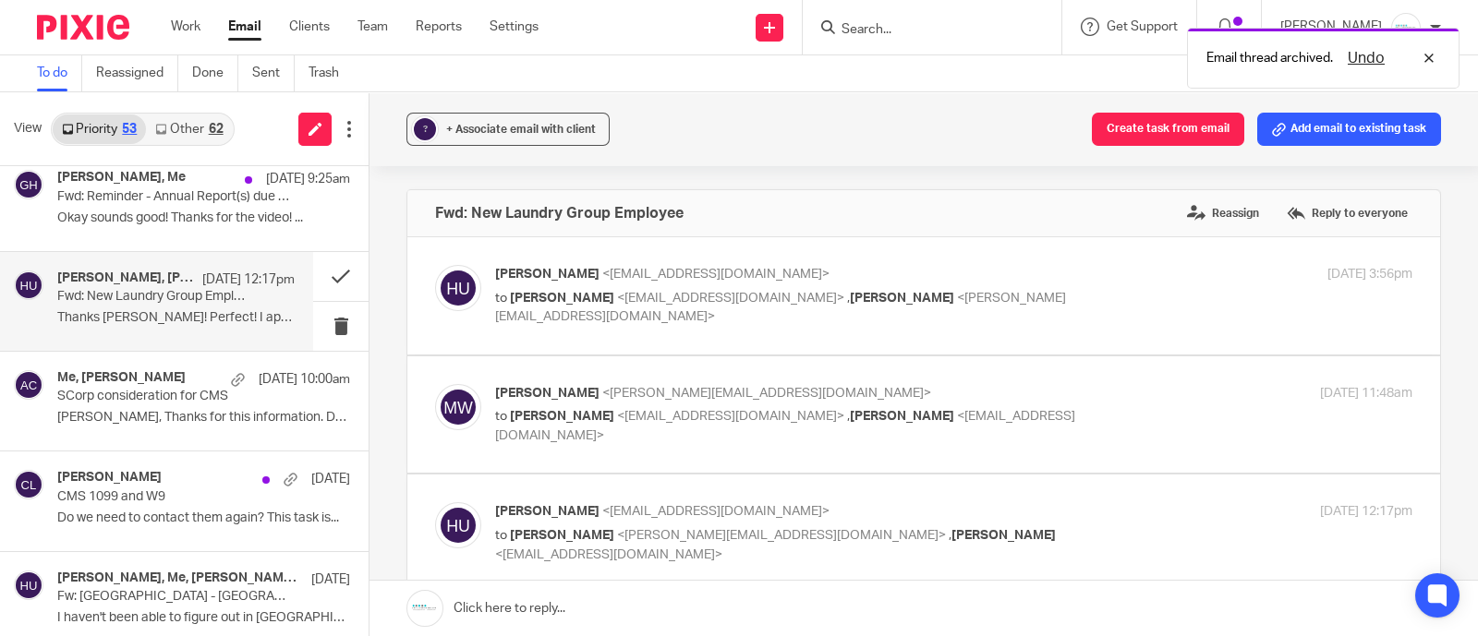
click at [824, 307] on div "[PERSON_NAME] <[EMAIL_ADDRESS][DOMAIN_NAME]> to [PERSON_NAME] <[EMAIL_ADDRESS][…" at bounding box center [953, 296] width 917 height 62
checkbox input "true"
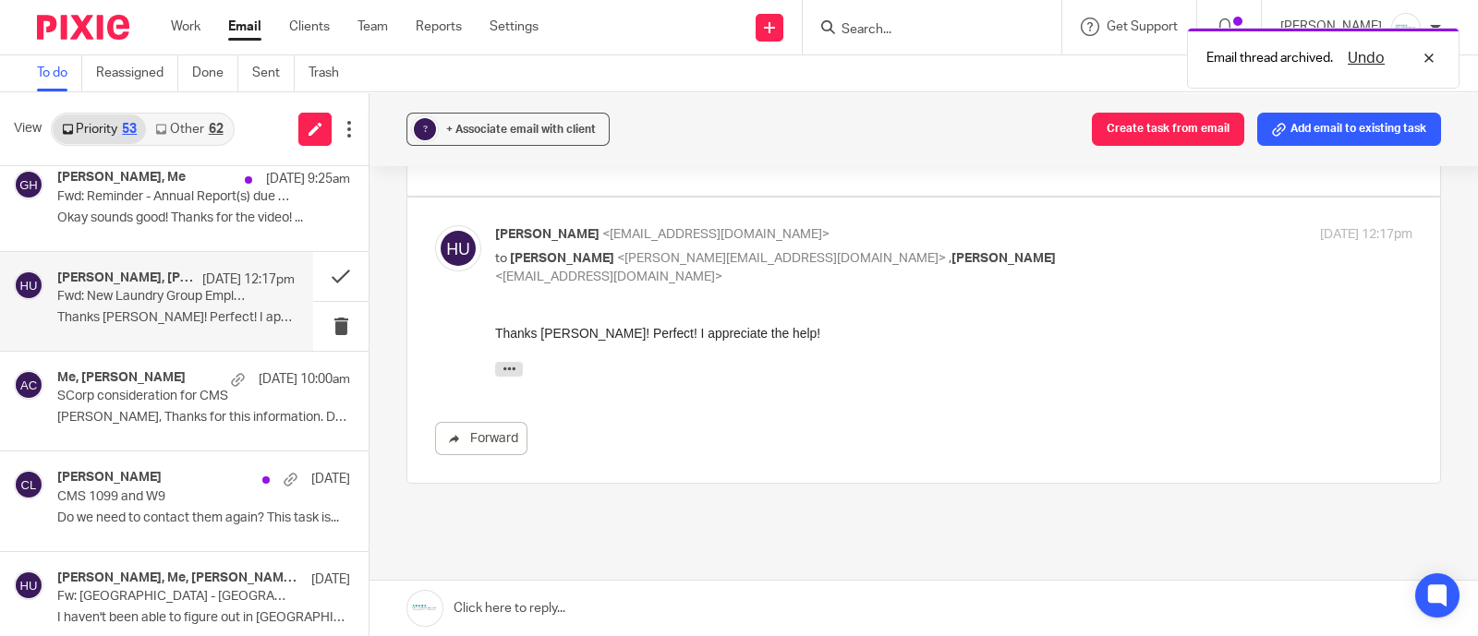
scroll to position [436, 0]
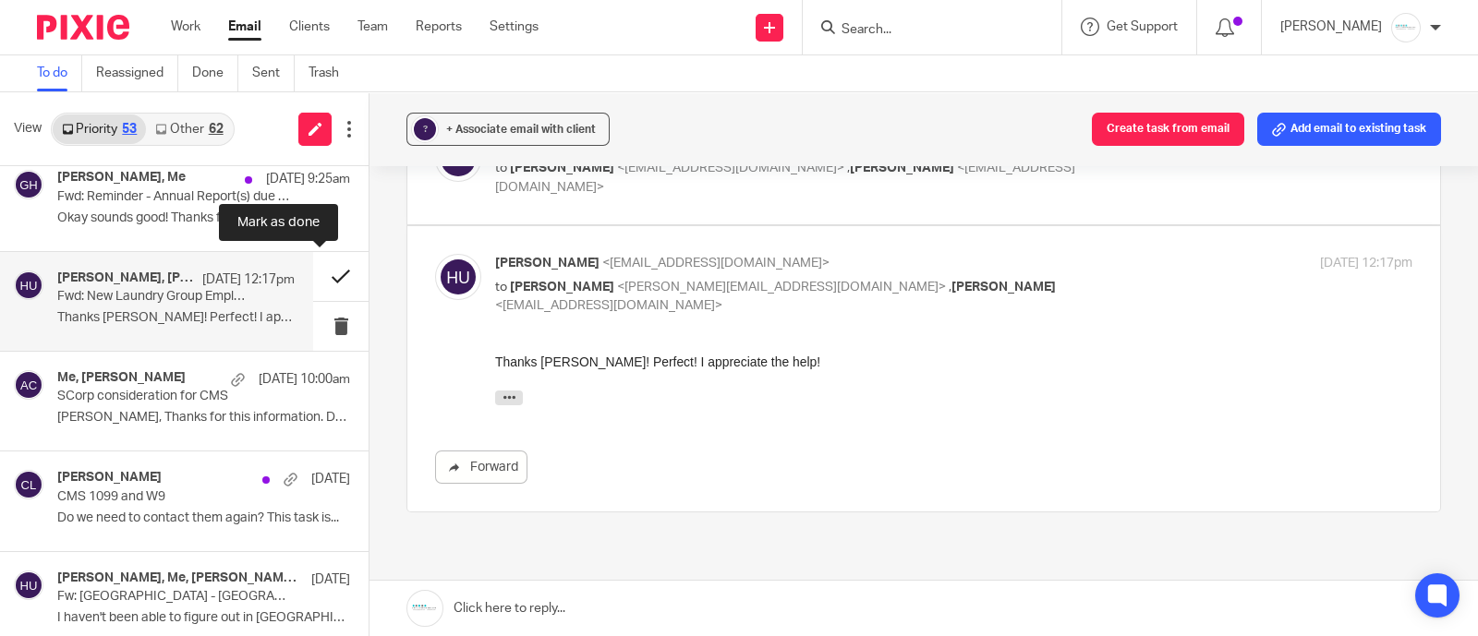
click at [323, 276] on button at bounding box center [340, 276] width 55 height 49
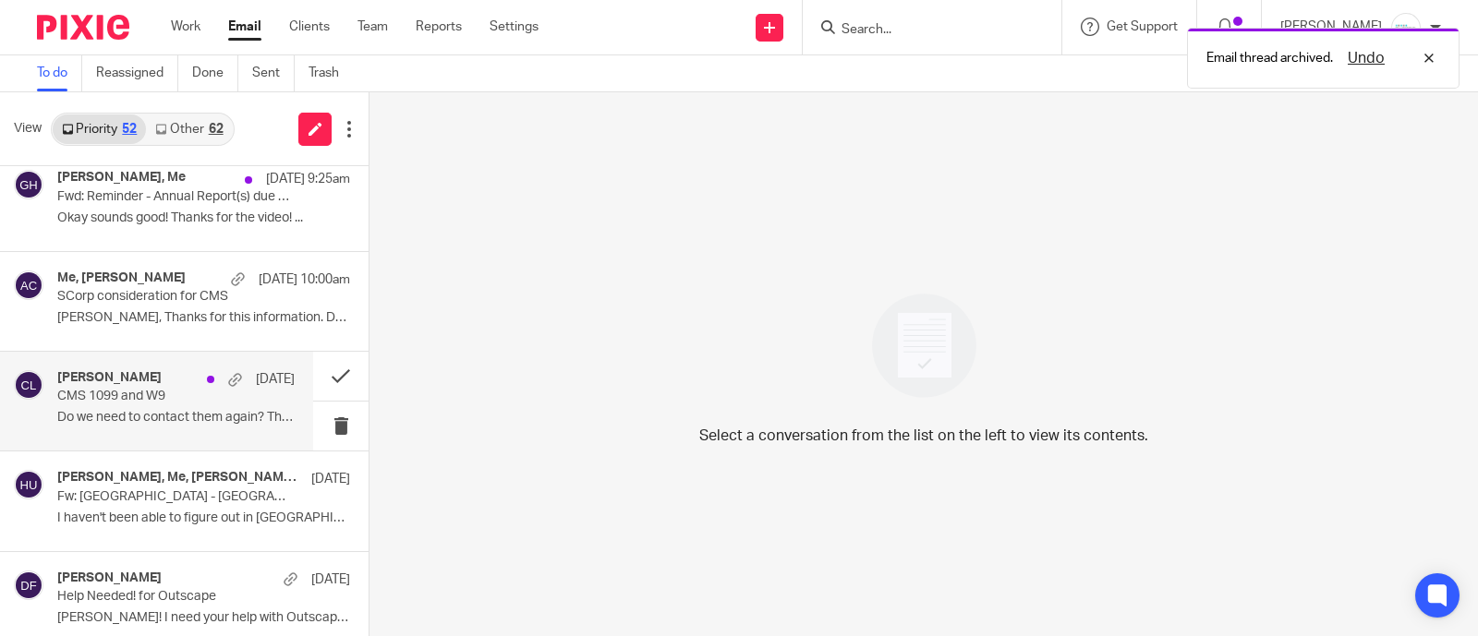
click at [143, 410] on p "Do we need to contact them again? This task is..." at bounding box center [175, 418] width 237 height 16
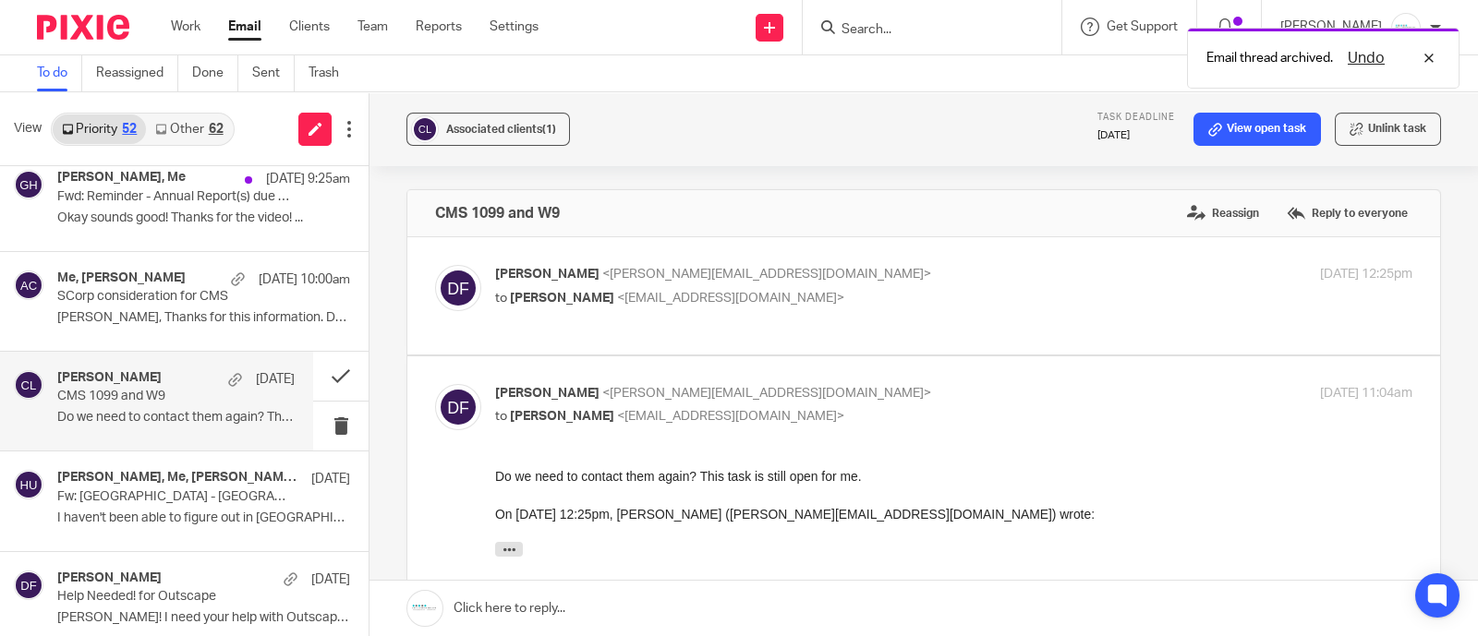
scroll to position [0, 0]
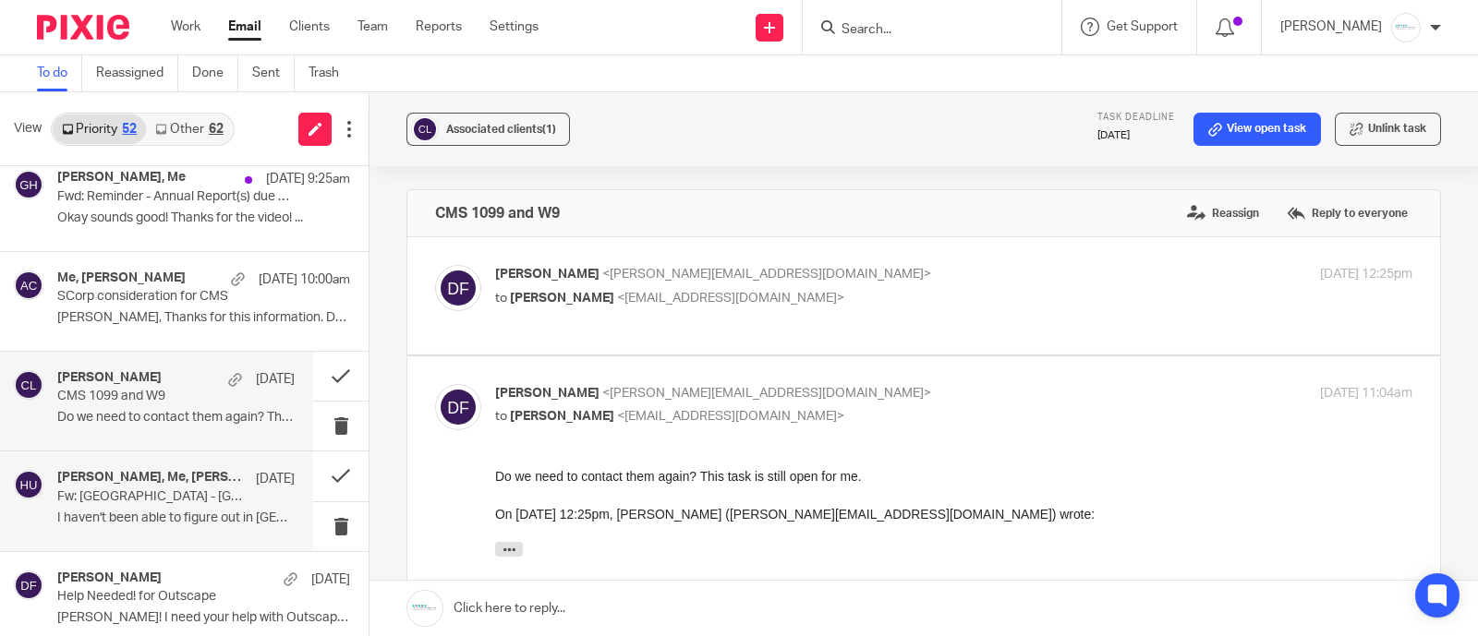
click at [143, 505] on div "[PERSON_NAME], Me, [PERSON_NAME], [PERSON_NAME] [DATE] Fw: [GEOGRAPHIC_DATA] - …" at bounding box center [175, 501] width 237 height 62
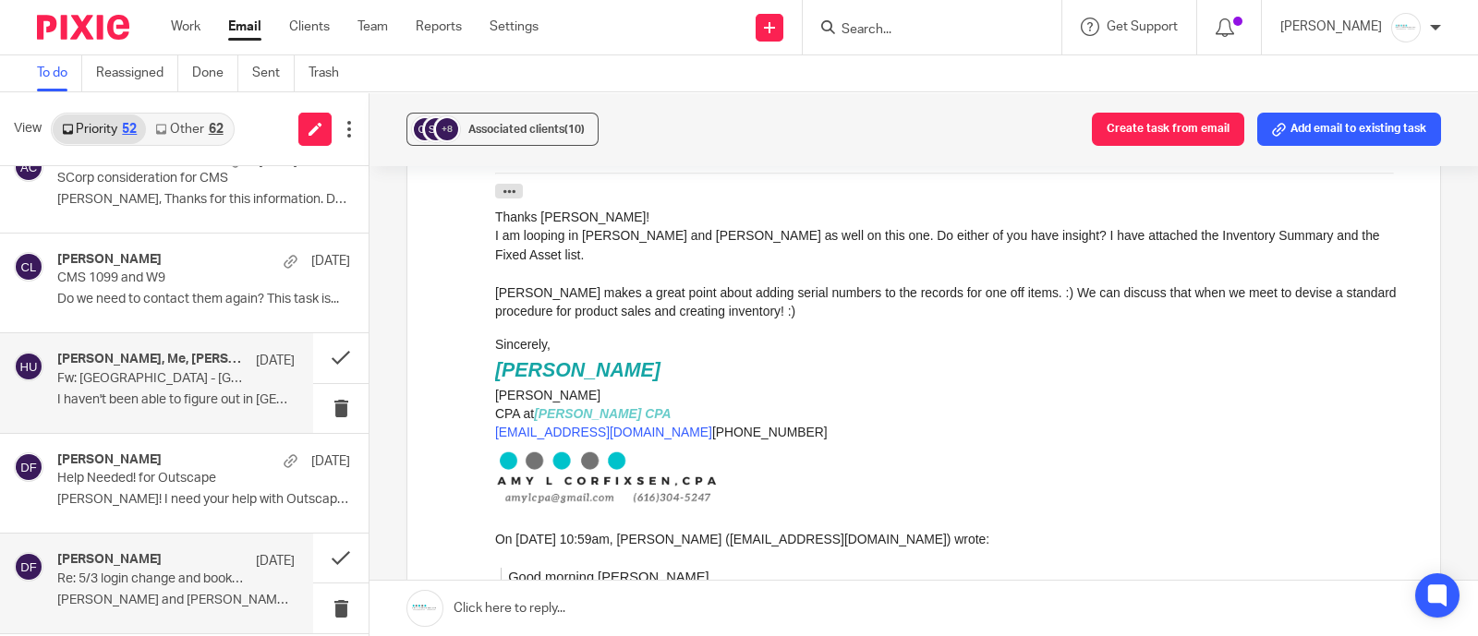
scroll to position [346, 0]
